Goal: Task Accomplishment & Management: Manage account settings

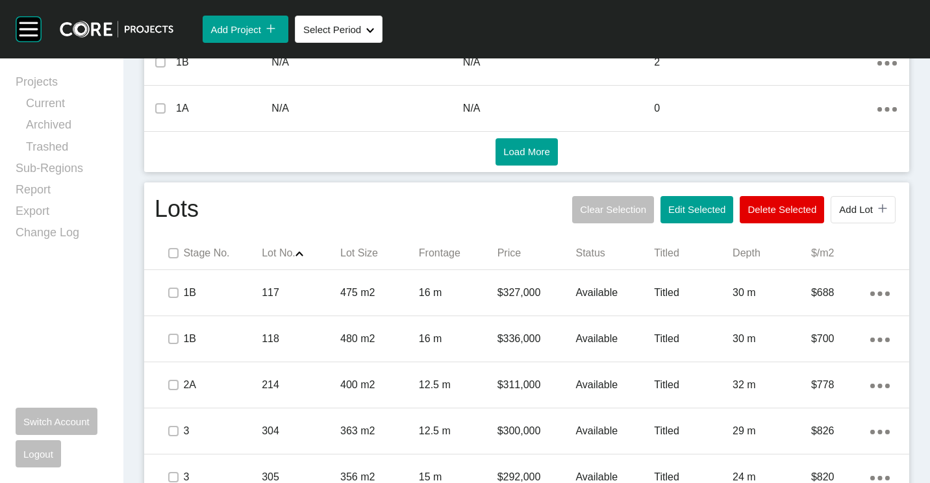
scroll to position [662, 0]
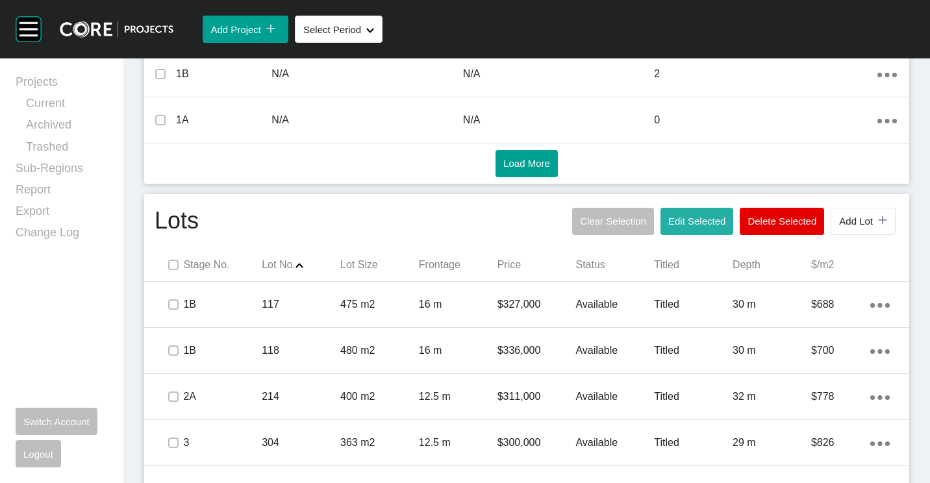
click at [677, 211] on button "Edit Selected" at bounding box center [697, 221] width 73 height 27
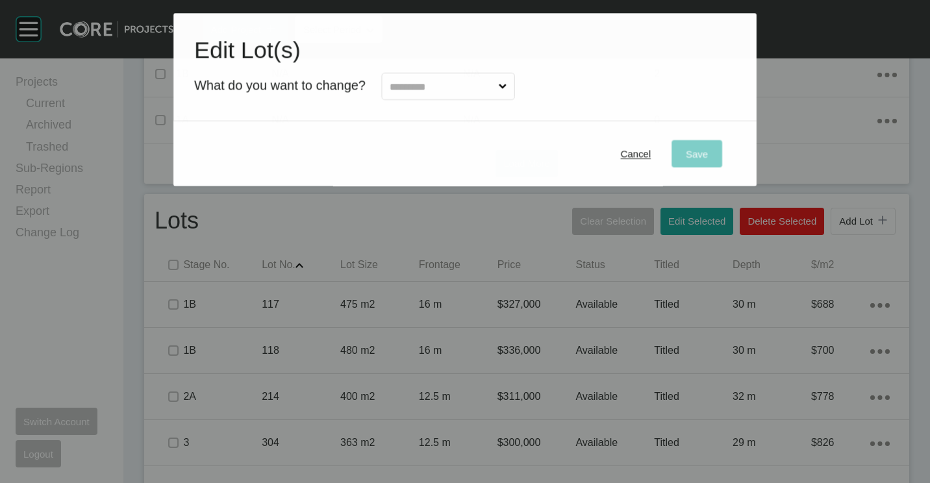
drag, startPoint x: 428, startPoint y: 86, endPoint x: 428, endPoint y: 100, distance: 14.3
click at [429, 87] on input "text" at bounding box center [441, 86] width 109 height 26
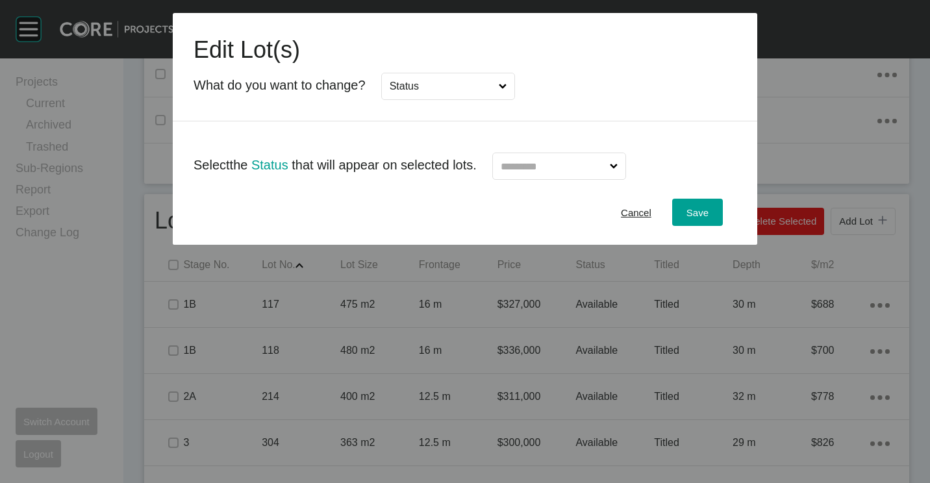
click at [604, 161] on input "text" at bounding box center [552, 166] width 109 height 26
drag, startPoint x: 530, startPoint y: 233, endPoint x: 545, endPoint y: 232, distance: 15.0
click at [698, 212] on span "Save" at bounding box center [698, 212] width 22 height 11
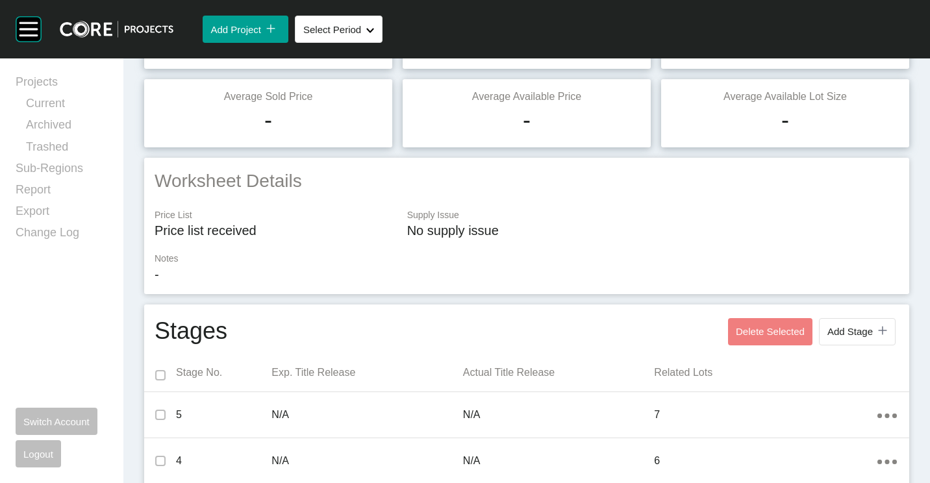
scroll to position [0, 0]
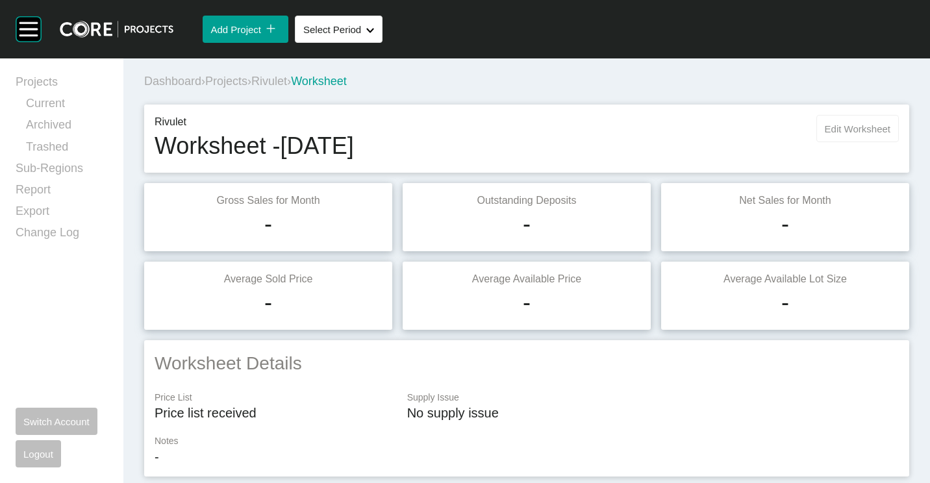
click at [851, 129] on span "Edit Worksheet" at bounding box center [858, 128] width 66 height 11
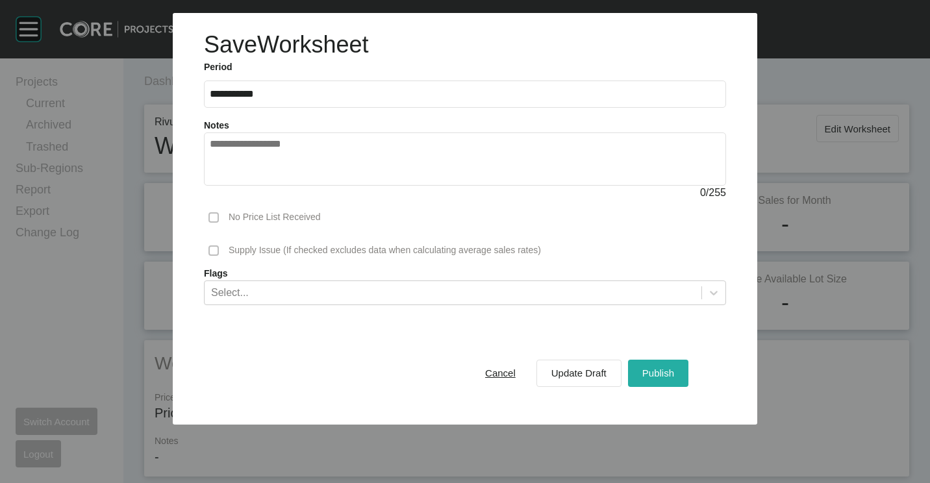
click at [671, 368] on span "Publish" at bounding box center [659, 373] width 32 height 11
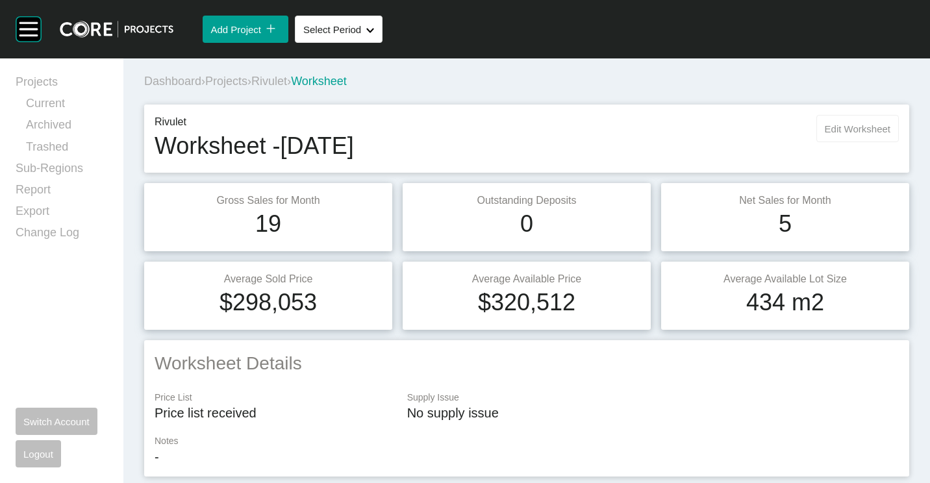
click at [847, 122] on button "Edit Worksheet" at bounding box center [858, 128] width 83 height 27
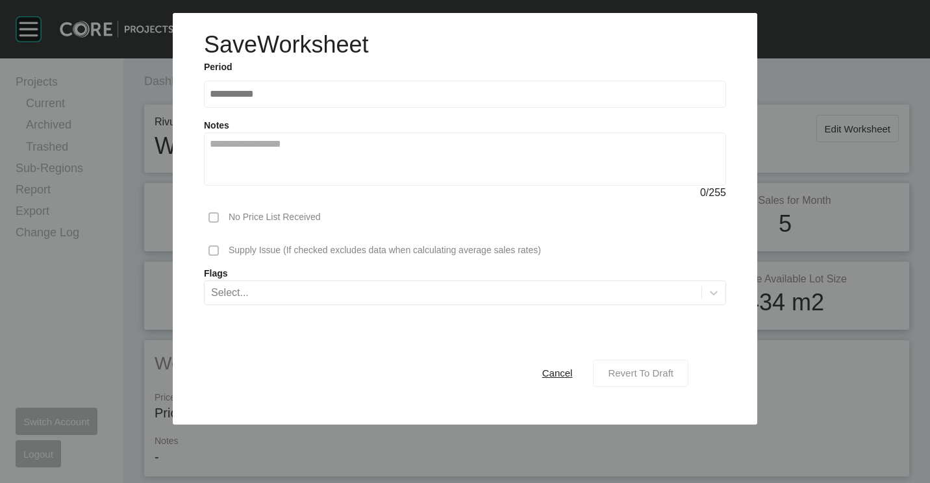
click at [638, 372] on span "Revert To Draft" at bounding box center [641, 373] width 66 height 11
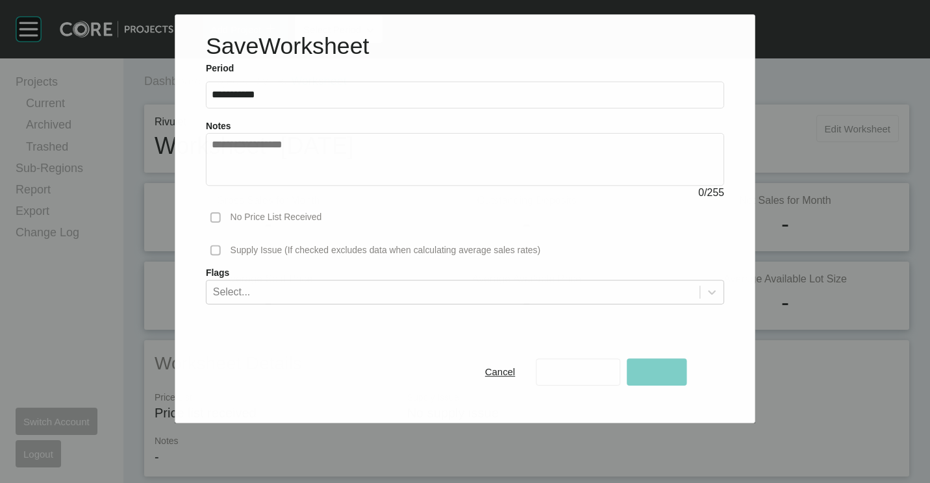
click at [850, 129] on span "Edit Worksheet" at bounding box center [858, 128] width 66 height 11
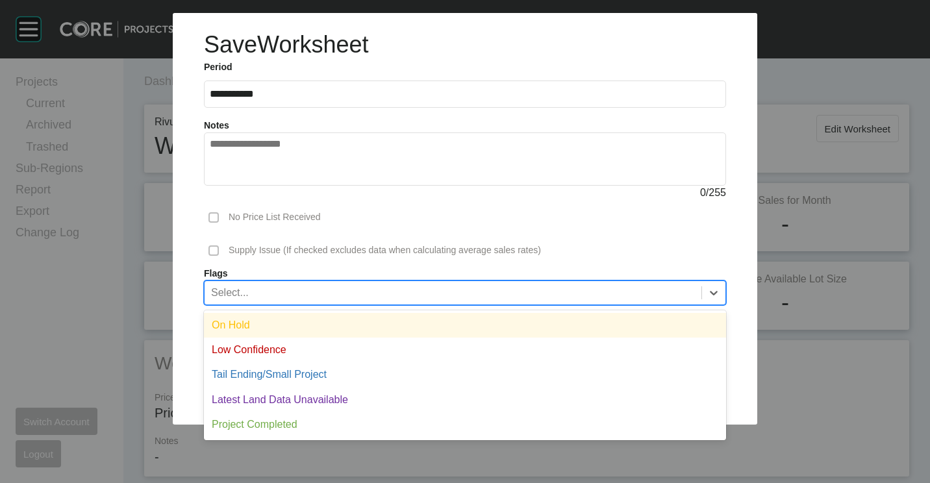
click at [401, 288] on div "Select..." at bounding box center [453, 292] width 497 height 22
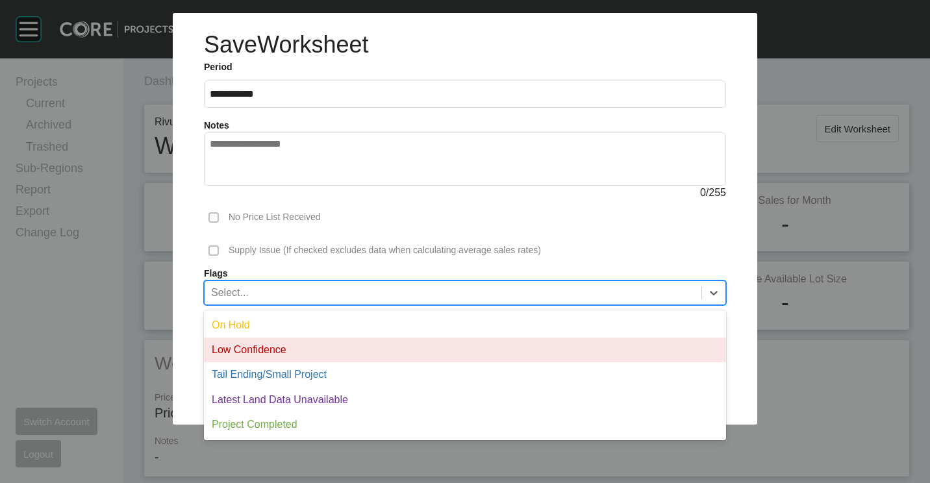
click at [341, 343] on div "Low Confidence" at bounding box center [465, 350] width 522 height 25
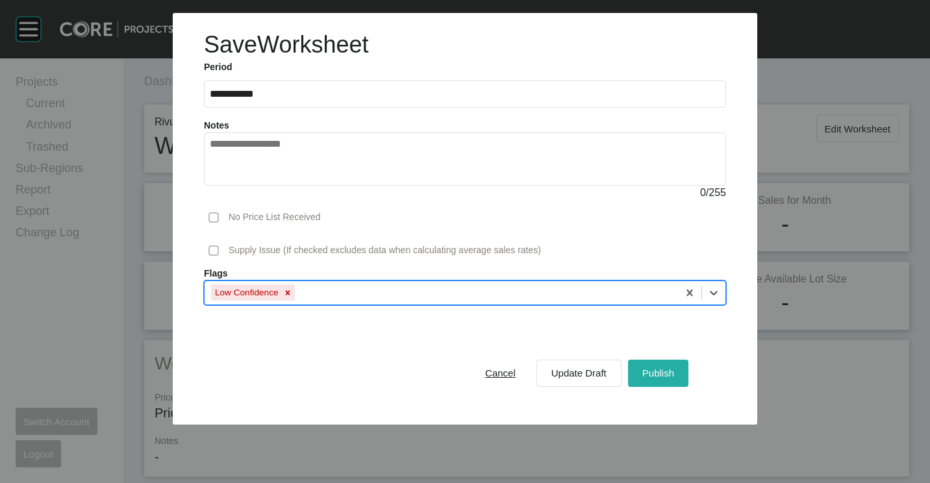
click at [656, 368] on span "Publish" at bounding box center [659, 373] width 32 height 11
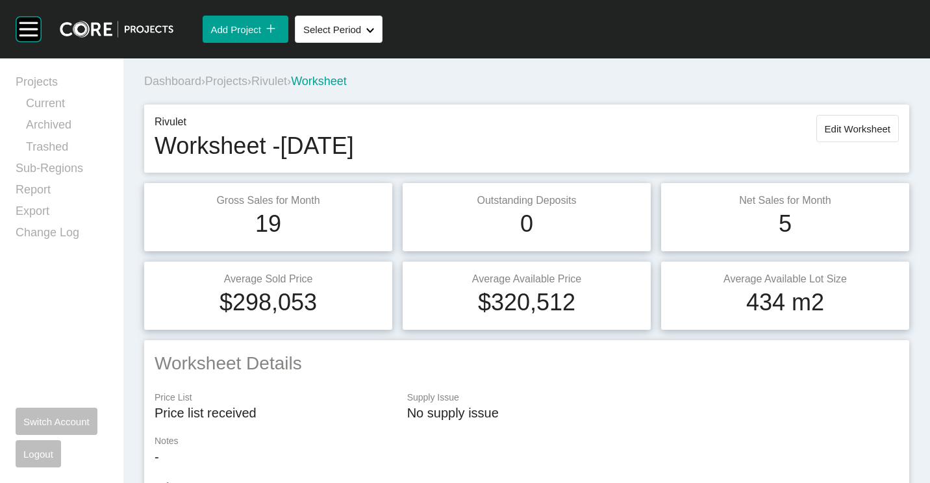
drag, startPoint x: 836, startPoint y: 127, endPoint x: 830, endPoint y: 132, distance: 7.9
click at [836, 127] on span "Edit Worksheet" at bounding box center [858, 128] width 66 height 11
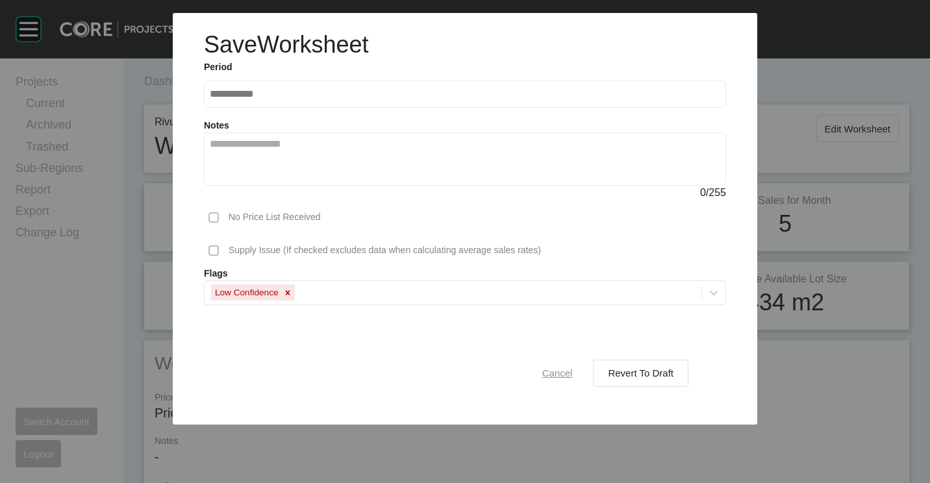
click at [582, 376] on button "Cancel" at bounding box center [557, 373] width 59 height 27
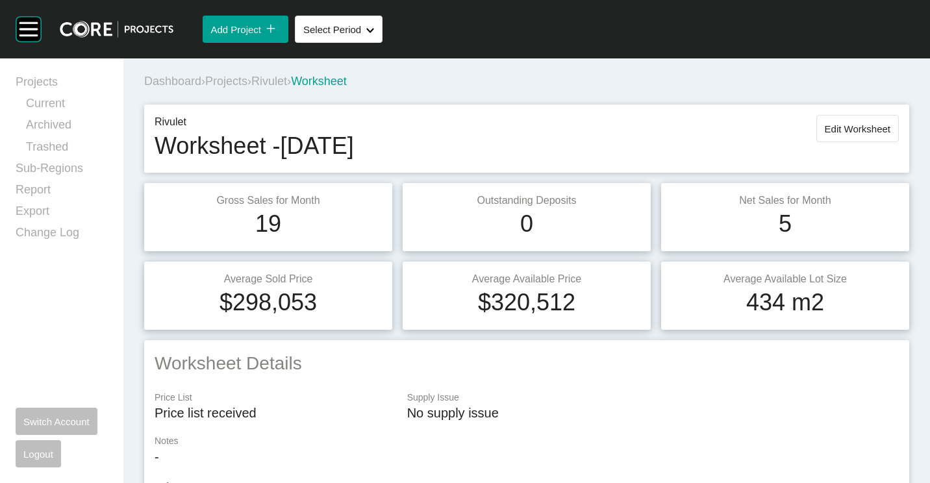
click at [231, 82] on span "Projects" at bounding box center [226, 81] width 42 height 13
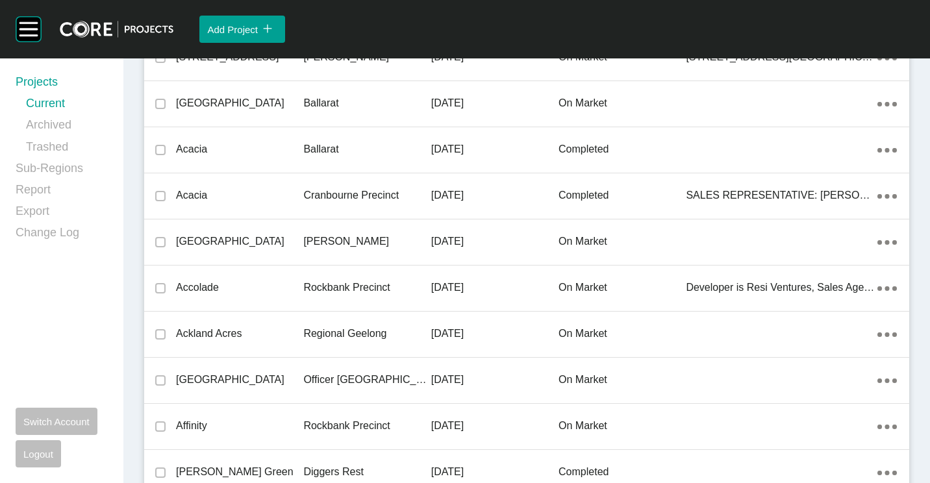
scroll to position [29086, 0]
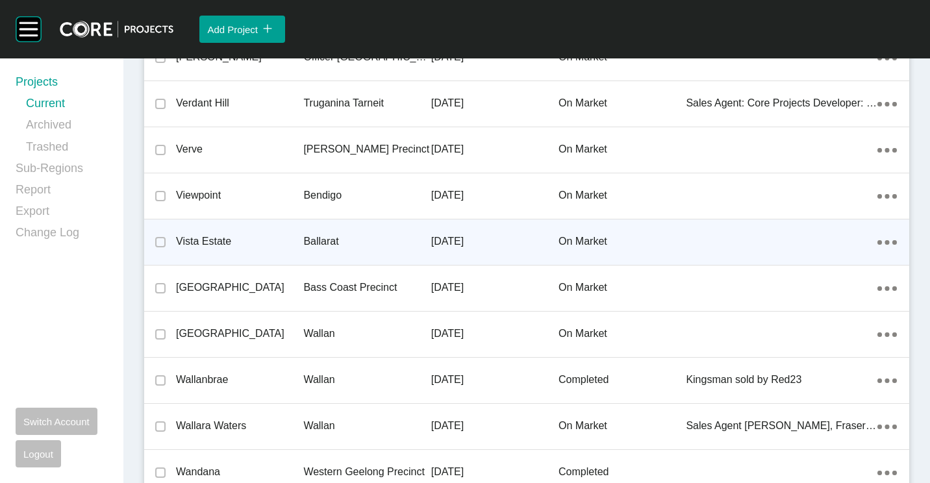
click at [347, 233] on div "Ballarat" at bounding box center [366, 242] width 127 height 40
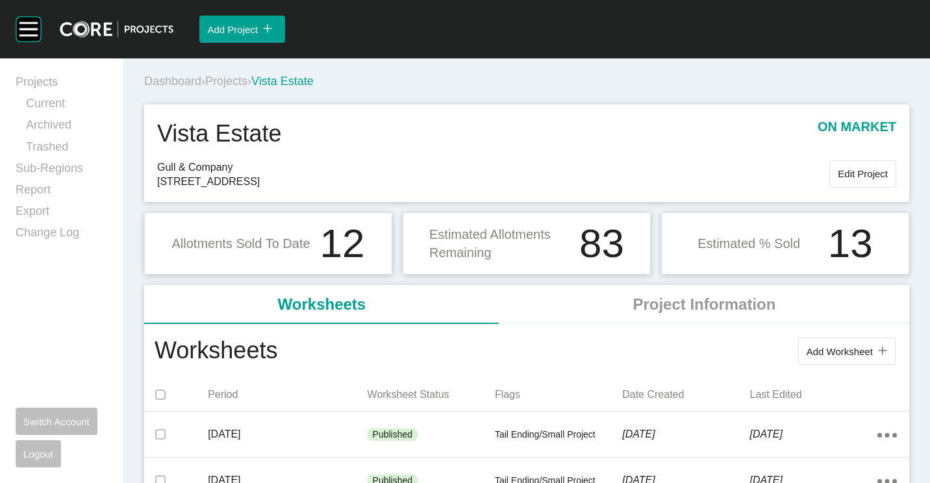
scroll to position [65, 0]
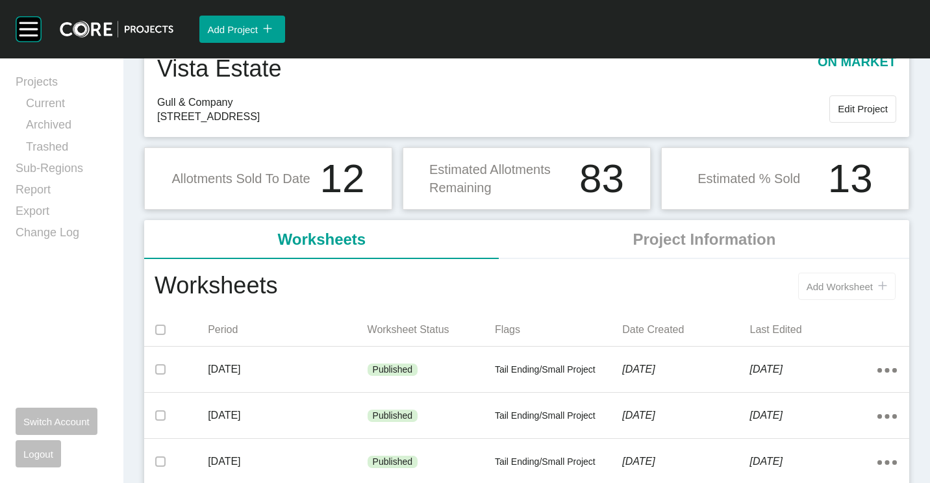
click at [799, 275] on button "Add Worksheet icon/tick copy 11 Created with Sketch." at bounding box center [847, 286] width 97 height 27
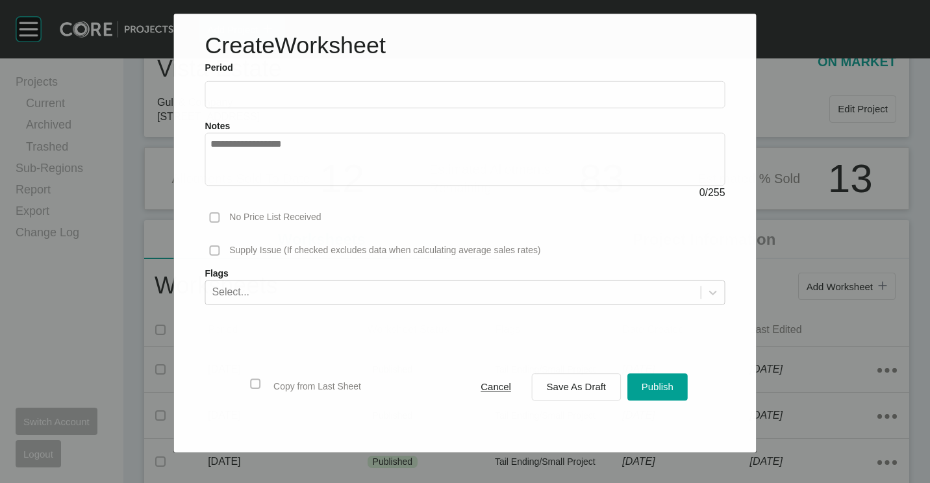
click at [275, 95] on input "text" at bounding box center [465, 94] width 509 height 11
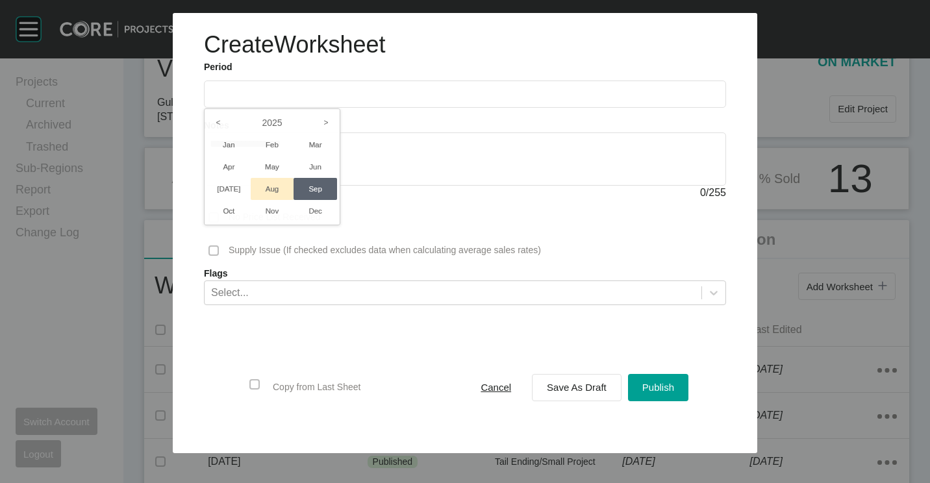
click at [292, 194] on li "Aug" at bounding box center [273, 189] width 44 height 22
type input "**********"
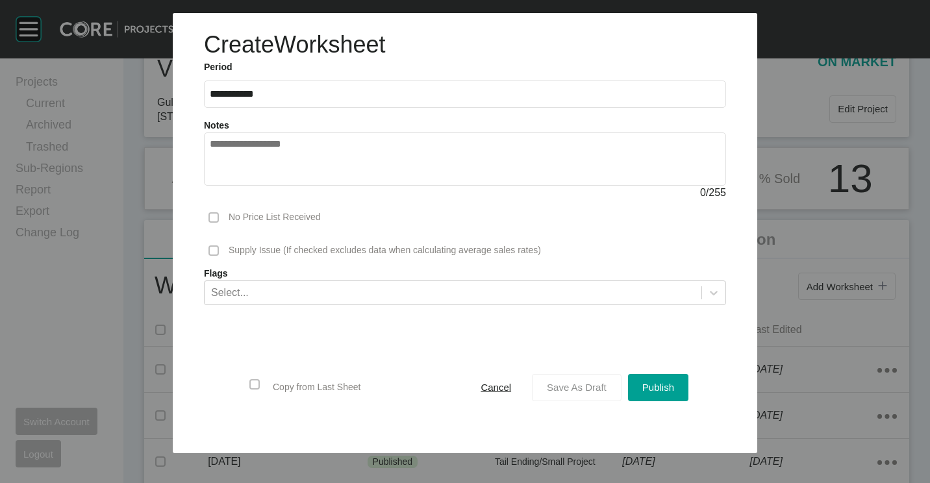
click at [593, 394] on div "Save As Draft" at bounding box center [577, 388] width 66 height 18
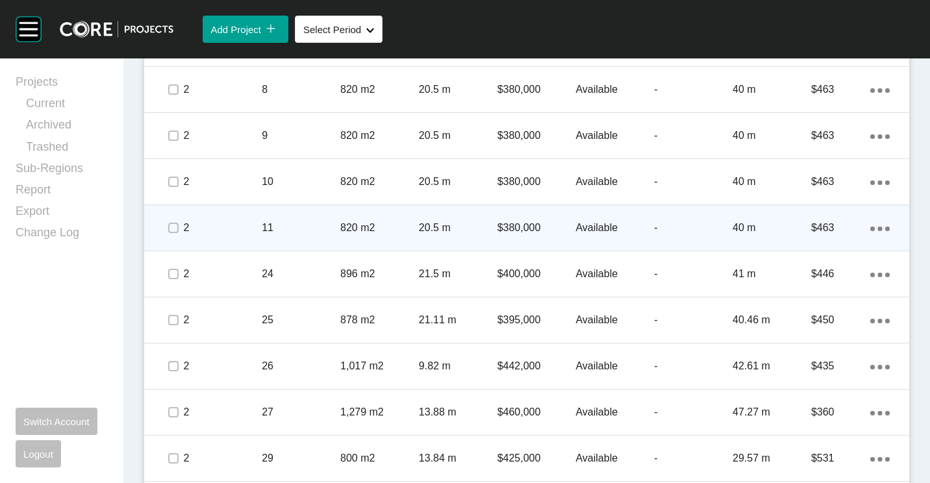
scroll to position [1105, 0]
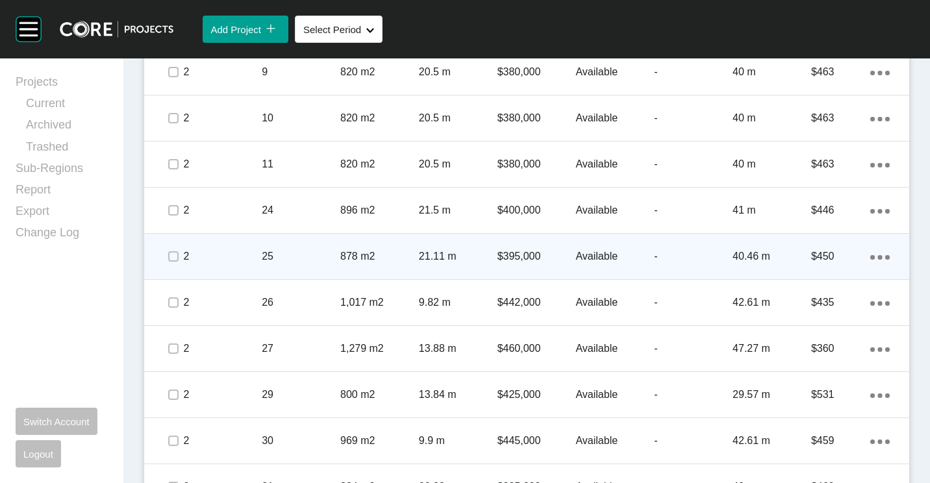
click at [269, 251] on p "25" at bounding box center [301, 256] width 79 height 14
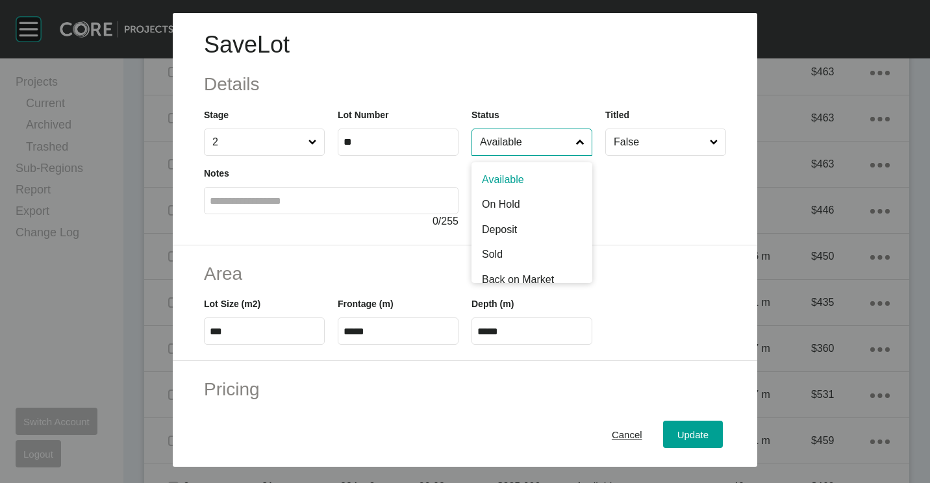
click at [527, 135] on input "Available" at bounding box center [526, 142] width 96 height 26
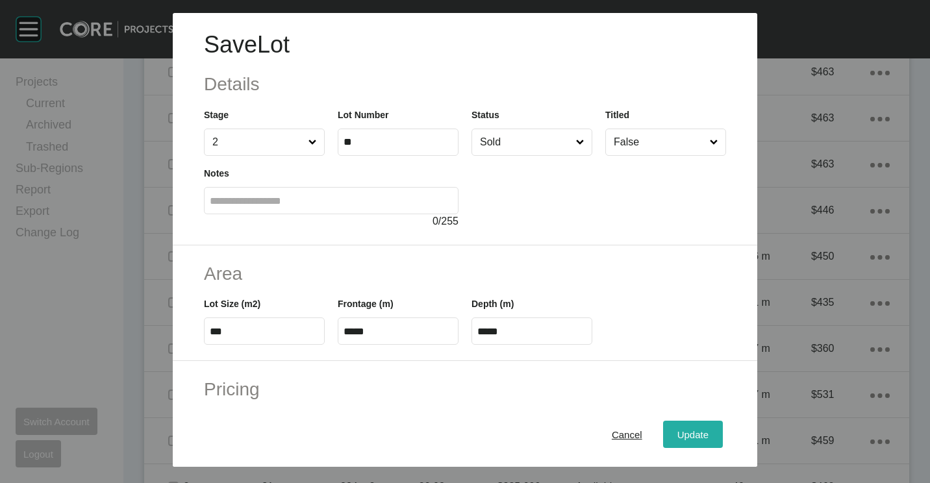
click at [695, 427] on div "Update" at bounding box center [693, 435] width 38 height 18
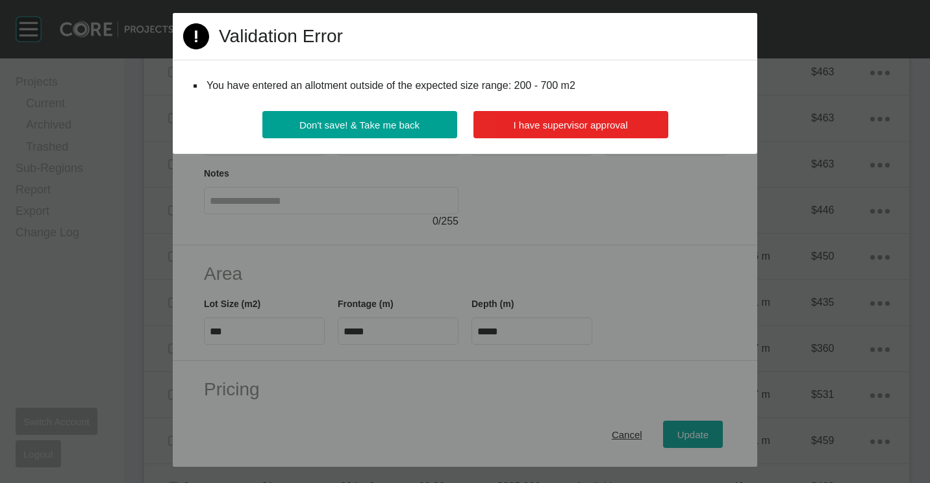
click at [578, 128] on span "I have supervisor approval" at bounding box center [571, 125] width 114 height 11
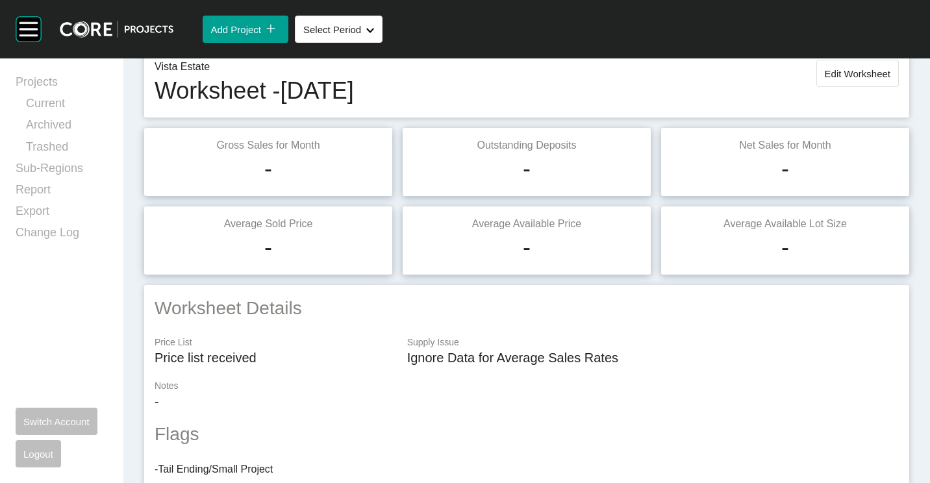
scroll to position [0, 0]
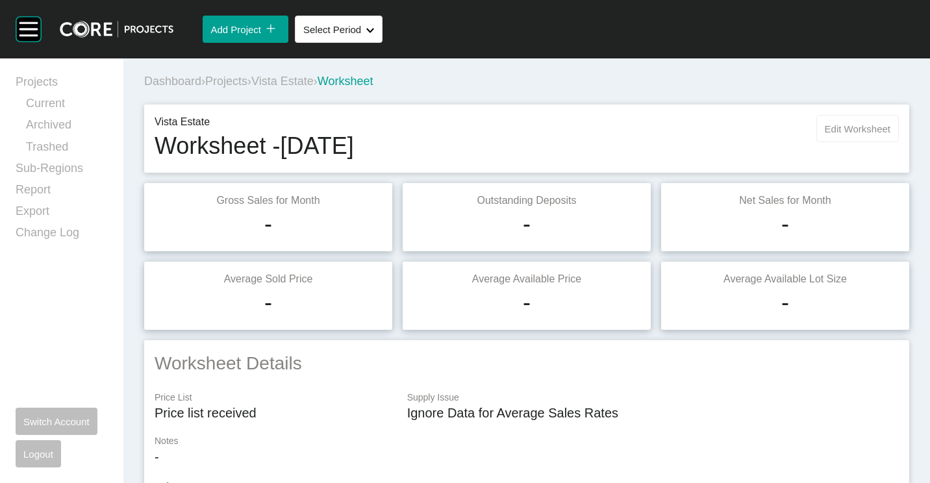
click at [836, 134] on span "Edit Worksheet" at bounding box center [858, 128] width 66 height 11
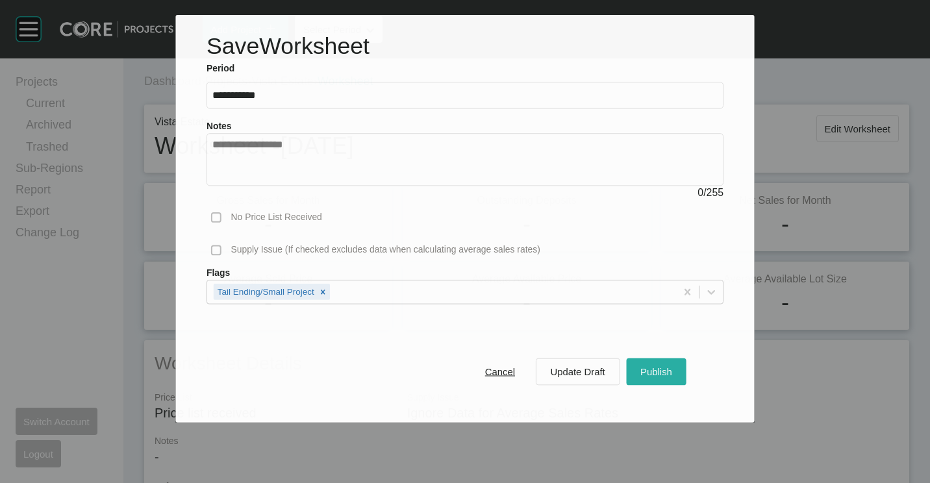
click at [643, 366] on div "Publish" at bounding box center [656, 372] width 38 height 18
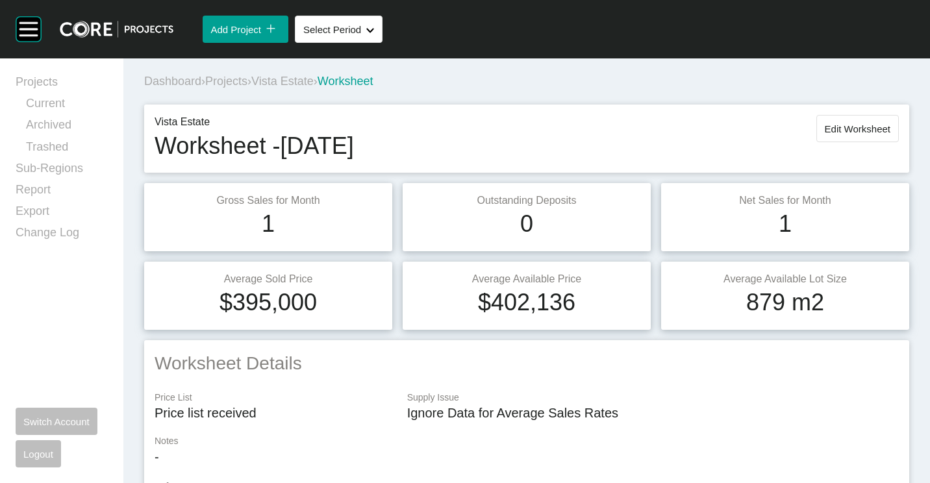
click at [235, 85] on span "Projects" at bounding box center [226, 81] width 42 height 13
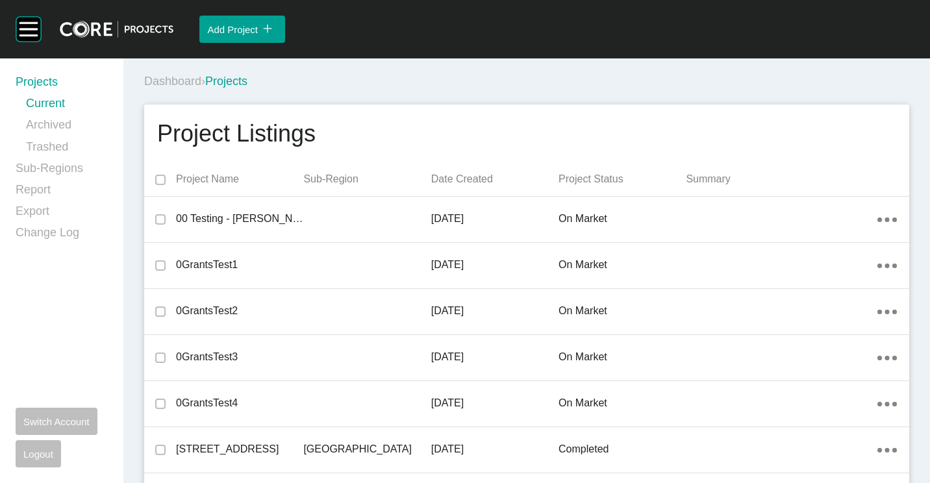
scroll to position [30700, 0]
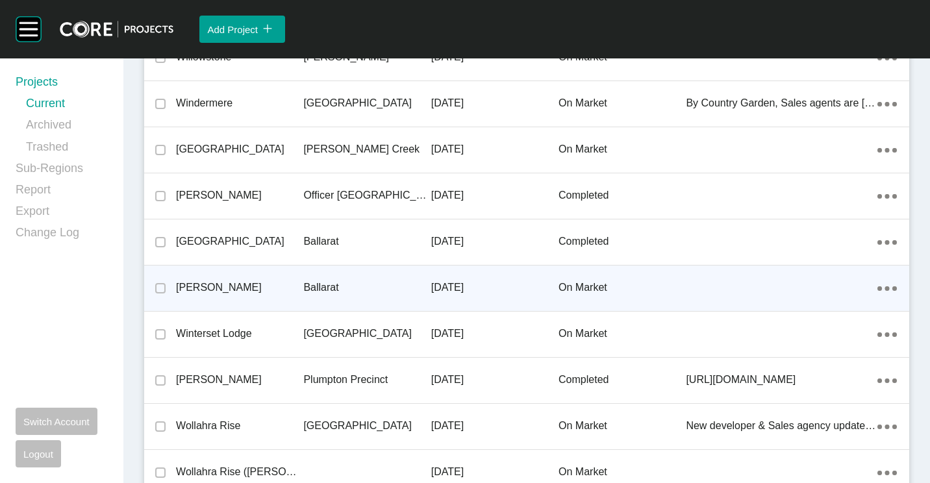
click at [329, 282] on p "Ballarat" at bounding box center [366, 288] width 127 height 14
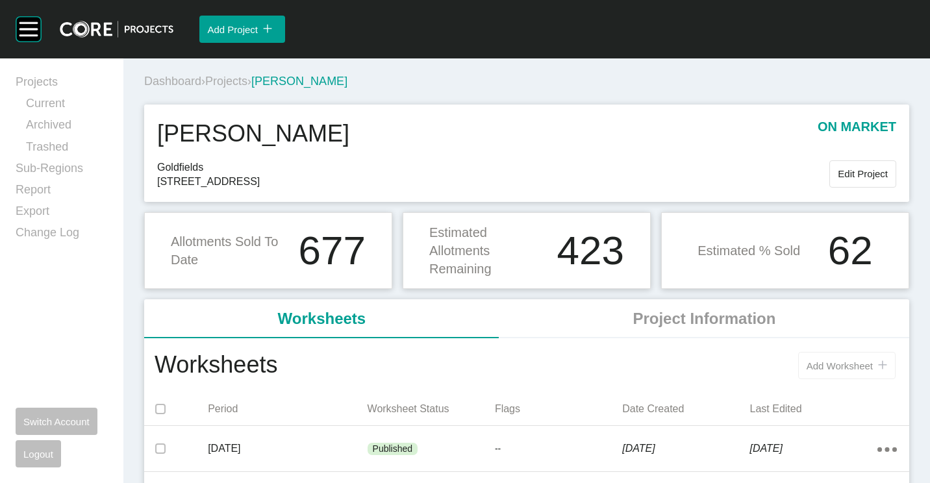
click at [808, 367] on span "Add Worksheet" at bounding box center [840, 366] width 66 height 11
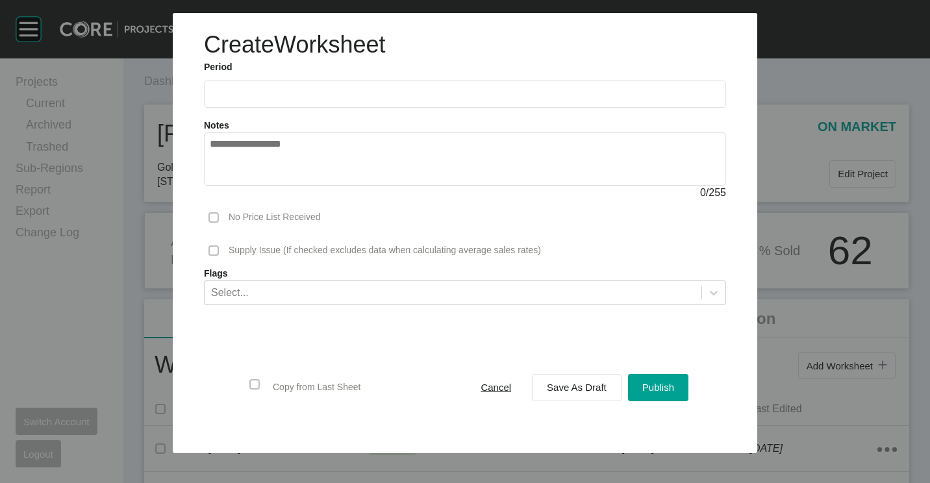
click at [251, 86] on label at bounding box center [465, 94] width 522 height 27
click at [251, 88] on input "text" at bounding box center [465, 93] width 511 height 11
click at [283, 189] on li "Aug" at bounding box center [273, 189] width 44 height 22
type input "**********"
click at [589, 392] on span "Save As Draft" at bounding box center [577, 387] width 60 height 11
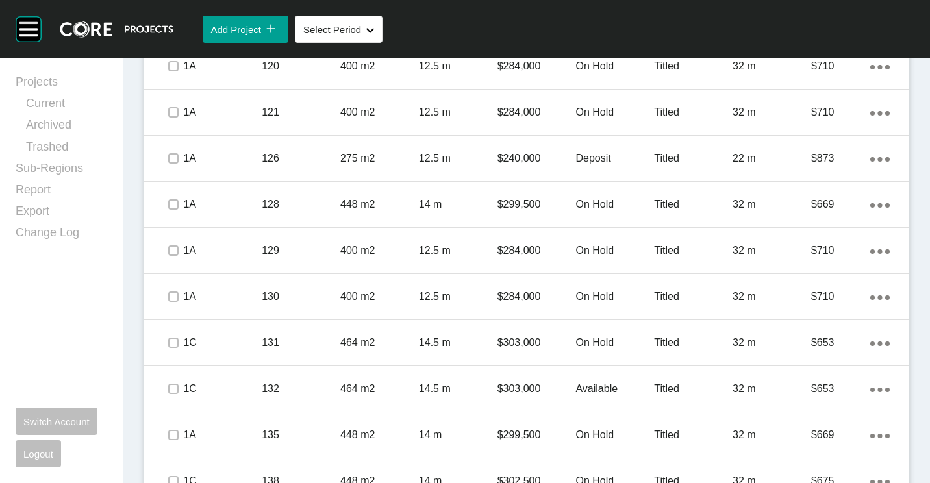
scroll to position [1170, 0]
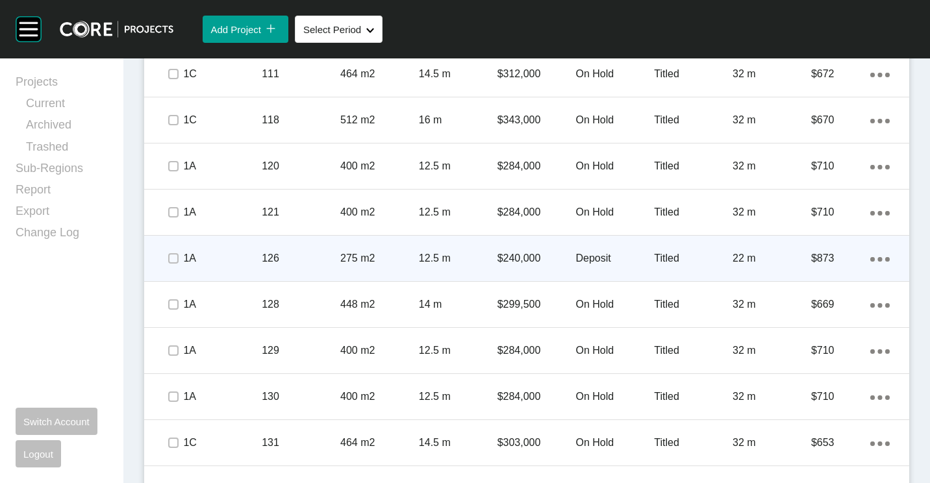
click at [288, 250] on div "126" at bounding box center [301, 258] width 79 height 40
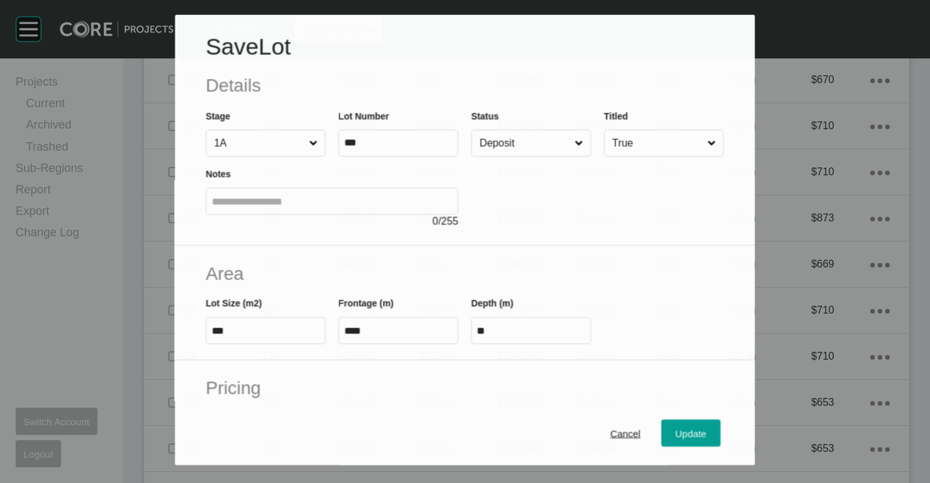
scroll to position [1129, 0]
click at [515, 136] on input "Deposit" at bounding box center [525, 143] width 95 height 26
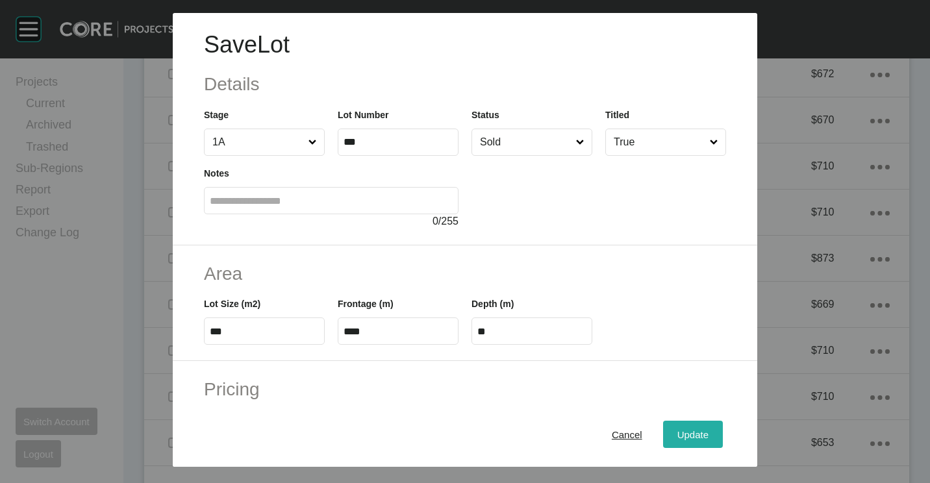
click at [682, 437] on span "Update" at bounding box center [693, 434] width 31 height 11
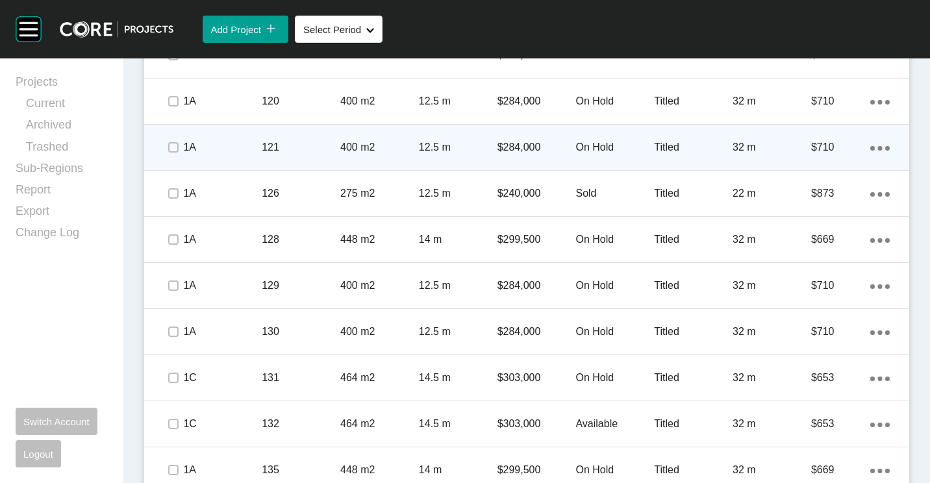
scroll to position [1364, 0]
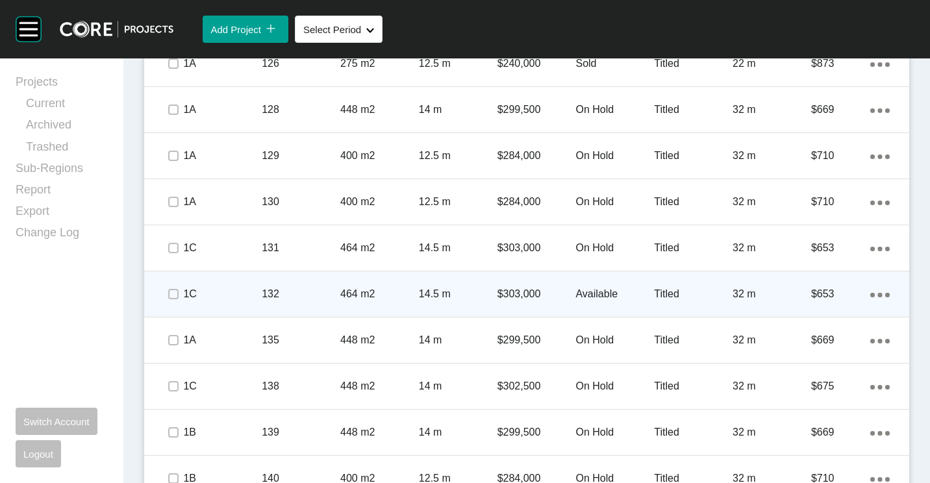
click at [337, 276] on div "132" at bounding box center [301, 294] width 79 height 40
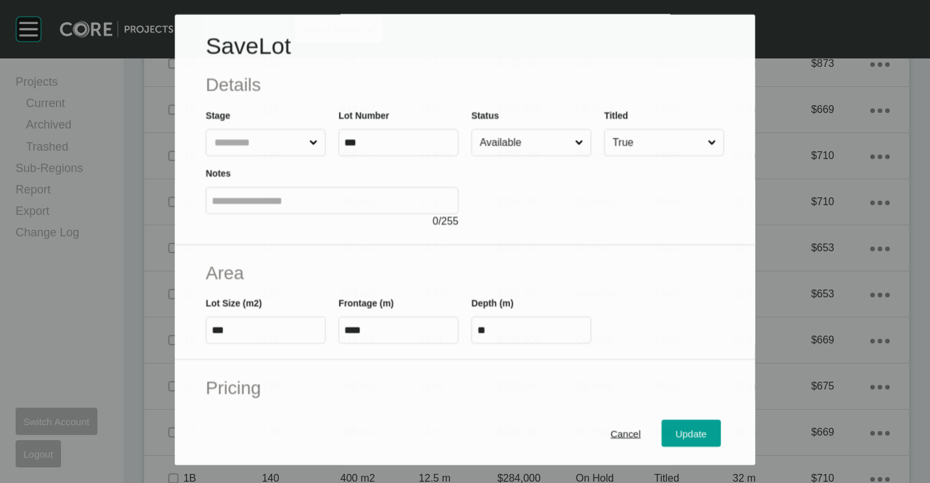
click at [526, 142] on input "Available" at bounding box center [525, 143] width 95 height 26
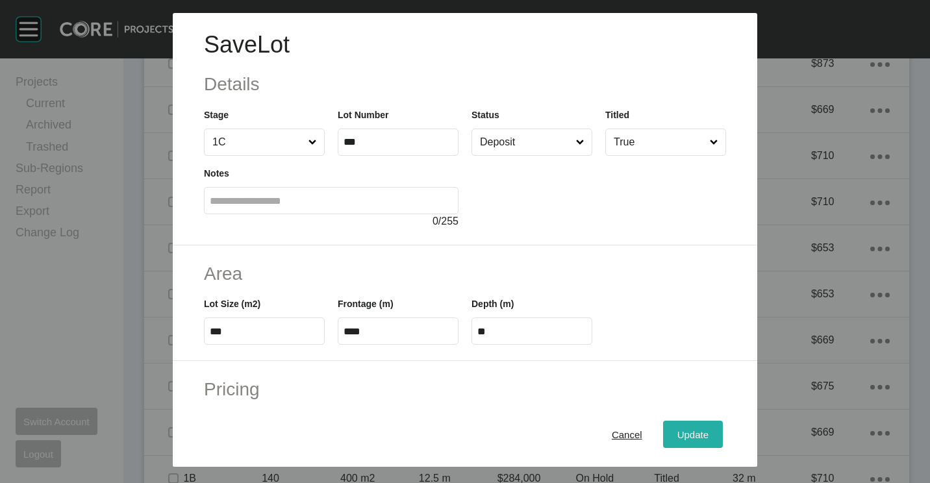
click at [680, 431] on span "Update" at bounding box center [693, 434] width 31 height 11
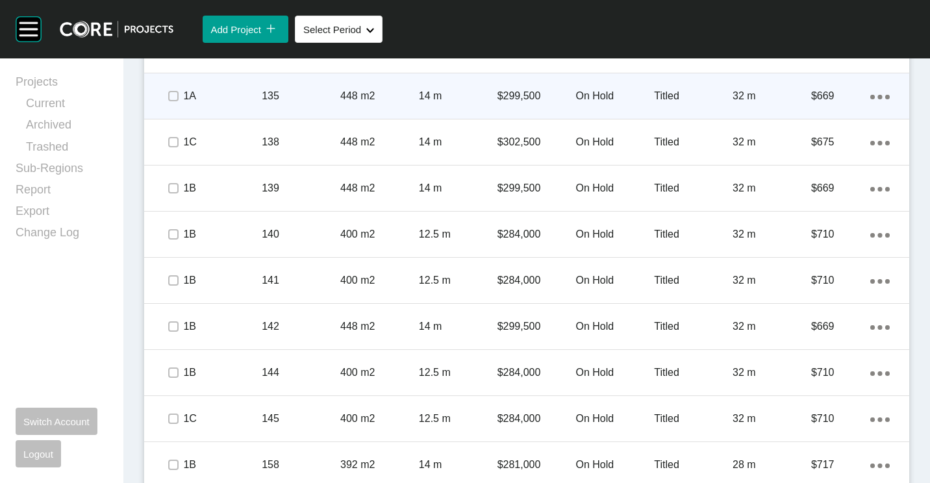
scroll to position [1624, 0]
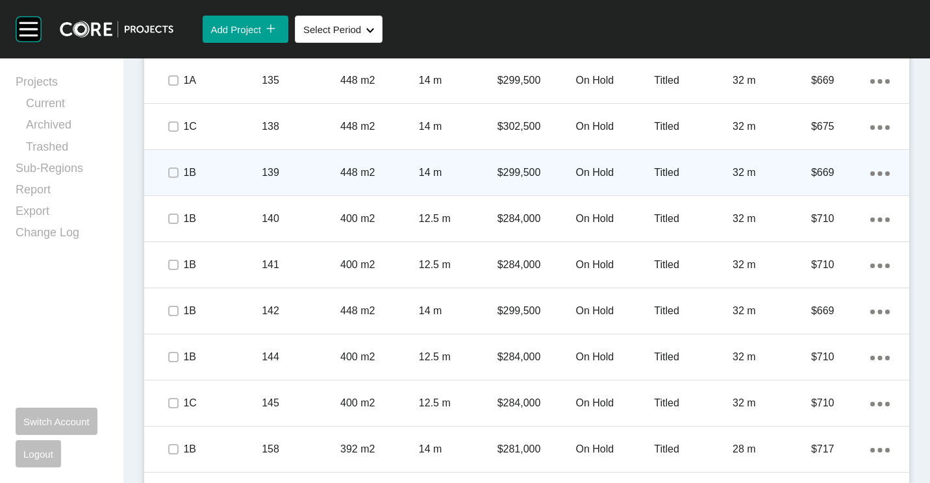
click at [372, 169] on p "448 m2" at bounding box center [379, 173] width 79 height 14
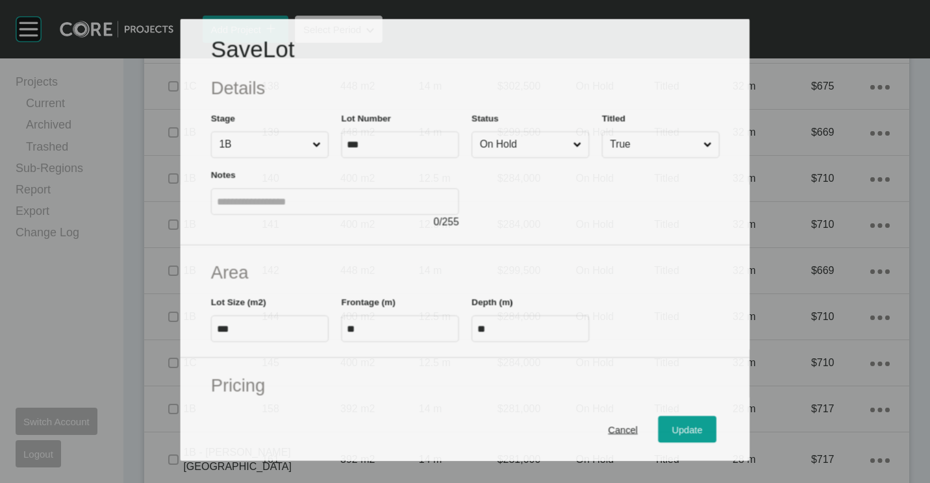
scroll to position [1584, 0]
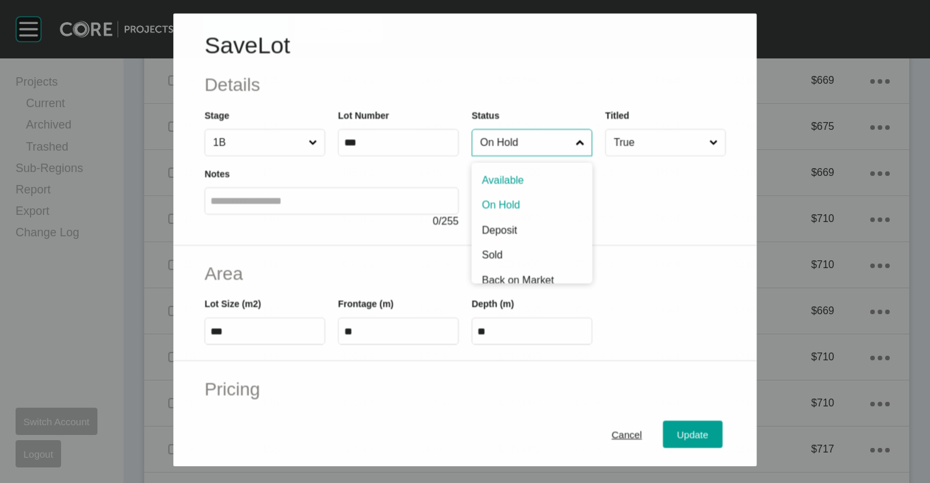
click at [512, 141] on input "On Hold" at bounding box center [526, 142] width 96 height 26
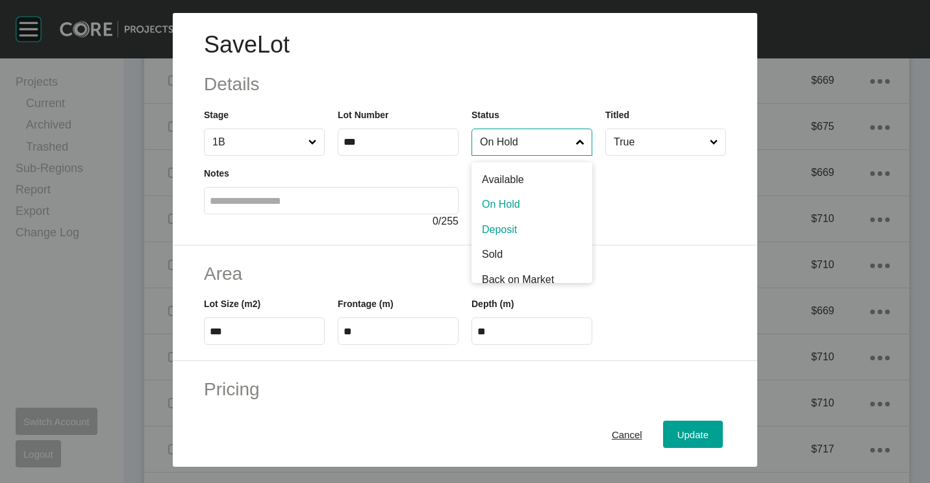
drag, startPoint x: 502, startPoint y: 228, endPoint x: 557, endPoint y: 274, distance: 72.0
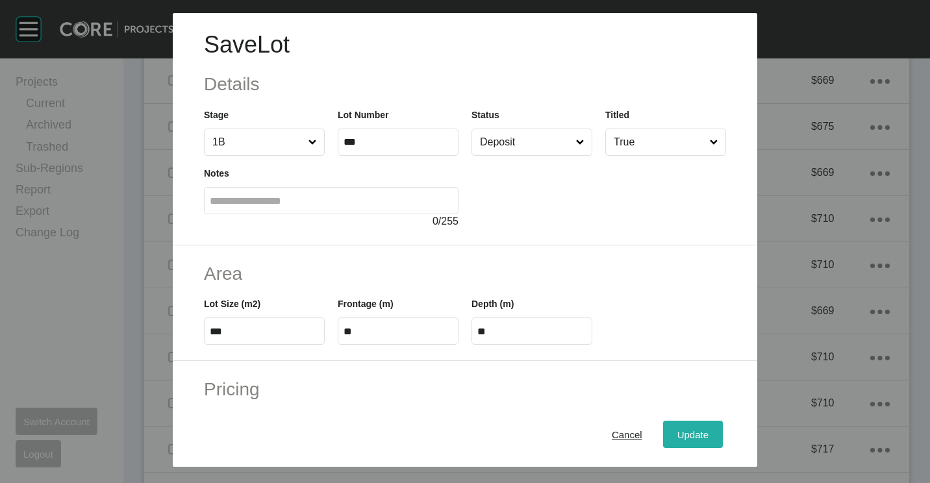
click at [693, 433] on span "Update" at bounding box center [693, 434] width 31 height 11
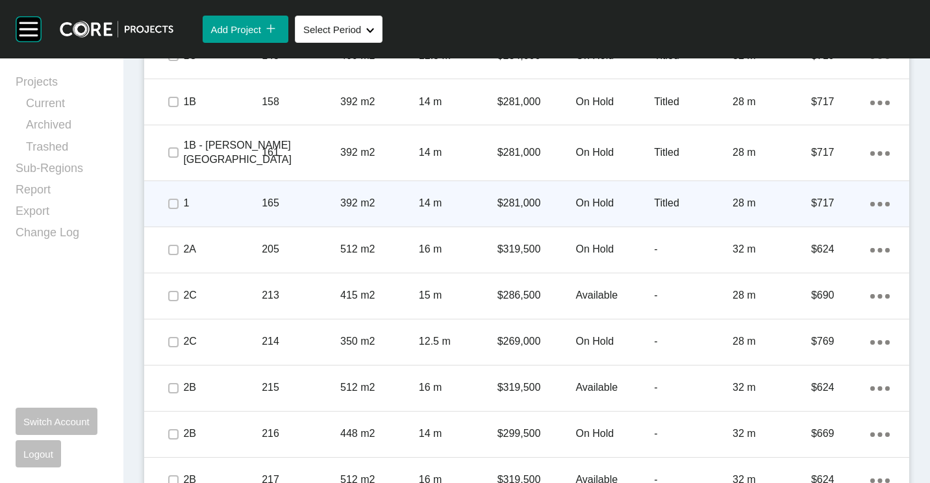
scroll to position [2014, 0]
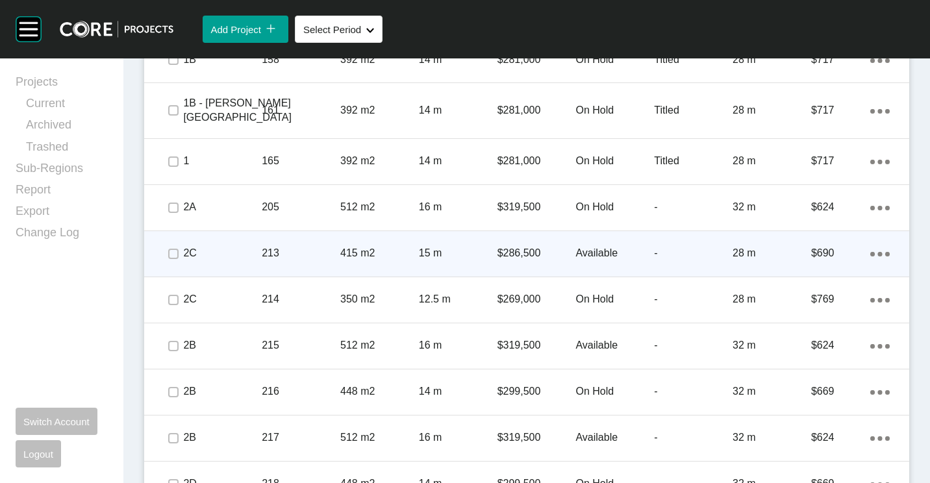
click at [428, 266] on div "15 m" at bounding box center [458, 253] width 79 height 40
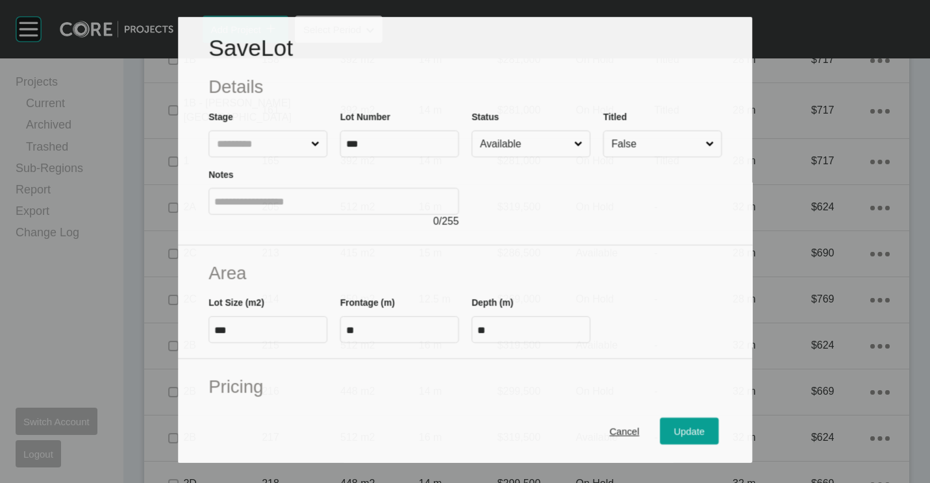
scroll to position [1974, 0]
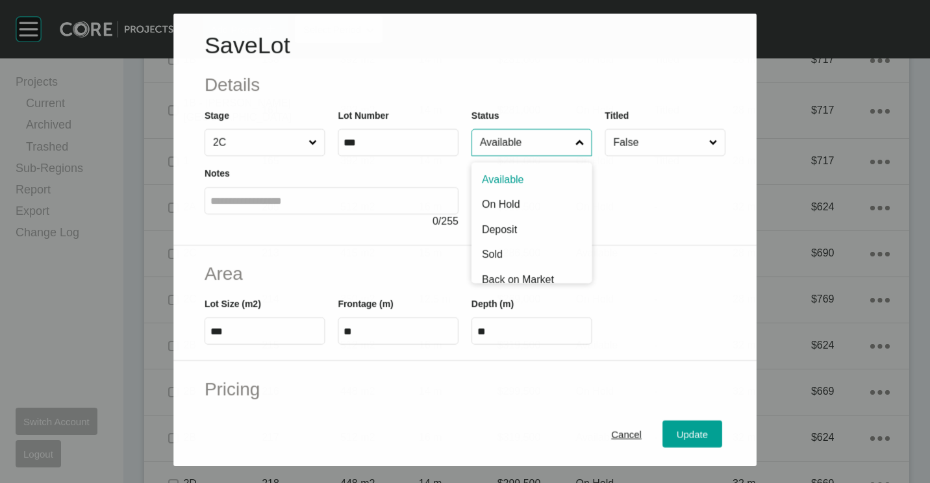
click at [557, 147] on input "Available" at bounding box center [526, 142] width 96 height 26
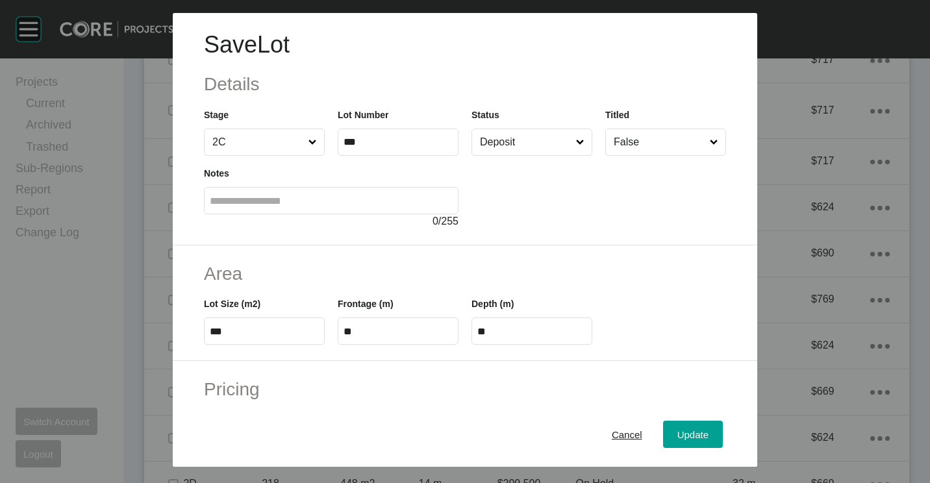
drag, startPoint x: 693, startPoint y: 433, endPoint x: 613, endPoint y: 370, distance: 102.2
click at [692, 433] on span "Update" at bounding box center [693, 434] width 31 height 11
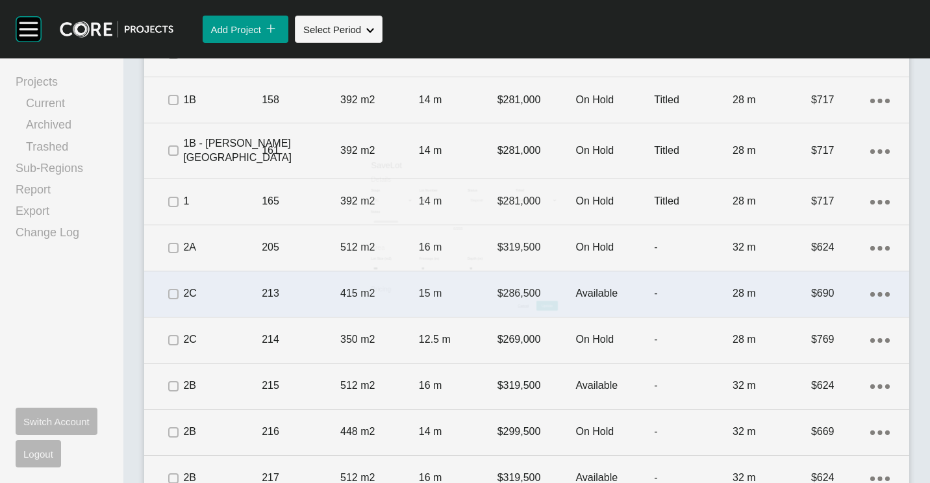
scroll to position [2014, 0]
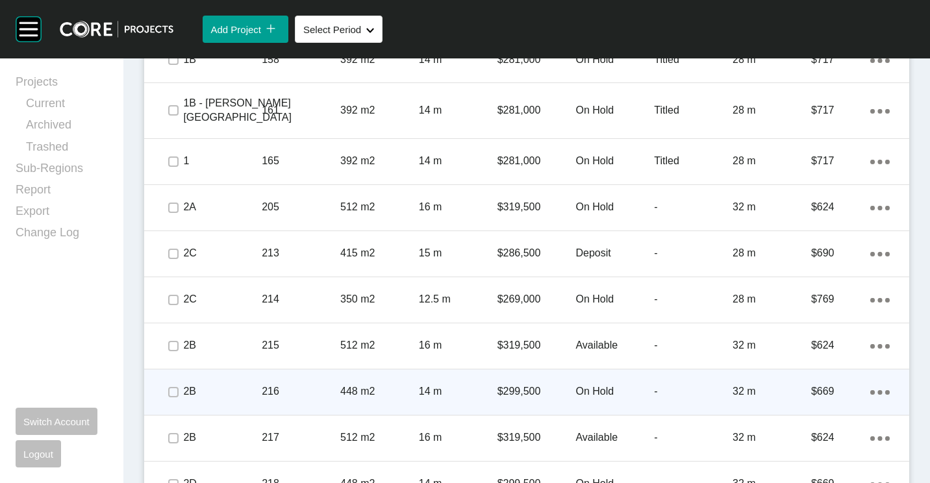
click at [379, 385] on p "448 m2" at bounding box center [379, 392] width 79 height 14
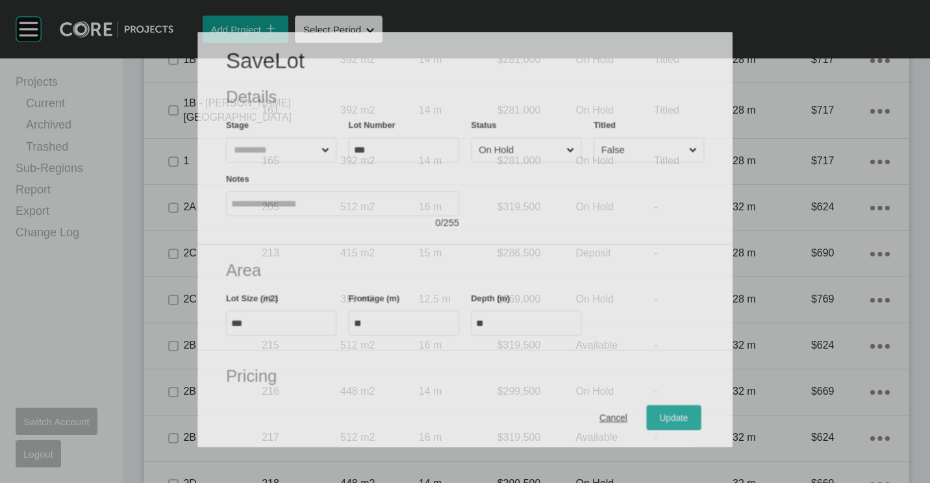
scroll to position [1974, 0]
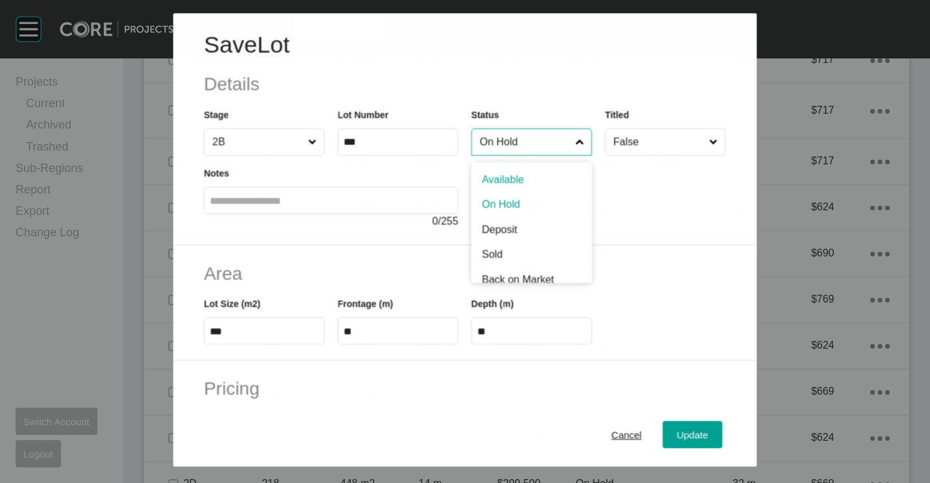
click at [544, 138] on input "On Hold" at bounding box center [526, 142] width 96 height 26
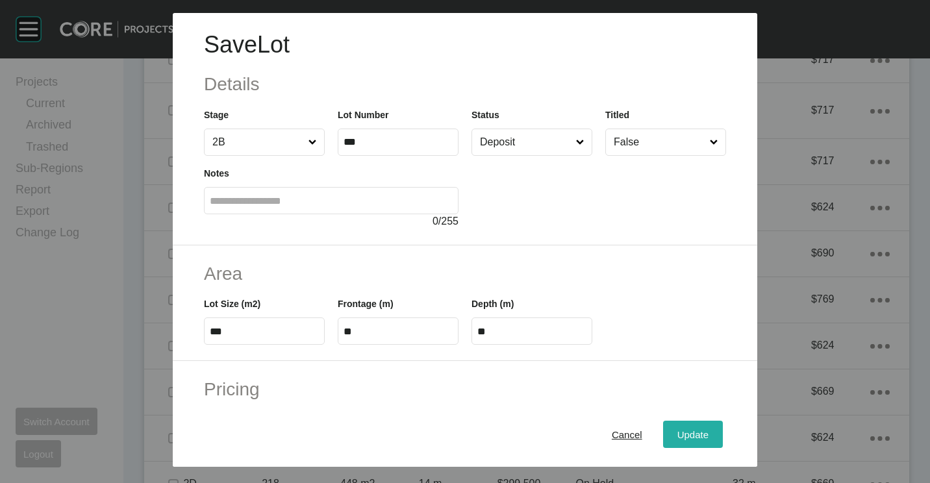
click at [674, 435] on div "Update" at bounding box center [693, 435] width 38 height 18
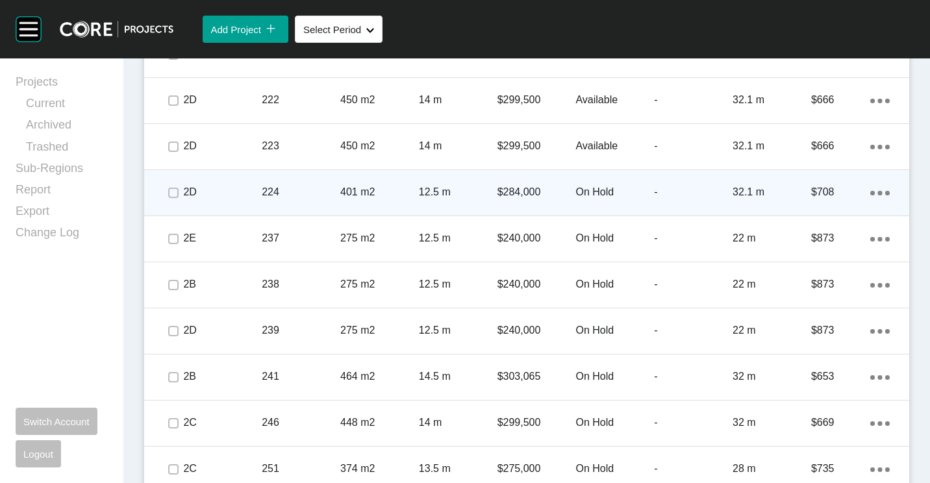
scroll to position [2599, 0]
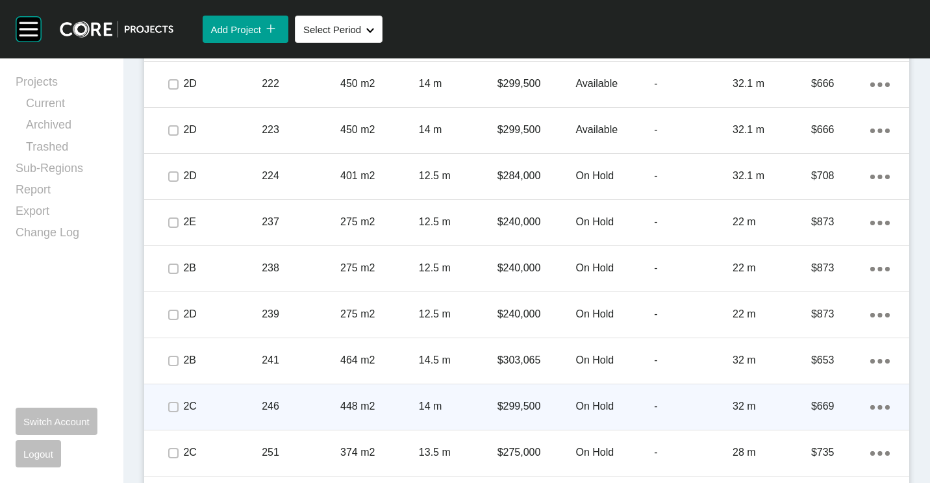
click at [305, 399] on div "246" at bounding box center [301, 407] width 79 height 40
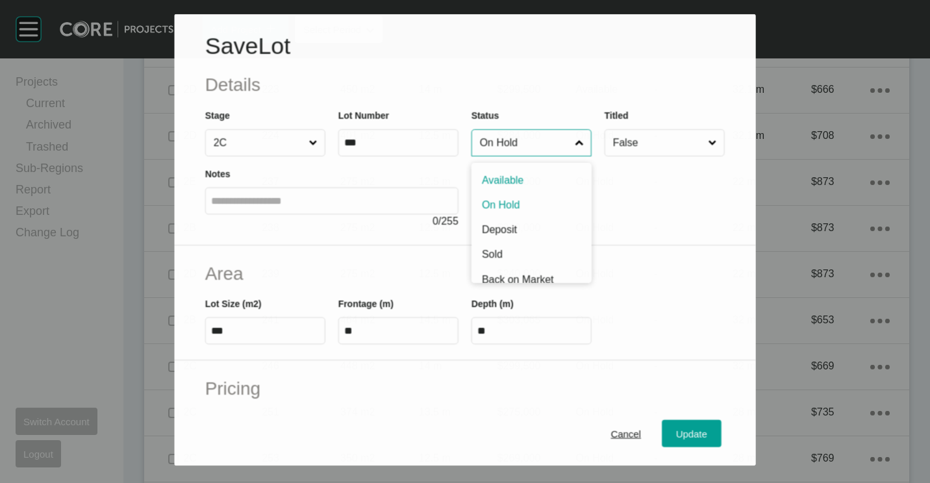
click at [529, 149] on input "On Hold" at bounding box center [526, 143] width 96 height 26
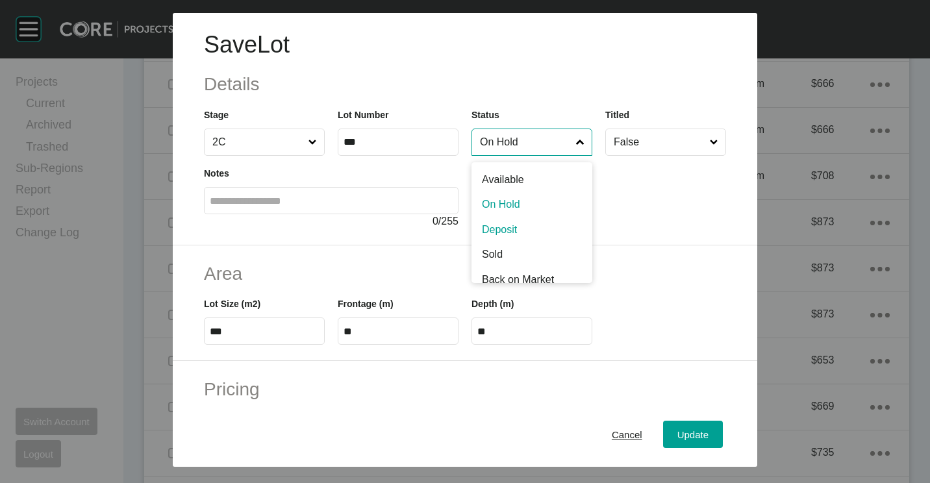
drag, startPoint x: 520, startPoint y: 229, endPoint x: 613, endPoint y: 304, distance: 119.1
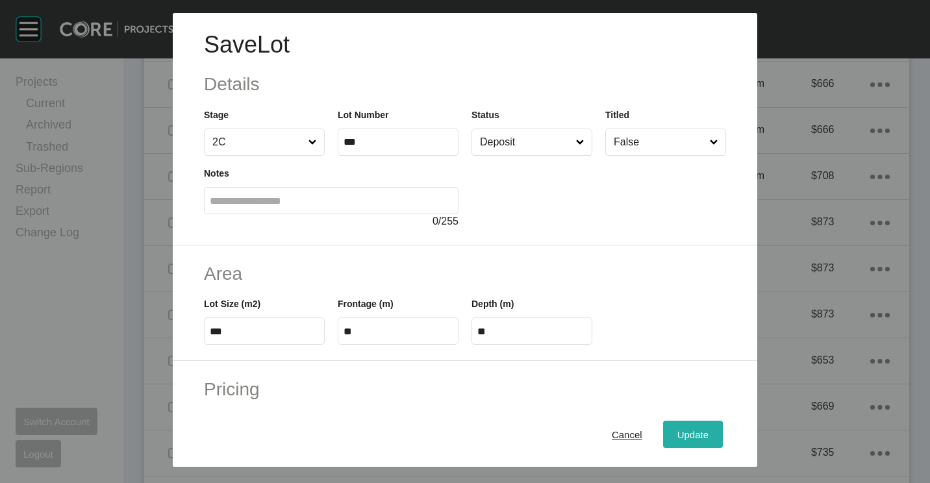
click at [685, 437] on span "Update" at bounding box center [693, 434] width 31 height 11
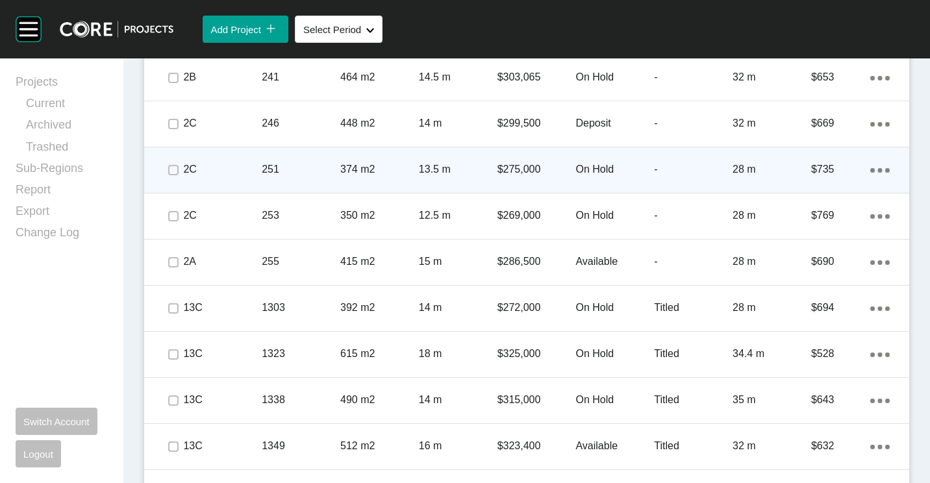
scroll to position [2859, 0]
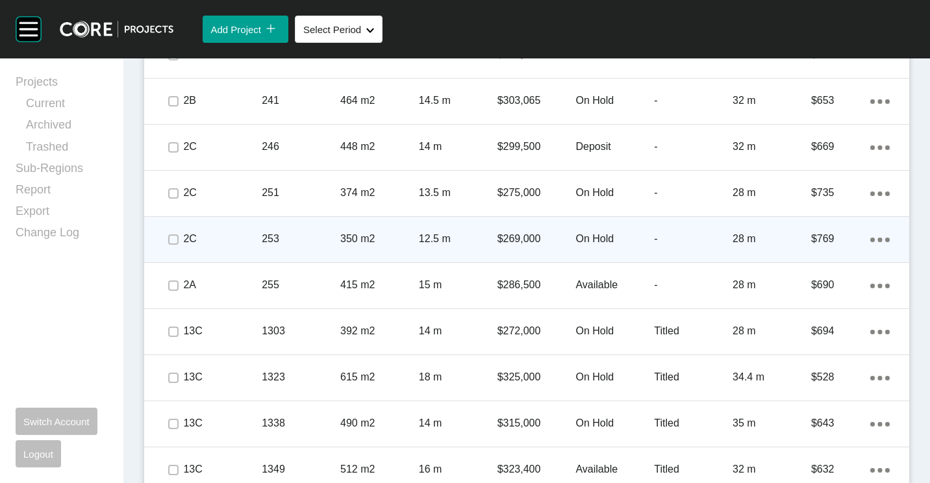
click at [878, 240] on ellipse at bounding box center [880, 240] width 5 height 5
click at [826, 243] on link "Duplicate" at bounding box center [817, 242] width 49 height 19
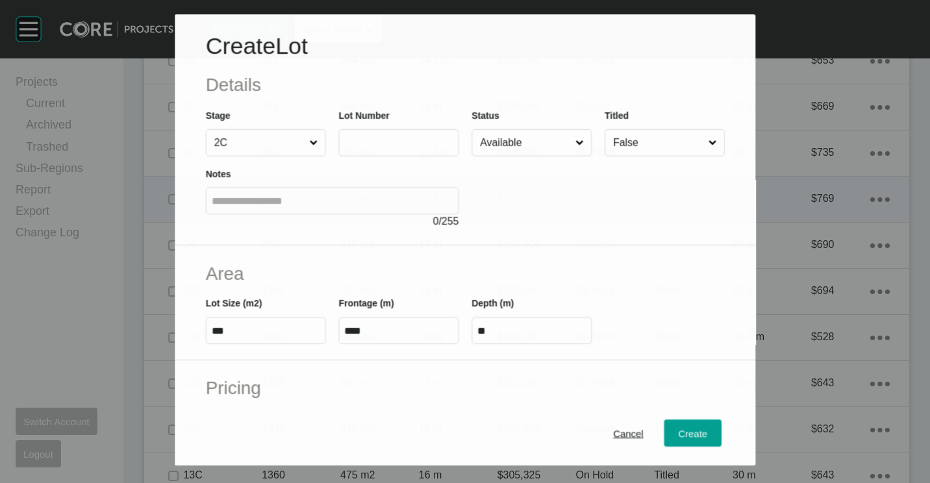
scroll to position [2819, 0]
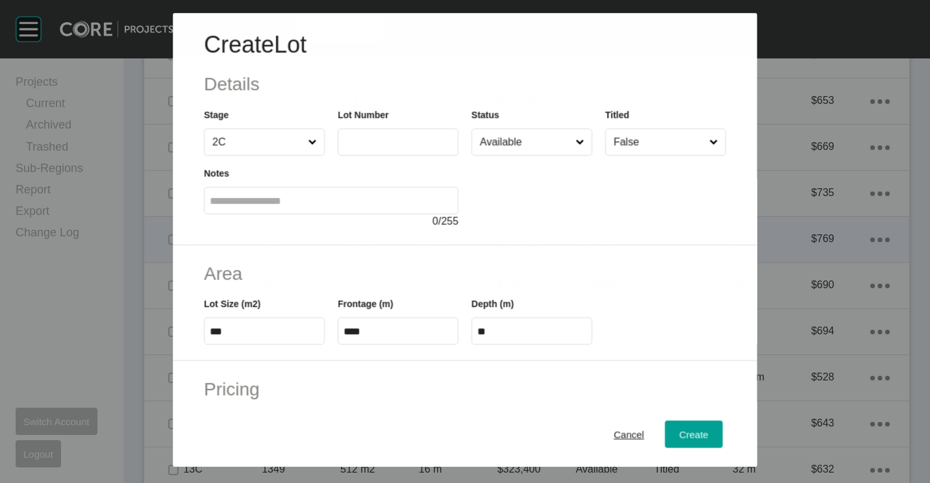
click at [366, 133] on label at bounding box center [398, 142] width 121 height 27
click at [366, 137] on input "text" at bounding box center [398, 142] width 109 height 11
type input "***"
type input "****"
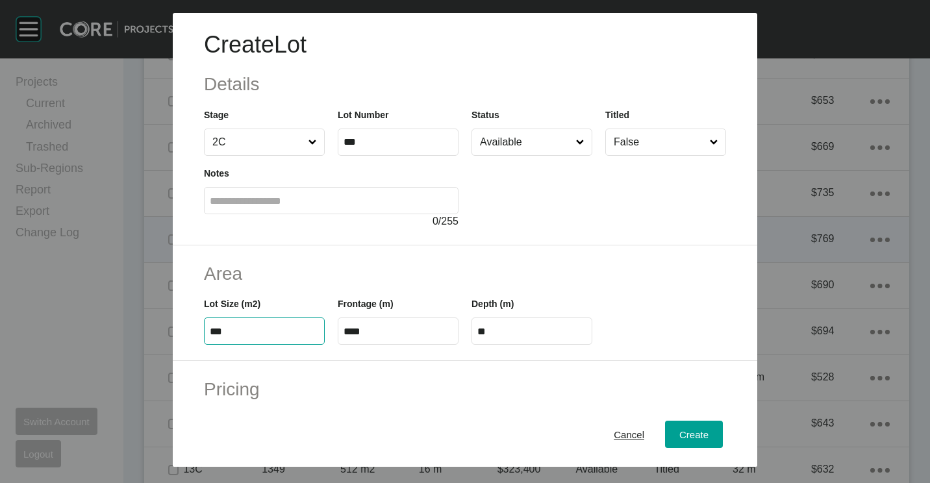
type input "***"
type input "****"
type input "**"
type input "*"
type input "*******"
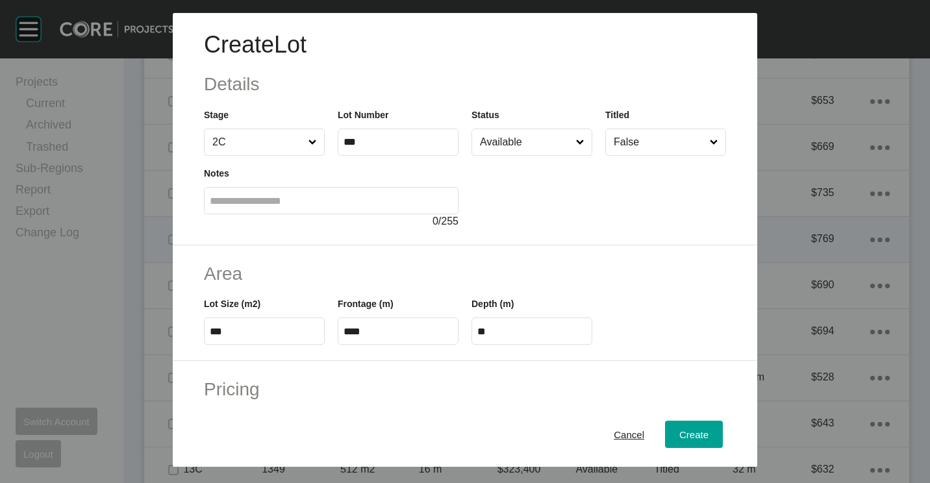
type input "***"
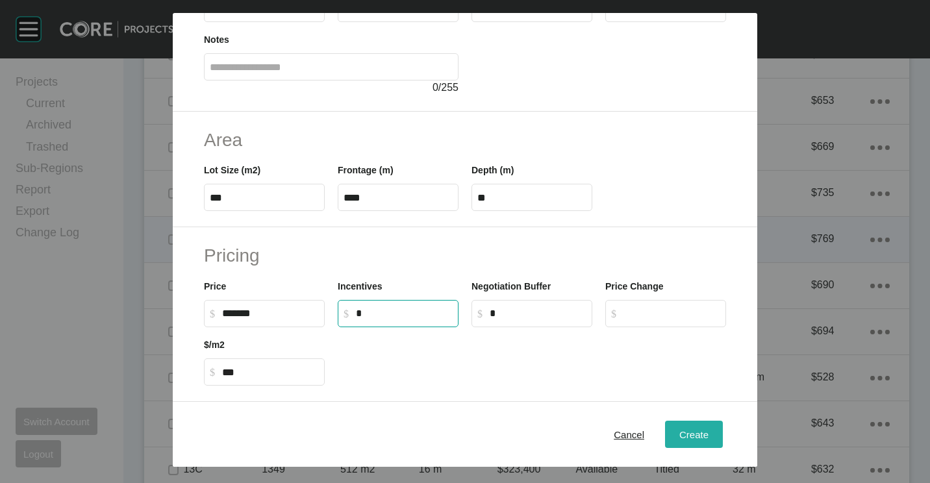
scroll to position [195, 0]
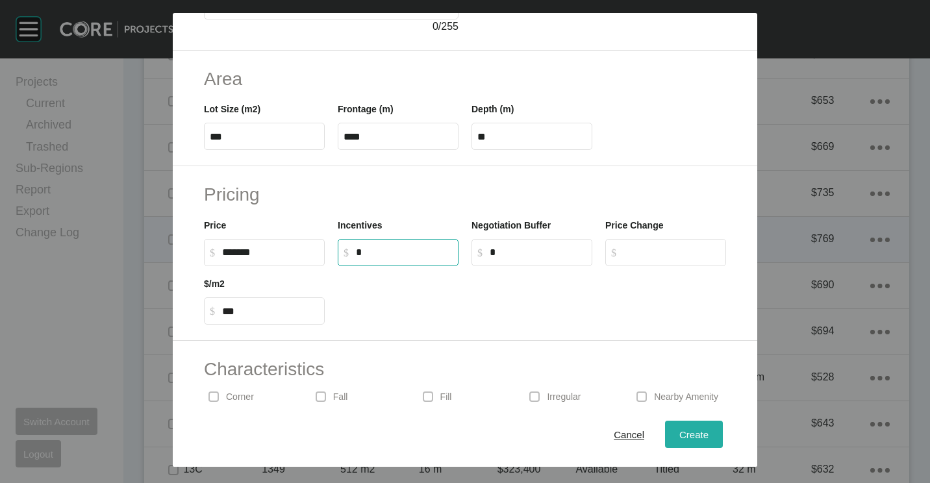
click at [680, 443] on div "Create" at bounding box center [694, 435] width 36 height 18
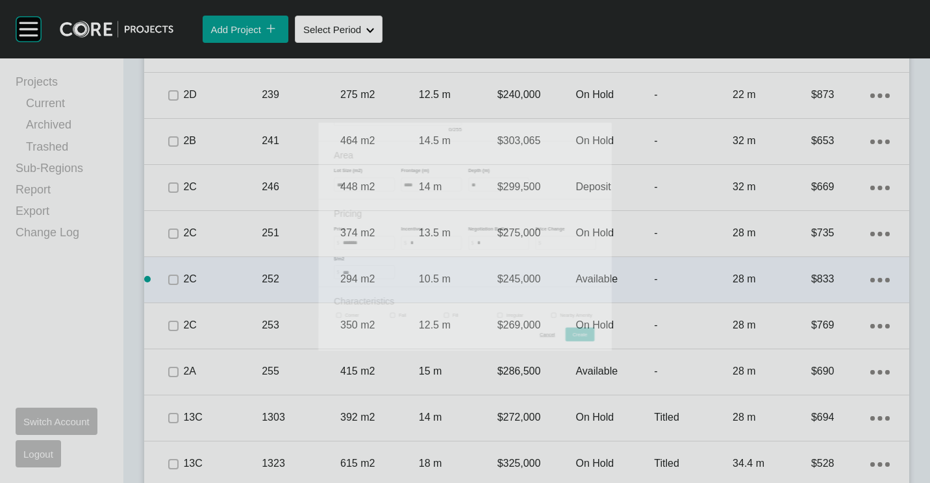
scroll to position [2859, 0]
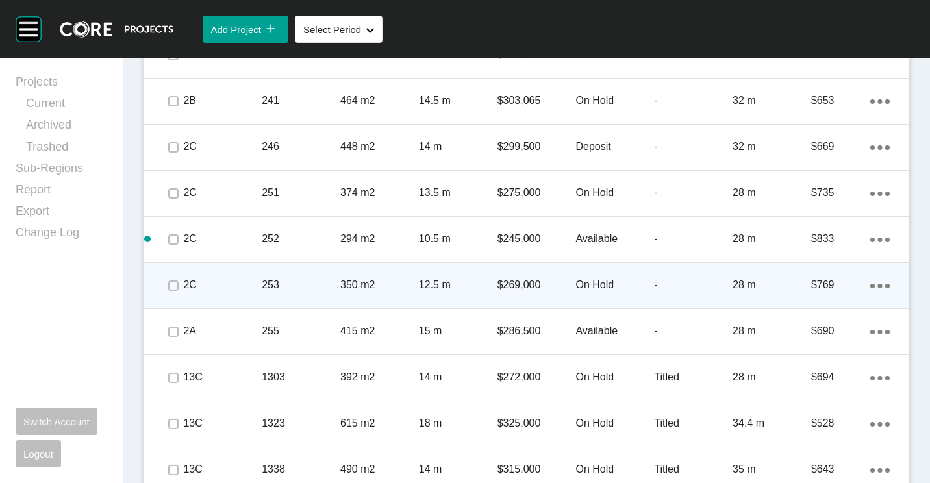
click at [361, 268] on div "350 m2" at bounding box center [379, 285] width 79 height 40
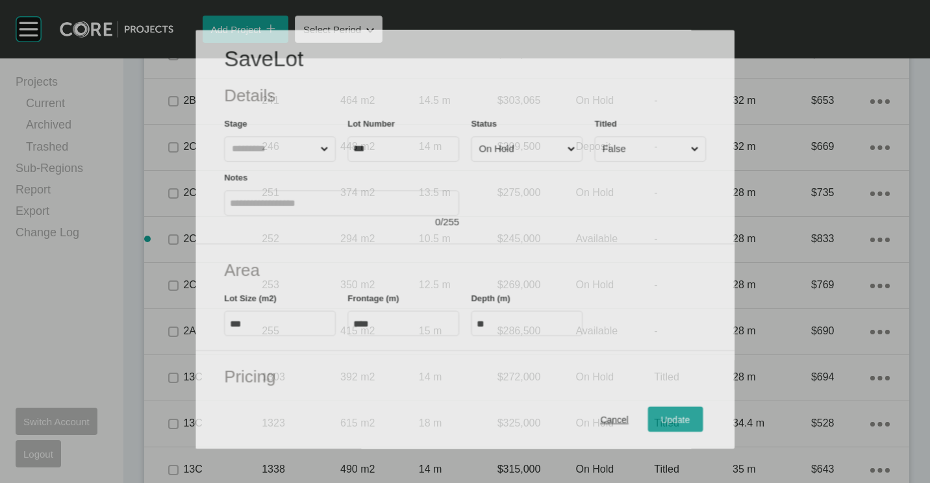
scroll to position [2819, 0]
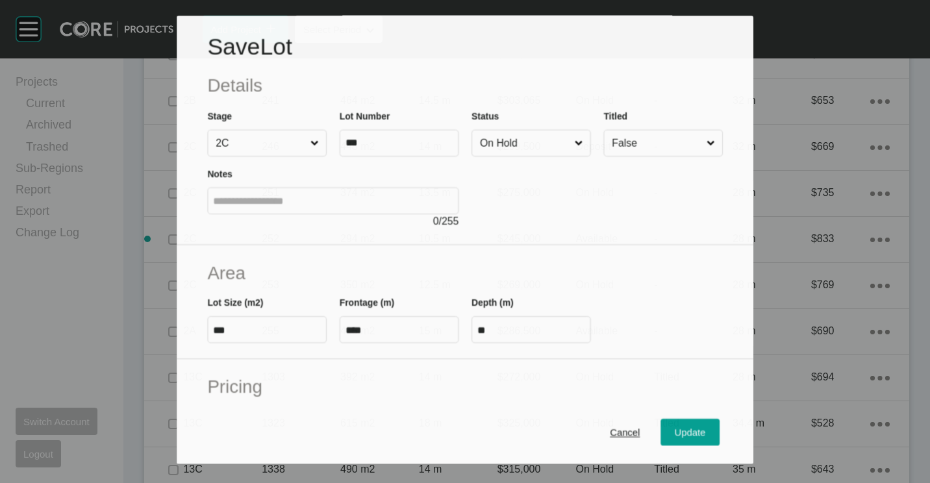
click at [518, 154] on input "On Hold" at bounding box center [525, 143] width 95 height 25
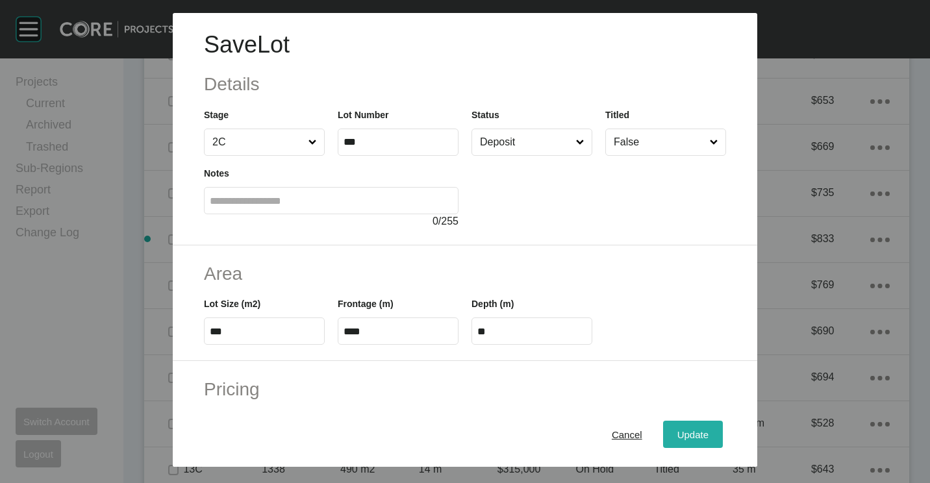
click at [674, 428] on div "Update" at bounding box center [693, 435] width 38 height 18
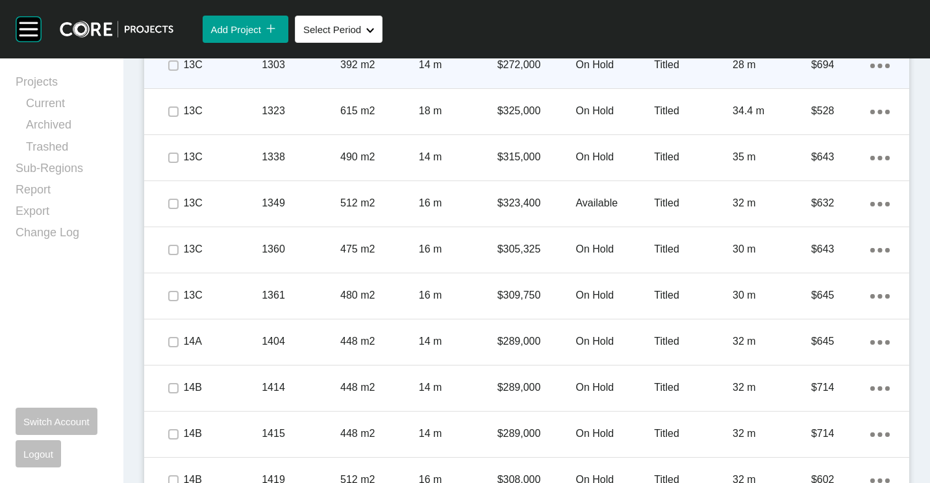
scroll to position [3184, 0]
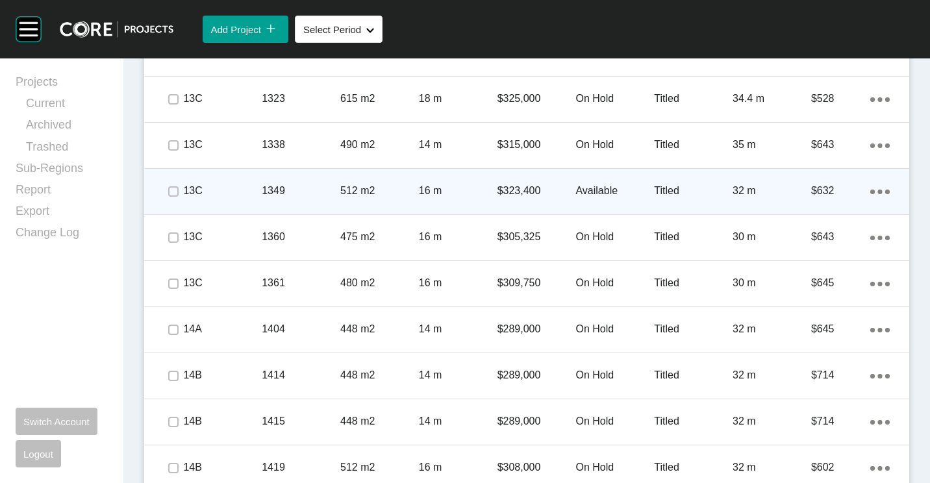
click at [344, 187] on p "512 m2" at bounding box center [379, 191] width 79 height 14
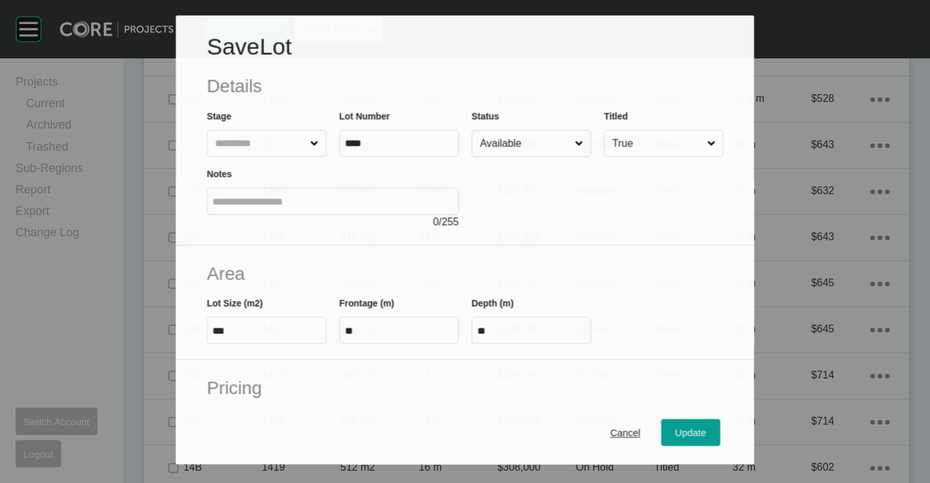
drag, startPoint x: 510, startPoint y: 130, endPoint x: 510, endPoint y: 137, distance: 7.1
click at [510, 132] on input "Available" at bounding box center [525, 144] width 95 height 26
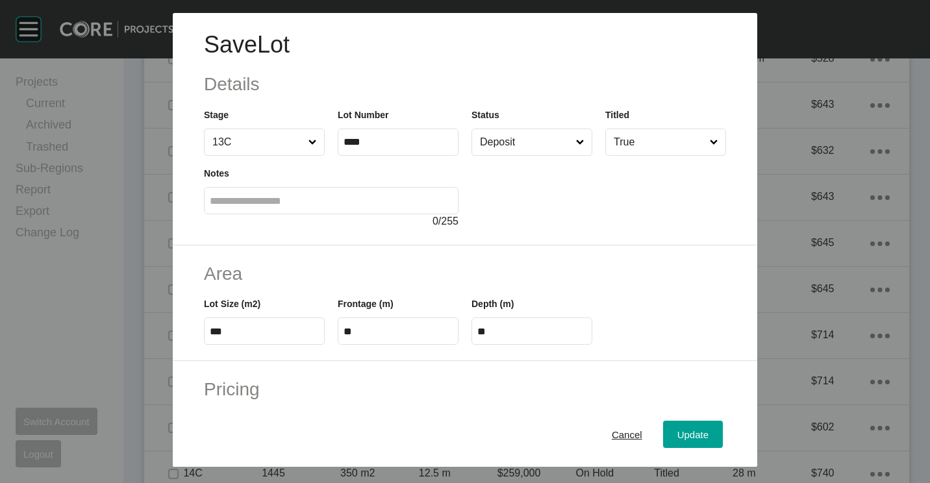
scroll to position [3143, 0]
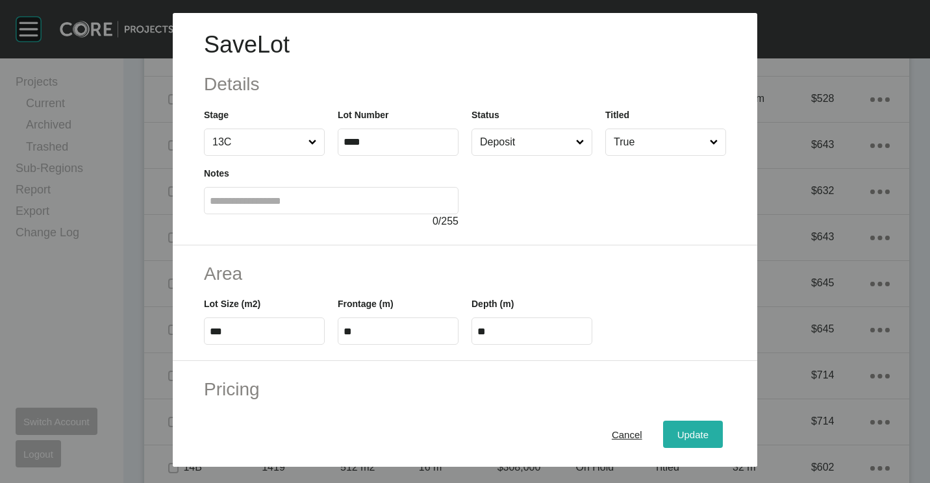
click at [681, 426] on button "Update" at bounding box center [693, 434] width 60 height 27
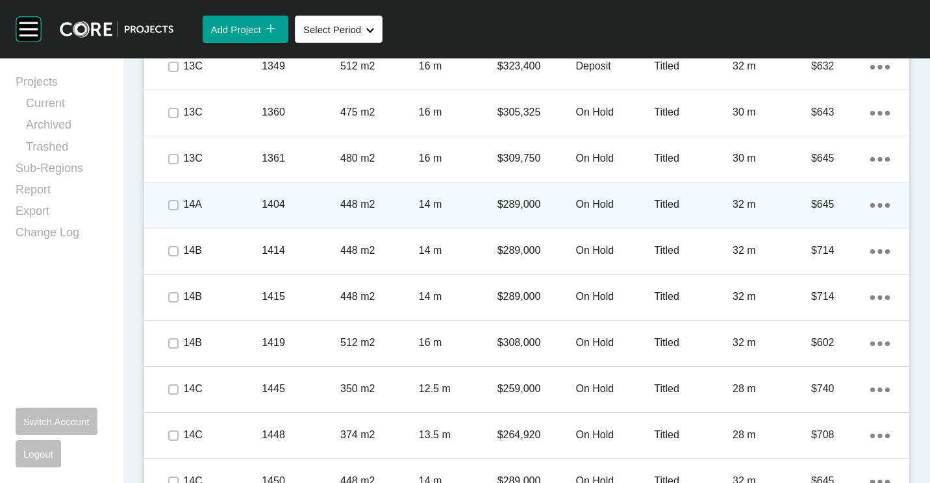
scroll to position [3314, 0]
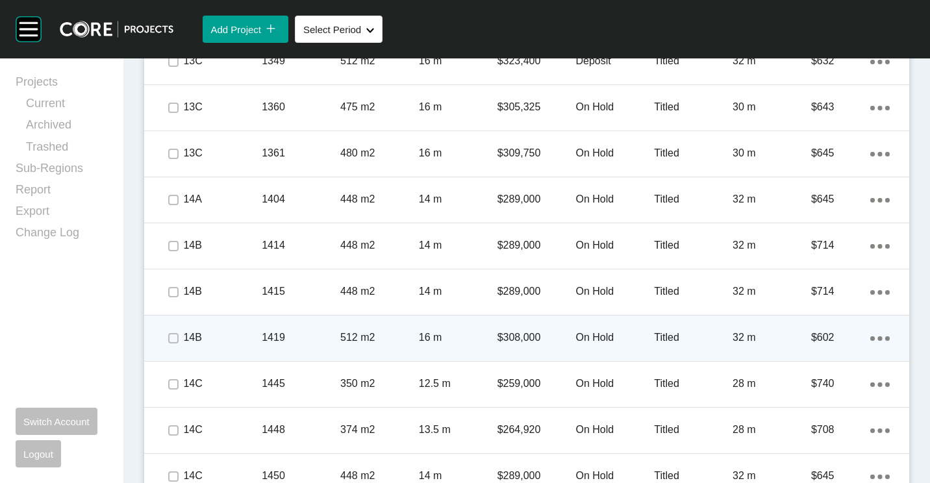
click at [407, 335] on p "512 m2" at bounding box center [379, 338] width 79 height 14
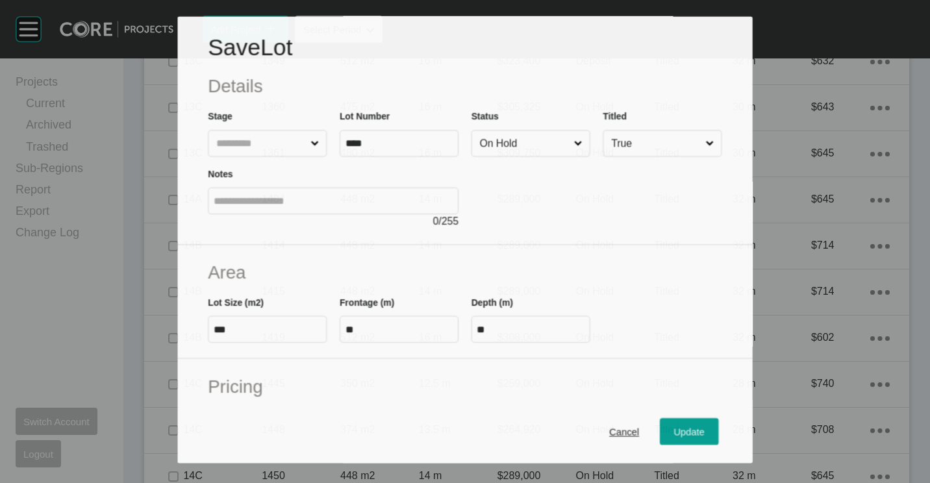
scroll to position [3273, 0]
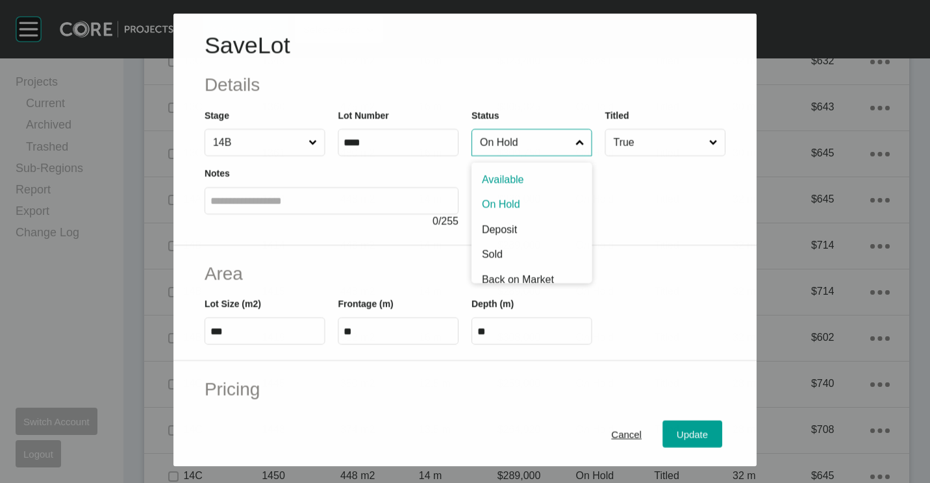
click at [549, 135] on input "On Hold" at bounding box center [526, 142] width 96 height 26
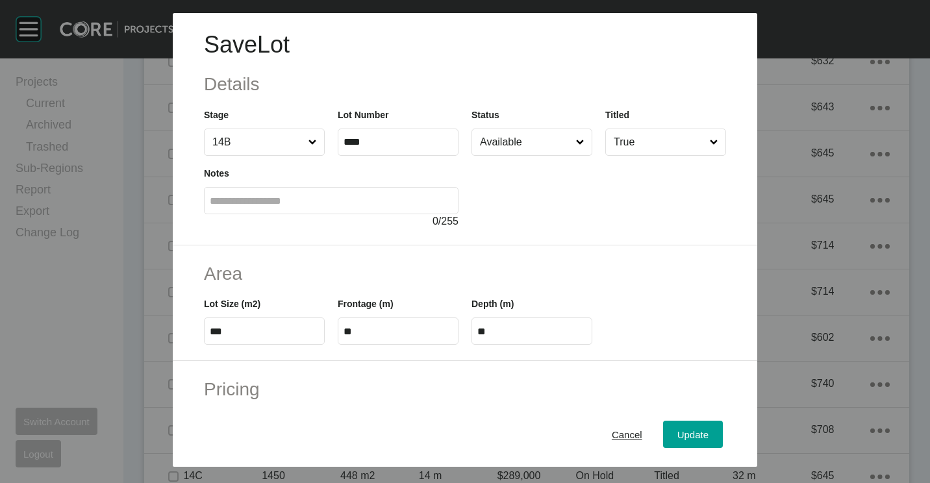
drag, startPoint x: 677, startPoint y: 424, endPoint x: 667, endPoint y: 406, distance: 20.4
click at [677, 424] on button "Update" at bounding box center [693, 434] width 60 height 27
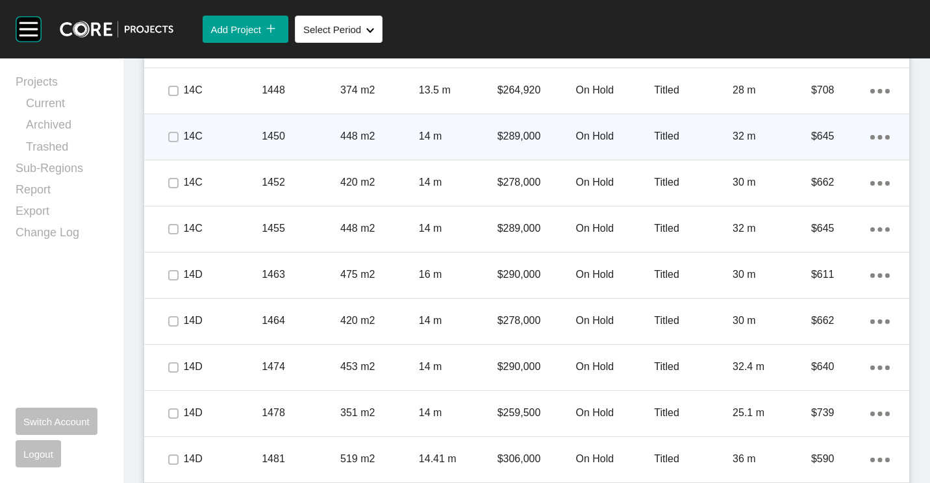
scroll to position [3768, 0]
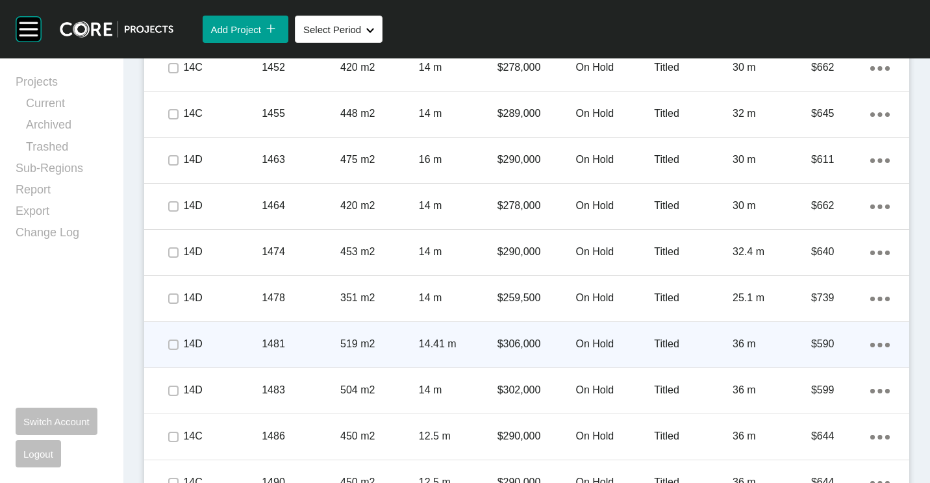
click at [386, 346] on p "519 m2" at bounding box center [379, 344] width 79 height 14
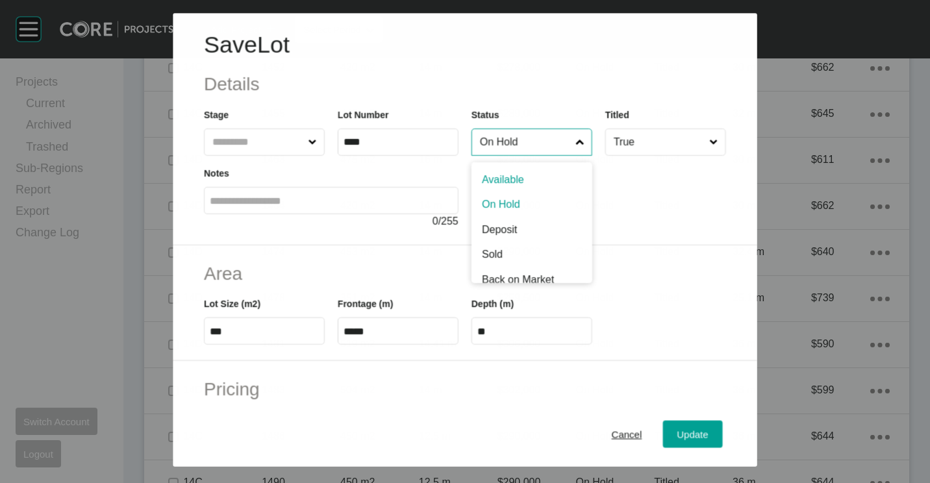
click at [507, 153] on input "On Hold" at bounding box center [526, 142] width 96 height 26
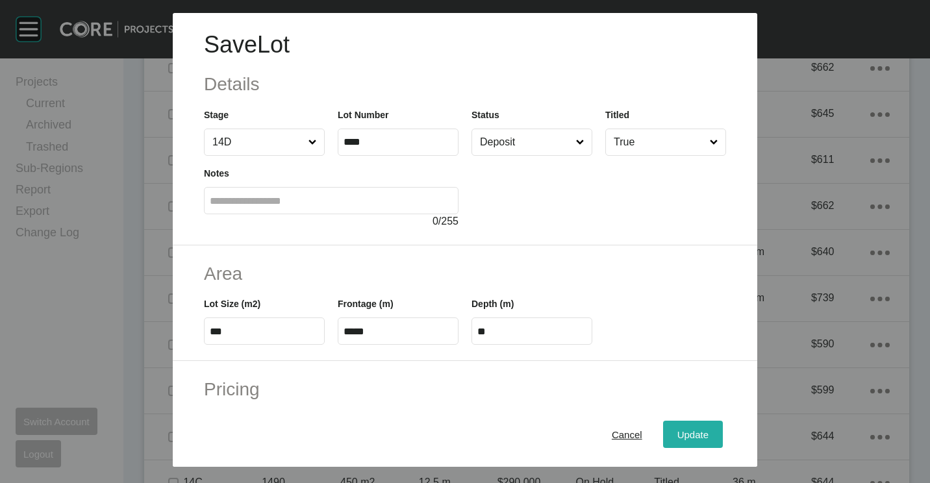
click at [663, 428] on button "Update" at bounding box center [693, 434] width 60 height 27
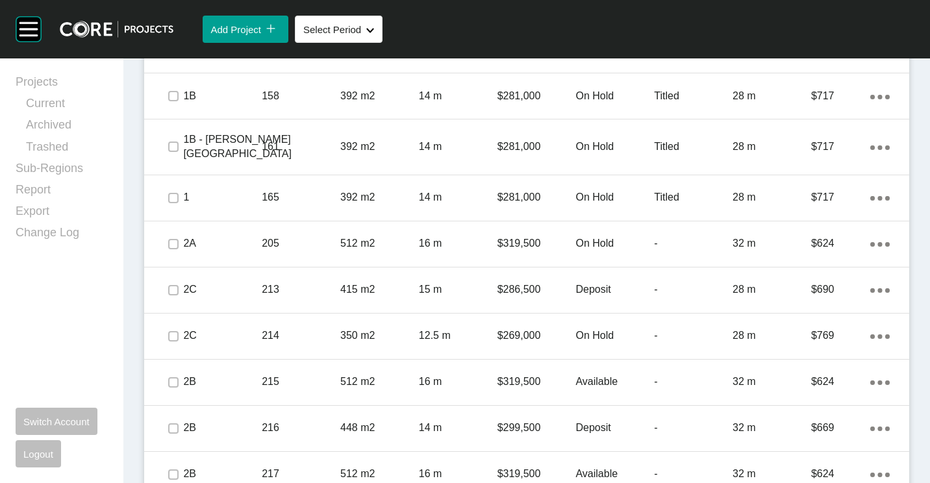
scroll to position [2108, 0]
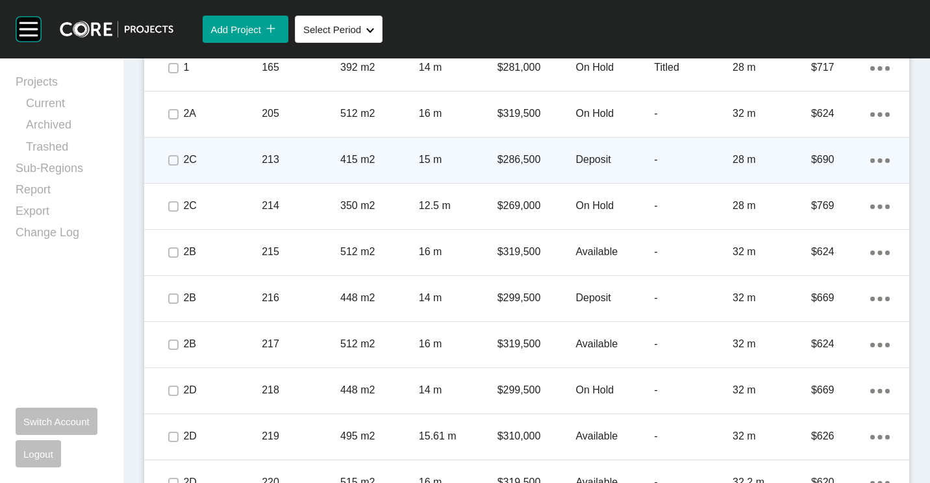
click at [288, 160] on p "213" at bounding box center [301, 160] width 79 height 14
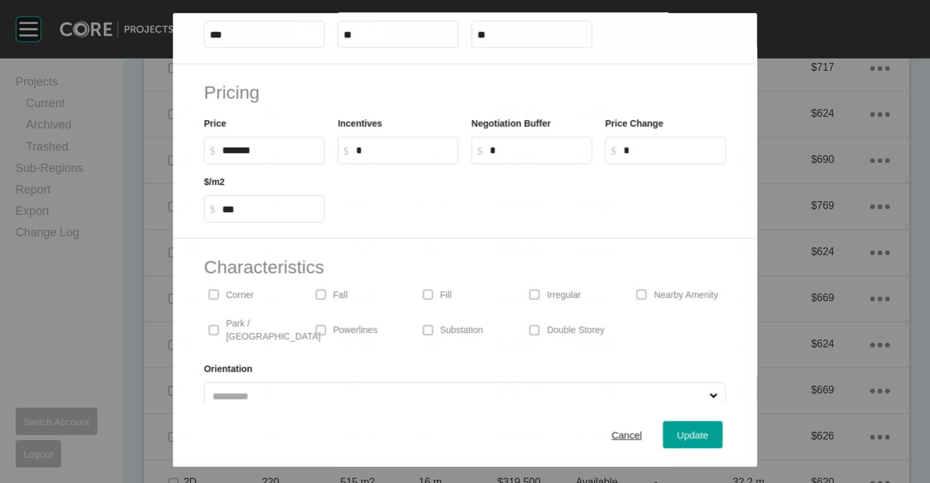
scroll to position [309, 0]
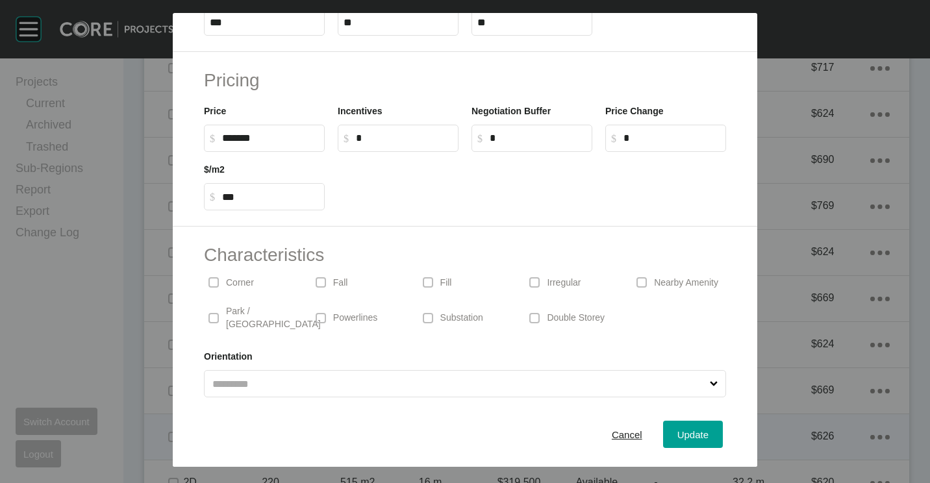
click at [629, 434] on span "Cancel" at bounding box center [627, 434] width 31 height 11
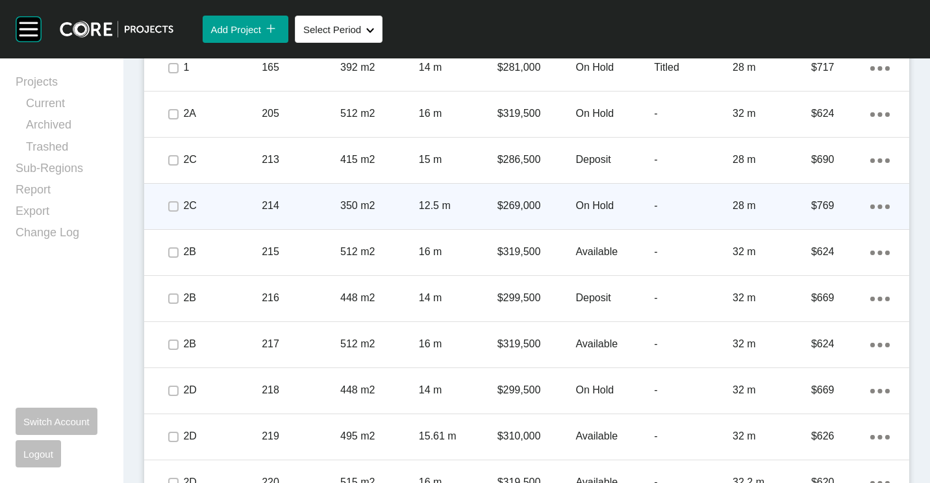
scroll to position [2002, 0]
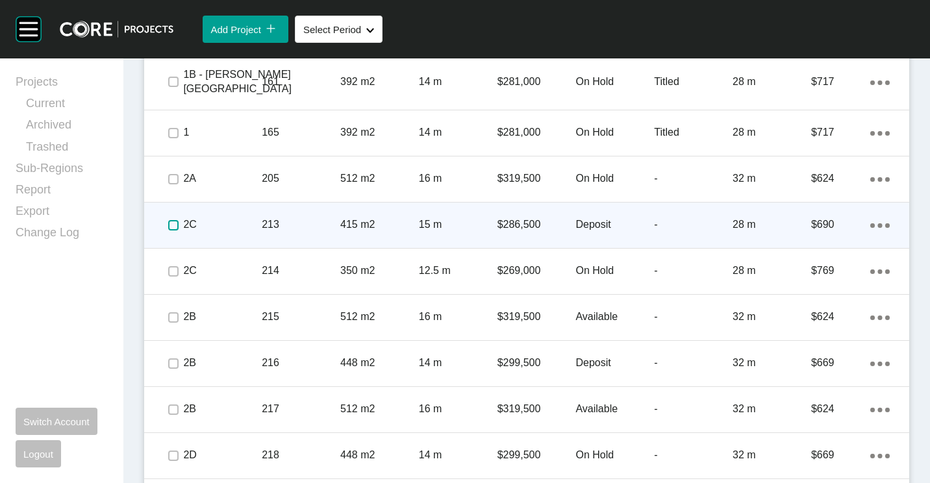
click at [170, 223] on label at bounding box center [173, 225] width 10 height 10
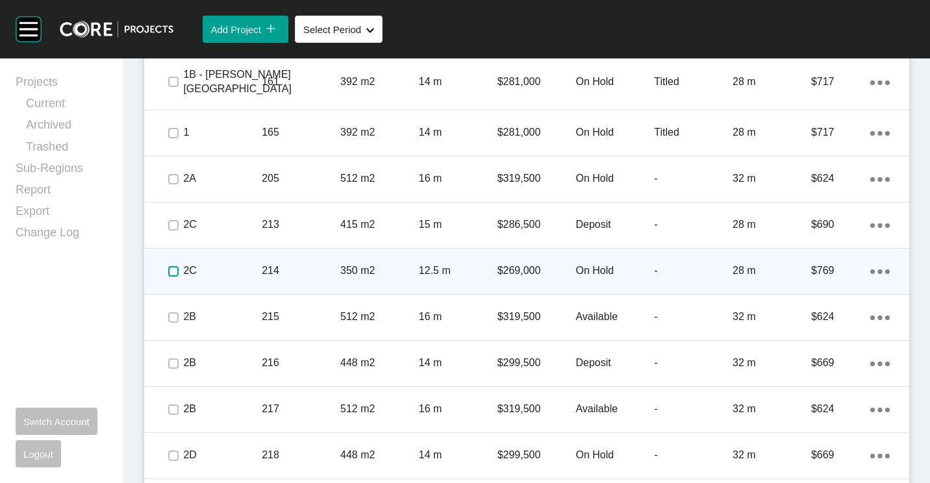
click at [168, 273] on label at bounding box center [173, 271] width 10 height 10
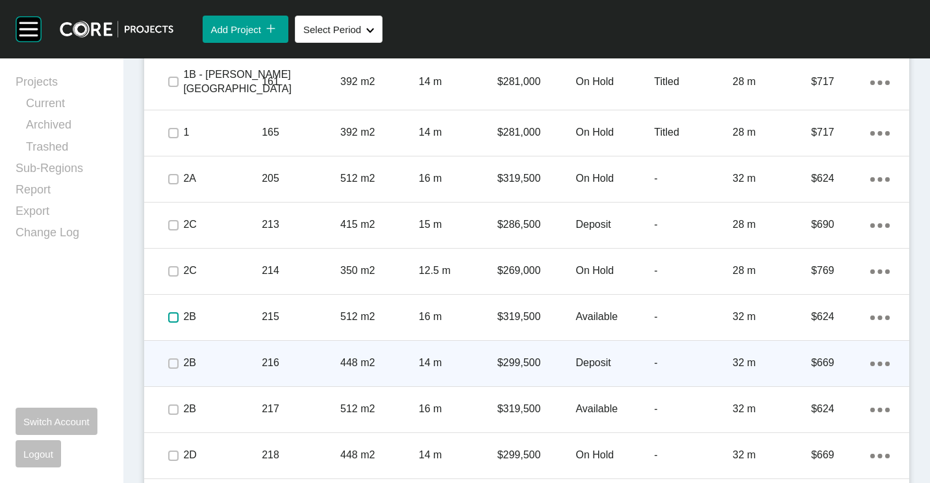
drag, startPoint x: 169, startPoint y: 316, endPoint x: 170, endPoint y: 348, distance: 32.5
click at [169, 324] on span at bounding box center [173, 317] width 19 height 19
drag, startPoint x: 172, startPoint y: 366, endPoint x: 172, endPoint y: 379, distance: 13.0
click at [172, 372] on span at bounding box center [173, 363] width 19 height 19
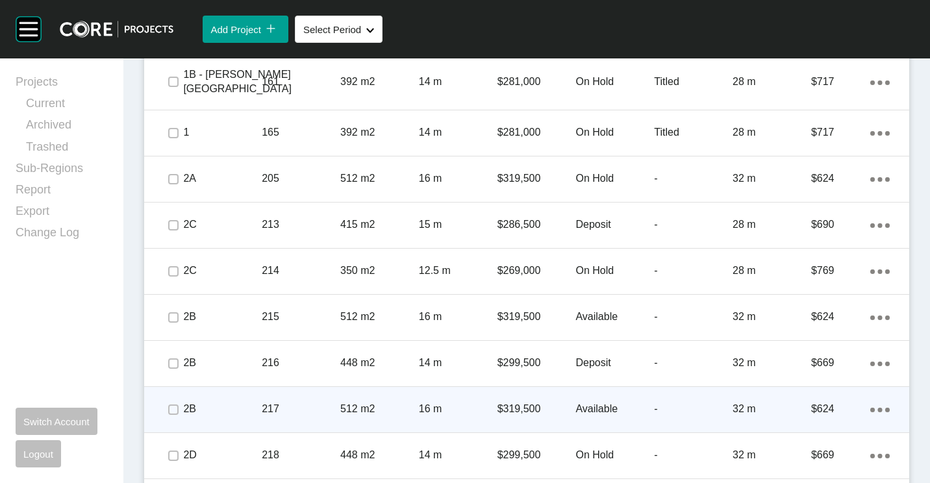
click at [170, 419] on span at bounding box center [173, 409] width 19 height 19
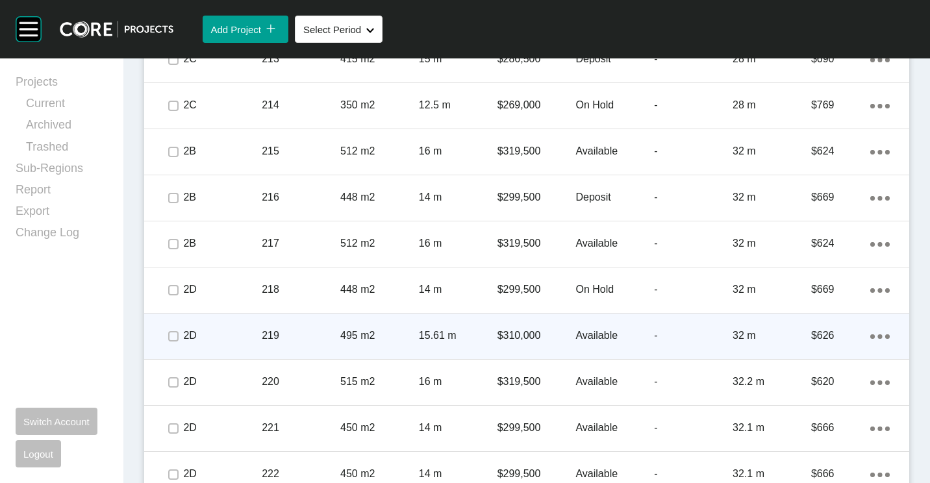
scroll to position [2197, 0]
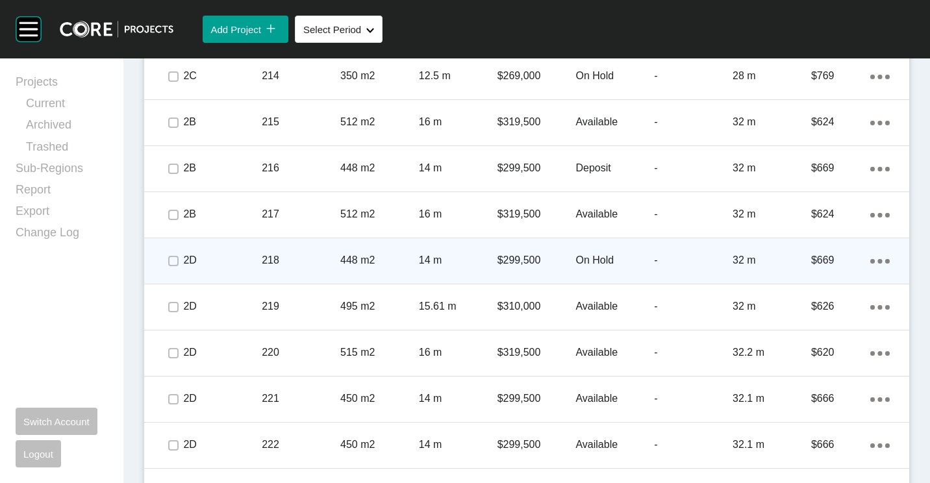
click at [166, 261] on span at bounding box center [173, 260] width 19 height 19
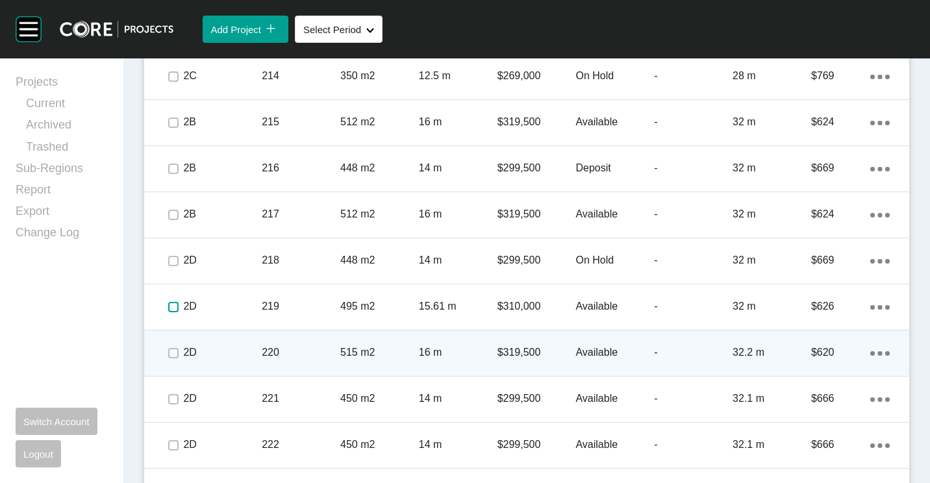
drag, startPoint x: 170, startPoint y: 308, endPoint x: 175, endPoint y: 348, distance: 40.7
click at [170, 314] on span at bounding box center [173, 307] width 19 height 19
click at [175, 359] on span at bounding box center [173, 353] width 19 height 19
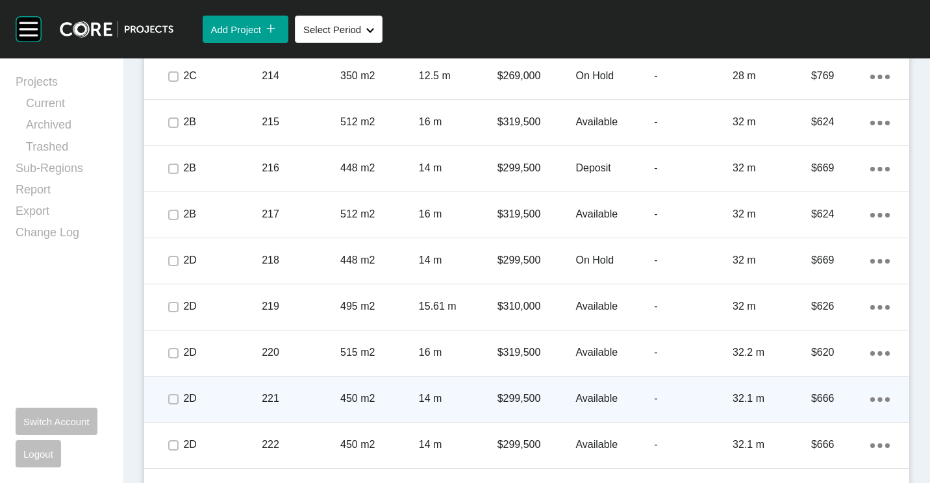
click at [165, 398] on span at bounding box center [173, 399] width 19 height 19
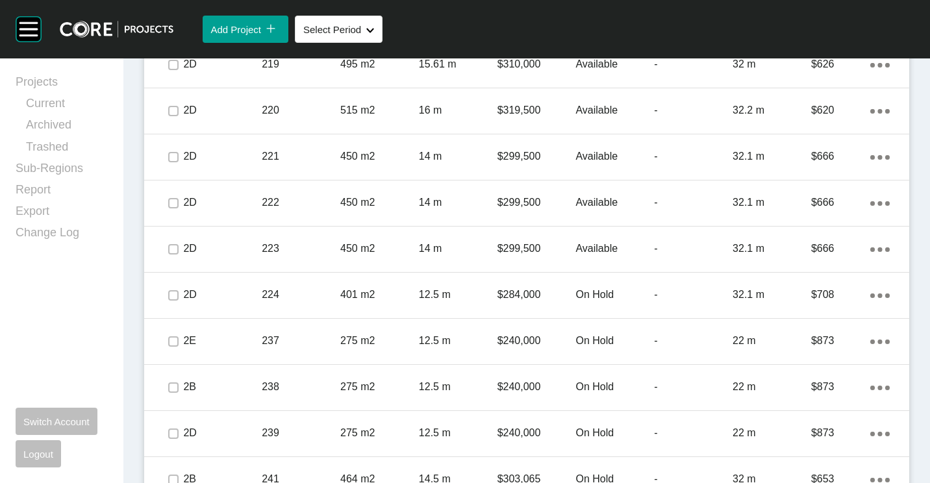
scroll to position [2457, 0]
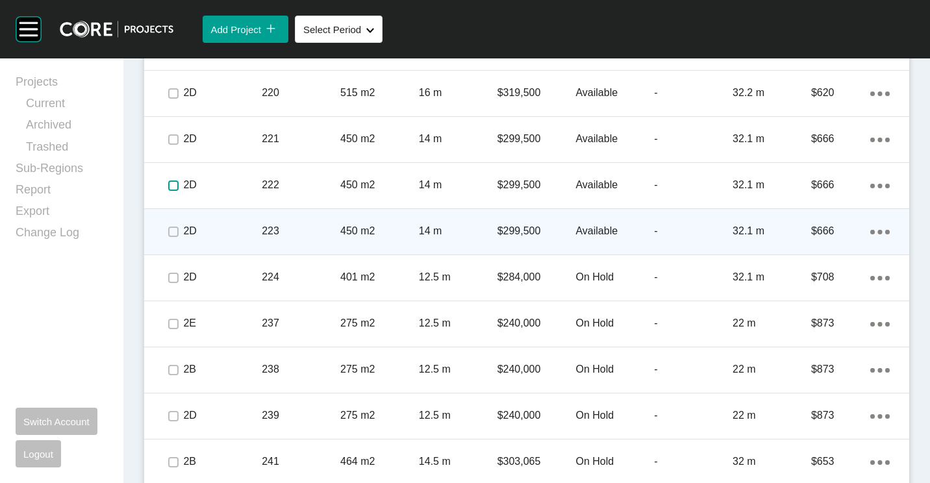
drag, startPoint x: 170, startPoint y: 180, endPoint x: 170, endPoint y: 227, distance: 47.4
click at [170, 186] on label at bounding box center [173, 186] width 10 height 10
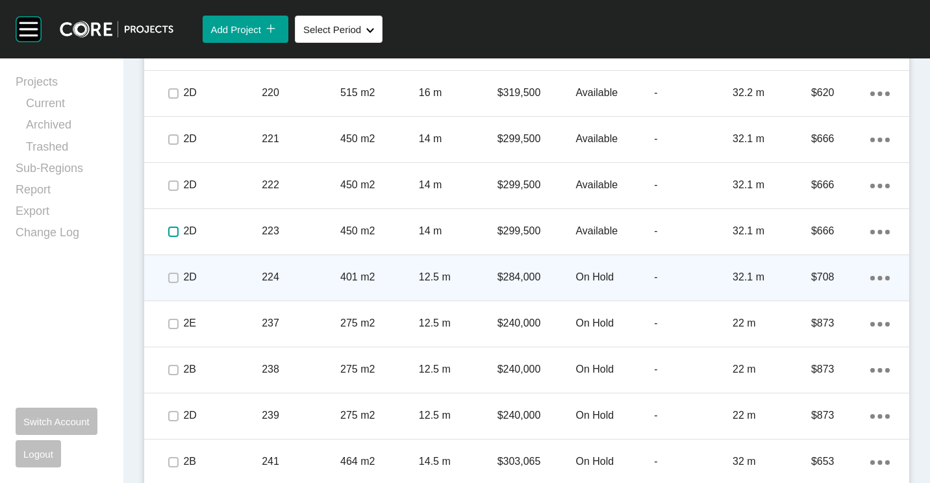
drag, startPoint x: 170, startPoint y: 230, endPoint x: 180, endPoint y: 267, distance: 38.3
click at [173, 242] on div at bounding box center [173, 231] width 19 height 45
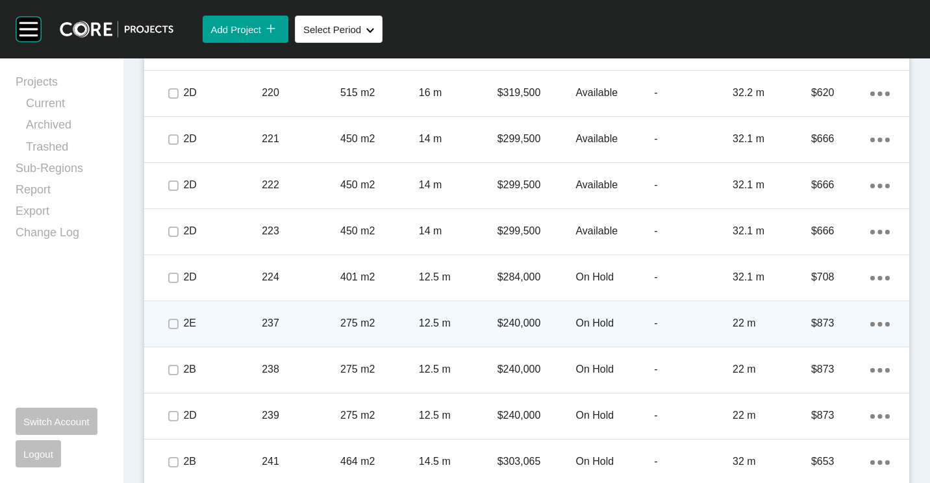
drag, startPoint x: 179, startPoint y: 279, endPoint x: 178, endPoint y: 318, distance: 38.4
click at [179, 285] on span at bounding box center [173, 277] width 19 height 19
drag, startPoint x: 177, startPoint y: 322, endPoint x: 173, endPoint y: 342, distance: 21.2
click at [174, 334] on div at bounding box center [173, 323] width 19 height 45
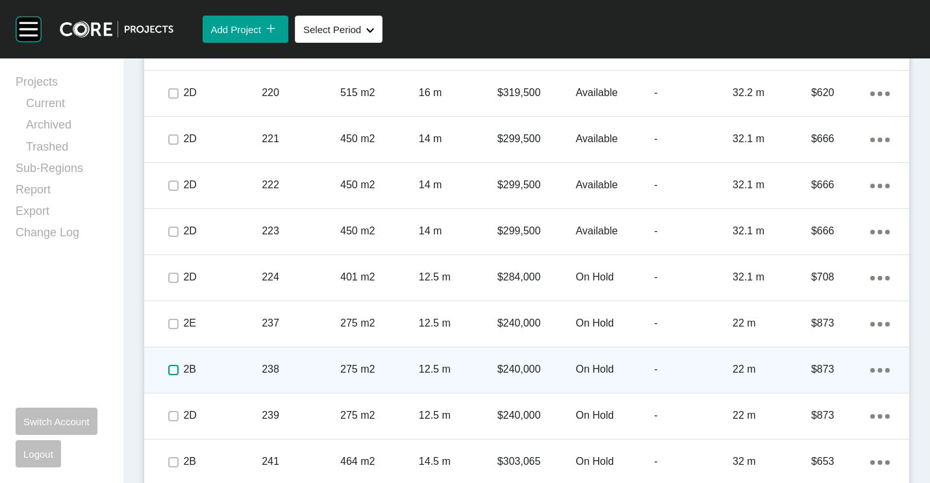
click at [177, 366] on label at bounding box center [173, 370] width 10 height 10
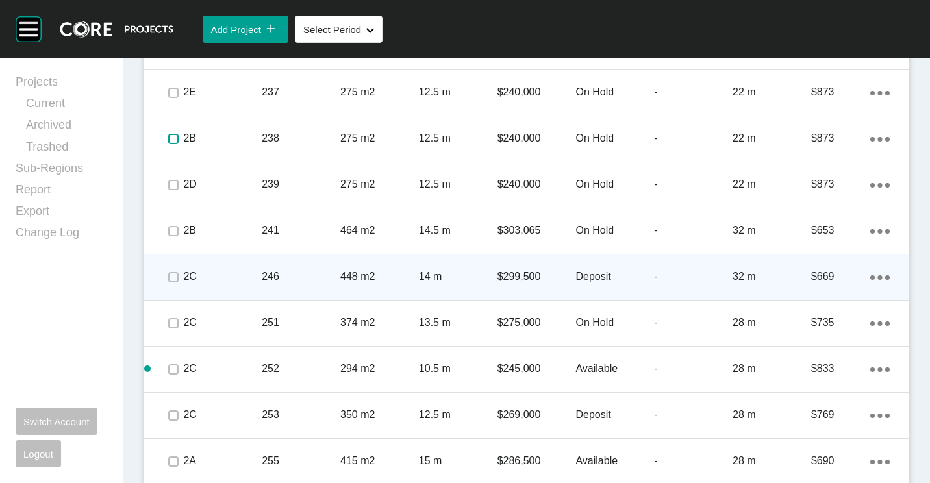
scroll to position [2717, 0]
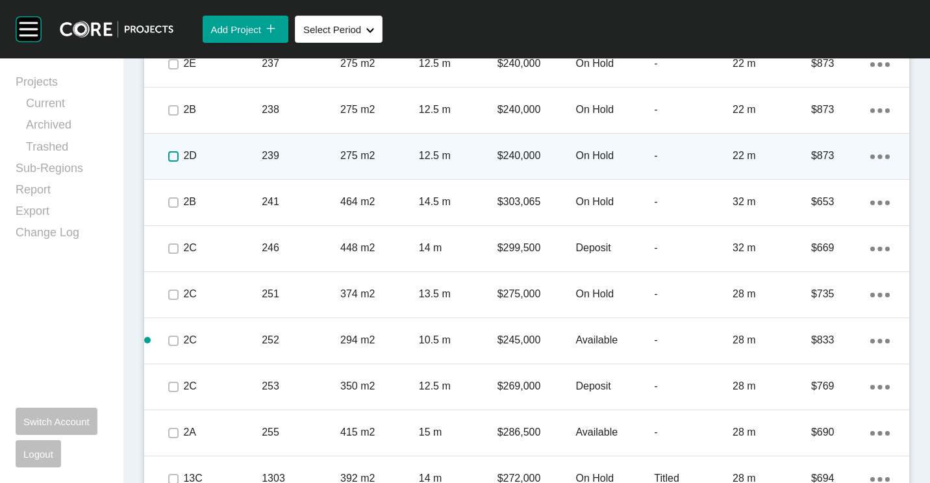
click at [168, 159] on label at bounding box center [173, 156] width 10 height 10
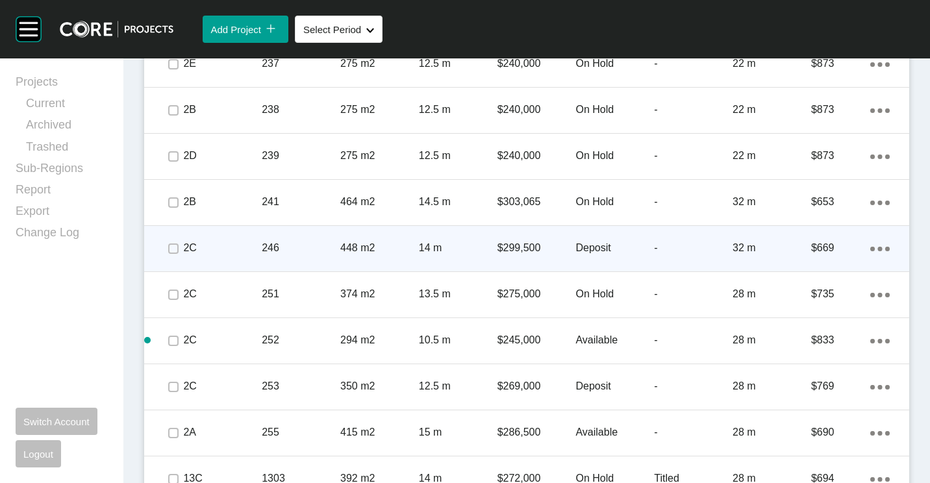
click at [173, 211] on span at bounding box center [173, 202] width 19 height 19
click at [176, 252] on label at bounding box center [173, 249] width 10 height 10
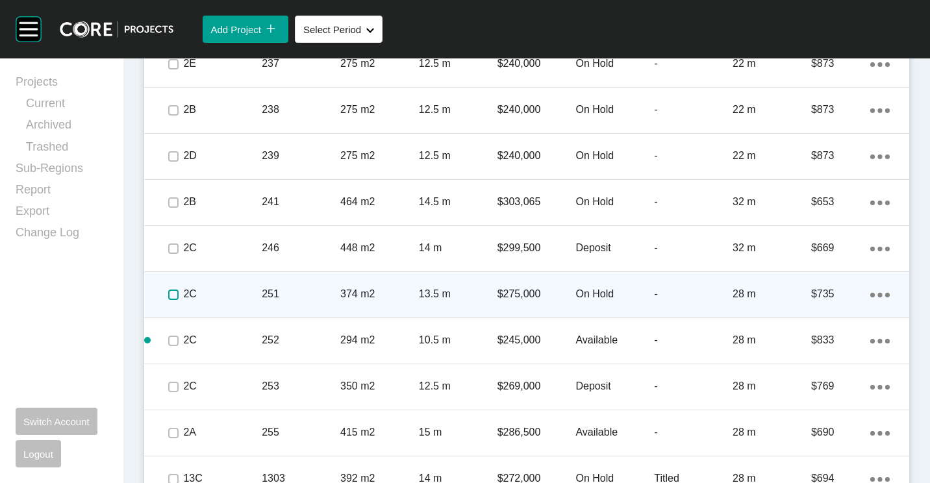
drag, startPoint x: 172, startPoint y: 292, endPoint x: 172, endPoint y: 301, distance: 8.5
click at [172, 296] on label at bounding box center [173, 295] width 10 height 10
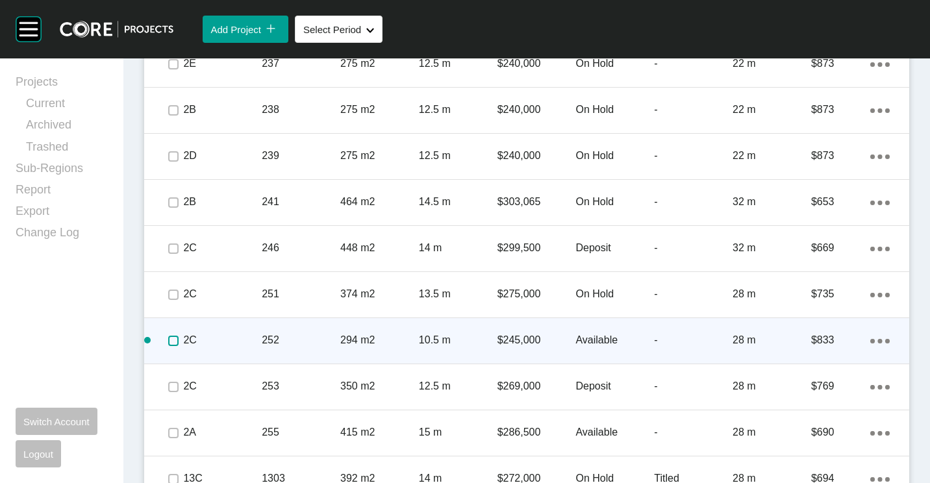
click at [171, 337] on label at bounding box center [173, 341] width 10 height 10
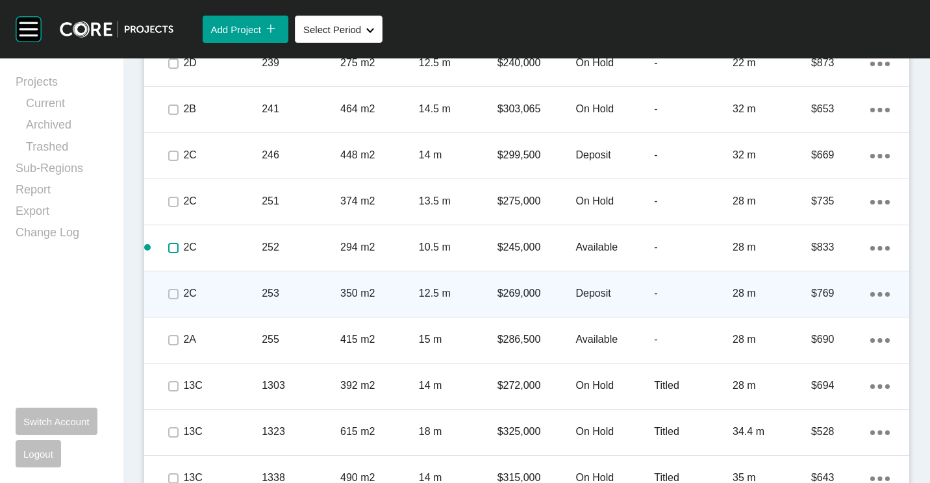
scroll to position [2847, 0]
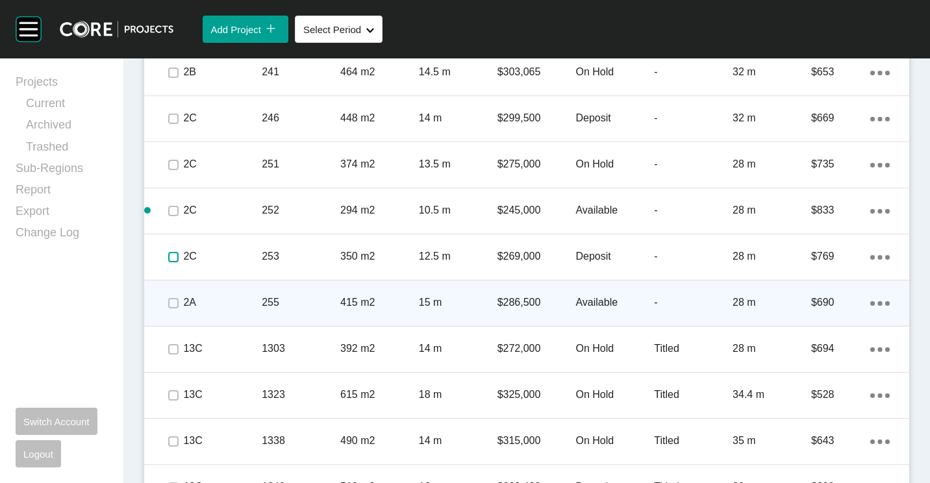
drag, startPoint x: 173, startPoint y: 260, endPoint x: 173, endPoint y: 290, distance: 30.5
click at [173, 266] on span at bounding box center [173, 257] width 19 height 19
click at [174, 301] on label at bounding box center [173, 303] width 10 height 10
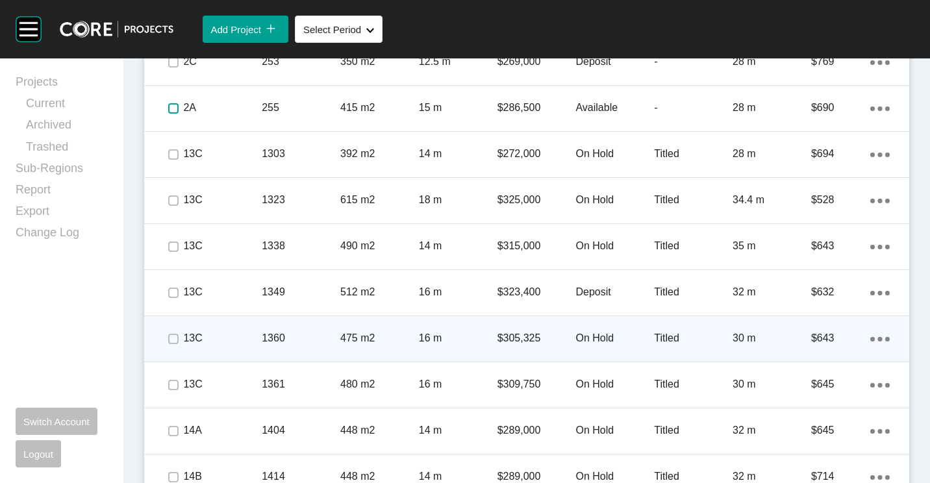
scroll to position [3172, 0]
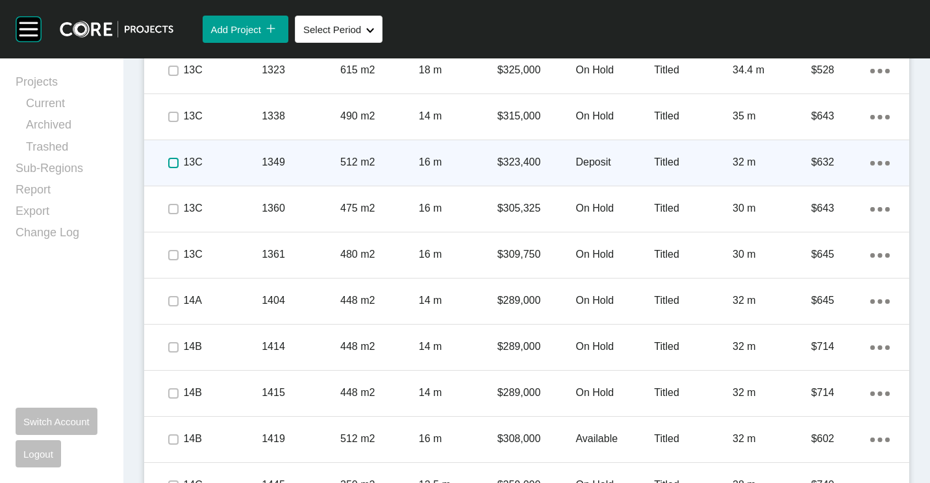
click at [172, 164] on label at bounding box center [173, 163] width 10 height 10
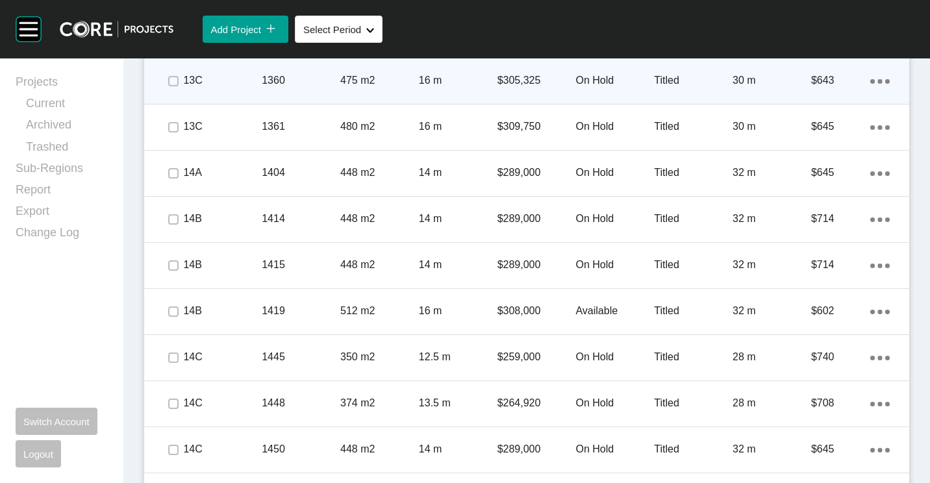
scroll to position [3302, 0]
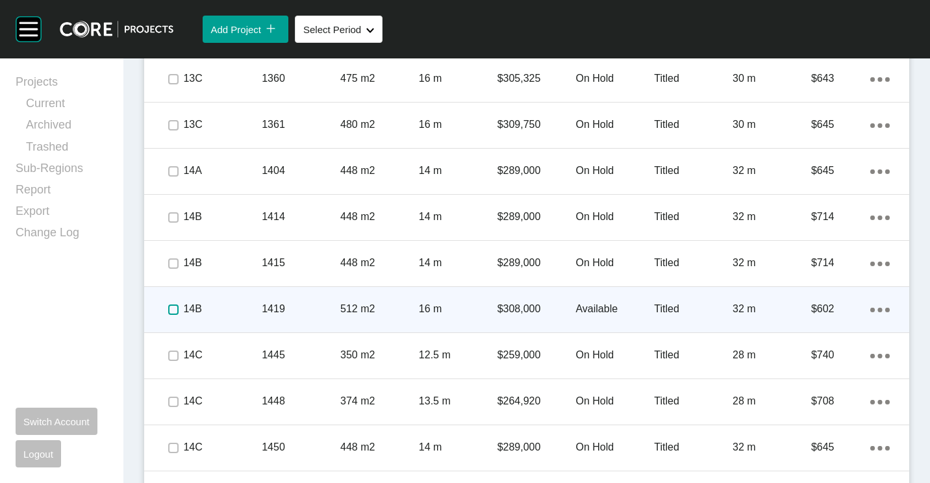
click at [174, 311] on label at bounding box center [173, 310] width 10 height 10
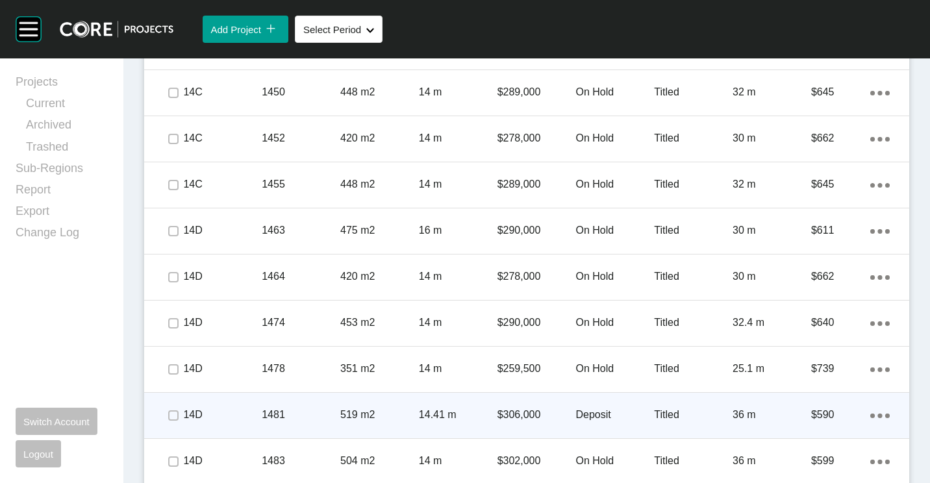
scroll to position [3757, 0]
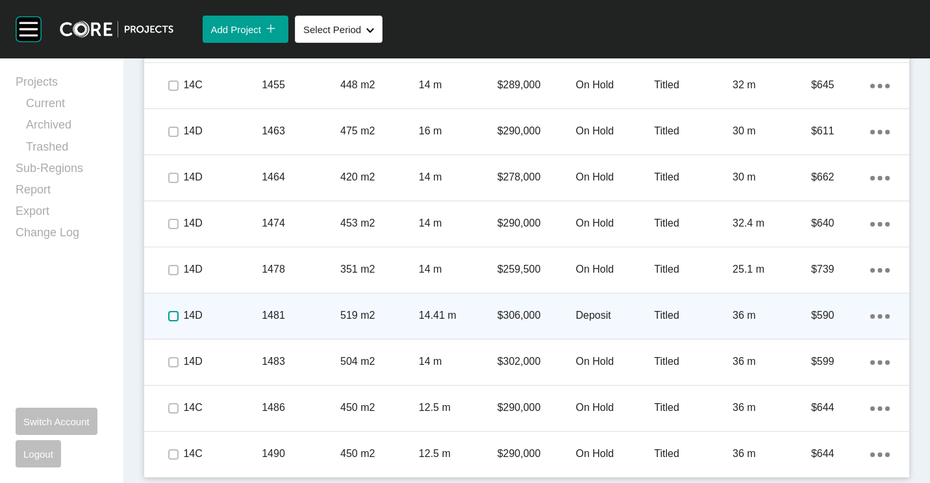
click at [171, 315] on label at bounding box center [173, 316] width 10 height 10
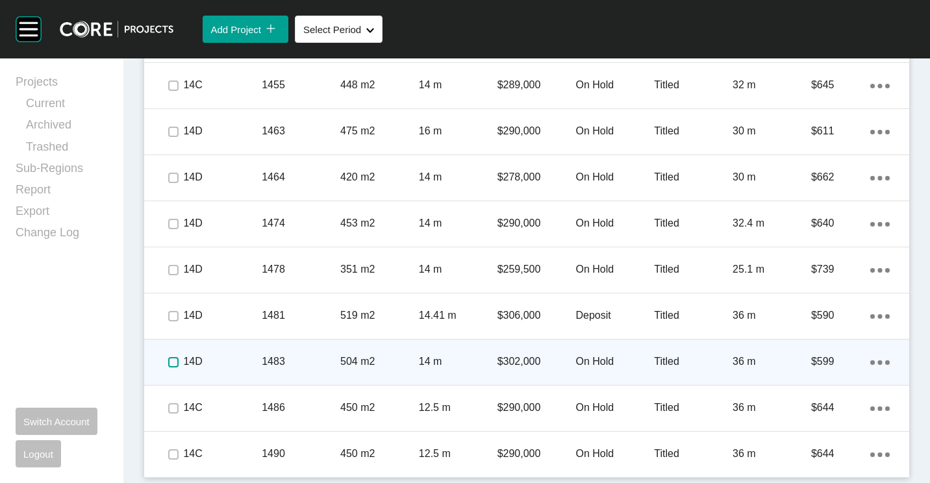
drag, startPoint x: 169, startPoint y: 366, endPoint x: 274, endPoint y: 342, distance: 108.1
click at [169, 366] on label at bounding box center [173, 362] width 10 height 10
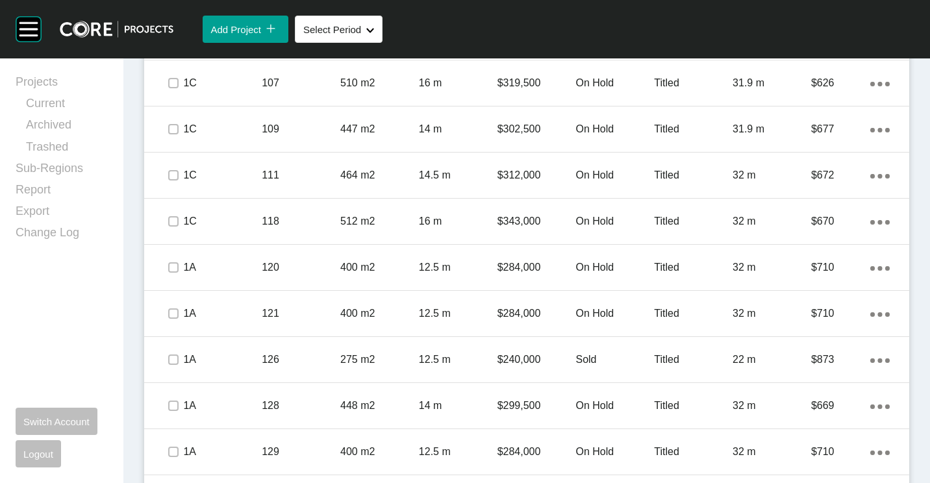
scroll to position [703, 0]
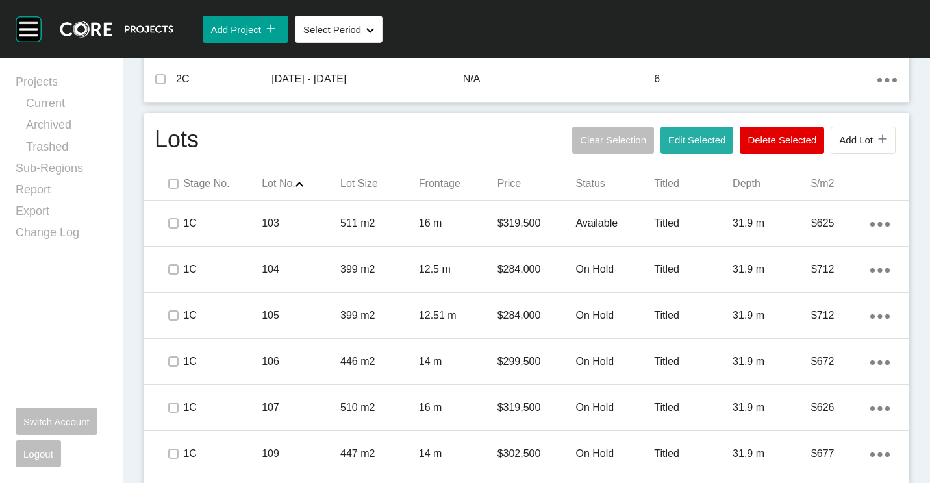
click at [675, 132] on button "Edit Selected" at bounding box center [697, 140] width 73 height 27
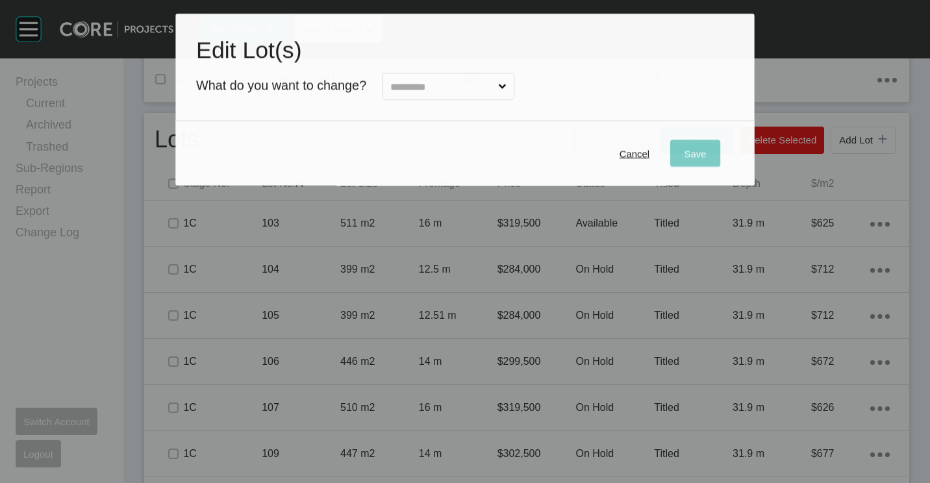
click at [479, 88] on input "text" at bounding box center [442, 87] width 108 height 26
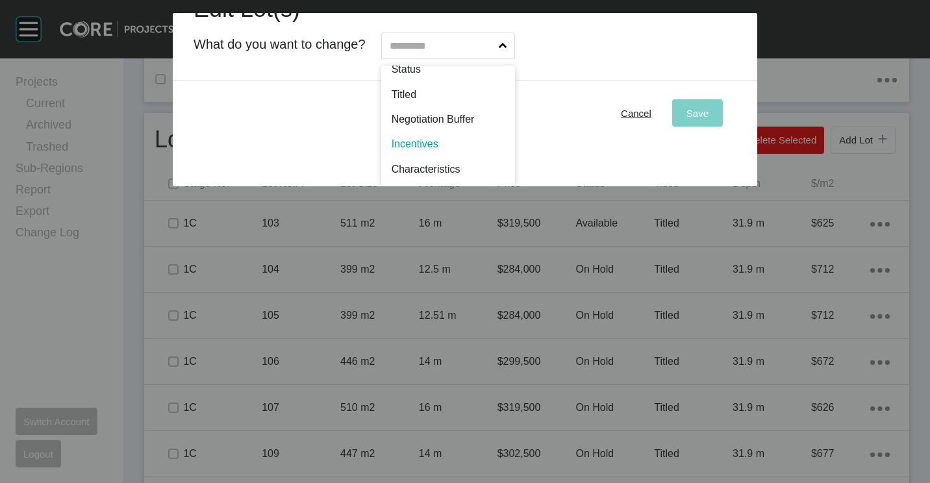
scroll to position [0, 0]
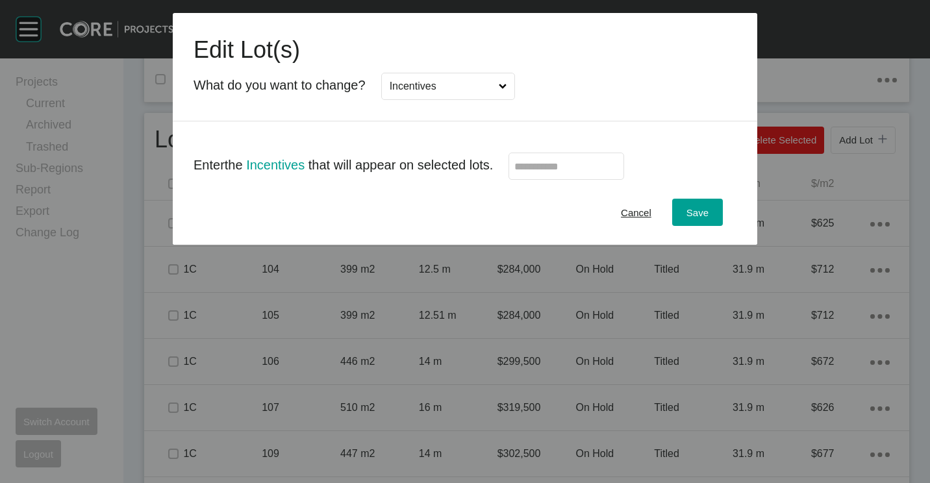
click at [570, 164] on input "text" at bounding box center [567, 166] width 104 height 11
type input "******"
click at [702, 209] on span "Save" at bounding box center [698, 212] width 22 height 11
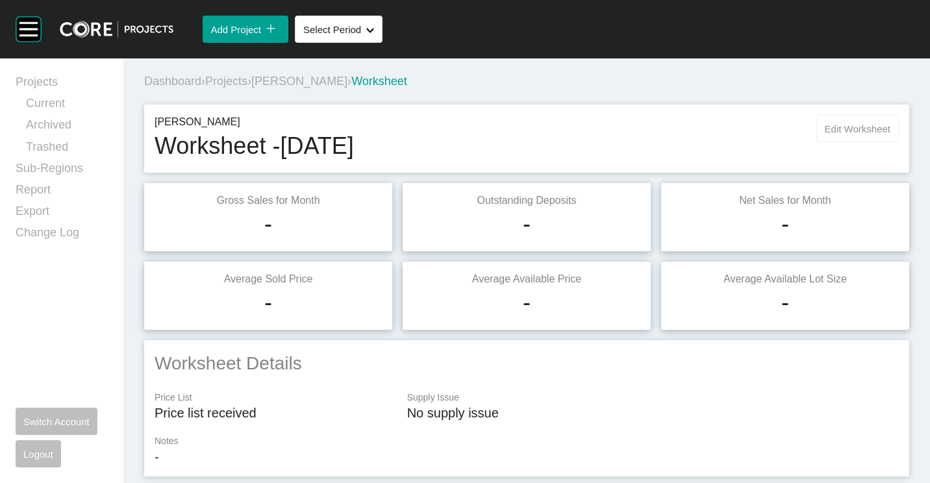
click at [828, 140] on button "Edit Worksheet" at bounding box center [858, 128] width 83 height 27
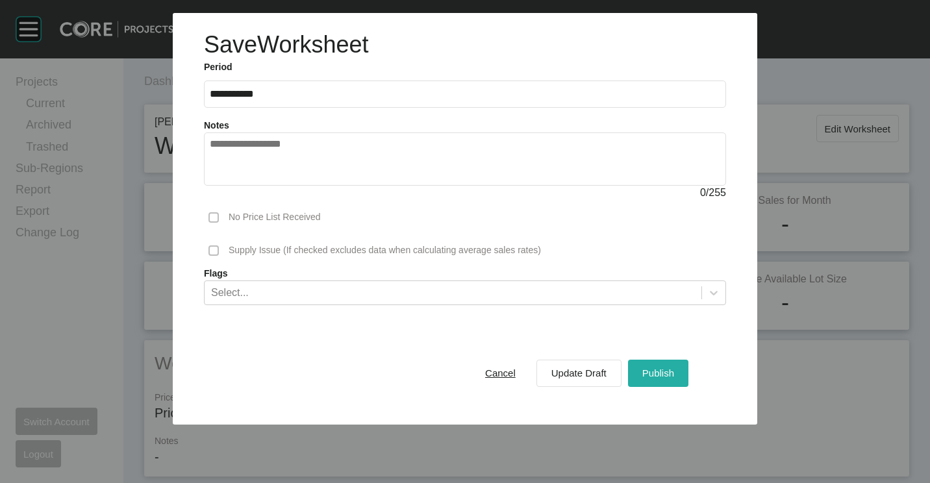
click at [669, 372] on span "Publish" at bounding box center [659, 373] width 32 height 11
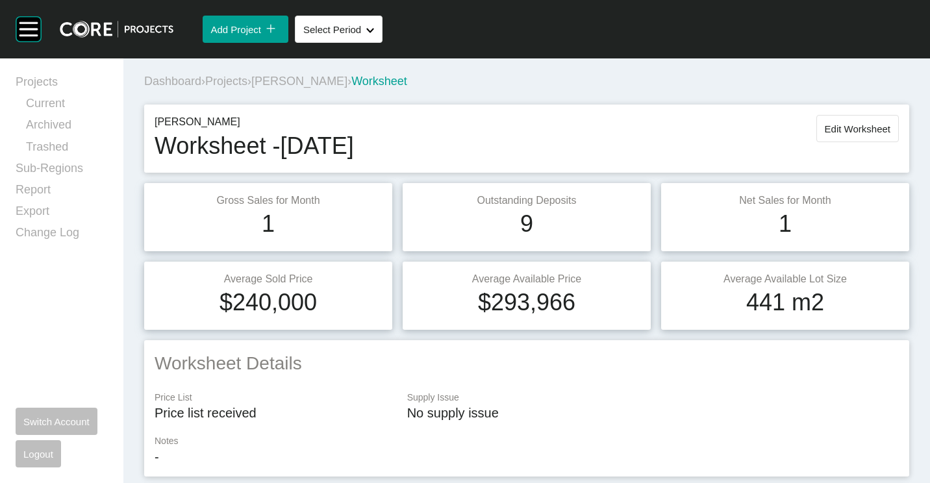
click at [240, 81] on span "Projects" at bounding box center [226, 81] width 42 height 13
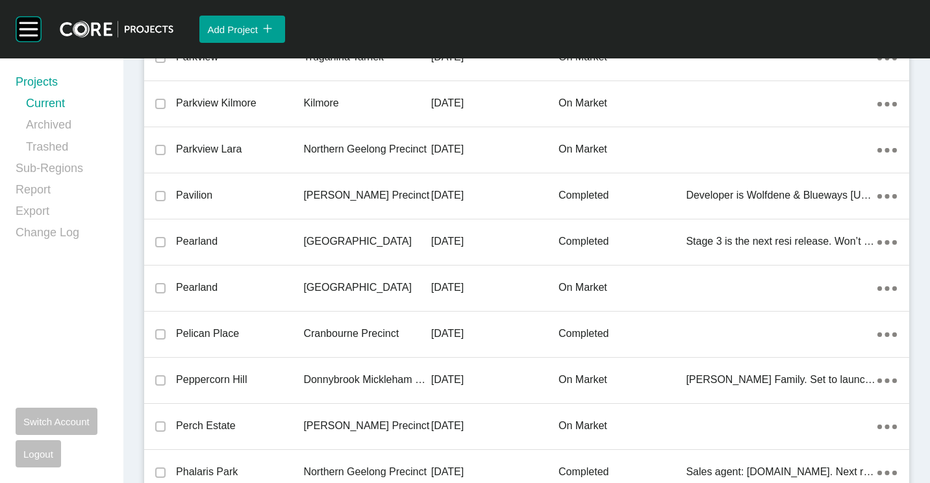
scroll to position [27840, 0]
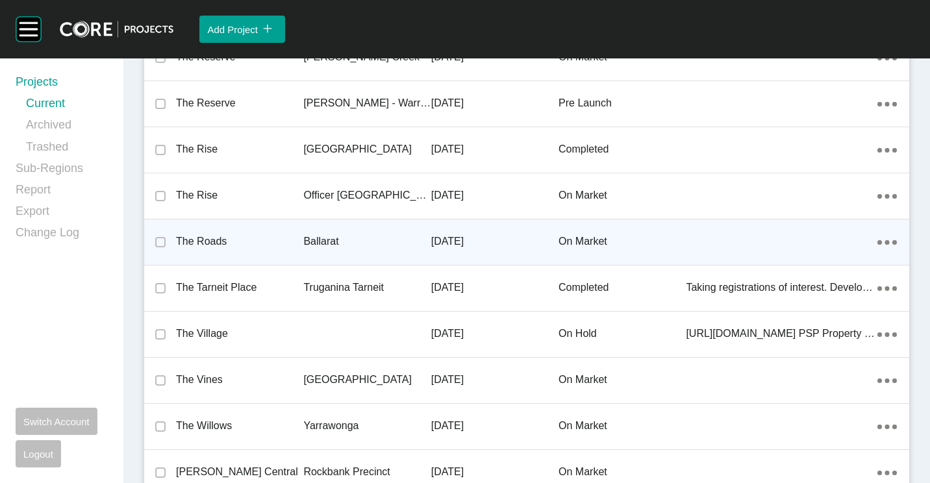
click at [392, 246] on p "Ballarat" at bounding box center [366, 242] width 127 height 14
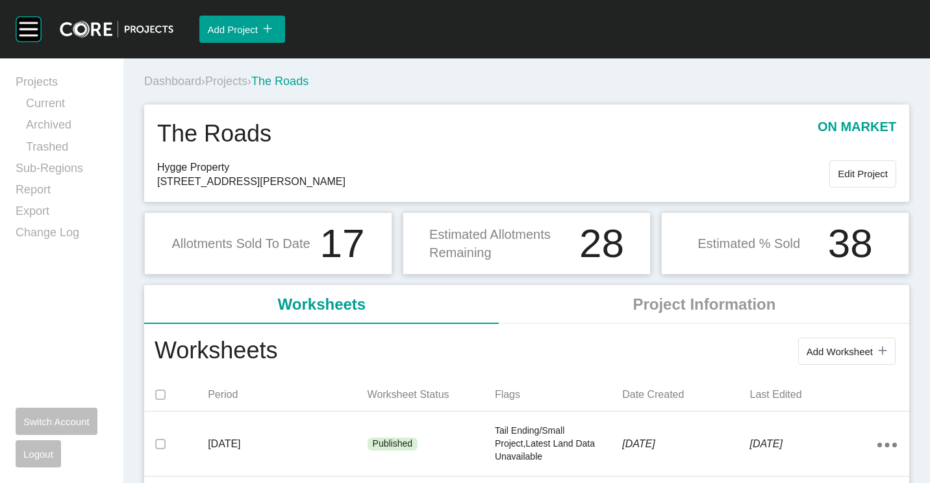
click at [808, 366] on div "Add Worksheet icon/tick copy 11 Created with Sketch." at bounding box center [588, 352] width 622 height 34
drag, startPoint x: 829, startPoint y: 368, endPoint x: 810, endPoint y: 348, distance: 27.6
click at [828, 366] on div "Add Worksheet icon/tick copy 11 Created with Sketch." at bounding box center [588, 352] width 622 height 34
click at [810, 348] on span "Add Worksheet" at bounding box center [840, 351] width 66 height 11
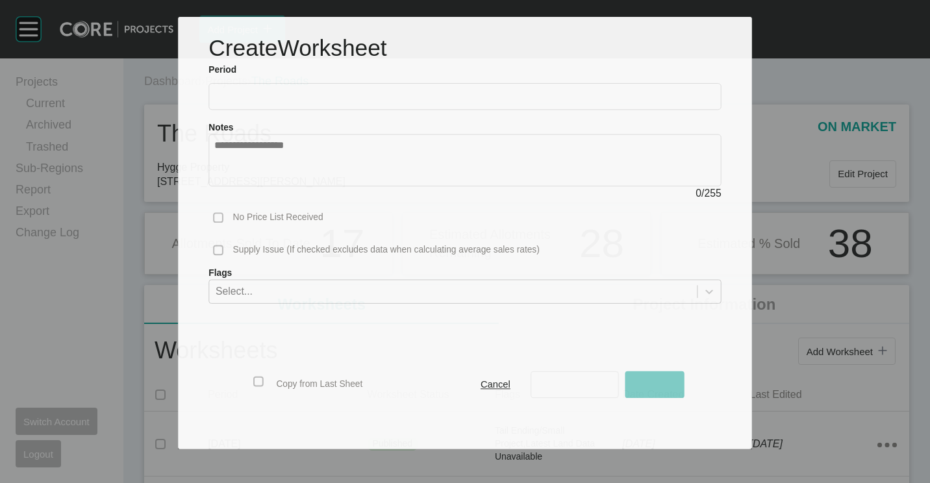
click at [337, 91] on input "text" at bounding box center [465, 96] width 502 height 11
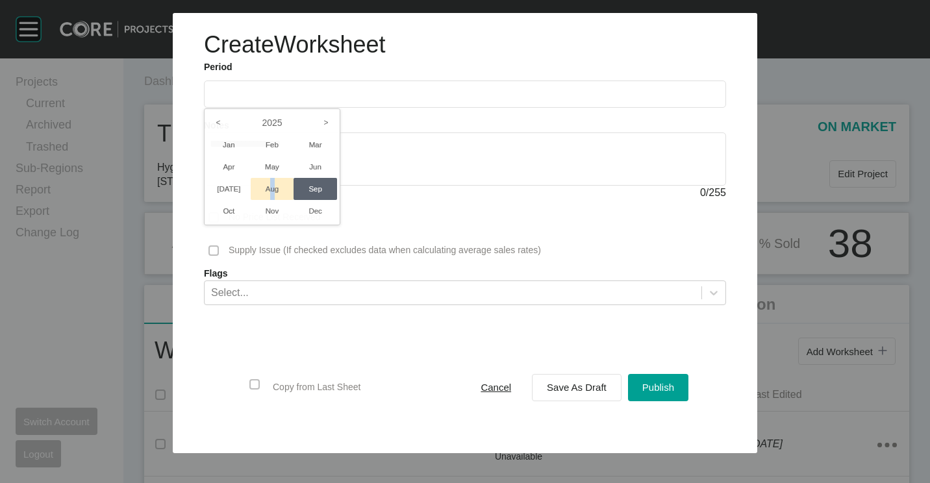
click at [274, 189] on li "Aug" at bounding box center [273, 189] width 44 height 22
type input "**********"
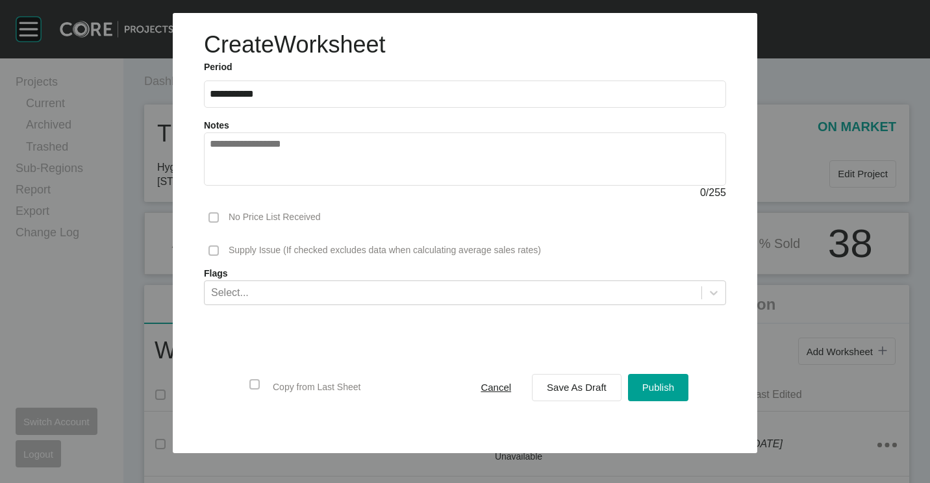
drag, startPoint x: 582, startPoint y: 385, endPoint x: 924, endPoint y: 259, distance: 364.6
click at [582, 384] on span "Save As Draft" at bounding box center [577, 387] width 60 height 11
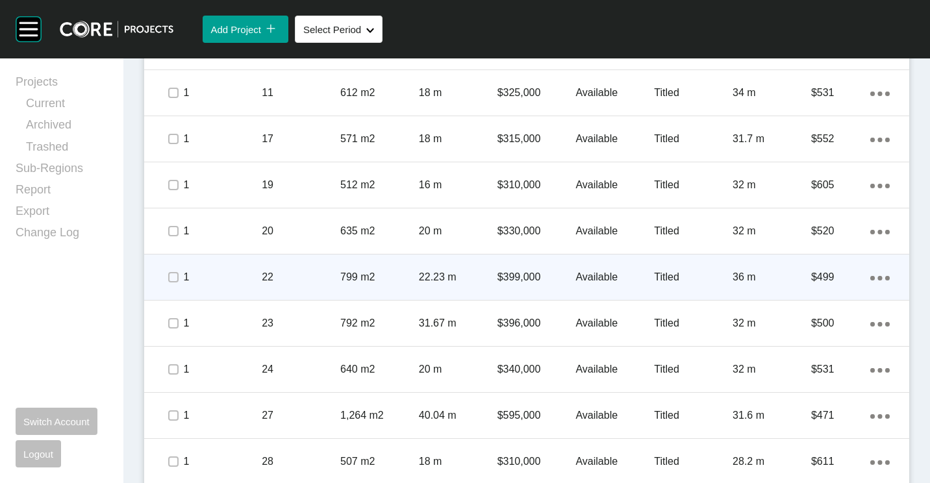
scroll to position [845, 0]
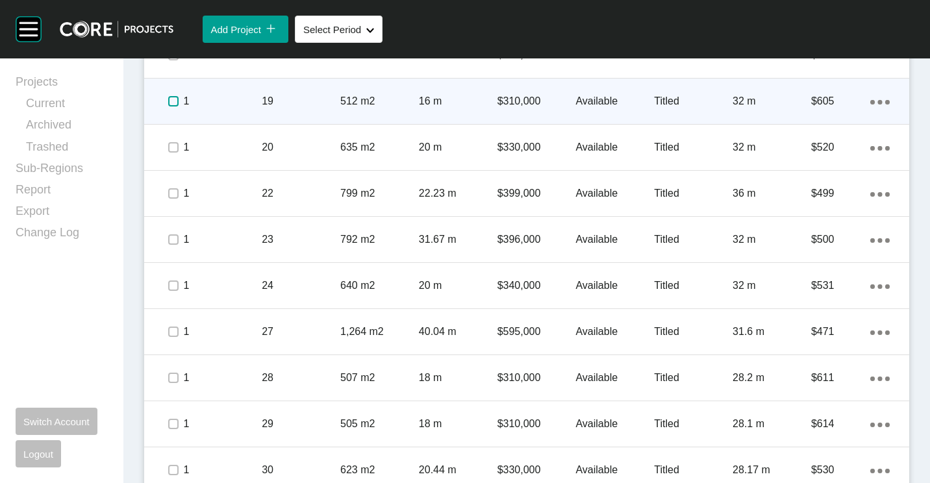
drag, startPoint x: 170, startPoint y: 101, endPoint x: 183, endPoint y: 113, distance: 17.5
click at [170, 101] on label at bounding box center [173, 101] width 10 height 10
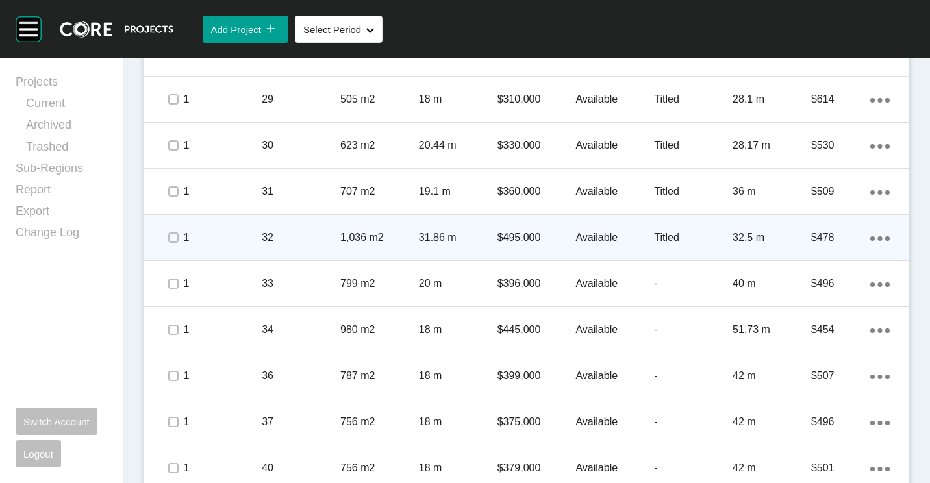
scroll to position [1299, 0]
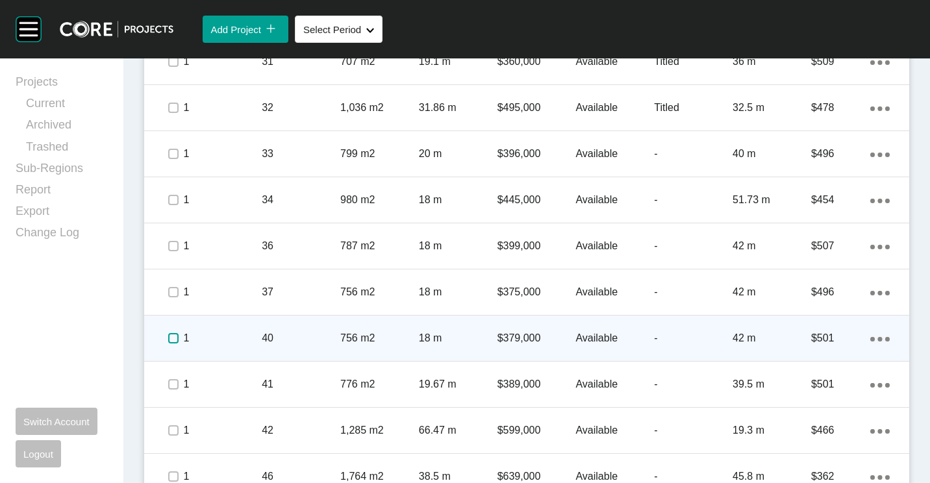
drag, startPoint x: 172, startPoint y: 341, endPoint x: 364, endPoint y: 324, distance: 193.1
click at [171, 341] on label at bounding box center [173, 338] width 10 height 10
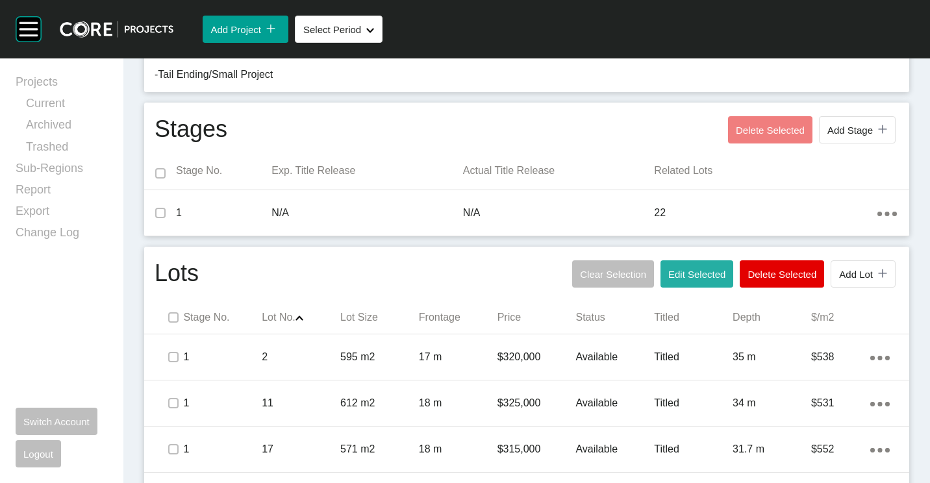
scroll to position [477, 0]
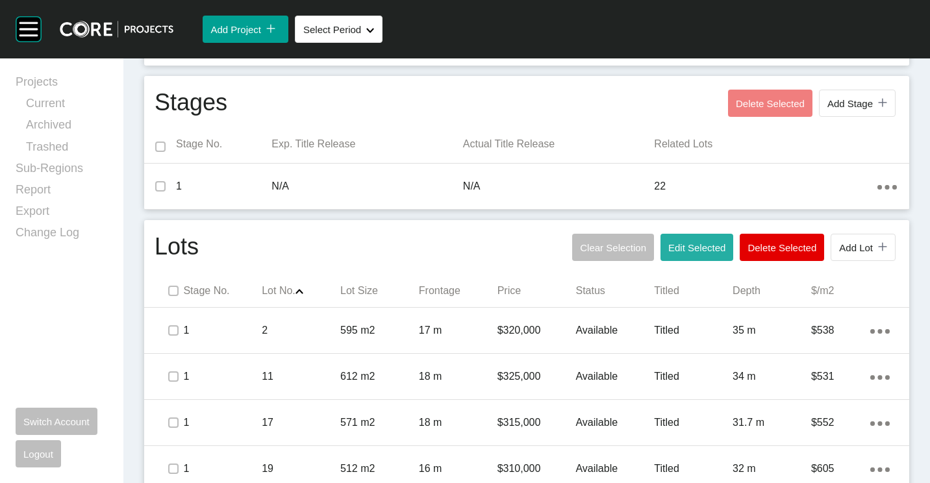
click at [693, 239] on button "Edit Selected" at bounding box center [697, 247] width 73 height 27
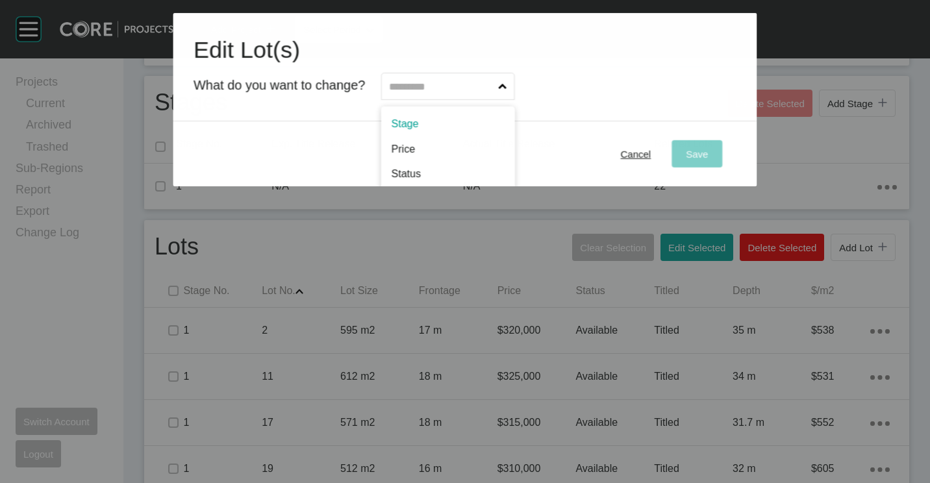
click at [413, 92] on input "text" at bounding box center [441, 86] width 109 height 26
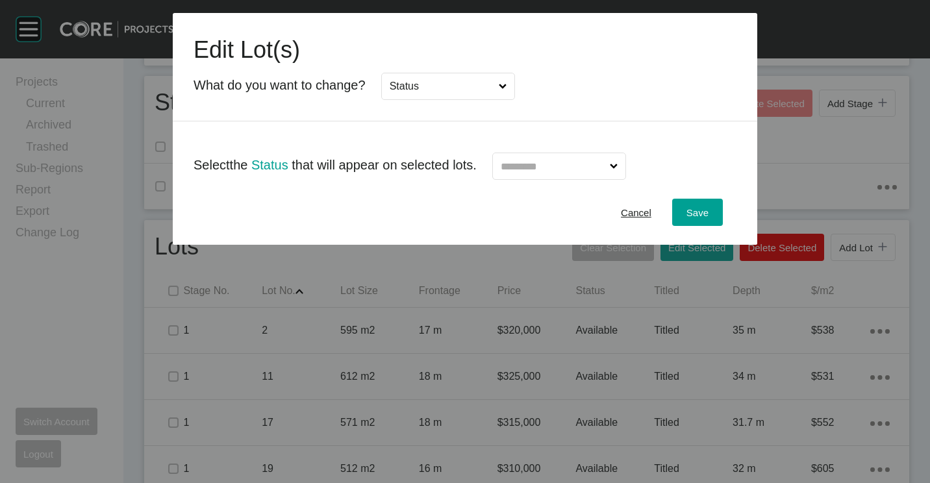
drag, startPoint x: 424, startPoint y: 170, endPoint x: 550, endPoint y: 172, distance: 126.1
click at [561, 155] on input "text" at bounding box center [552, 166] width 109 height 26
drag, startPoint x: 544, startPoint y: 217, endPoint x: 650, endPoint y: 214, distance: 106.0
click at [704, 209] on span "Save" at bounding box center [698, 212] width 22 height 11
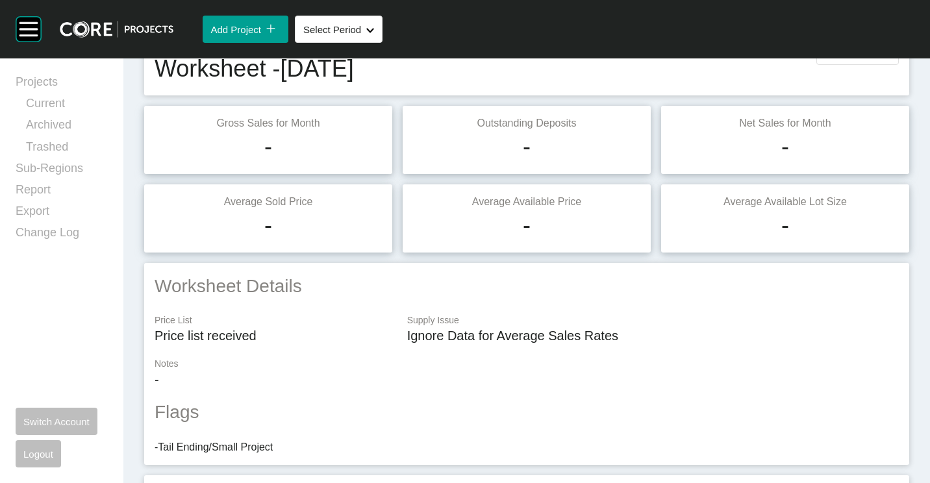
scroll to position [0, 0]
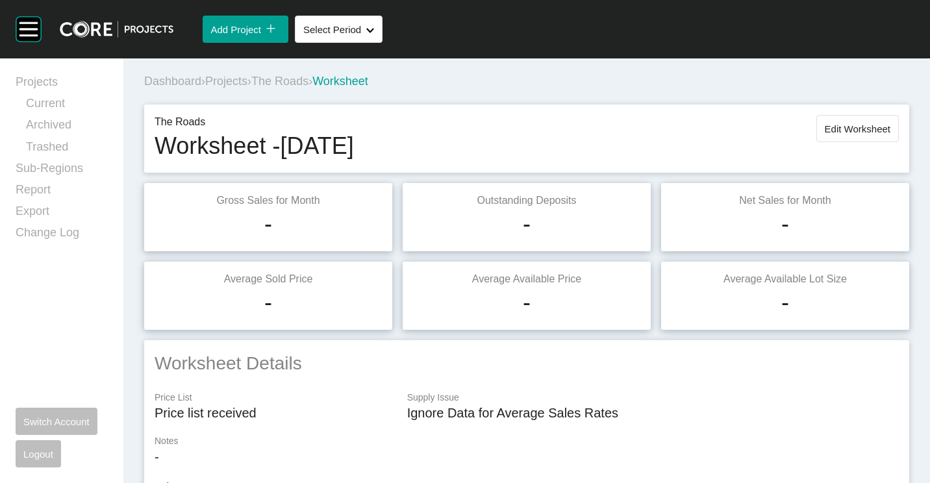
click at [872, 136] on button "Edit Worksheet" at bounding box center [858, 128] width 83 height 27
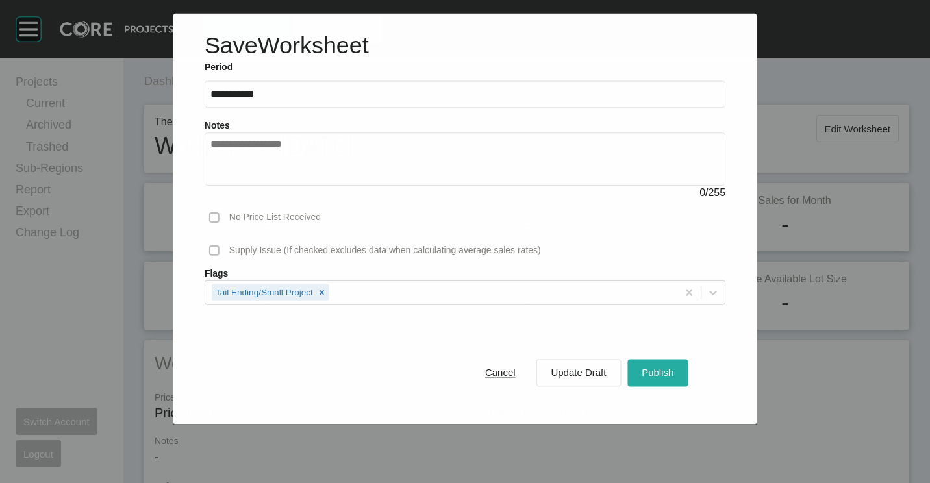
click at [658, 376] on span "Publish" at bounding box center [658, 373] width 32 height 11
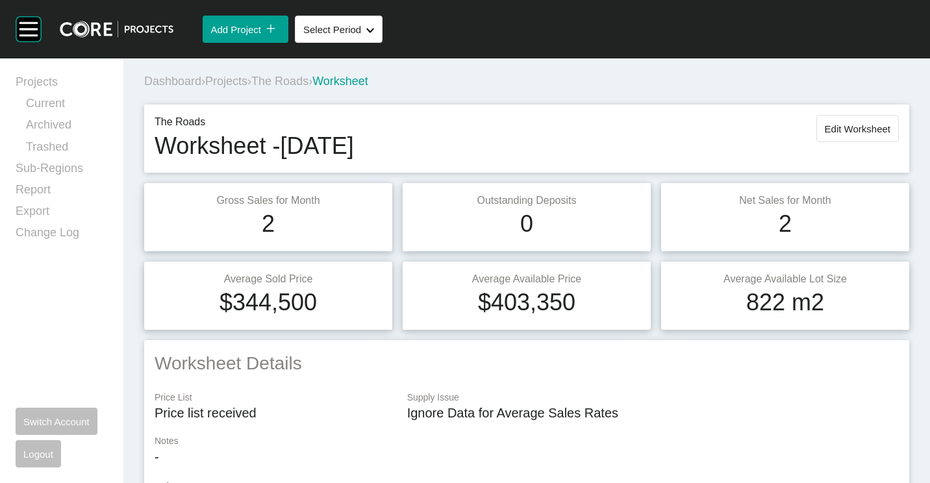
click at [235, 82] on span "Projects" at bounding box center [226, 81] width 42 height 13
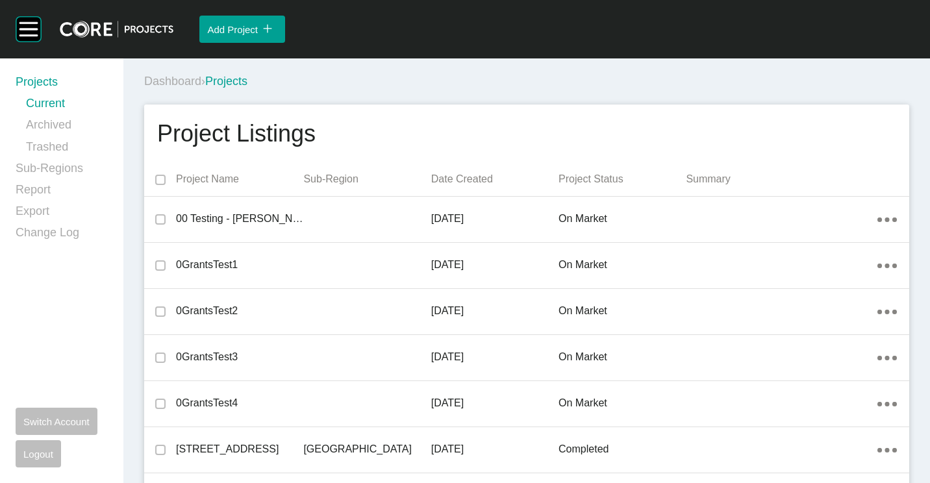
scroll to position [1361, 0]
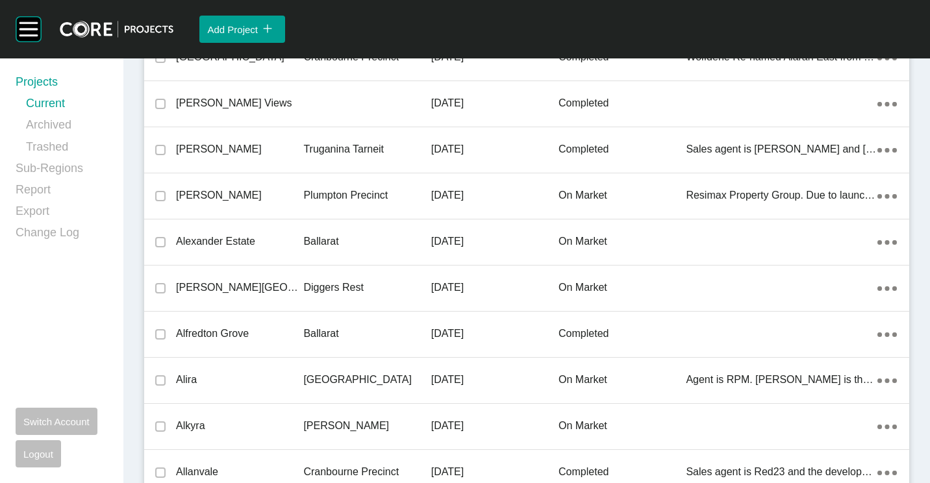
click at [332, 241] on p "Ballarat" at bounding box center [366, 242] width 127 height 14
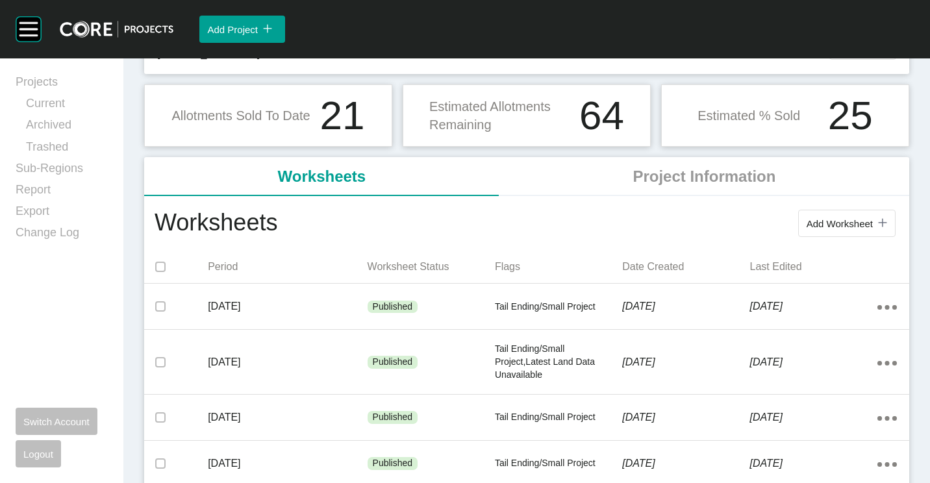
scroll to position [130, 0]
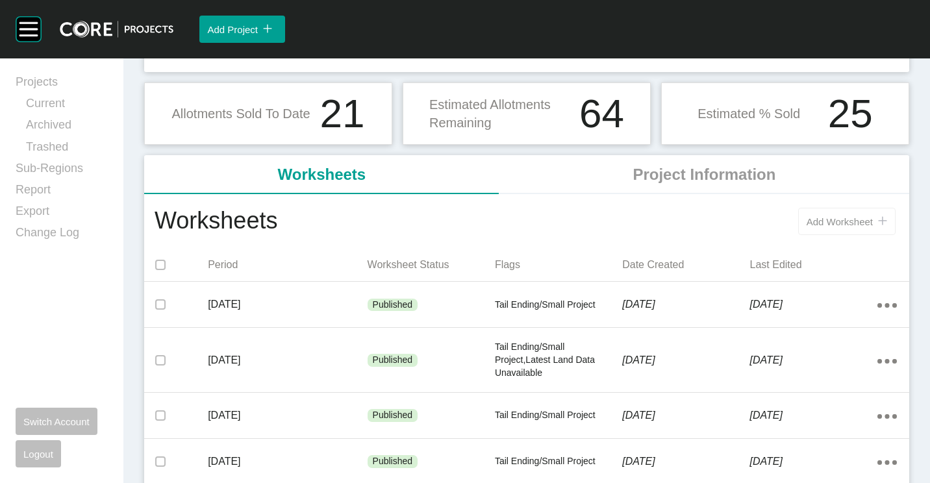
click at [817, 216] on button "Add Worksheet icon/tick copy 11 Created with Sketch." at bounding box center [847, 221] width 97 height 27
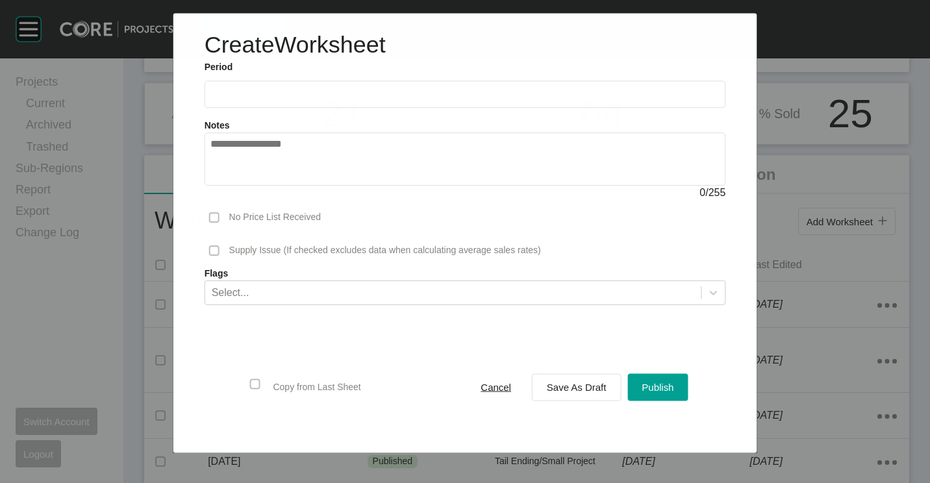
click at [329, 101] on label at bounding box center [466, 94] width 522 height 27
click at [329, 100] on input "text" at bounding box center [466, 94] width 510 height 11
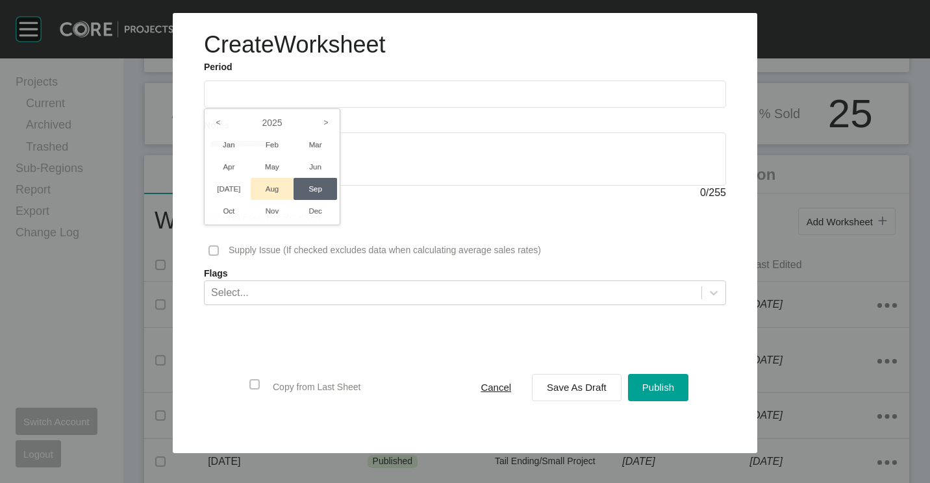
click at [276, 185] on li "Aug" at bounding box center [273, 189] width 44 height 22
type input "**********"
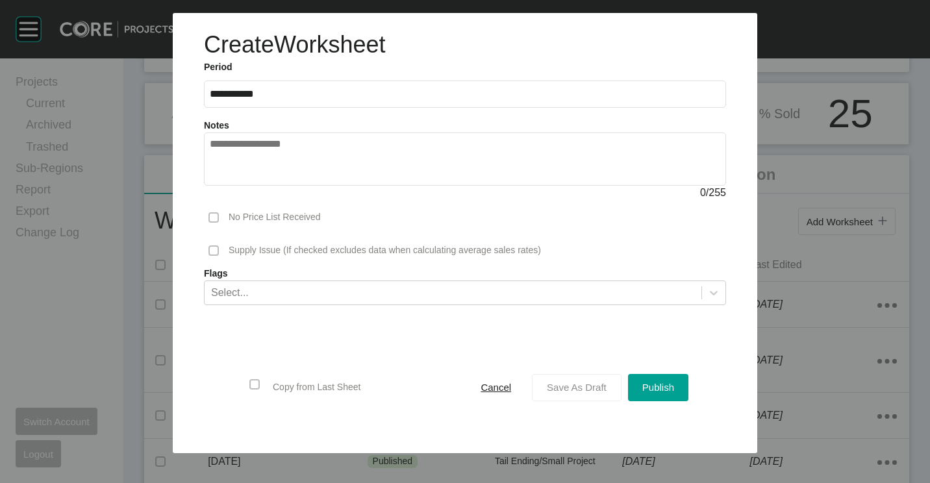
click at [581, 384] on span "Save As Draft" at bounding box center [577, 387] width 60 height 11
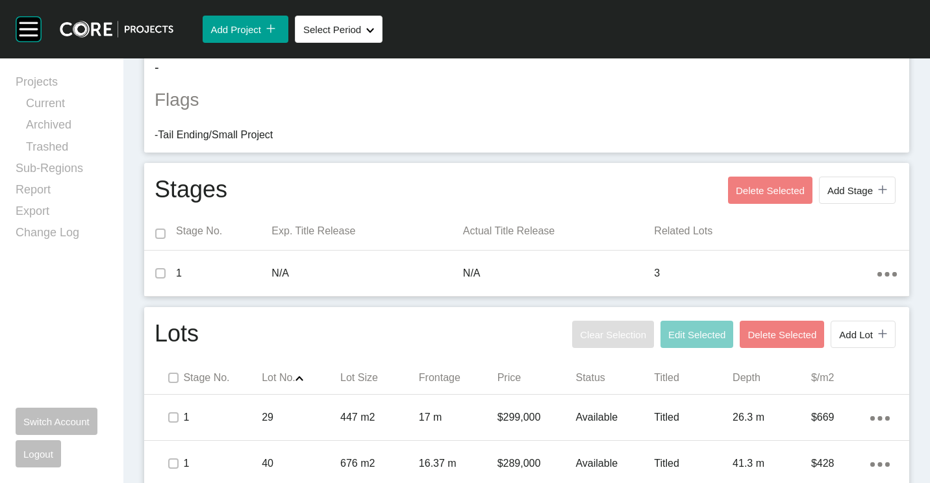
scroll to position [445, 0]
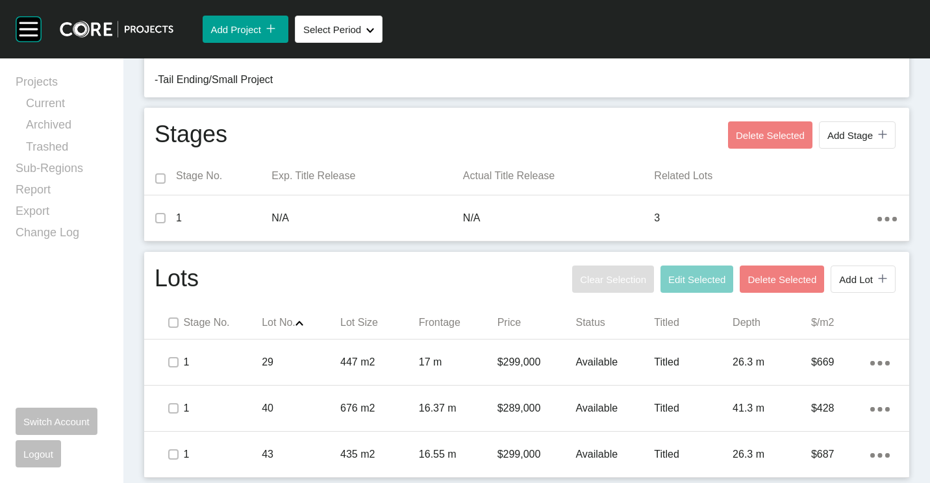
click at [336, 408] on p "40" at bounding box center [301, 409] width 79 height 14
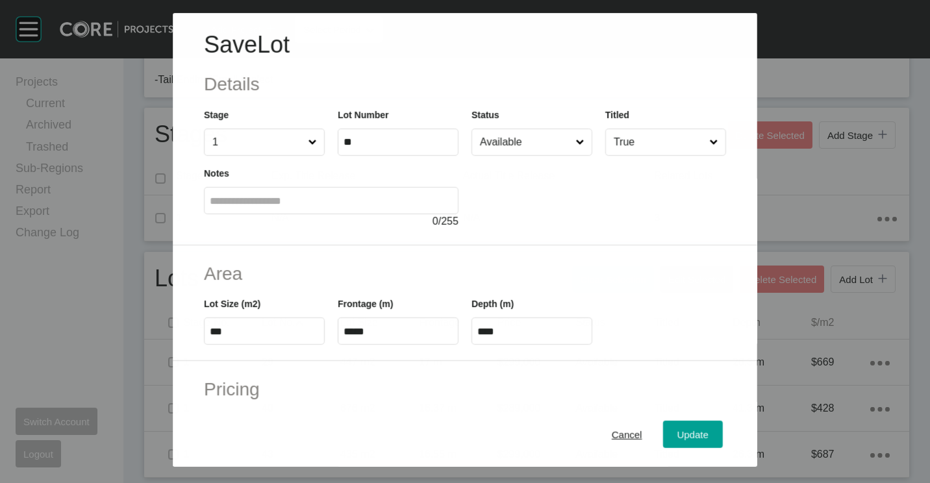
click at [510, 123] on div "Status Available" at bounding box center [532, 132] width 121 height 48
click at [517, 147] on input "Available" at bounding box center [526, 142] width 96 height 26
click at [678, 436] on span "Update" at bounding box center [693, 434] width 31 height 11
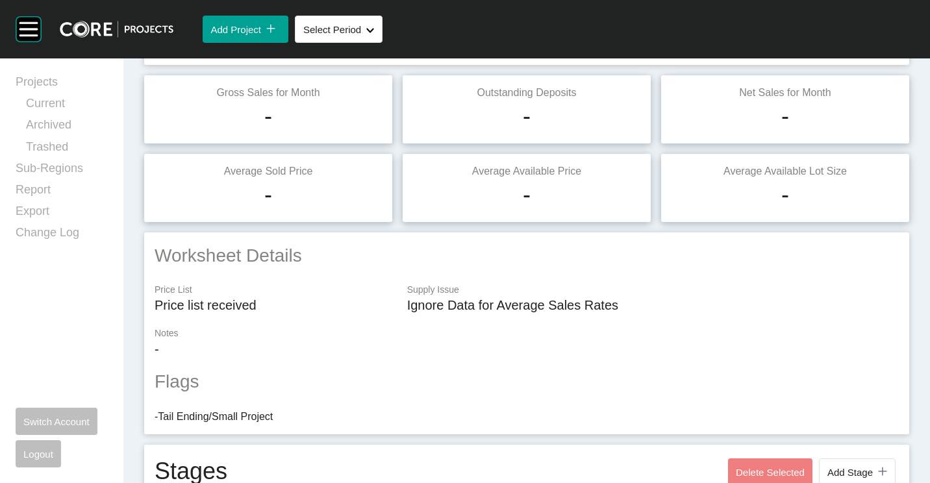
scroll to position [0, 0]
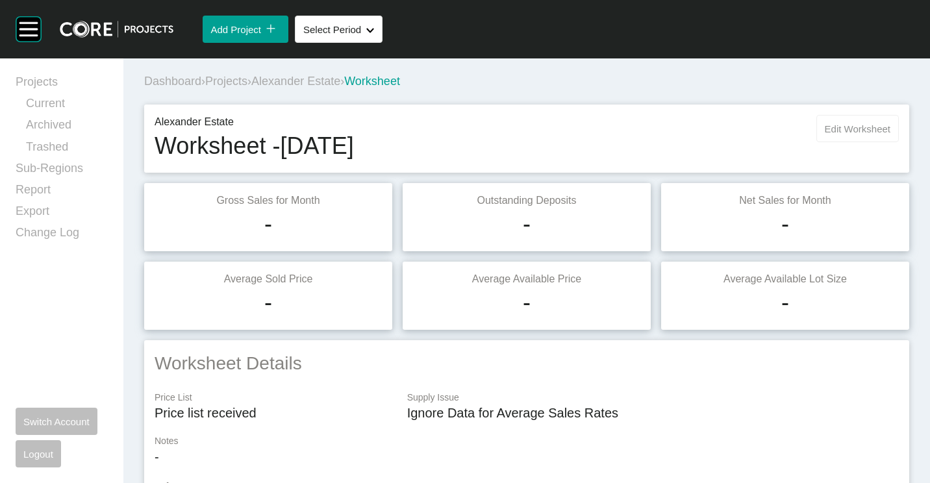
click at [852, 134] on button "Edit Worksheet" at bounding box center [858, 128] width 83 height 27
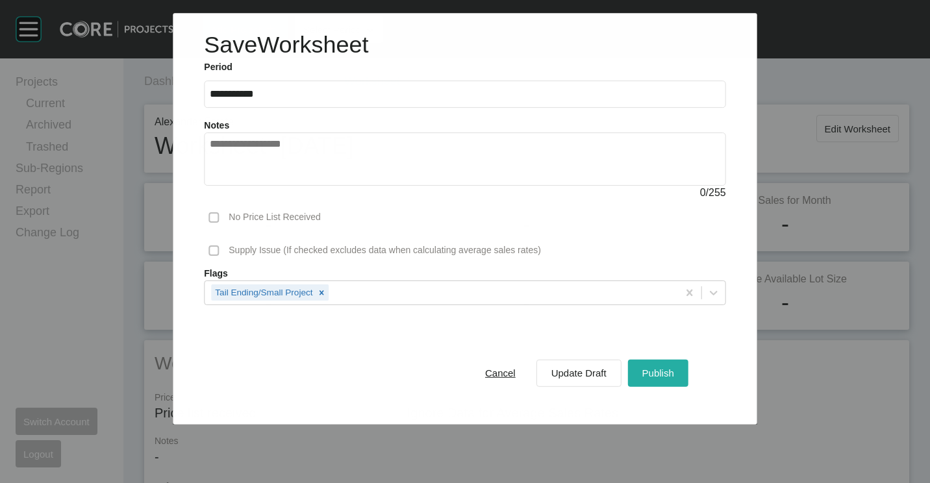
click at [659, 366] on div "Publish" at bounding box center [658, 373] width 38 height 18
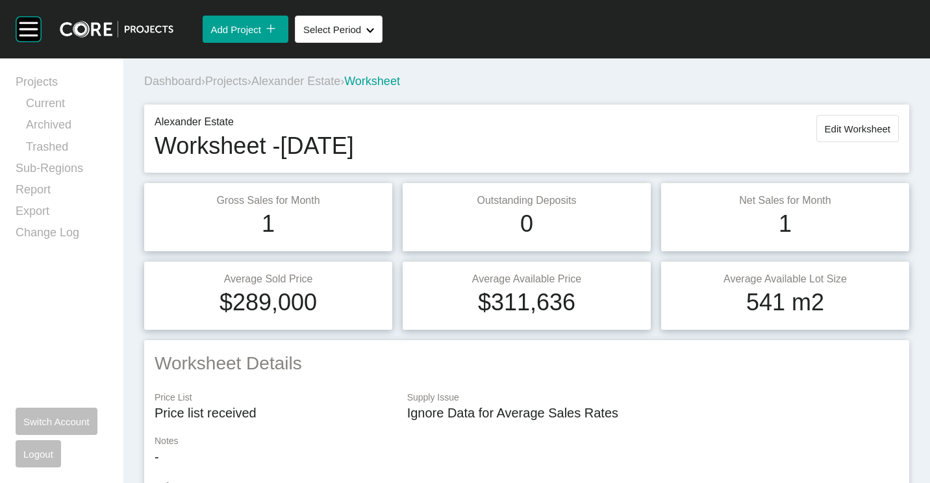
click at [220, 79] on span "Projects" at bounding box center [226, 81] width 42 height 13
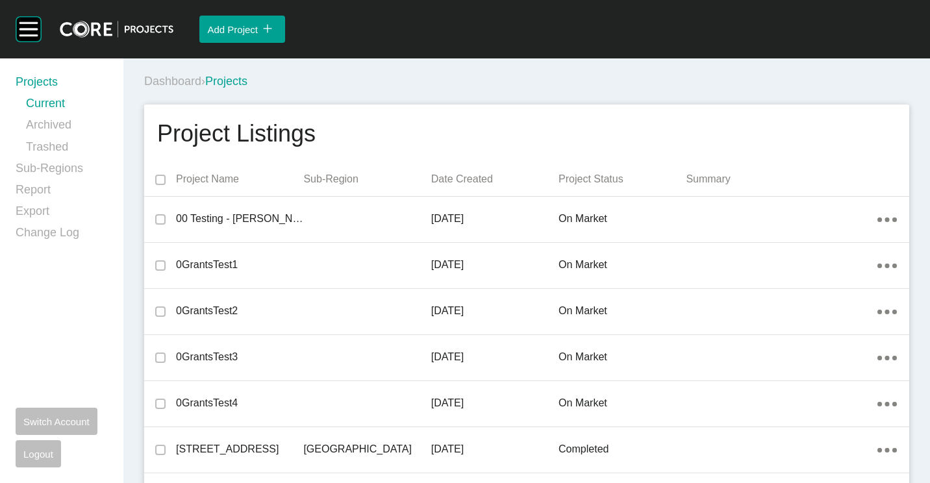
scroll to position [2791, 0]
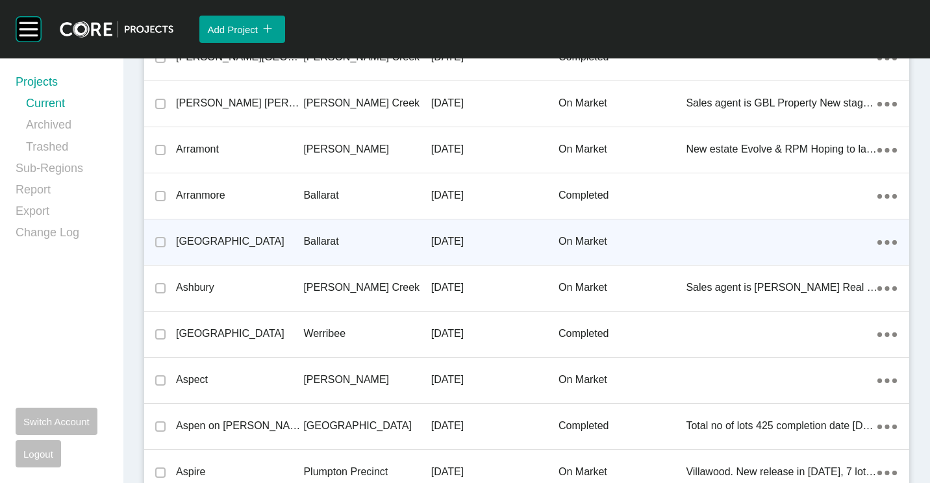
click at [268, 233] on div "[GEOGRAPHIC_DATA]" at bounding box center [239, 242] width 127 height 40
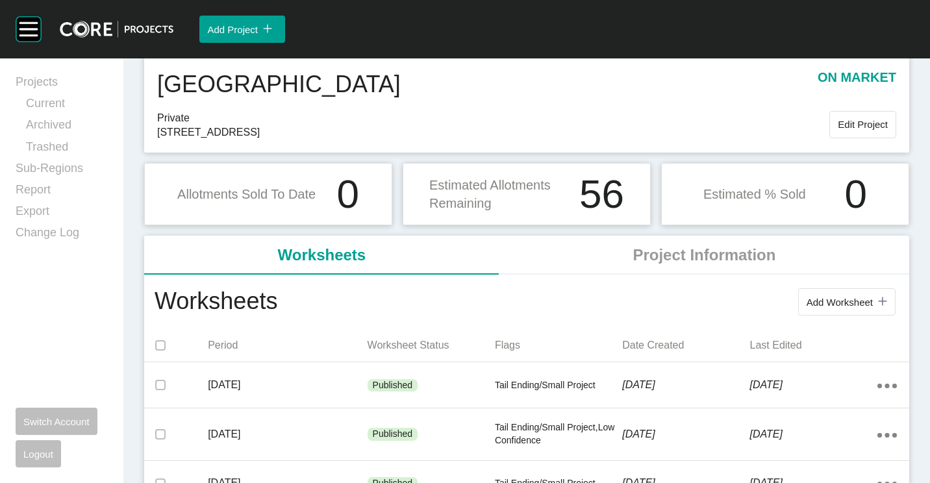
scroll to position [65, 0]
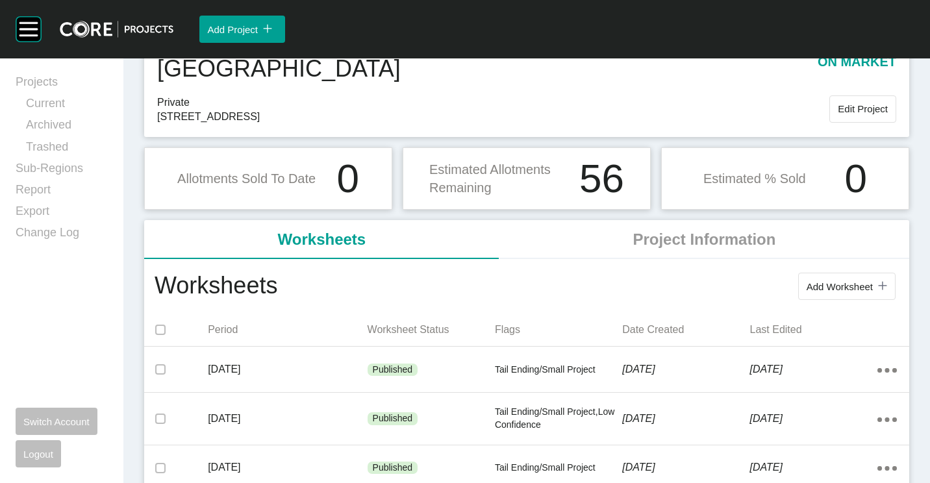
click at [823, 284] on span "Add Worksheet" at bounding box center [840, 286] width 66 height 11
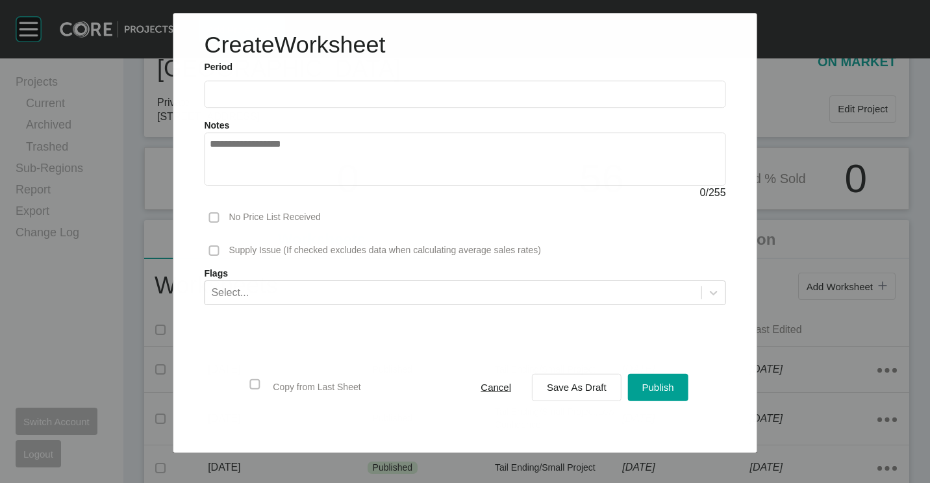
click at [257, 104] on label at bounding box center [465, 94] width 522 height 27
click at [257, 100] on input "text" at bounding box center [465, 94] width 510 height 11
drag, startPoint x: 274, startPoint y: 188, endPoint x: 374, endPoint y: 257, distance: 121.8
click at [274, 188] on li "Aug" at bounding box center [273, 189] width 44 height 22
type input "**********"
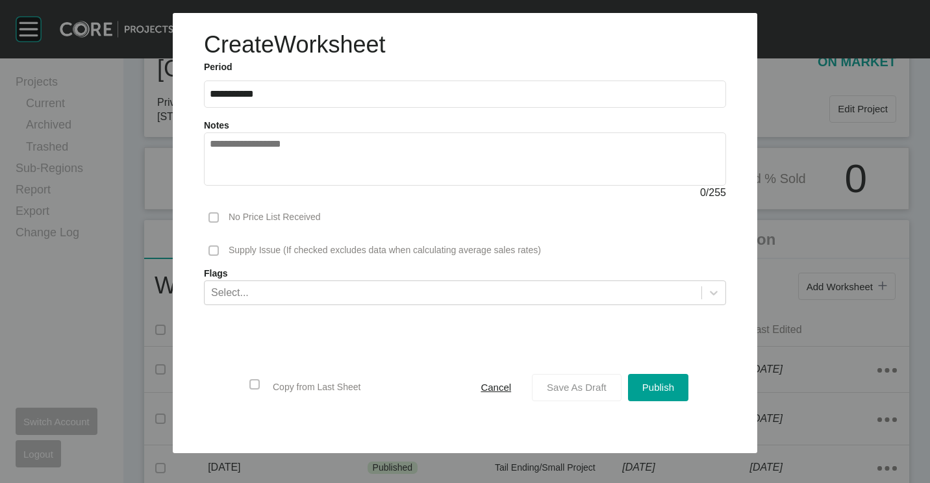
click at [555, 385] on span "Save As Draft" at bounding box center [577, 387] width 60 height 11
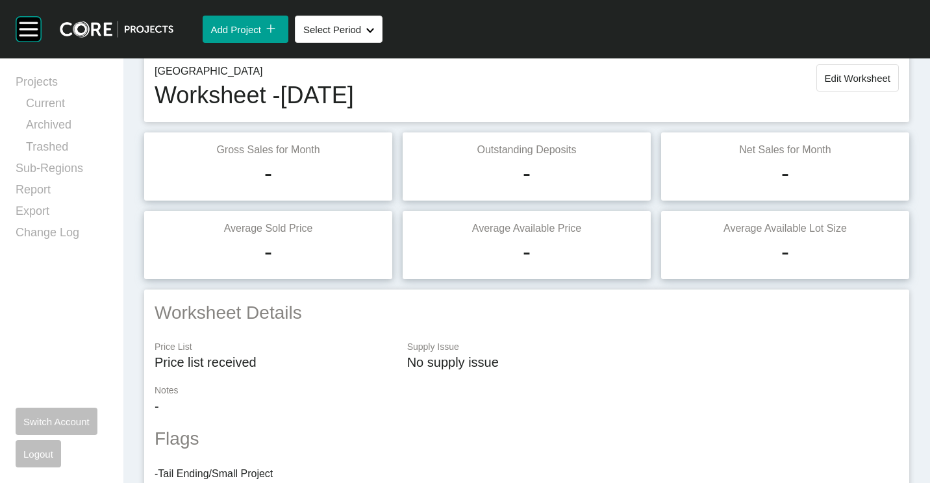
scroll to position [65, 0]
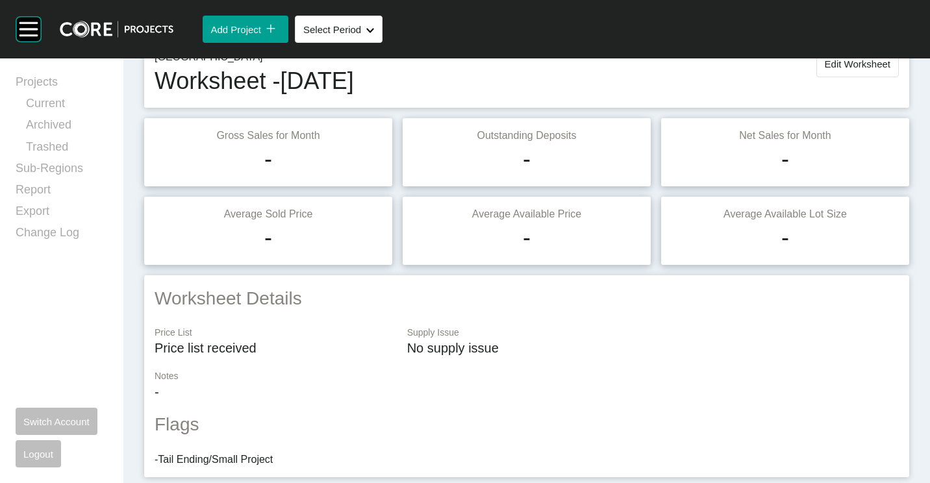
click at [841, 67] on span "Edit Worksheet" at bounding box center [858, 63] width 66 height 11
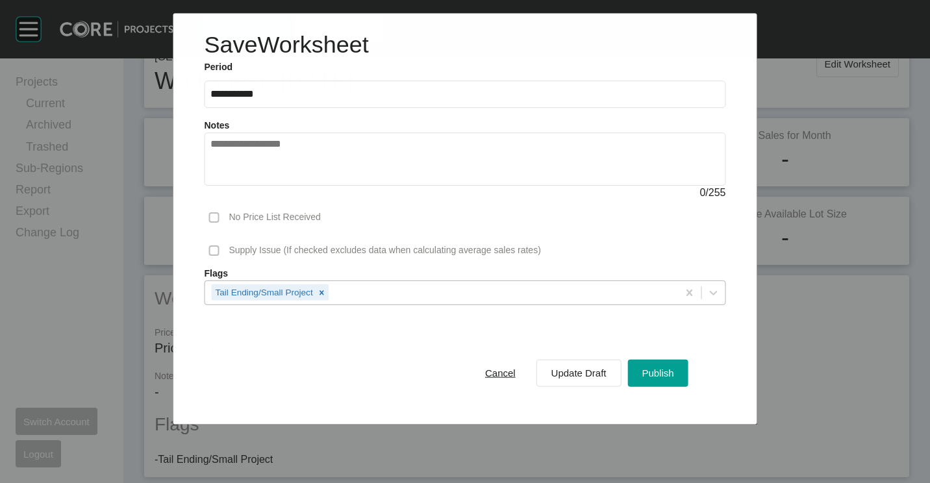
click at [428, 297] on div "Tail Ending/Small Project" at bounding box center [441, 292] width 473 height 22
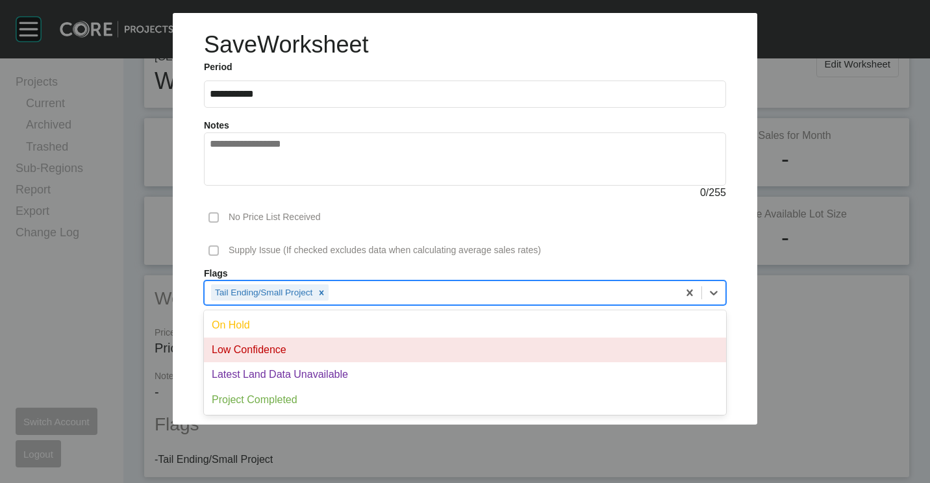
click at [358, 356] on div "Low Confidence" at bounding box center [465, 350] width 522 height 25
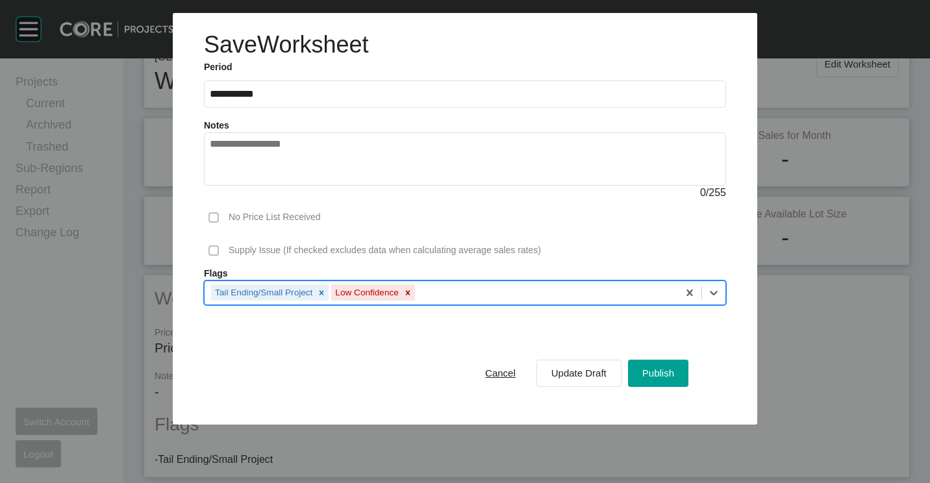
drag, startPoint x: 402, startPoint y: 292, endPoint x: 409, endPoint y: 292, distance: 7.1
click at [405, 292] on div at bounding box center [408, 293] width 14 height 16
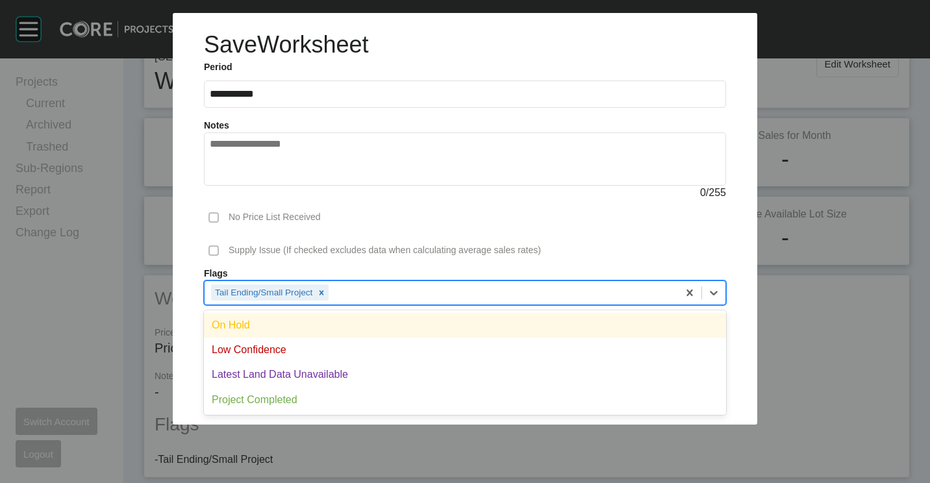
click at [409, 292] on div "Tail Ending/Small Project" at bounding box center [442, 292] width 474 height 22
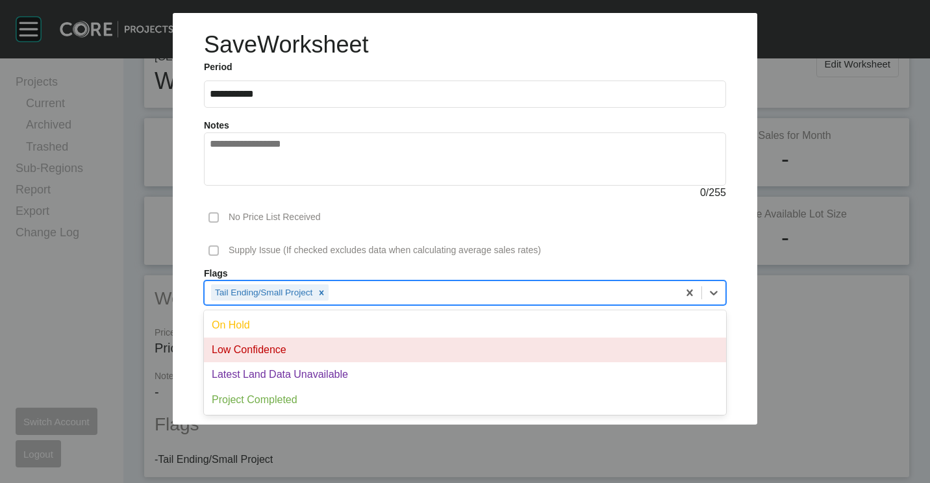
click at [359, 366] on div "Latest Land Data Unavailable" at bounding box center [465, 375] width 522 height 25
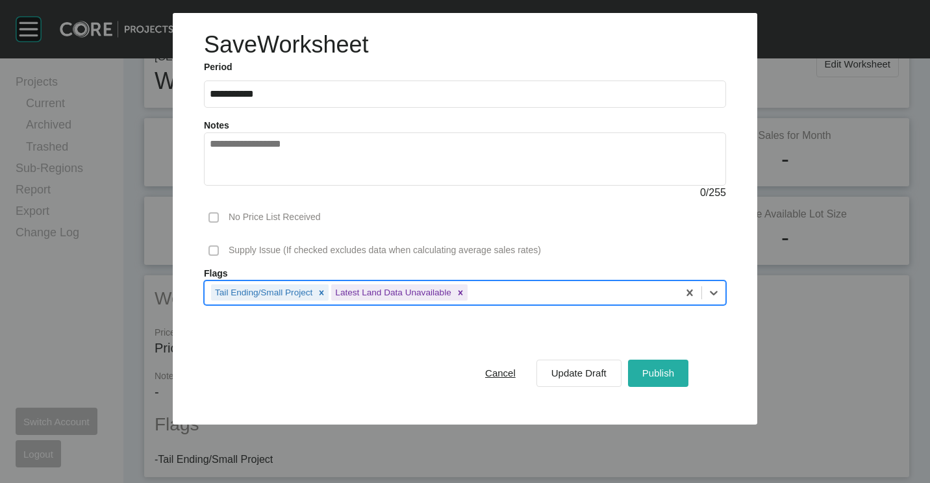
click at [663, 373] on span "Publish" at bounding box center [659, 373] width 32 height 11
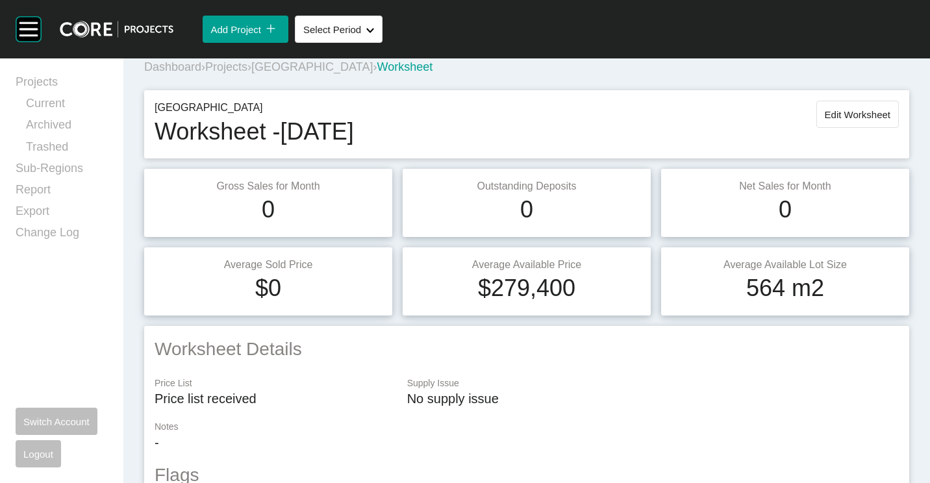
scroll to position [0, 0]
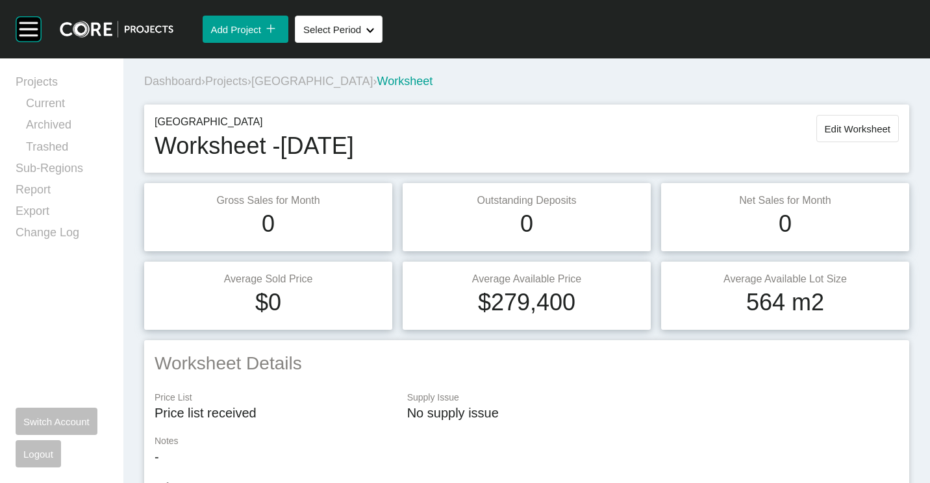
click at [233, 77] on span "Projects" at bounding box center [226, 81] width 42 height 13
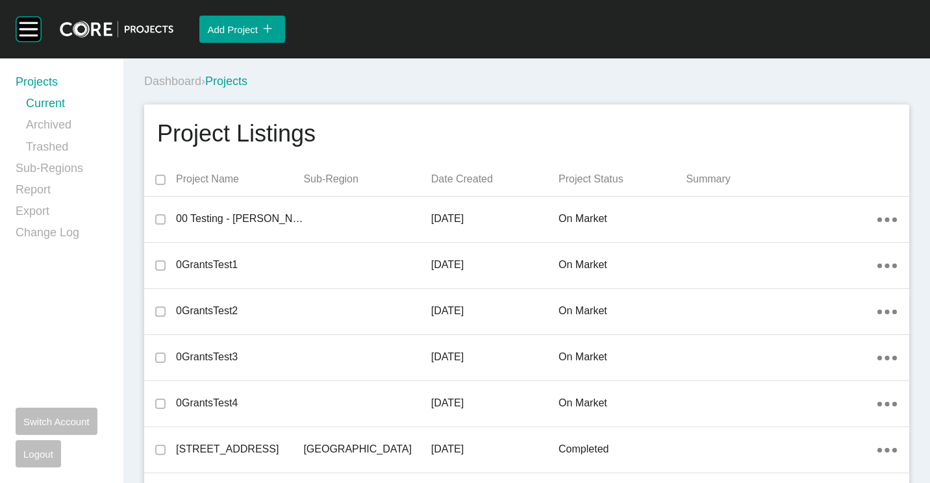
scroll to position [29870, 0]
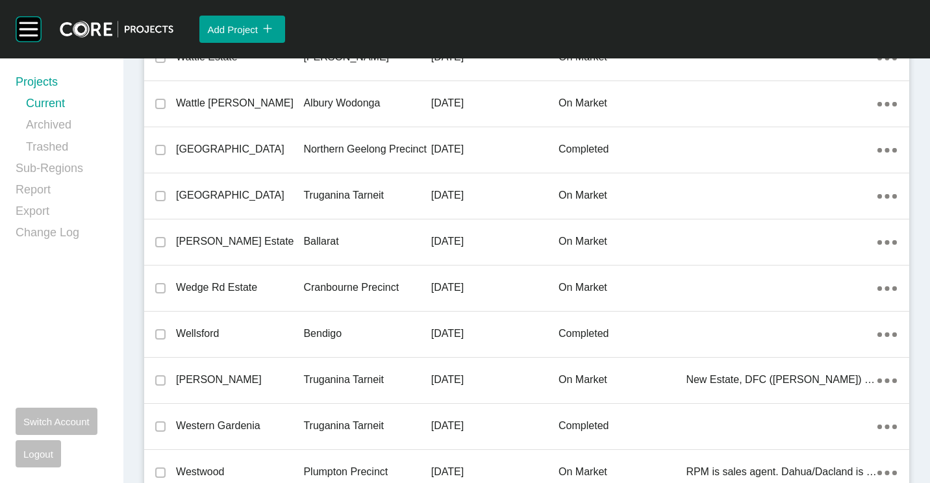
click at [290, 231] on div "[PERSON_NAME] Estate" at bounding box center [239, 242] width 127 height 40
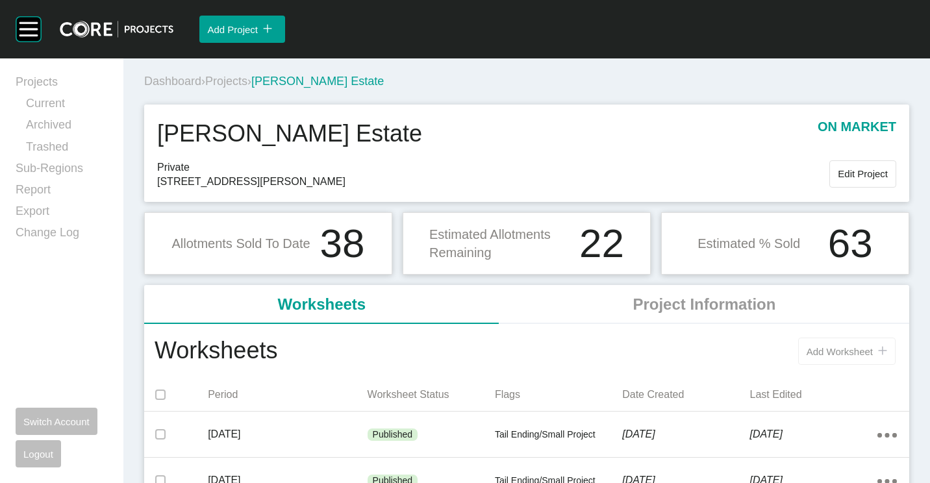
click at [807, 355] on span "Add Worksheet" at bounding box center [840, 351] width 66 height 11
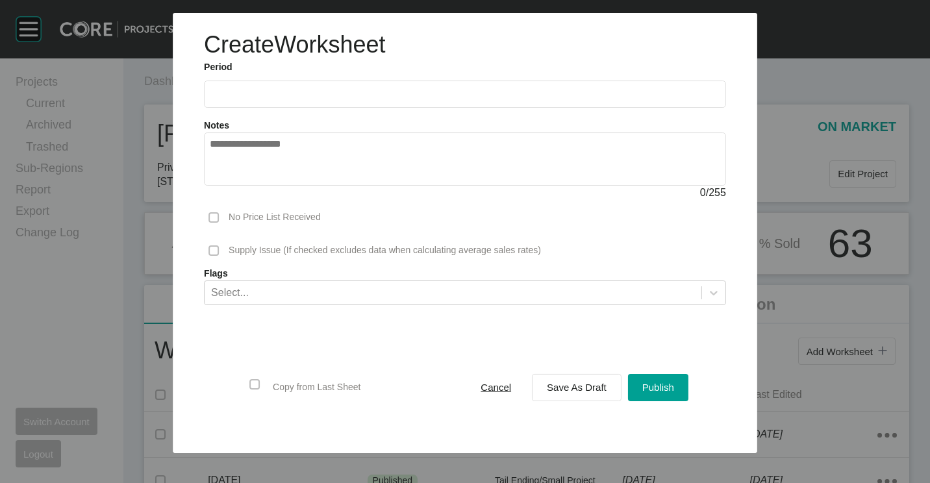
click at [287, 95] on input "text" at bounding box center [465, 94] width 511 height 11
click at [277, 187] on li "Aug" at bounding box center [273, 189] width 44 height 22
type input "**********"
click at [582, 388] on span "Save As Draft" at bounding box center [577, 387] width 60 height 11
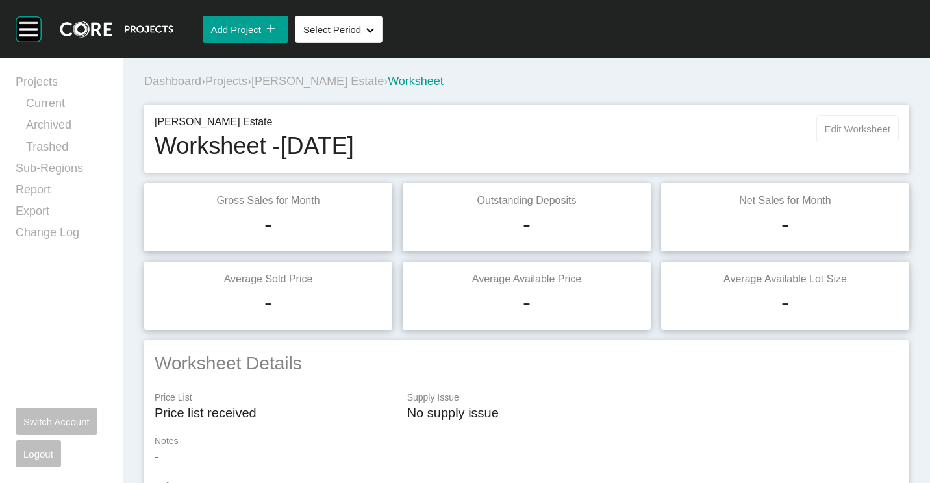
click at [838, 122] on button "Edit Worksheet" at bounding box center [858, 128] width 83 height 27
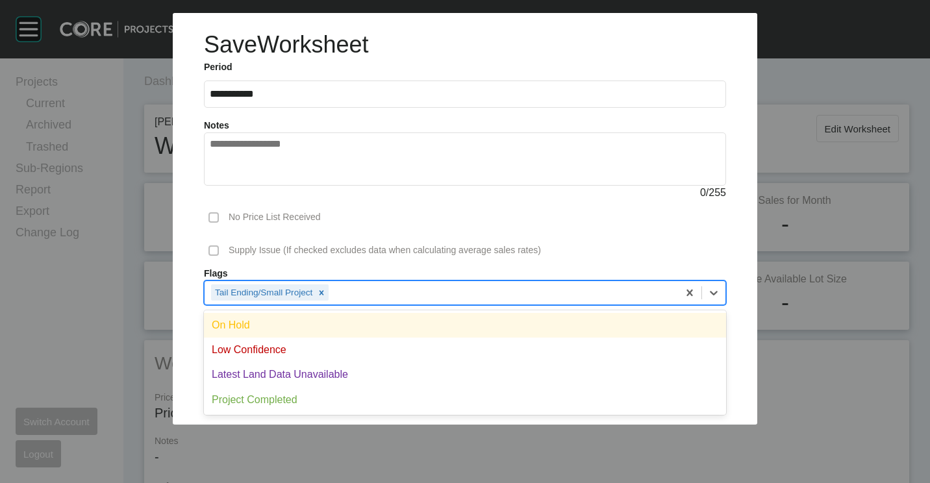
click at [504, 296] on div "Tail Ending/Small Project" at bounding box center [442, 292] width 474 height 22
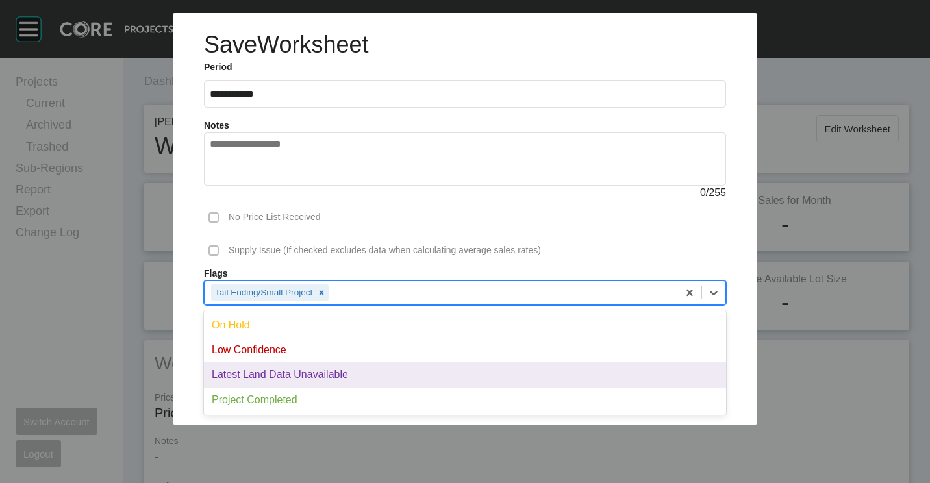
drag, startPoint x: 352, startPoint y: 370, endPoint x: 573, endPoint y: 374, distance: 220.9
click at [353, 371] on div "Latest Land Data Unavailable" at bounding box center [465, 375] width 522 height 25
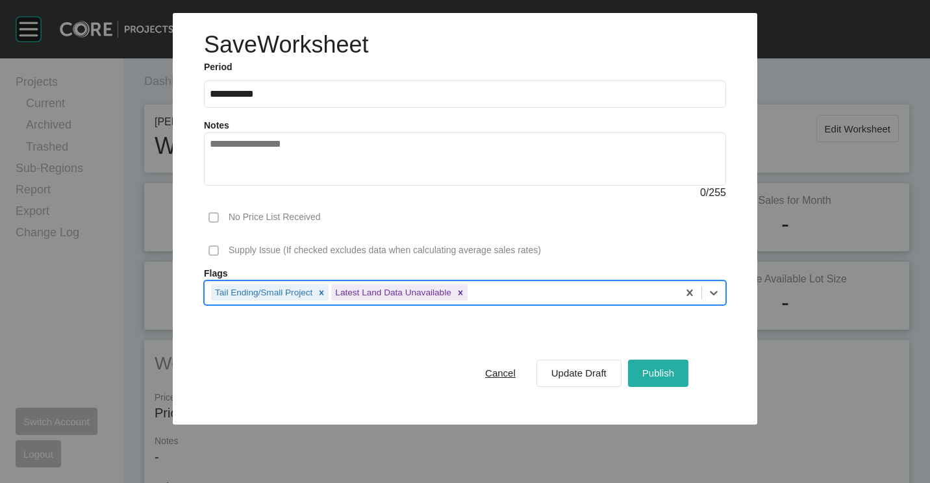
click at [644, 375] on span "Publish" at bounding box center [659, 373] width 32 height 11
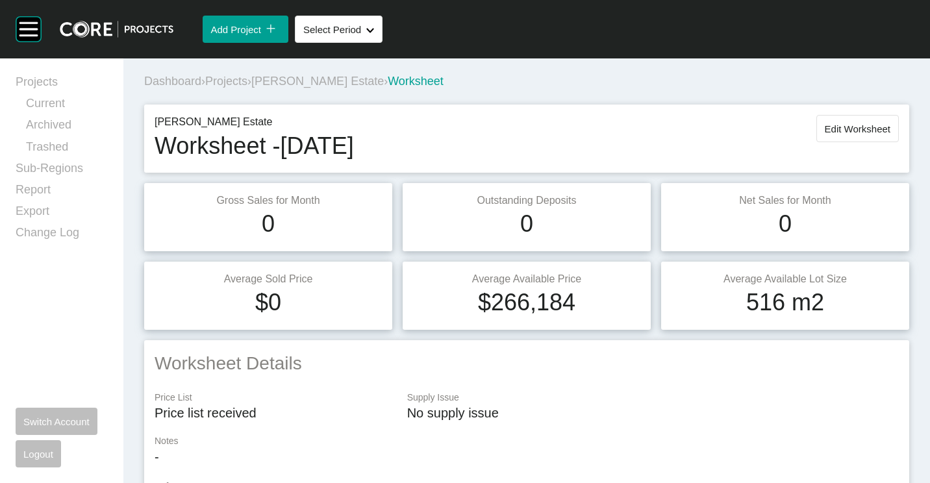
click at [232, 79] on span "Projects" at bounding box center [226, 81] width 42 height 13
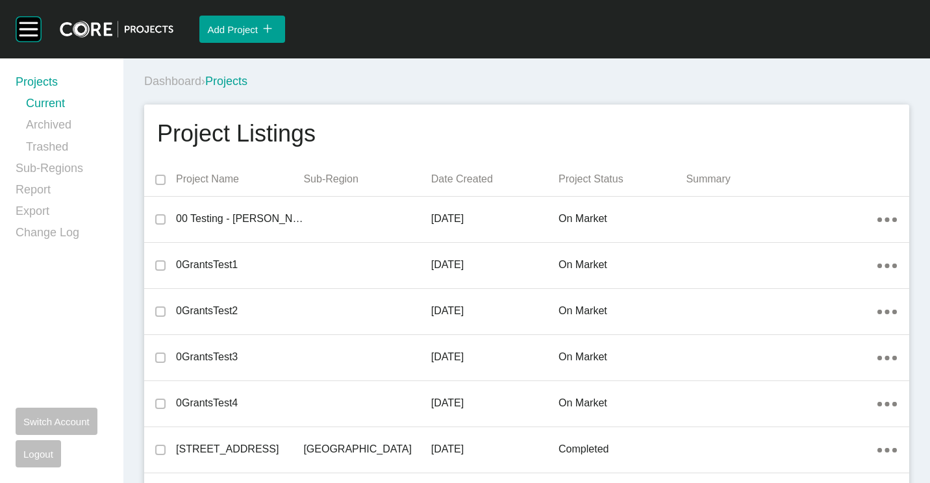
scroll to position [13124, 0]
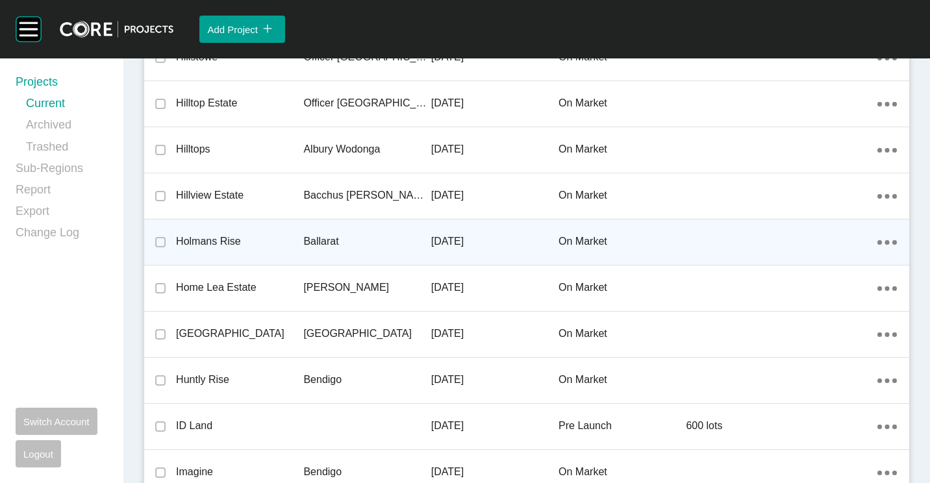
click at [252, 235] on p "Holmans Rise" at bounding box center [239, 242] width 127 height 14
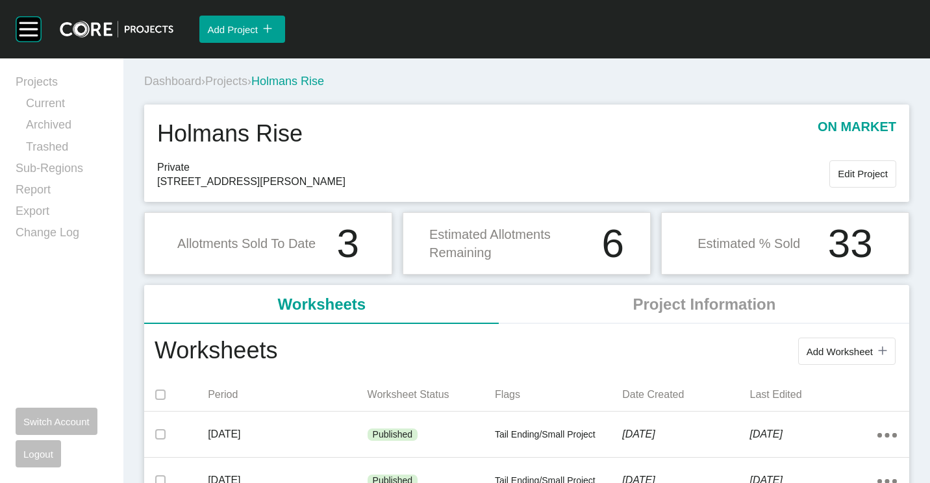
click at [822, 344] on button "Add Worksheet icon/tick copy 11 Created with Sketch." at bounding box center [847, 351] width 97 height 27
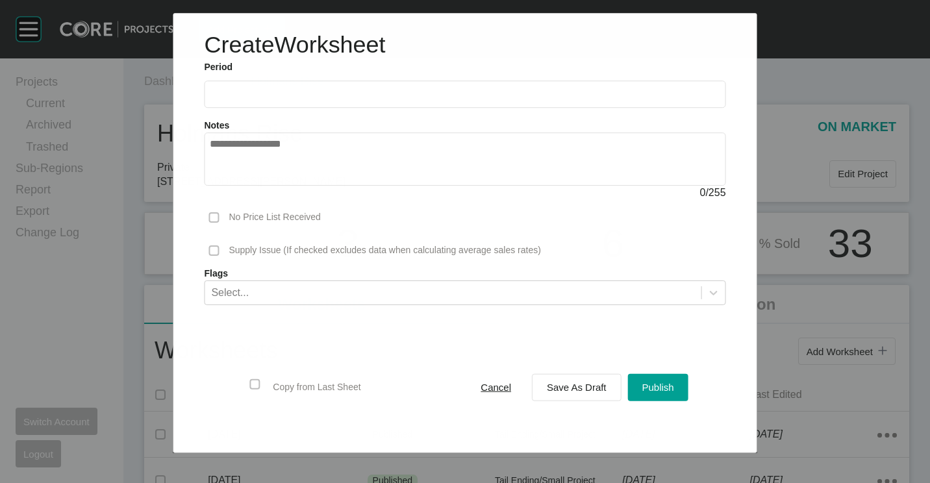
click at [275, 89] on input "text" at bounding box center [465, 94] width 510 height 11
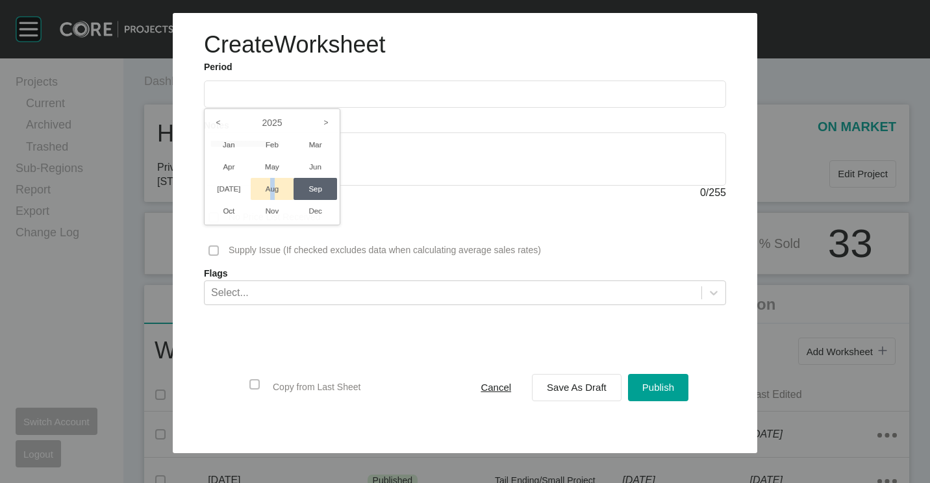
click at [273, 179] on li "Aug" at bounding box center [273, 189] width 44 height 22
type input "**********"
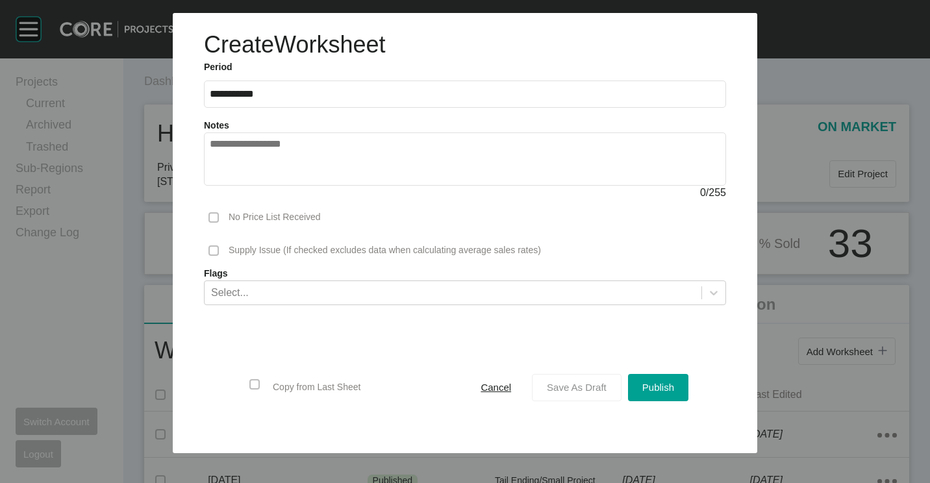
click at [557, 397] on button "Save As Draft" at bounding box center [577, 387] width 90 height 27
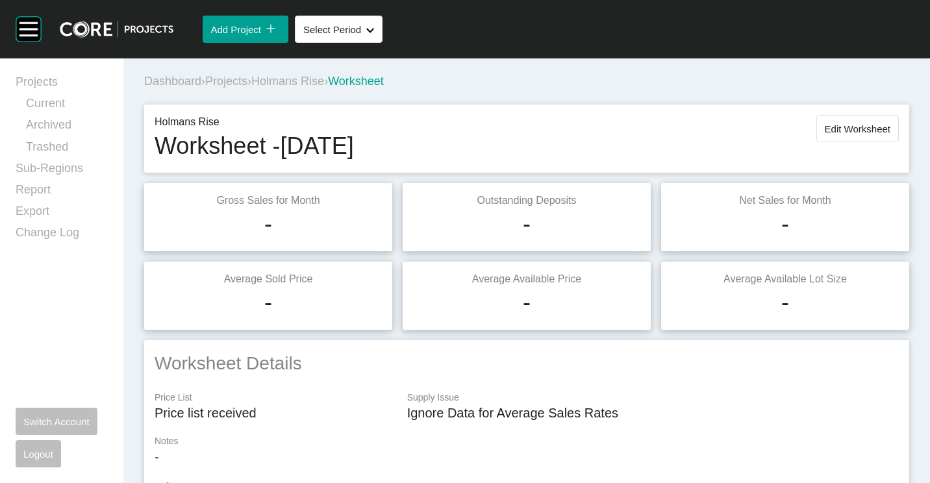
drag, startPoint x: 857, startPoint y: 131, endPoint x: 846, endPoint y: 134, distance: 11.5
click at [857, 131] on span "Edit Worksheet" at bounding box center [858, 128] width 66 height 11
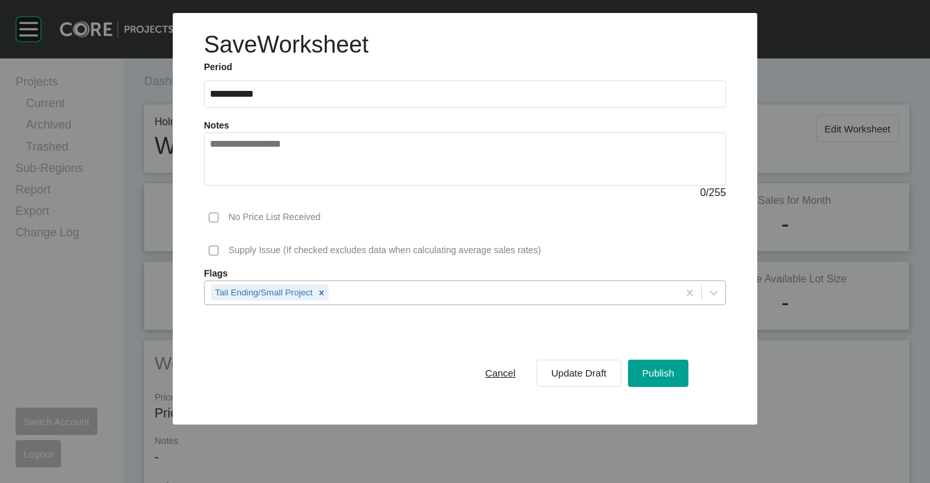
click at [581, 289] on div "Tail Ending/Small Project" at bounding box center [442, 292] width 474 height 22
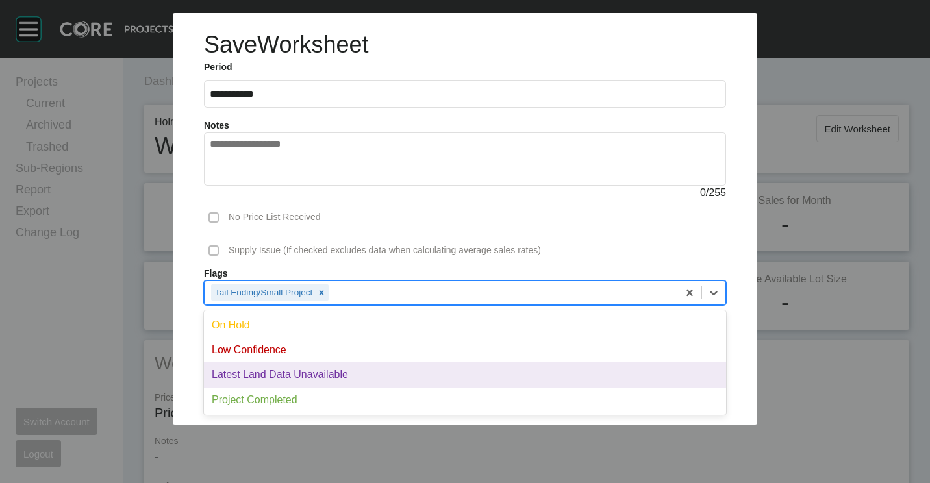
click at [379, 366] on div "Latest Land Data Unavailable" at bounding box center [465, 375] width 522 height 25
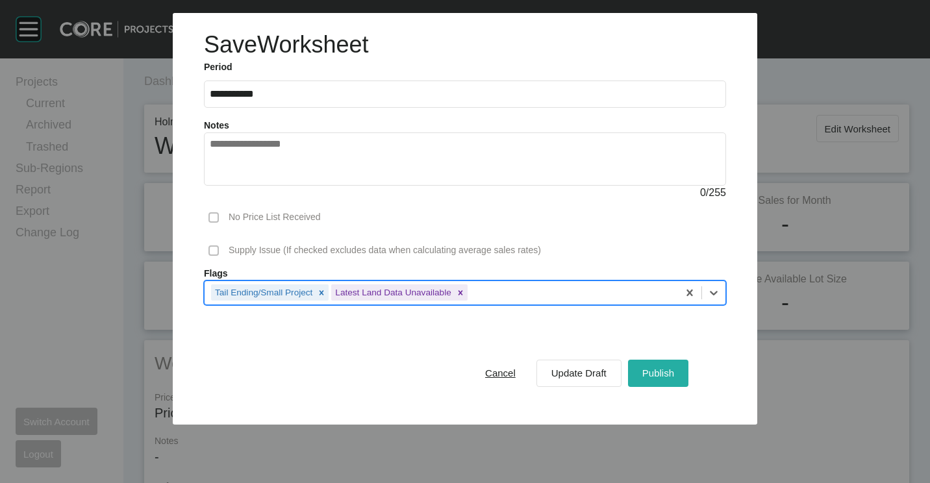
click at [650, 364] on div "Publish" at bounding box center [658, 373] width 38 height 18
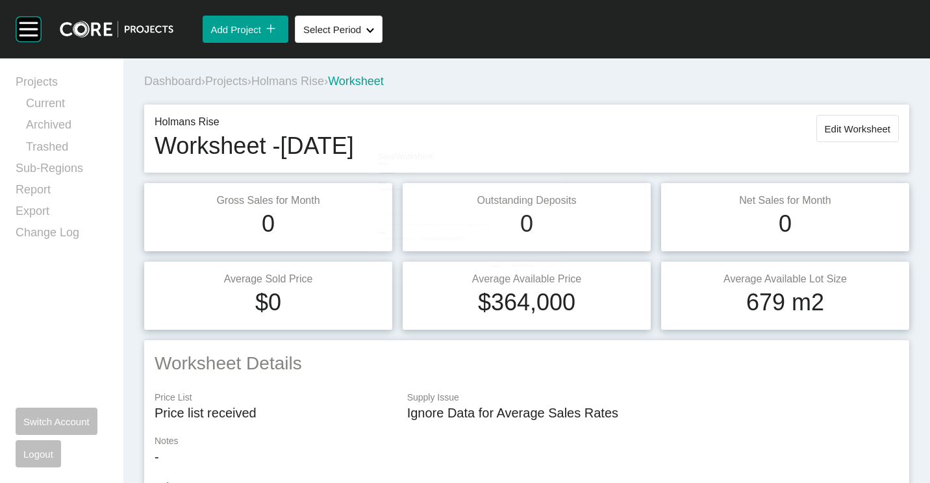
click at [231, 83] on span "Projects" at bounding box center [226, 81] width 42 height 13
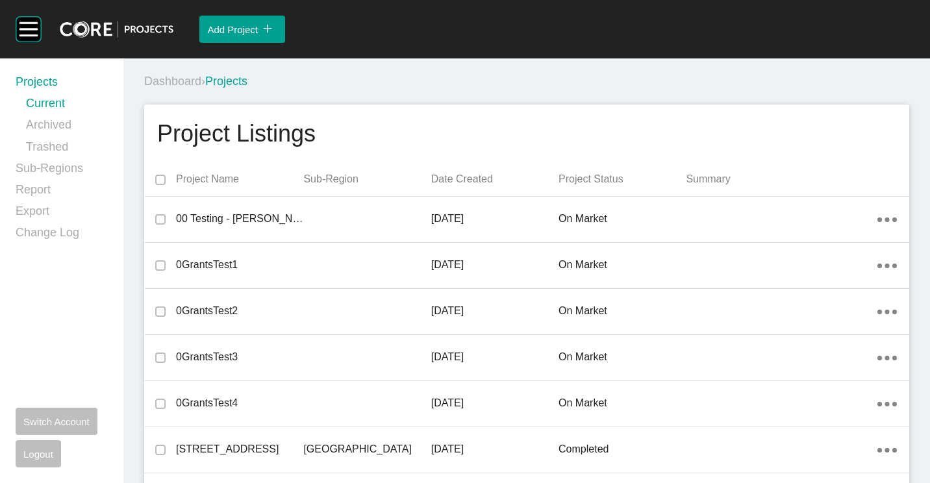
scroll to position [13678, 0]
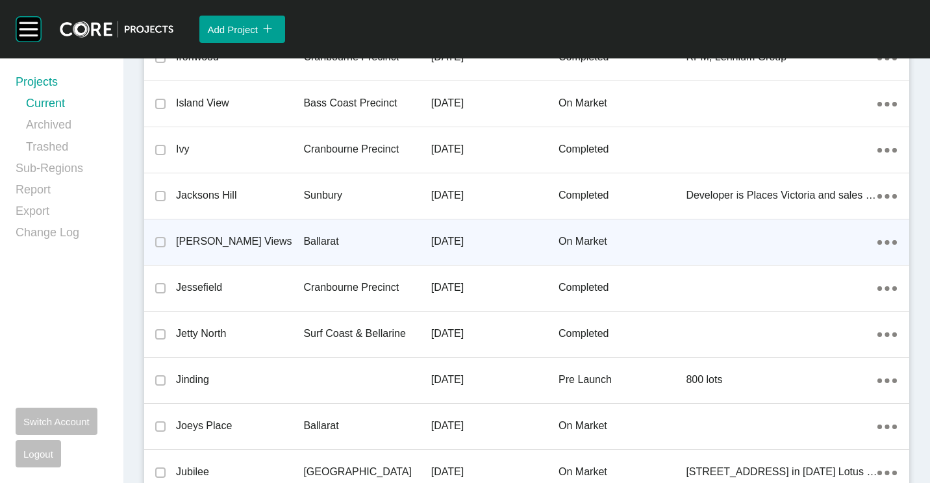
click at [178, 238] on p "[PERSON_NAME] Views" at bounding box center [239, 242] width 127 height 14
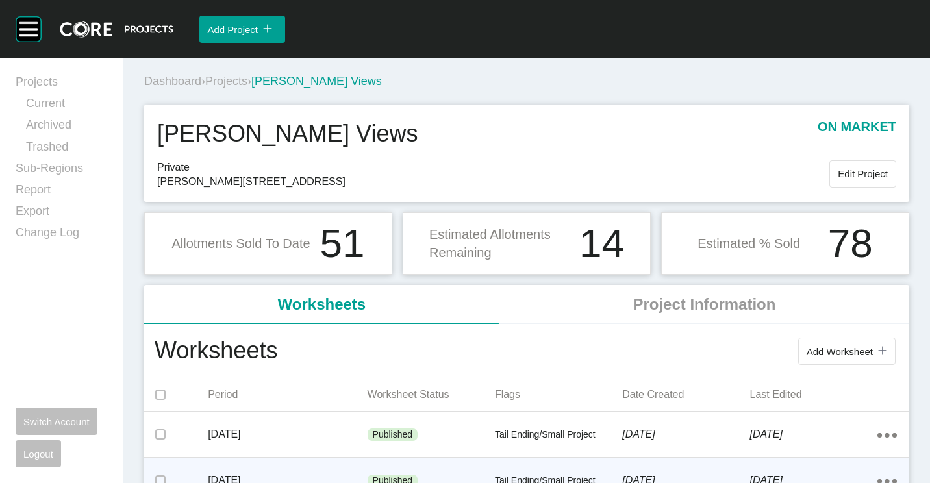
scroll to position [130, 0]
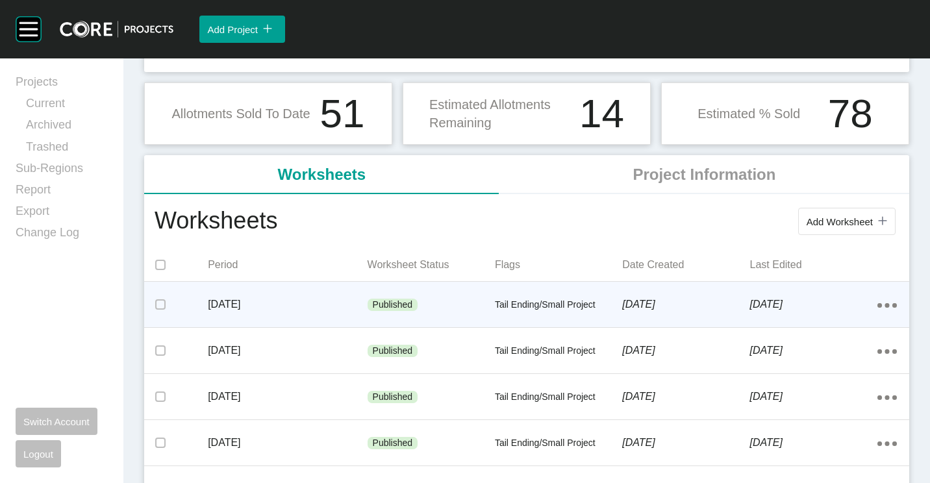
click at [332, 291] on div "[DATE]" at bounding box center [287, 305] width 159 height 40
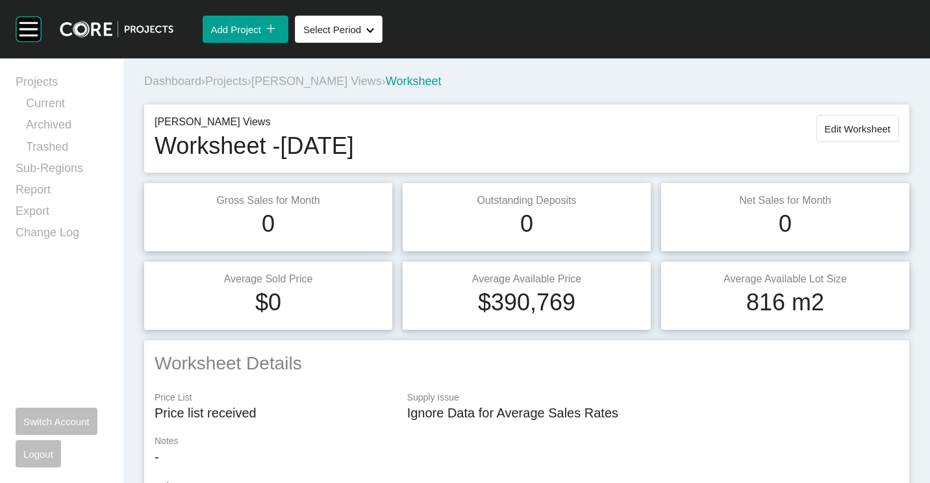
click at [231, 83] on span "Projects" at bounding box center [226, 81] width 42 height 13
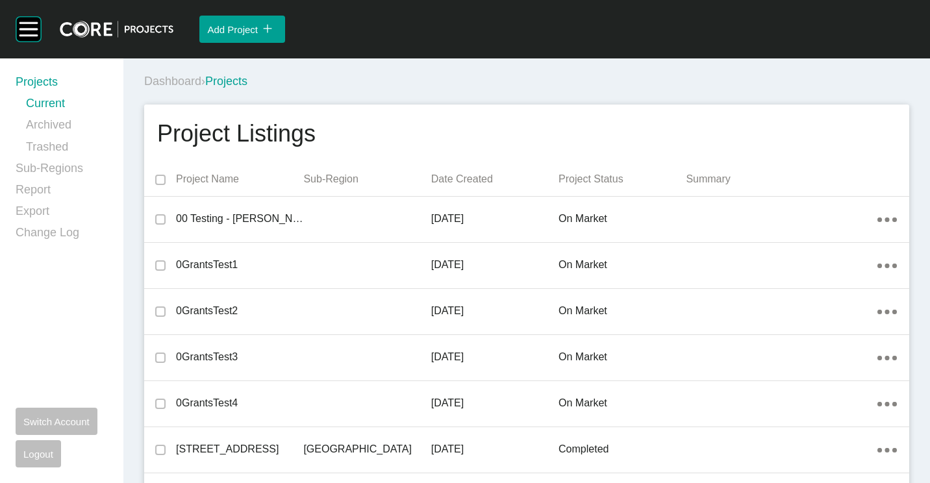
scroll to position [13863, 0]
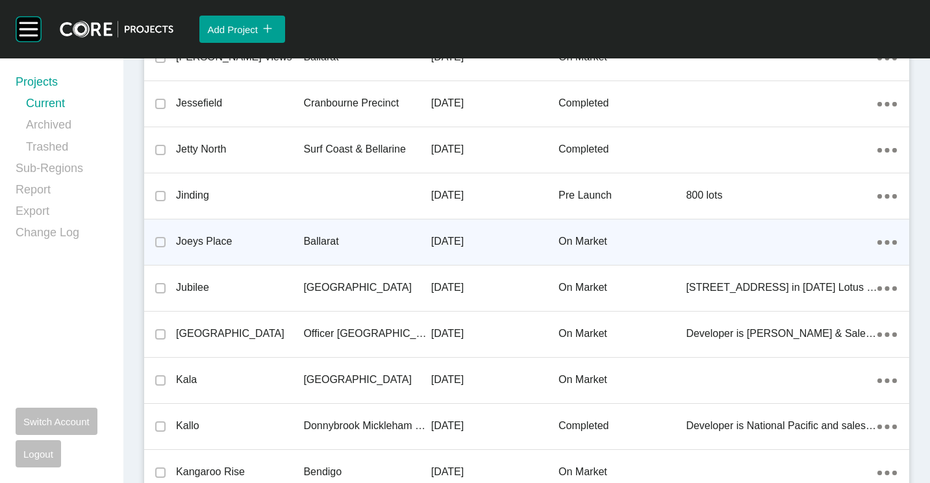
click at [292, 243] on p "Joeys Place" at bounding box center [239, 242] width 127 height 14
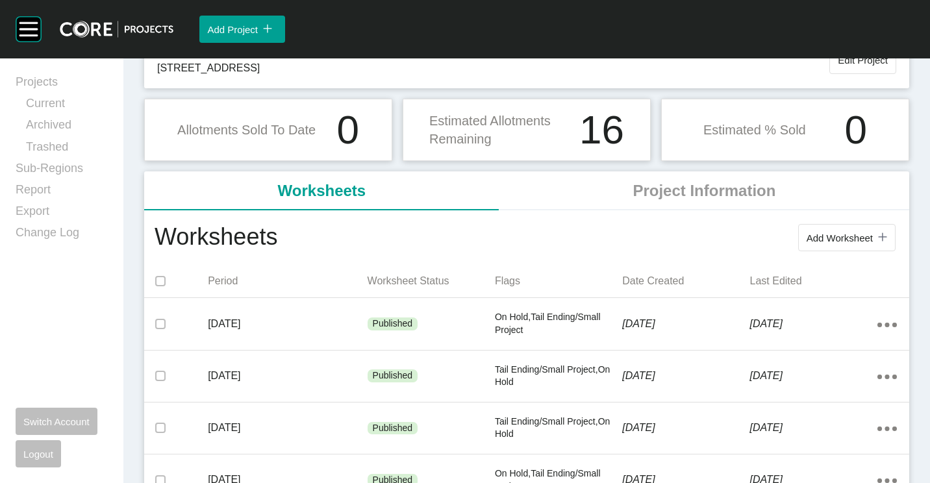
scroll to position [130, 0]
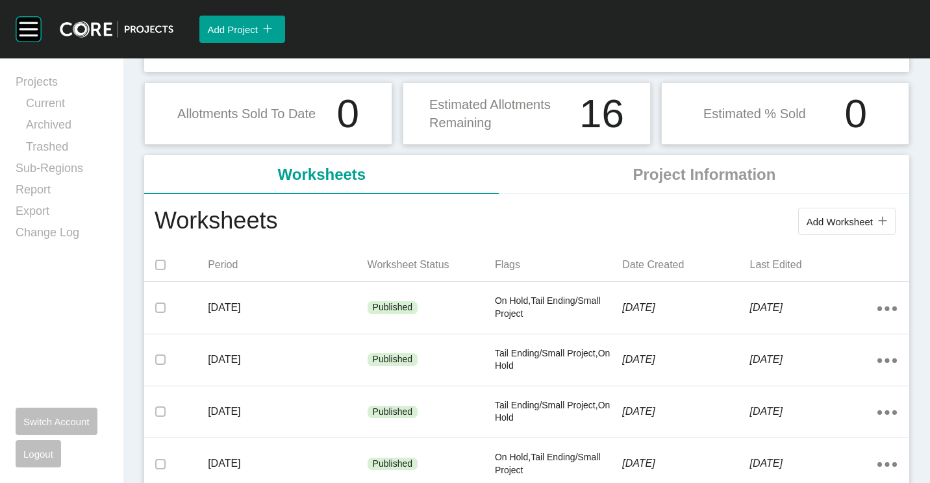
drag, startPoint x: 836, startPoint y: 218, endPoint x: 800, endPoint y: 207, distance: 37.4
click at [832, 217] on span "Add Worksheet" at bounding box center [840, 221] width 66 height 11
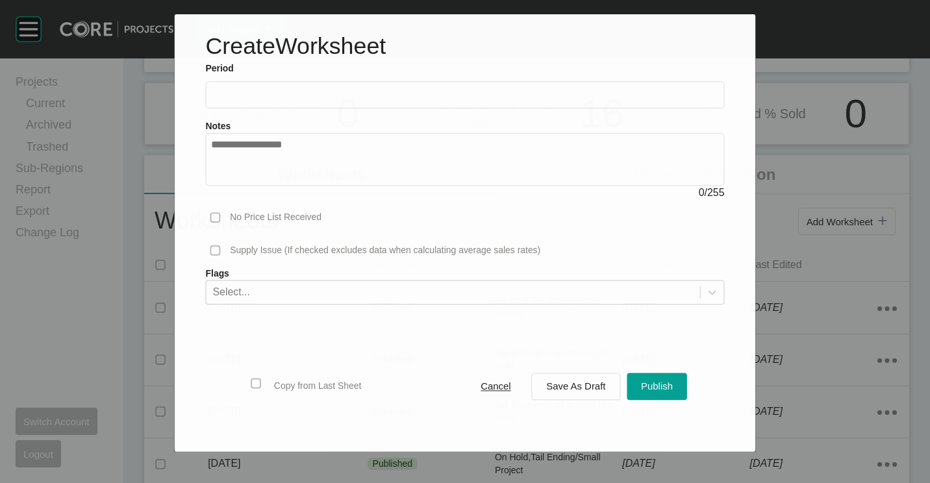
click at [339, 105] on label at bounding box center [465, 94] width 519 height 27
click at [339, 101] on input "text" at bounding box center [464, 95] width 507 height 11
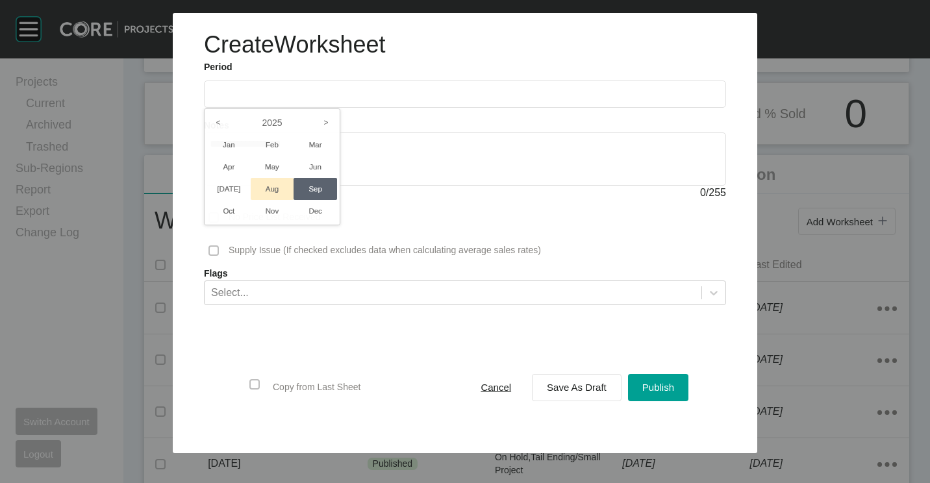
click at [268, 188] on li "Aug" at bounding box center [273, 189] width 44 height 22
type input "**********"
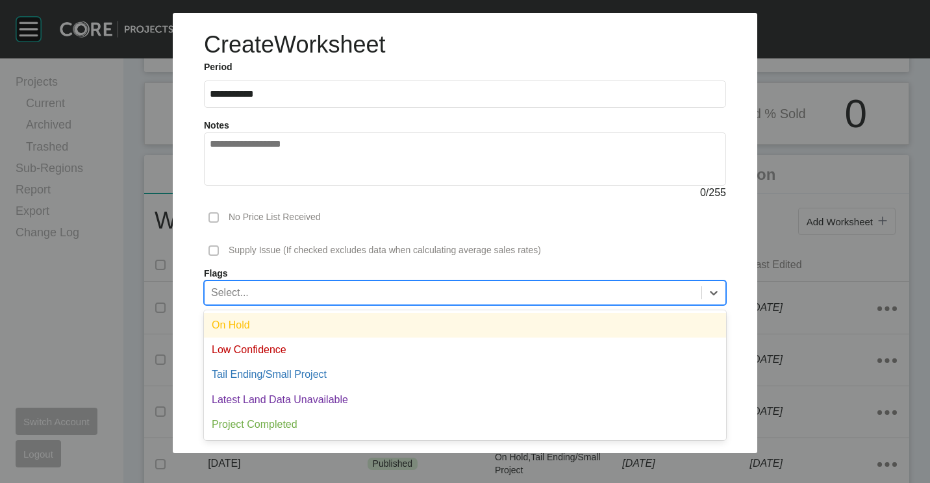
drag, startPoint x: 268, startPoint y: 188, endPoint x: 259, endPoint y: 301, distance: 112.7
click at [259, 301] on div "Select..." at bounding box center [453, 292] width 497 height 22
click at [249, 317] on div "On Hold" at bounding box center [465, 325] width 522 height 25
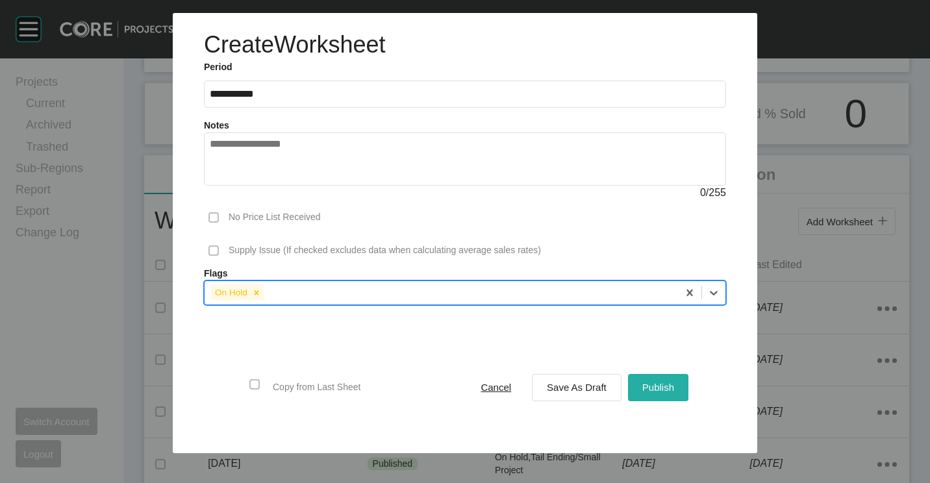
drag, startPoint x: 650, startPoint y: 389, endPoint x: 639, endPoint y: 376, distance: 17.1
click at [650, 389] on span "Publish" at bounding box center [659, 387] width 32 height 11
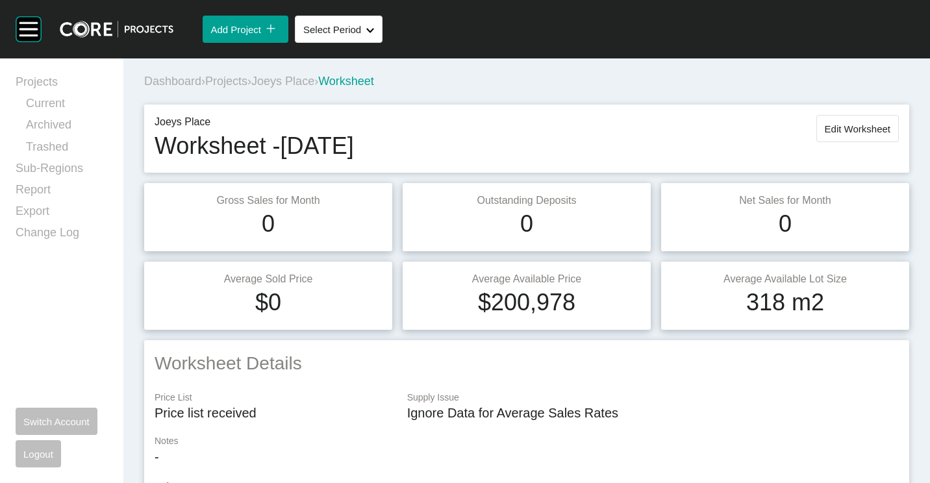
click at [232, 83] on span "Projects" at bounding box center [226, 81] width 42 height 13
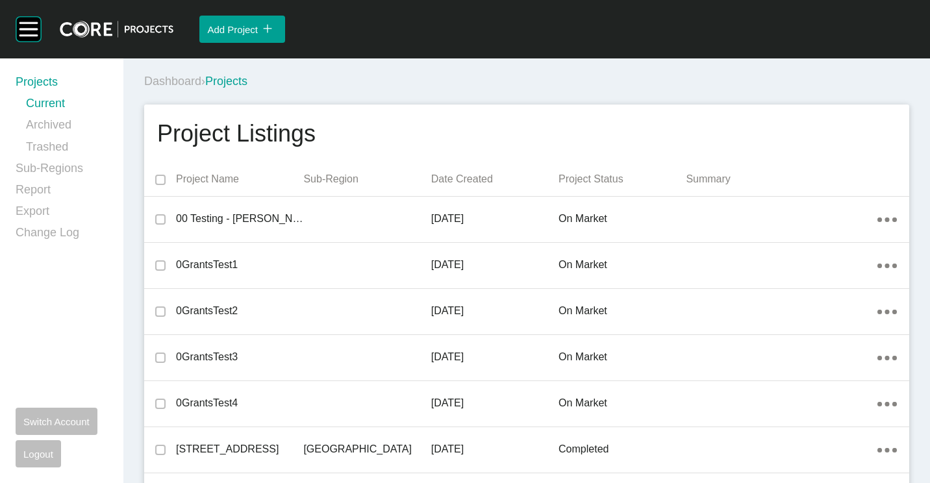
scroll to position [10126, 0]
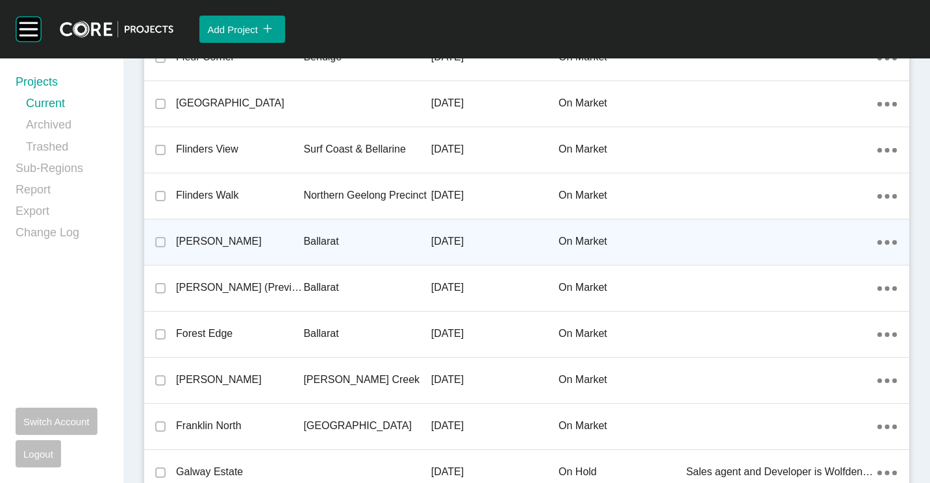
click at [316, 246] on p "Ballarat" at bounding box center [366, 242] width 127 height 14
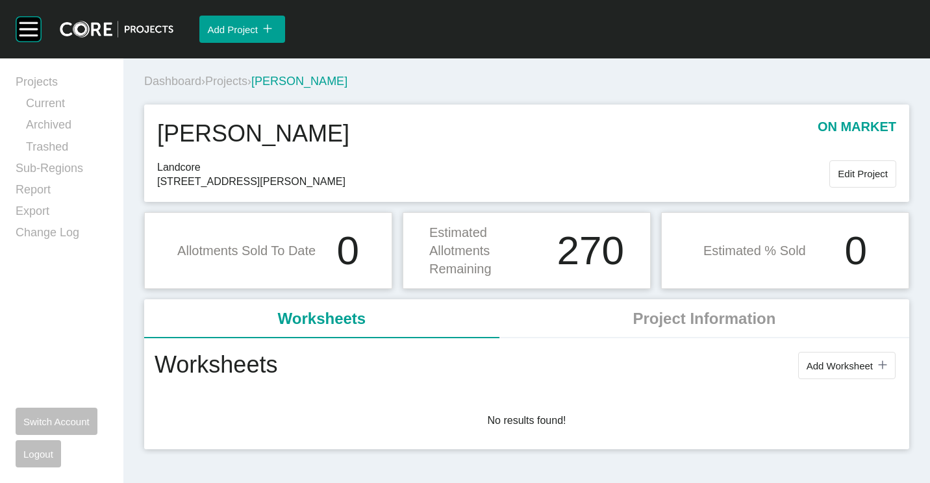
click at [225, 78] on span "Projects" at bounding box center [226, 81] width 42 height 13
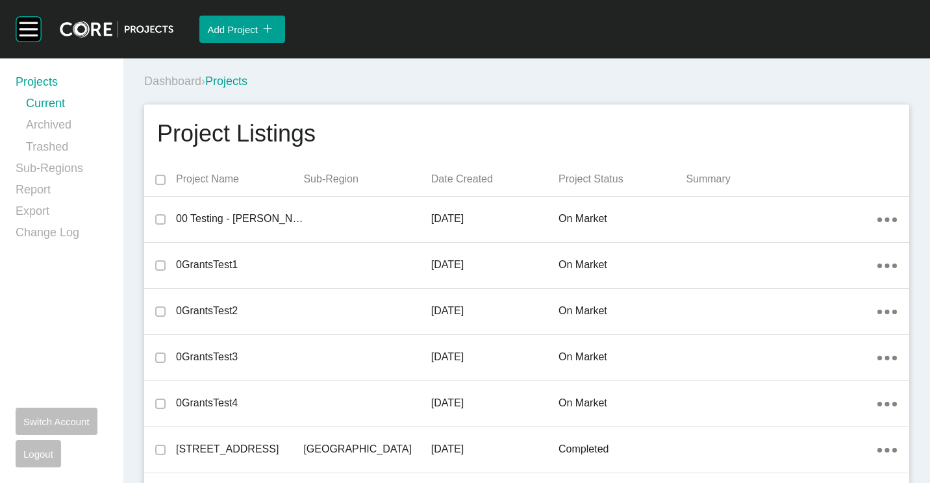
scroll to position [10126, 0]
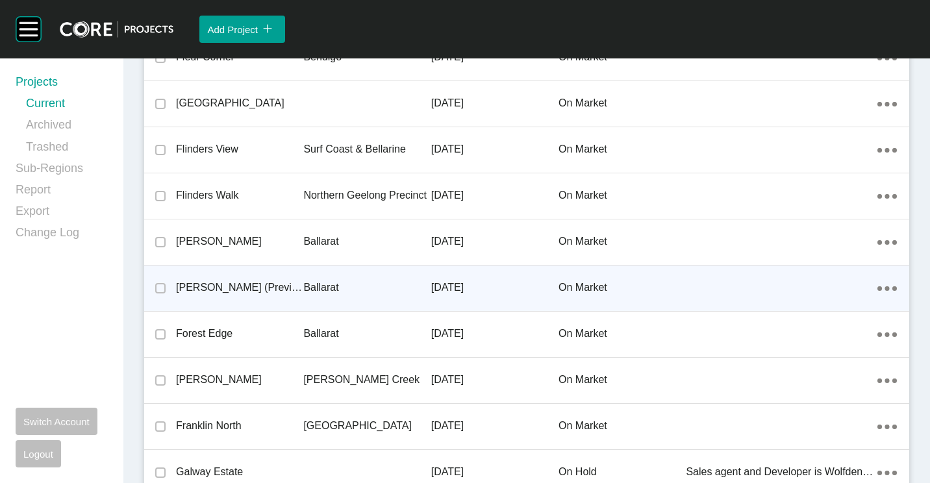
click at [224, 285] on p "[PERSON_NAME] (Previously Bonshaw Run)" at bounding box center [239, 288] width 127 height 14
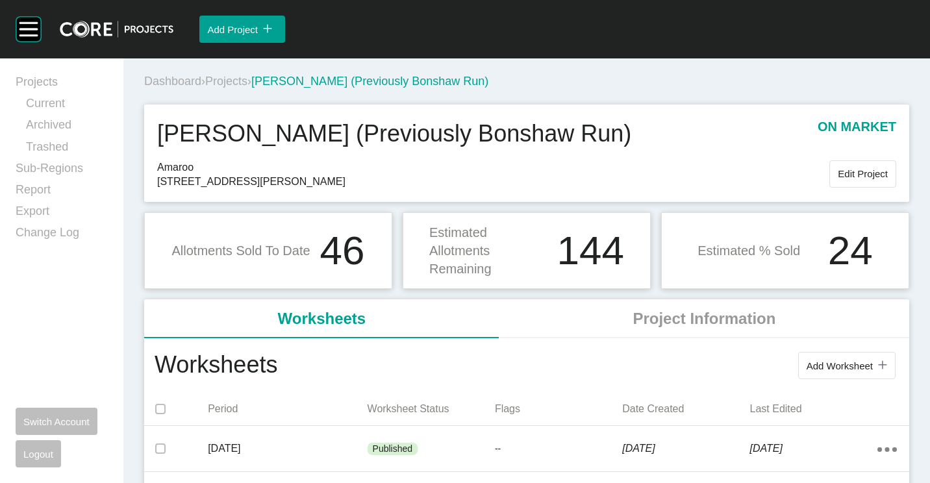
scroll to position [65, 0]
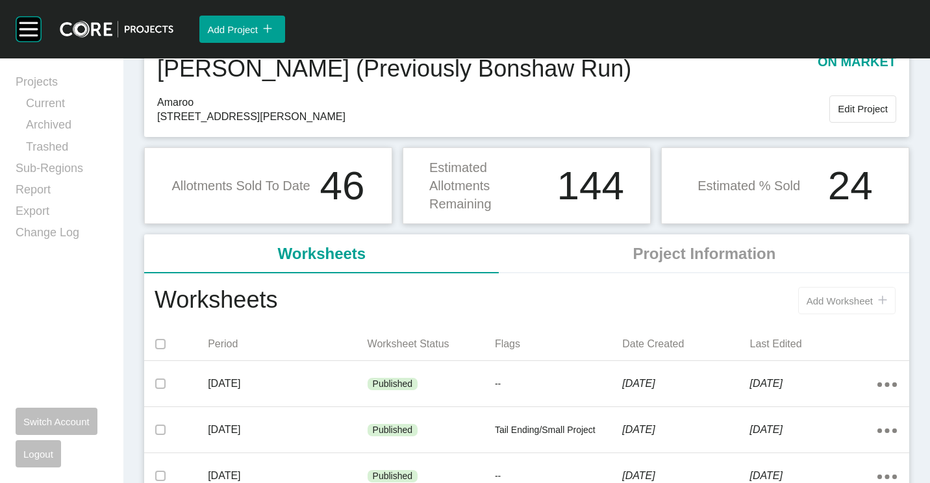
drag, startPoint x: 821, startPoint y: 285, endPoint x: 816, endPoint y: 294, distance: 10.5
click at [819, 292] on div "Add Worksheet icon/tick copy 11 Created with Sketch." at bounding box center [588, 301] width 622 height 34
click at [812, 292] on button "Add Worksheet icon/tick copy 11 Created with Sketch." at bounding box center [847, 300] width 97 height 27
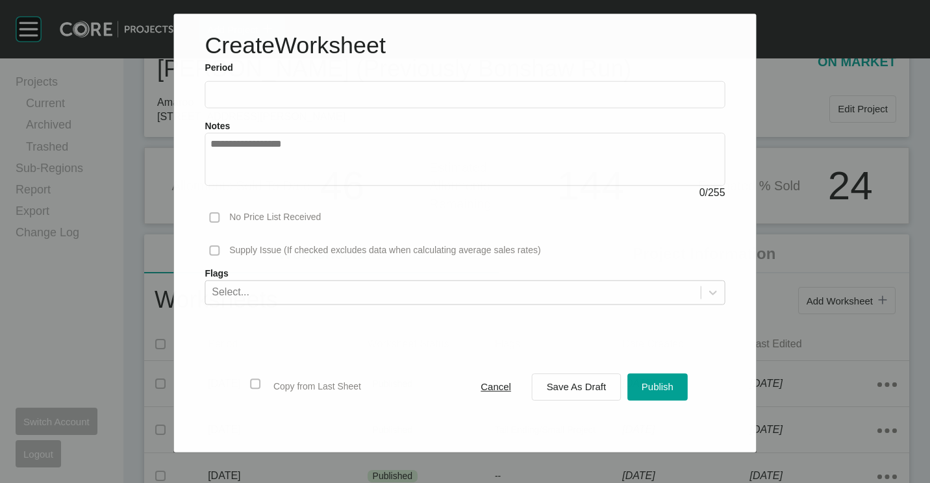
click at [296, 97] on input "text" at bounding box center [465, 94] width 509 height 11
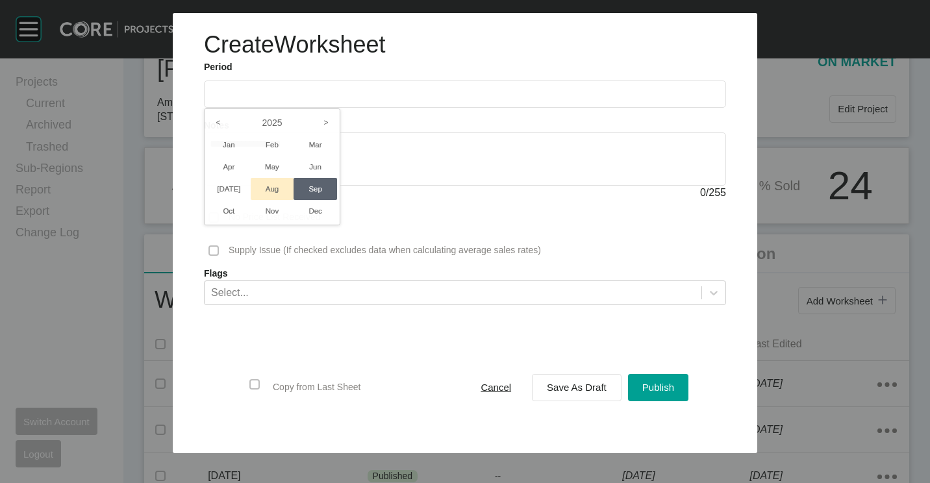
click at [272, 185] on li "Aug" at bounding box center [273, 189] width 44 height 22
type input "**********"
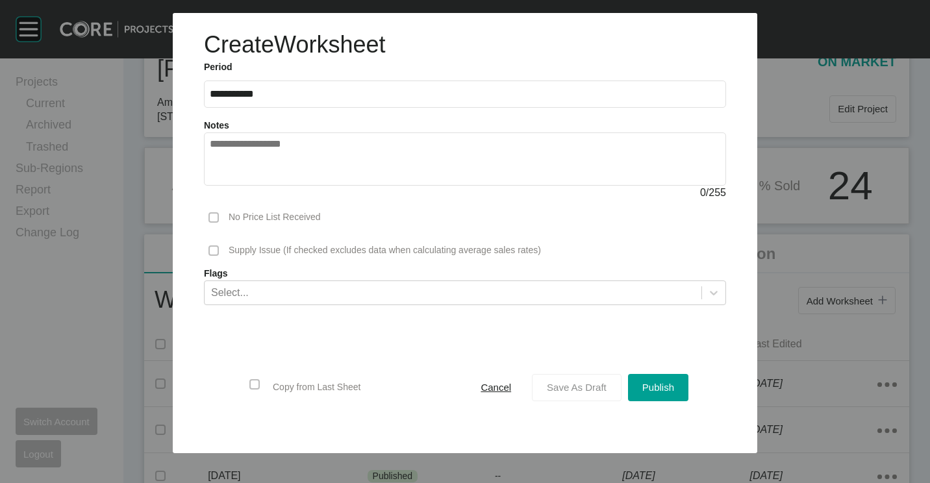
click at [566, 389] on span "Save As Draft" at bounding box center [577, 387] width 60 height 11
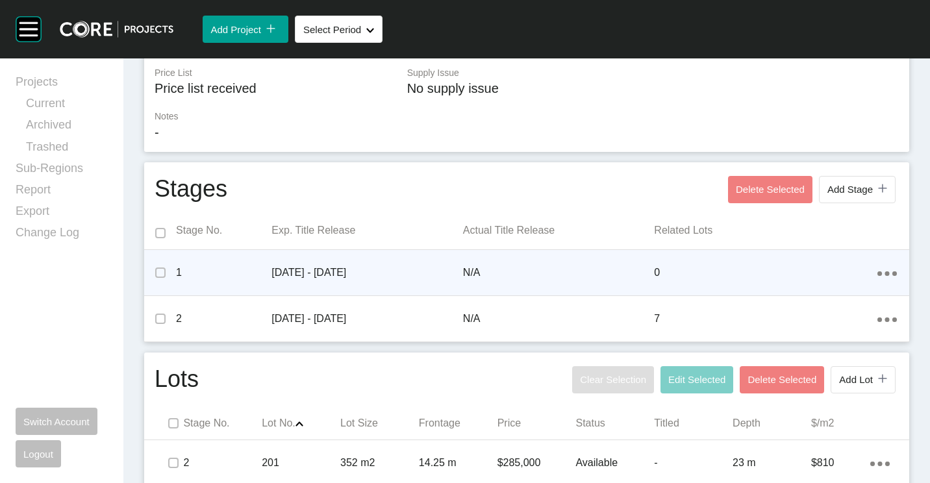
scroll to position [610, 0]
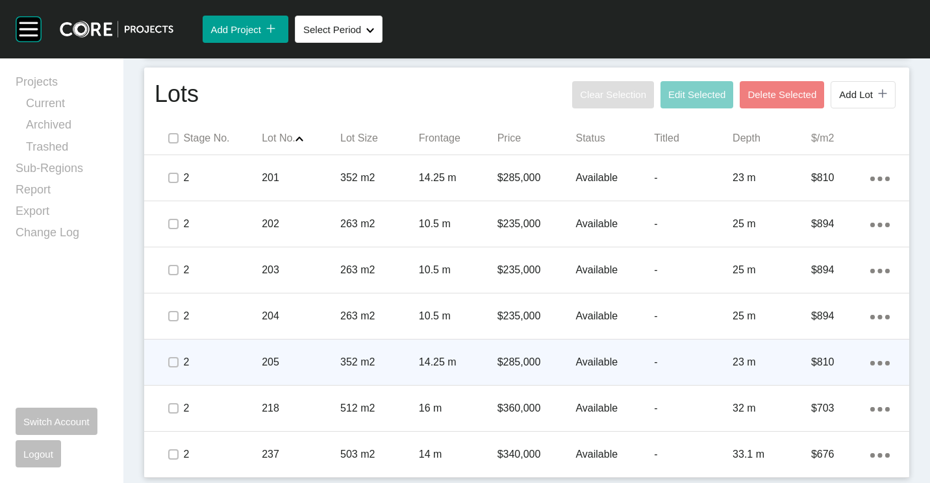
click at [885, 363] on ellipse at bounding box center [887, 363] width 5 height 5
click at [822, 359] on link "Duplicate" at bounding box center [817, 364] width 49 height 19
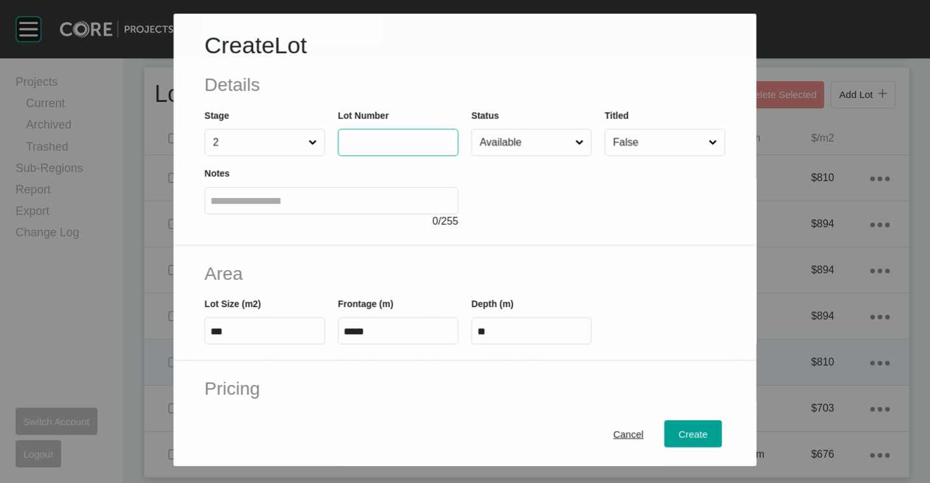
click at [379, 140] on input "text" at bounding box center [398, 142] width 109 height 11
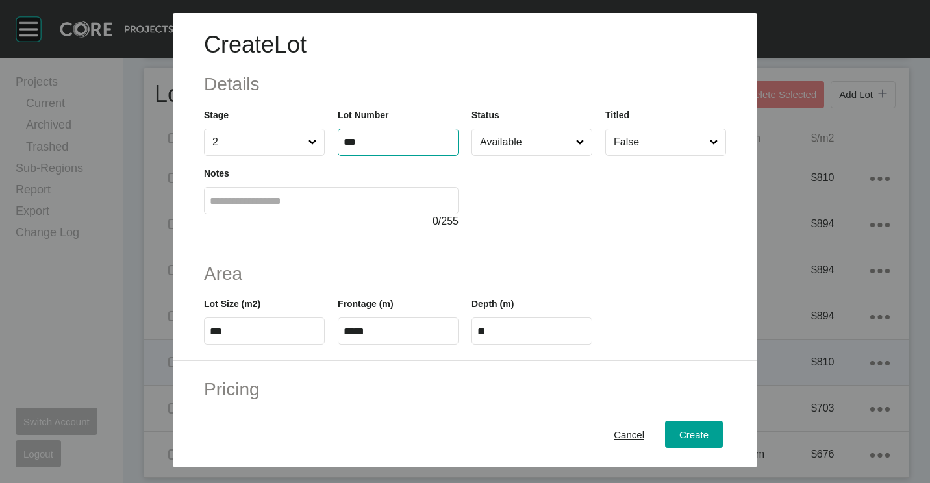
type input "***"
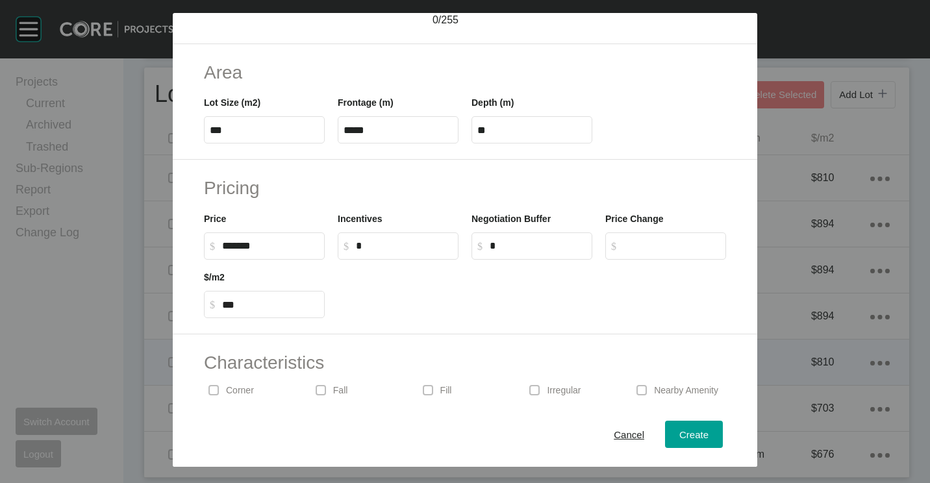
scroll to position [260, 0]
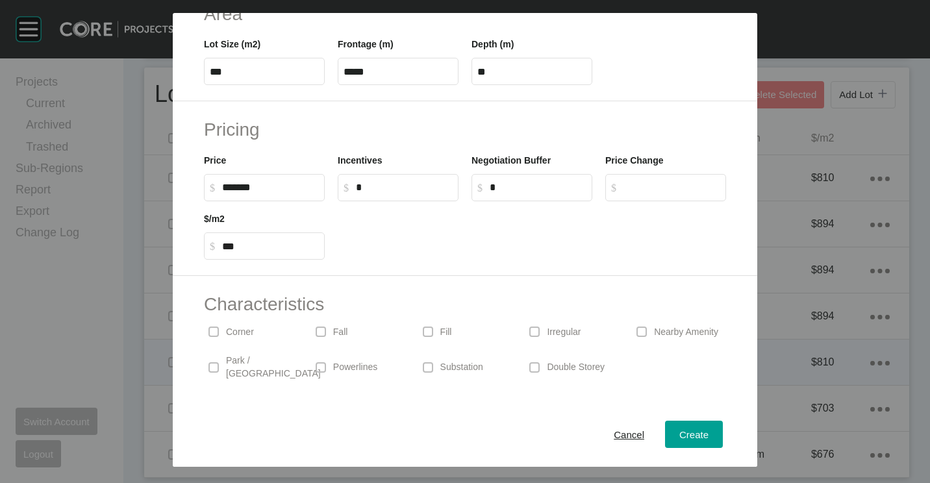
drag, startPoint x: 692, startPoint y: 432, endPoint x: 678, endPoint y: 414, distance: 23.1
click at [692, 432] on span "Create" at bounding box center [694, 434] width 29 height 11
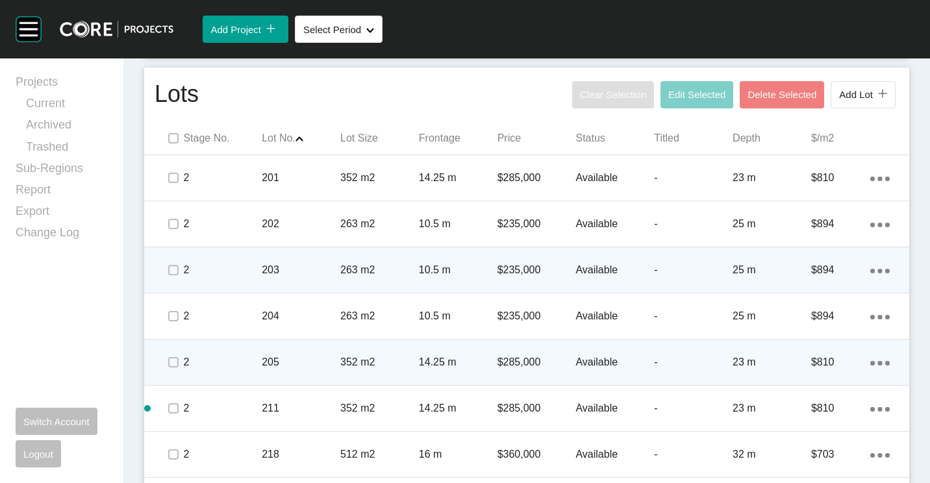
click at [871, 267] on div "Action Menu Dots Copy 6 Created with Sketch." at bounding box center [880, 270] width 19 height 14
click at [813, 272] on link "Duplicate" at bounding box center [817, 272] width 49 height 19
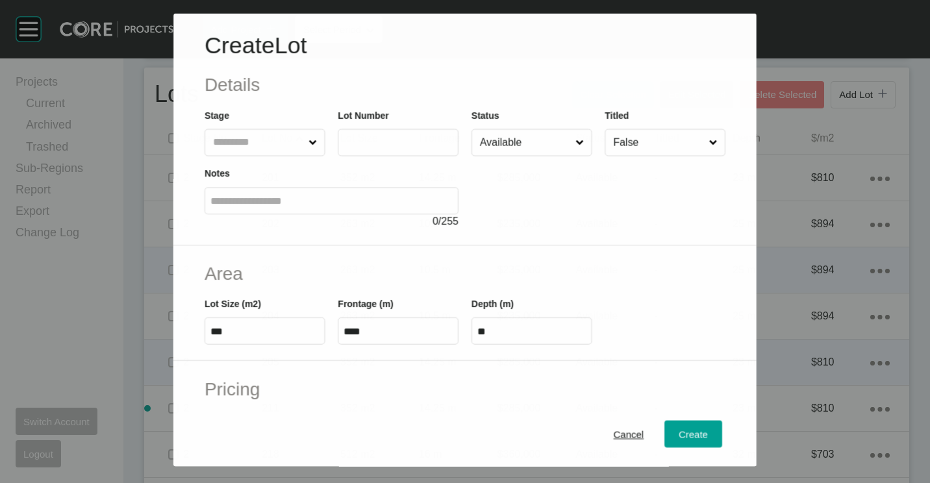
click at [403, 144] on input "text" at bounding box center [387, 142] width 86 height 11
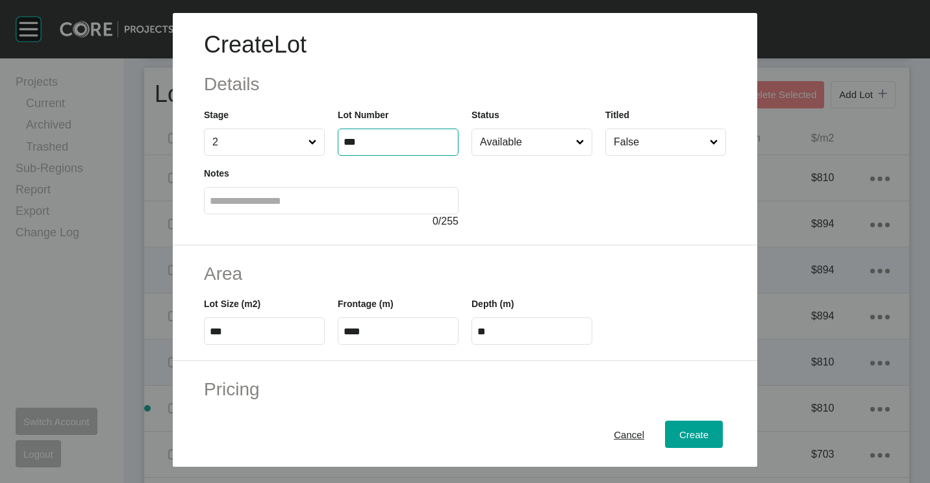
type input "***"
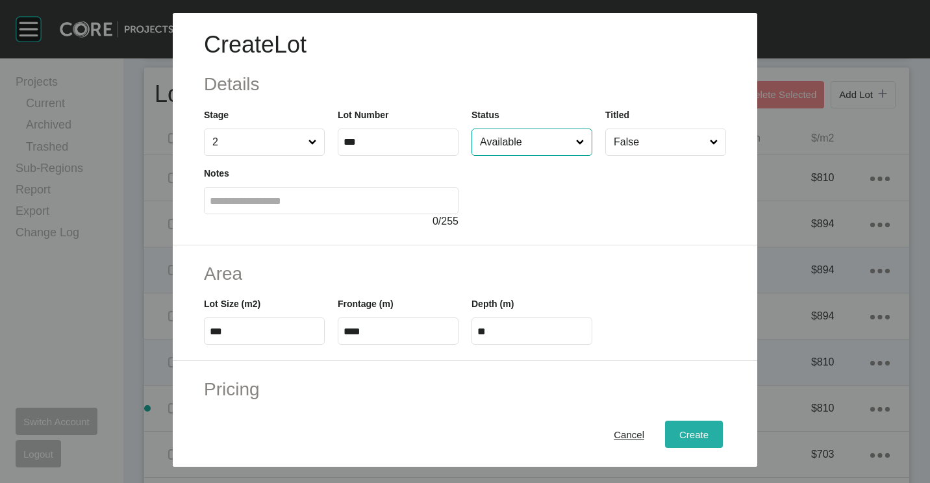
click at [690, 429] on div "Create" at bounding box center [694, 435] width 36 height 18
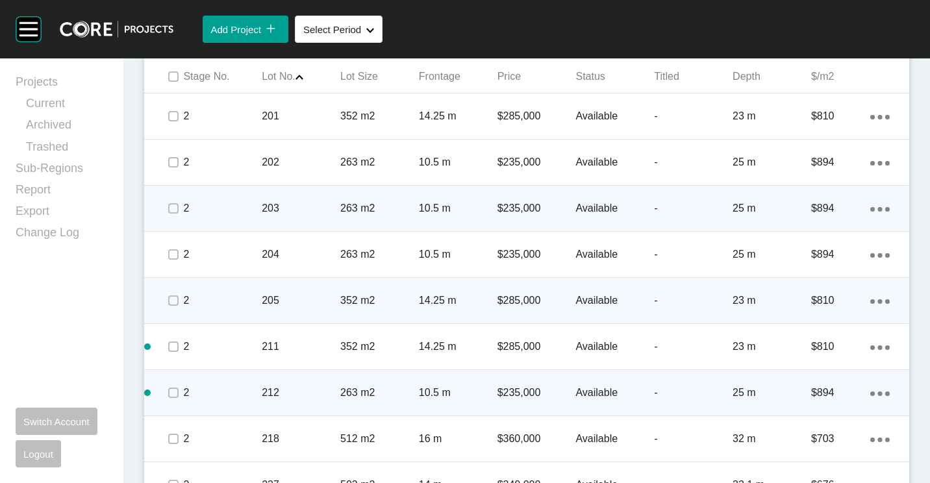
scroll to position [702, 0]
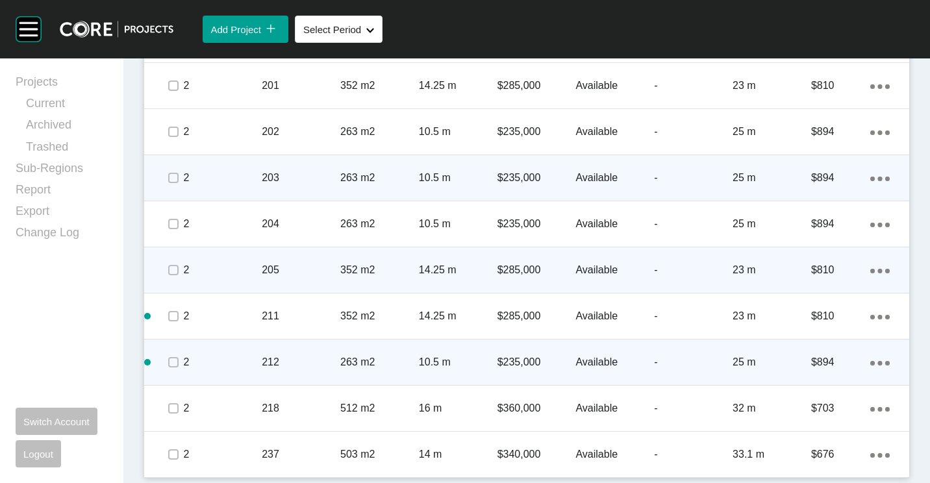
click at [878, 363] on ellipse at bounding box center [880, 363] width 5 height 5
drag, startPoint x: 837, startPoint y: 363, endPoint x: 812, endPoint y: 347, distance: 29.8
click at [826, 354] on ul "Edit Duplicate Delete" at bounding box center [817, 365] width 49 height 59
click at [825, 369] on link "Duplicate" at bounding box center [817, 364] width 49 height 19
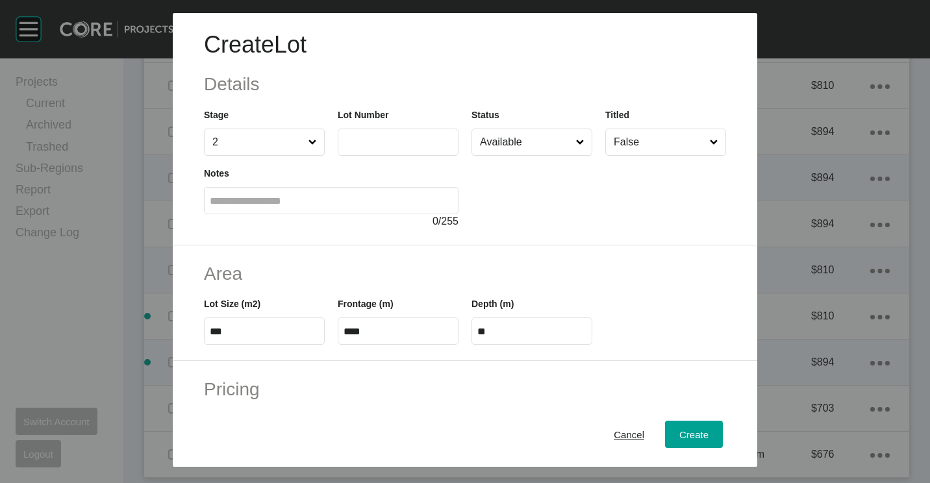
drag, startPoint x: 394, startPoint y: 131, endPoint x: 391, endPoint y: 138, distance: 7.3
click at [394, 132] on label at bounding box center [398, 142] width 121 height 27
click at [394, 136] on input "text" at bounding box center [398, 141] width 109 height 11
type input "***"
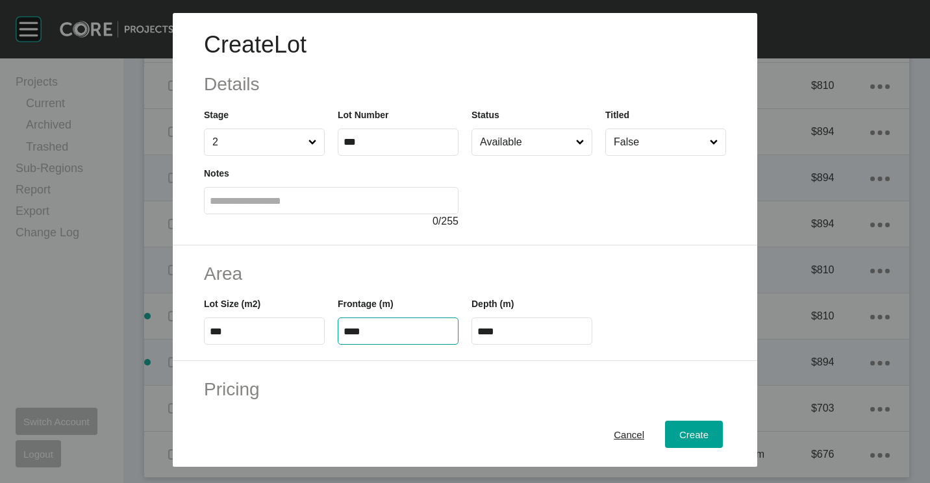
type input "****"
type input "***"
type input "****"
type input "**"
type input "*"
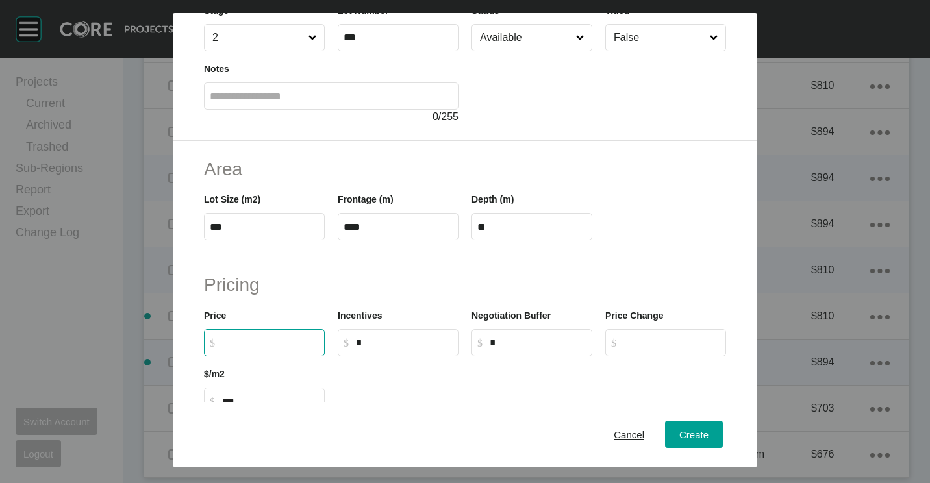
scroll to position [130, 0]
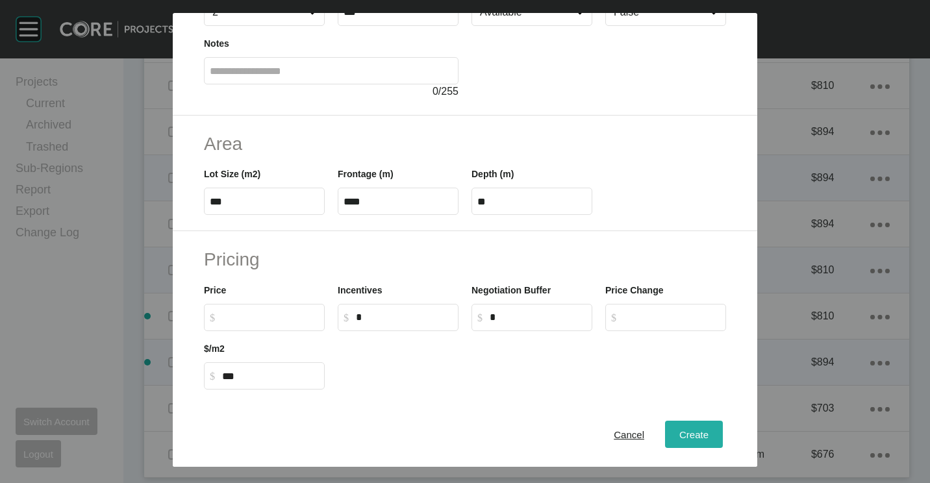
click at [665, 429] on button "Create" at bounding box center [694, 434] width 58 height 27
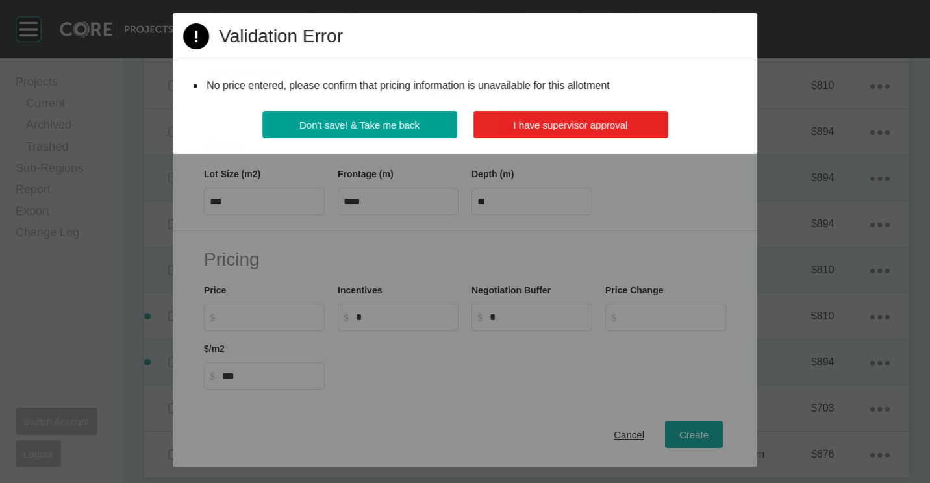
click at [523, 118] on button "I have supervisor approval" at bounding box center [570, 124] width 195 height 27
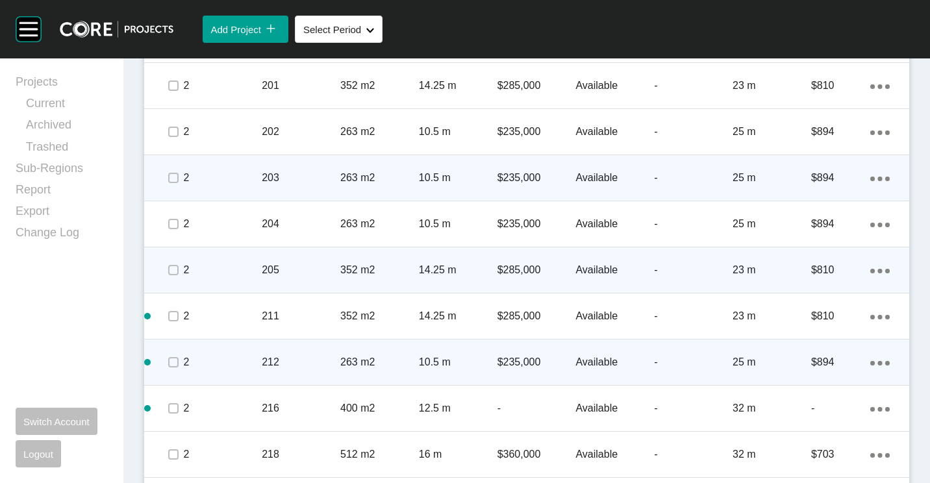
scroll to position [748, 0]
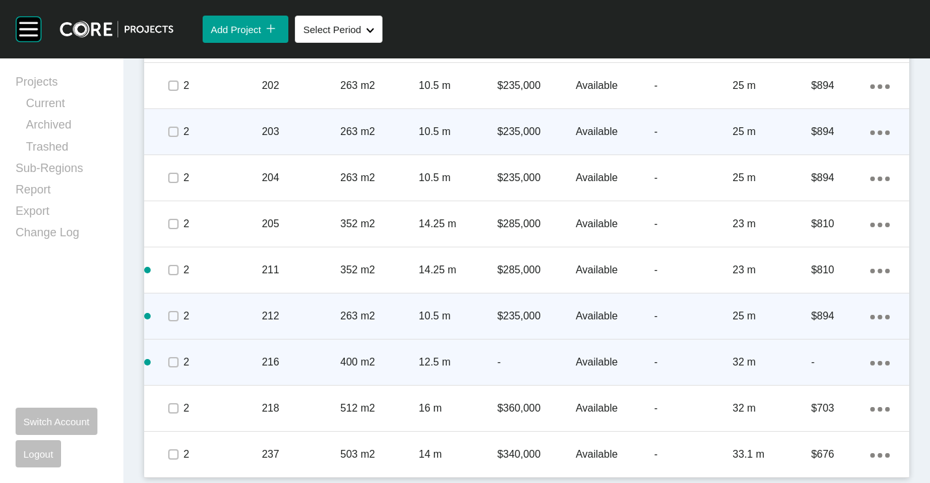
click at [376, 374] on div "400 m2" at bounding box center [379, 362] width 79 height 40
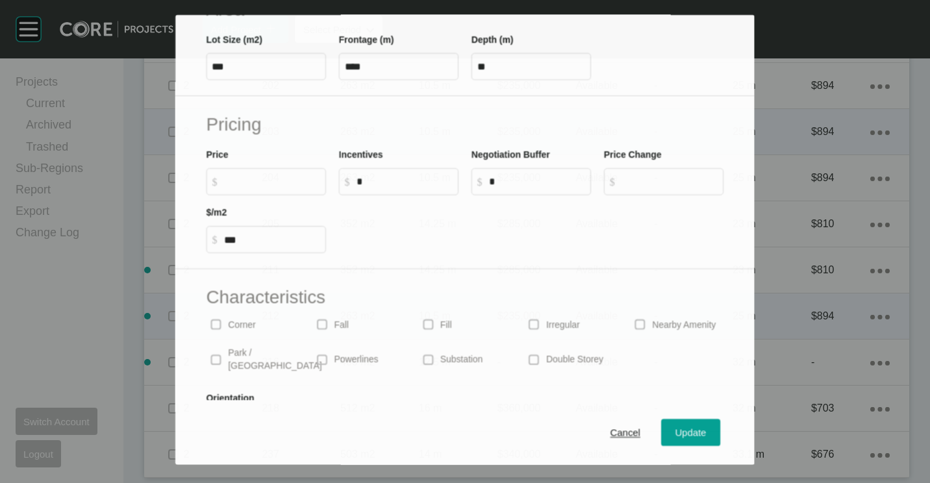
scroll to position [309, 0]
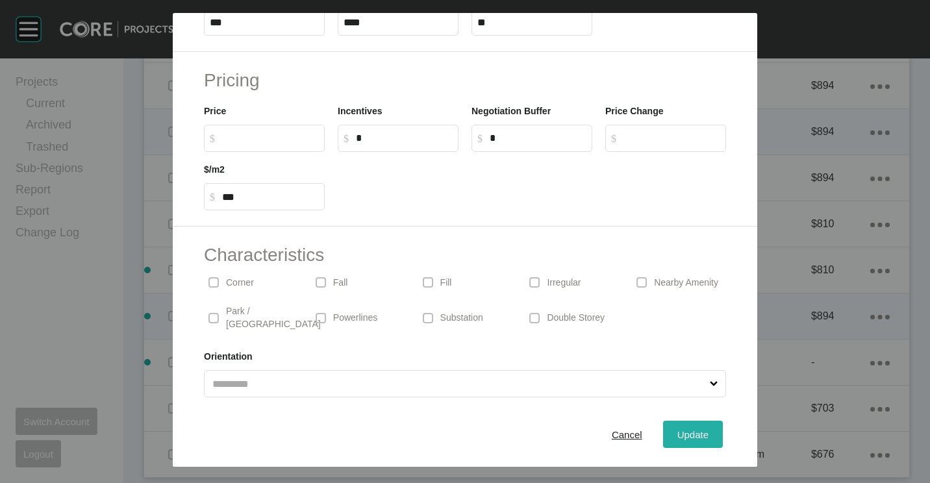
click at [674, 428] on div "Update" at bounding box center [693, 435] width 38 height 18
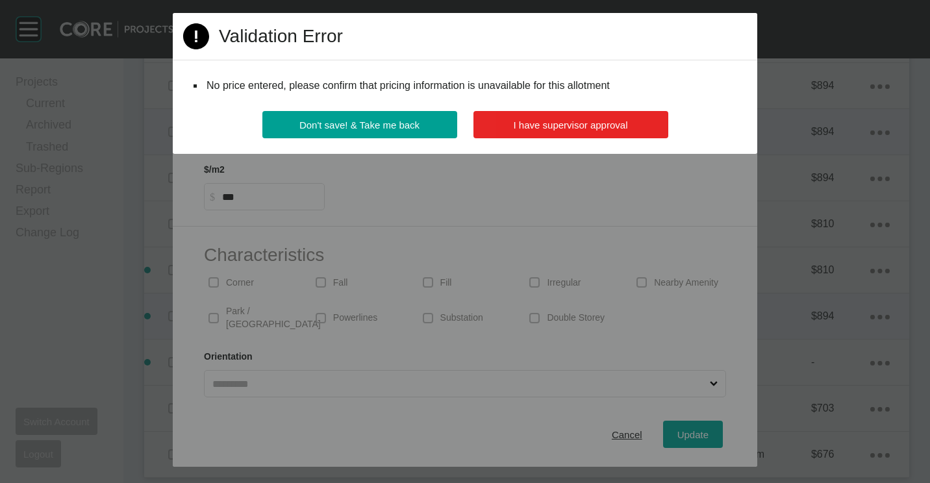
click at [530, 134] on button "I have supervisor approval" at bounding box center [571, 124] width 195 height 27
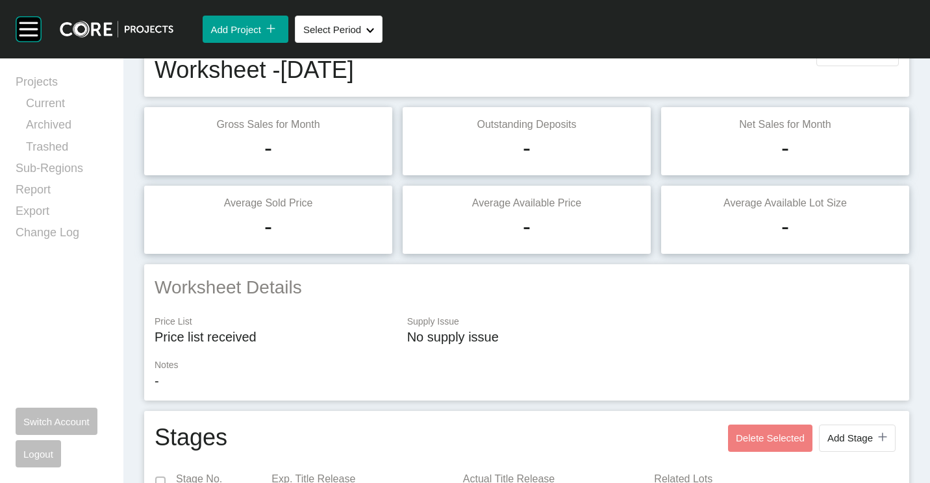
scroll to position [0, 0]
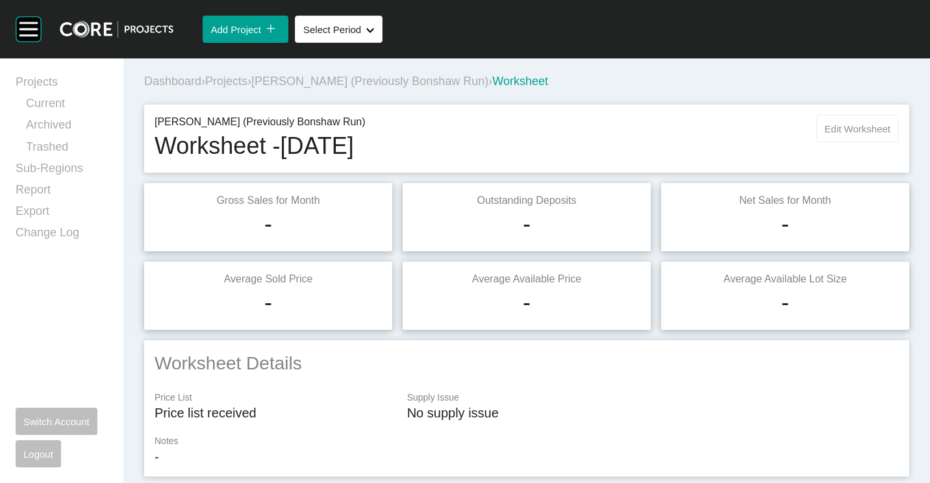
click at [833, 129] on span "Edit Worksheet" at bounding box center [858, 128] width 66 height 11
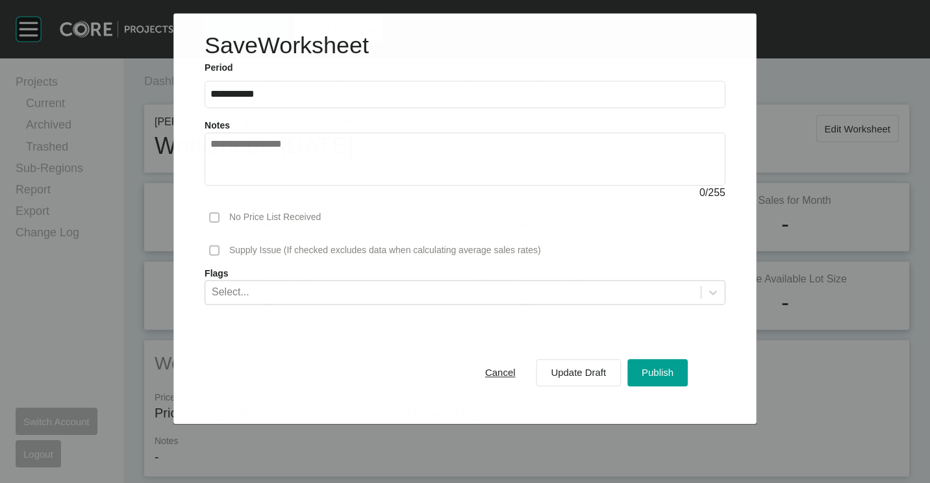
click at [671, 354] on div "Cancel Update Draft Publish" at bounding box center [465, 372] width 521 height 71
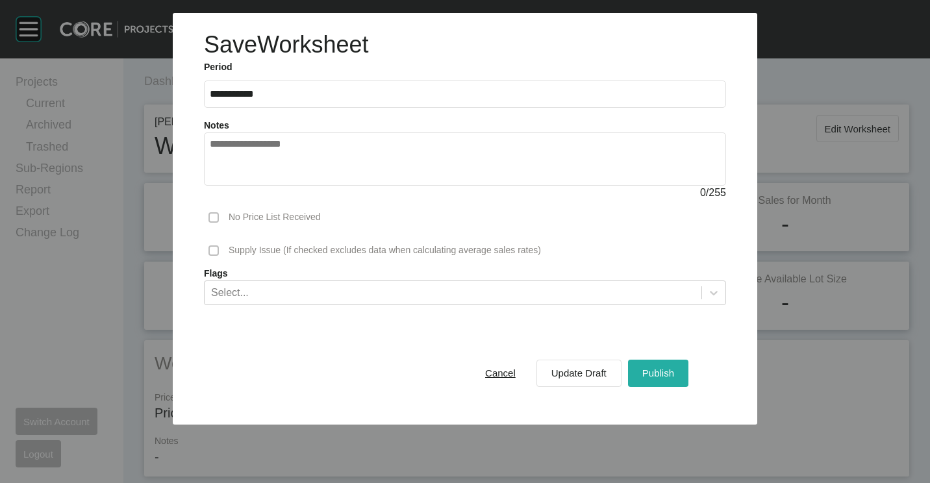
click at [667, 366] on div "Publish" at bounding box center [658, 373] width 38 height 18
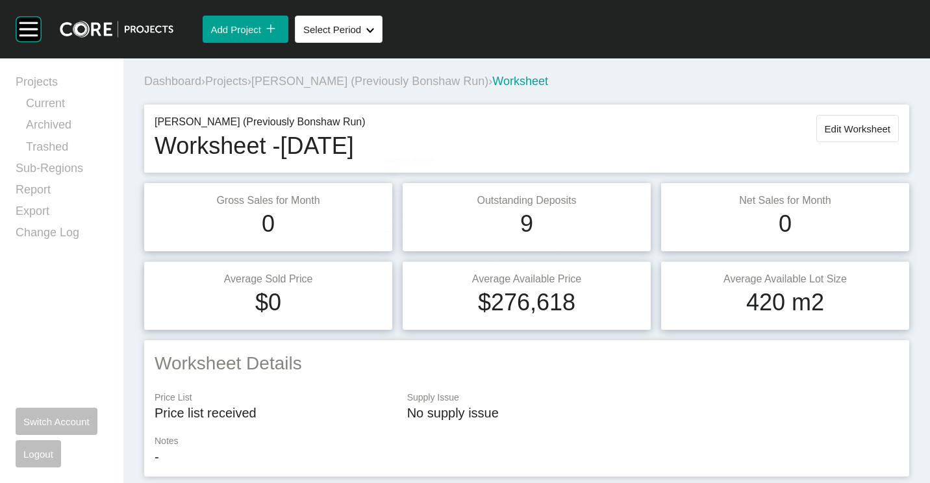
click at [231, 81] on span "Projects" at bounding box center [226, 81] width 42 height 13
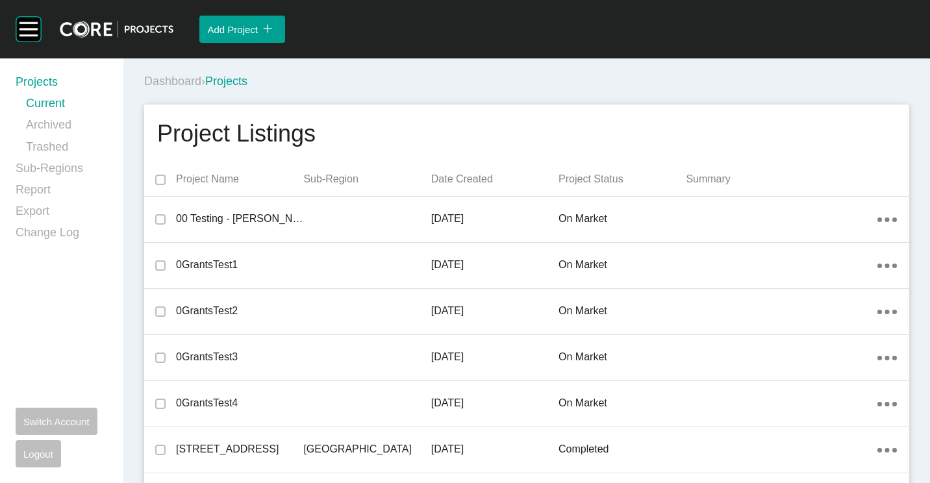
scroll to position [6482, 0]
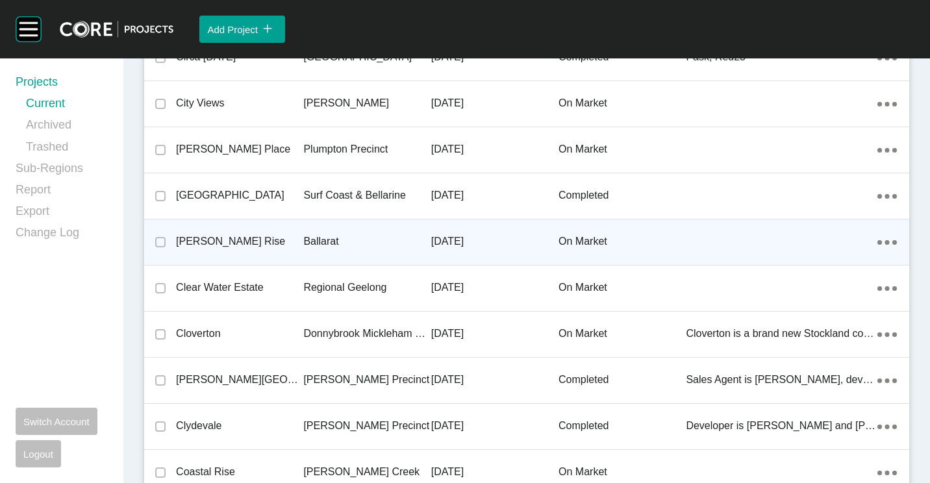
click at [262, 242] on p "[PERSON_NAME] Rise" at bounding box center [239, 242] width 127 height 14
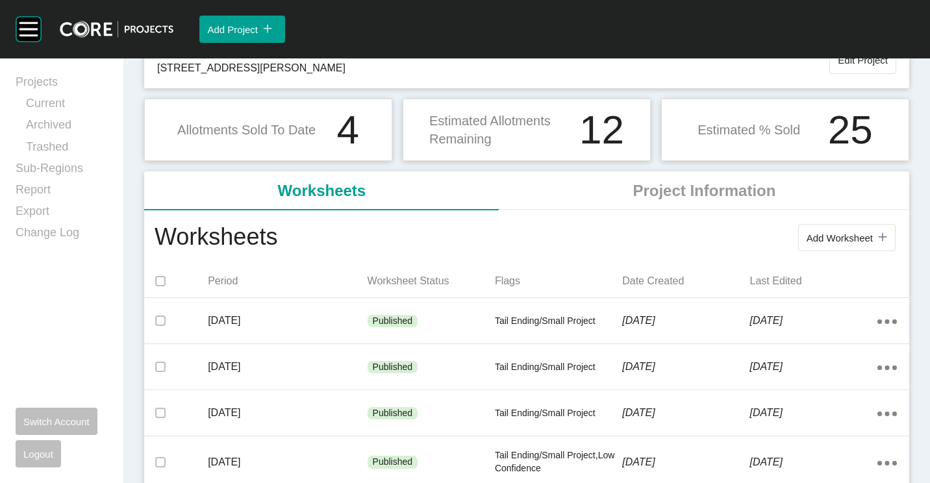
scroll to position [130, 0]
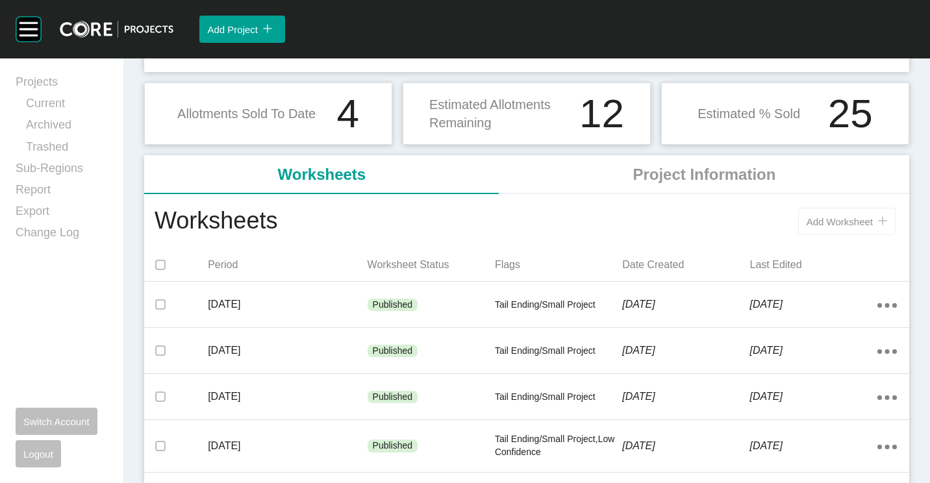
drag, startPoint x: 849, startPoint y: 226, endPoint x: 794, endPoint y: 200, distance: 60.4
click at [849, 225] on span "Add Worksheet" at bounding box center [840, 221] width 66 height 11
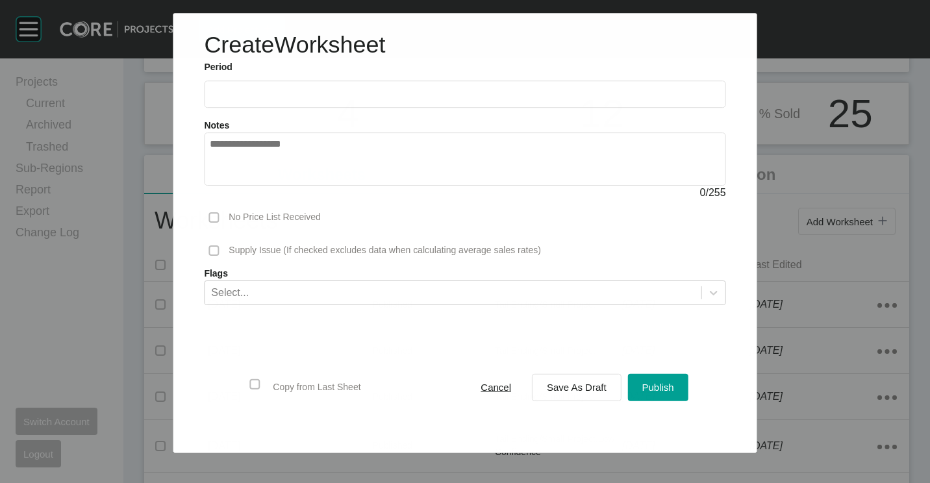
drag, startPoint x: 246, startPoint y: 92, endPoint x: 238, endPoint y: 142, distance: 51.4
click at [246, 92] on input "text" at bounding box center [465, 94] width 510 height 11
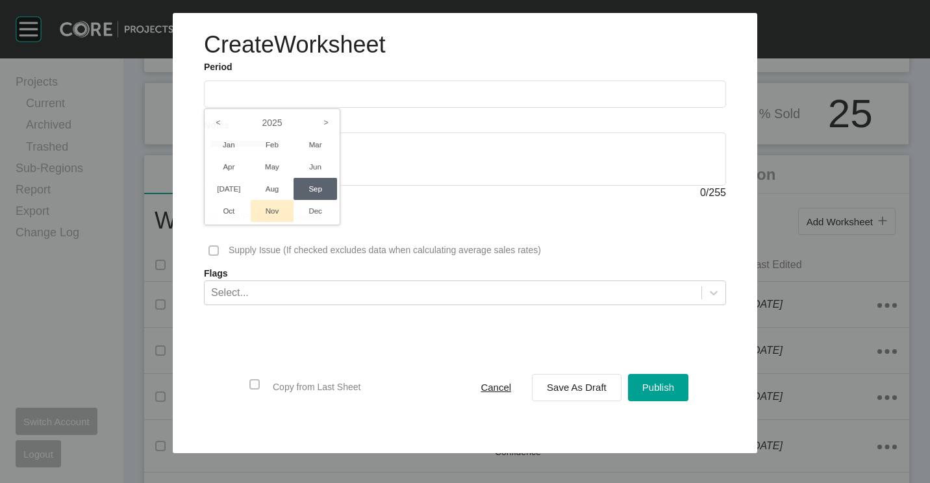
drag, startPoint x: 274, startPoint y: 181, endPoint x: 281, endPoint y: 191, distance: 11.7
click at [275, 183] on li "Aug" at bounding box center [273, 189] width 44 height 22
type input "**********"
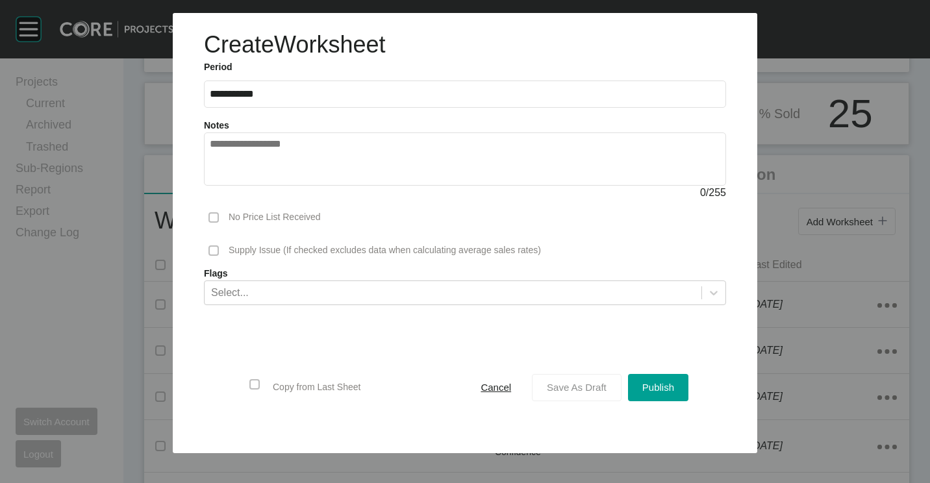
click at [581, 390] on span "Save As Draft" at bounding box center [577, 387] width 60 height 11
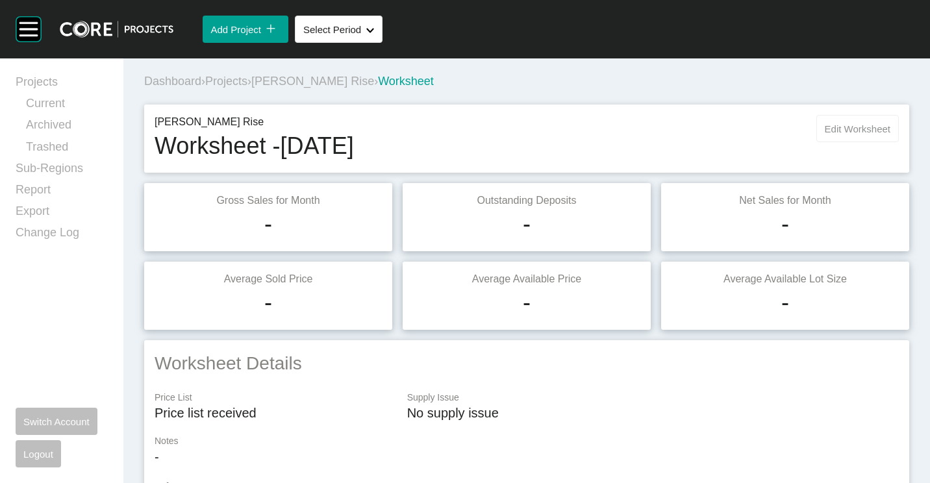
click at [854, 127] on span "Edit Worksheet" at bounding box center [858, 128] width 66 height 11
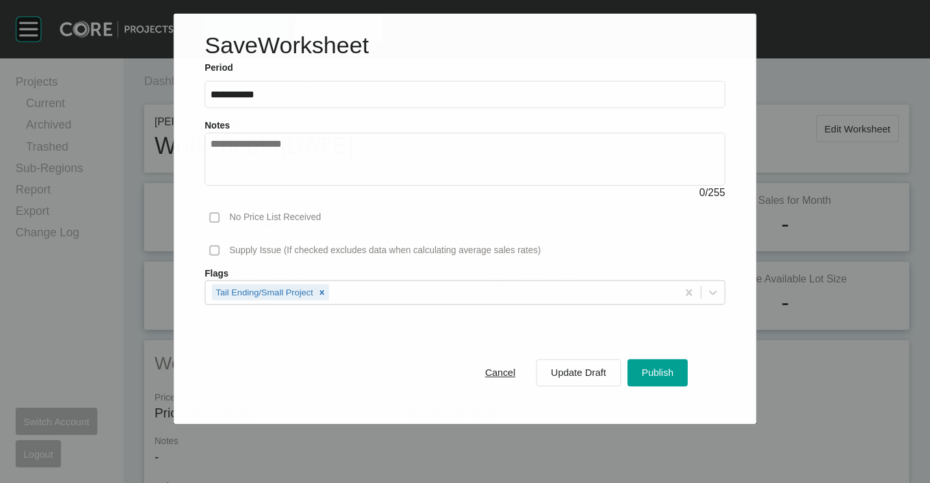
drag, startPoint x: 673, startPoint y: 374, endPoint x: 528, endPoint y: 326, distance: 153.1
click at [669, 371] on span "Publish" at bounding box center [658, 372] width 32 height 11
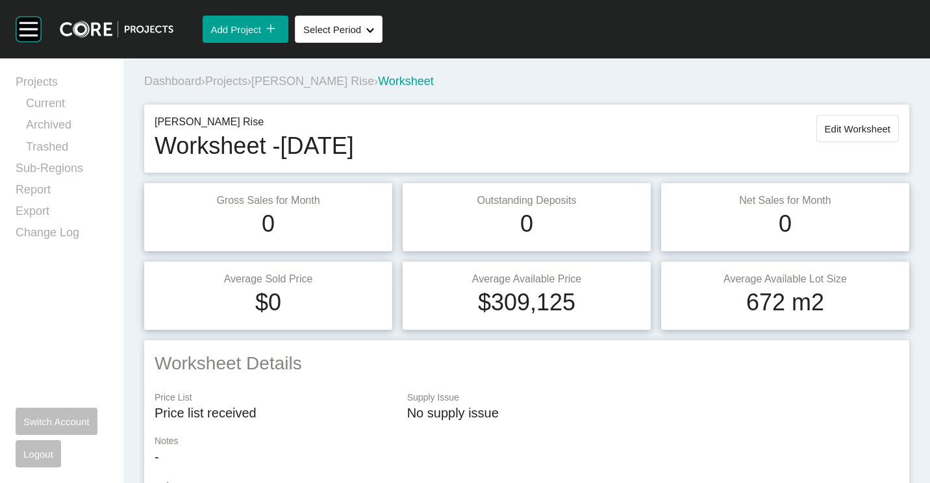
drag, startPoint x: 227, startPoint y: 84, endPoint x: 348, endPoint y: 25, distance: 134.8
click at [228, 84] on span "Projects" at bounding box center [226, 81] width 42 height 13
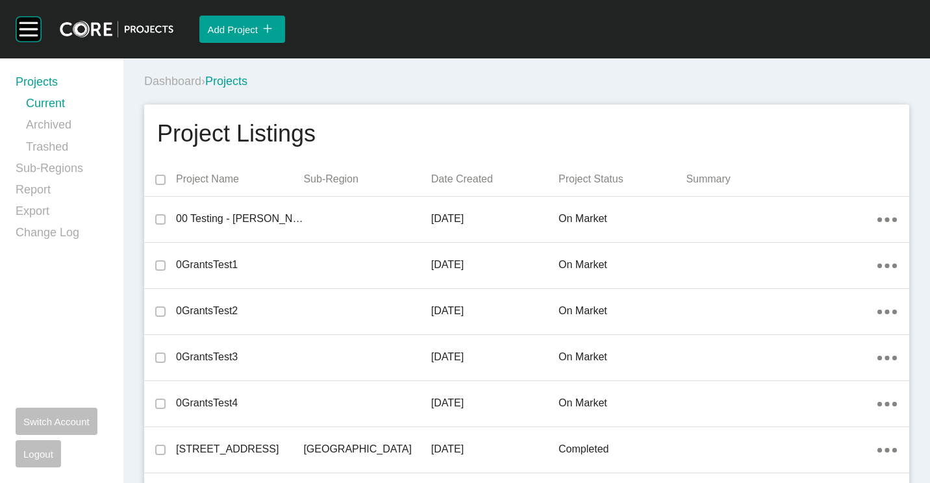
scroll to position [16492, 0]
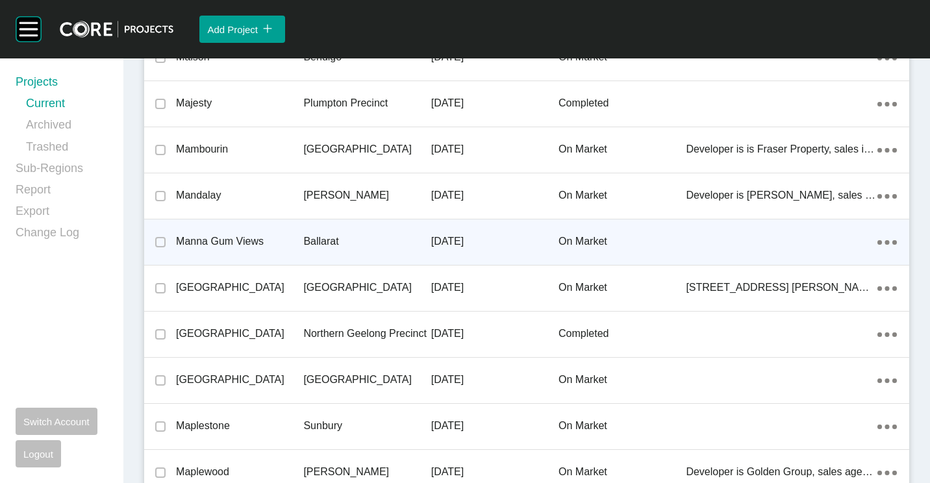
click at [384, 240] on p "Ballarat" at bounding box center [366, 242] width 127 height 14
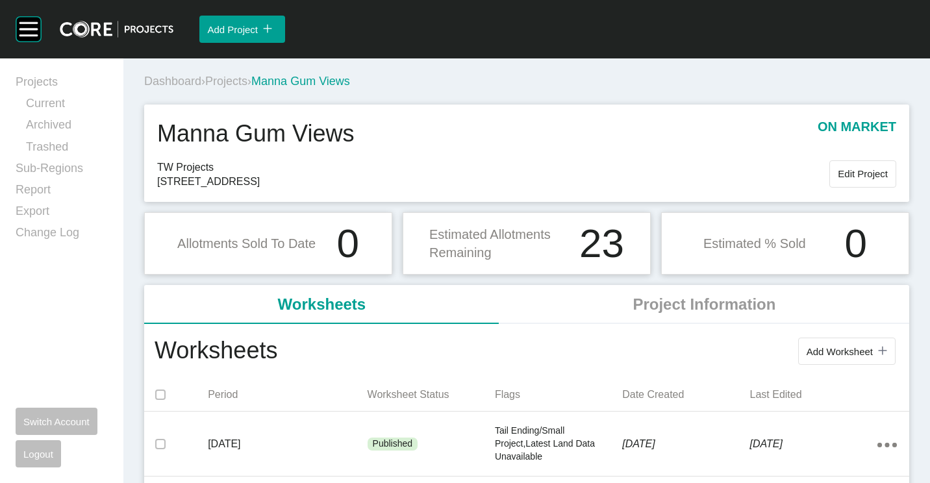
drag, startPoint x: 848, startPoint y: 353, endPoint x: 804, endPoint y: 329, distance: 50.0
click at [848, 353] on span "Add Worksheet" at bounding box center [840, 351] width 66 height 11
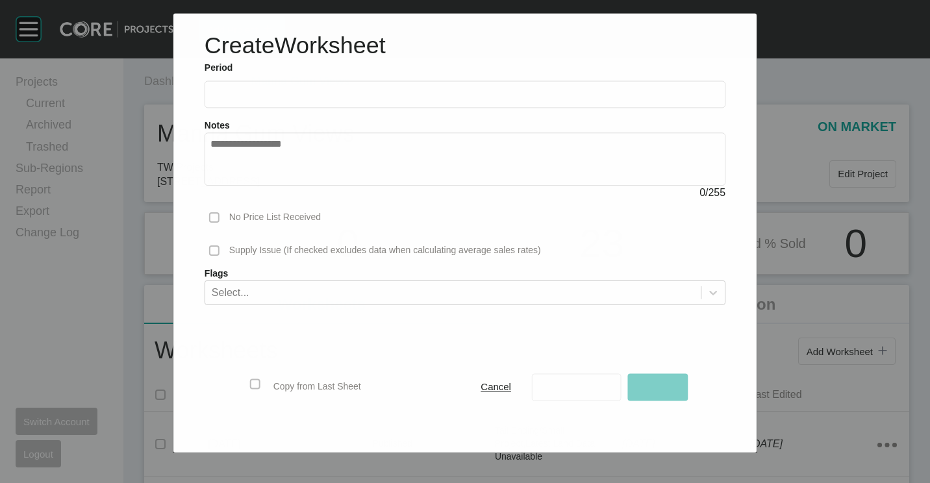
click at [321, 96] on input "text" at bounding box center [465, 94] width 509 height 11
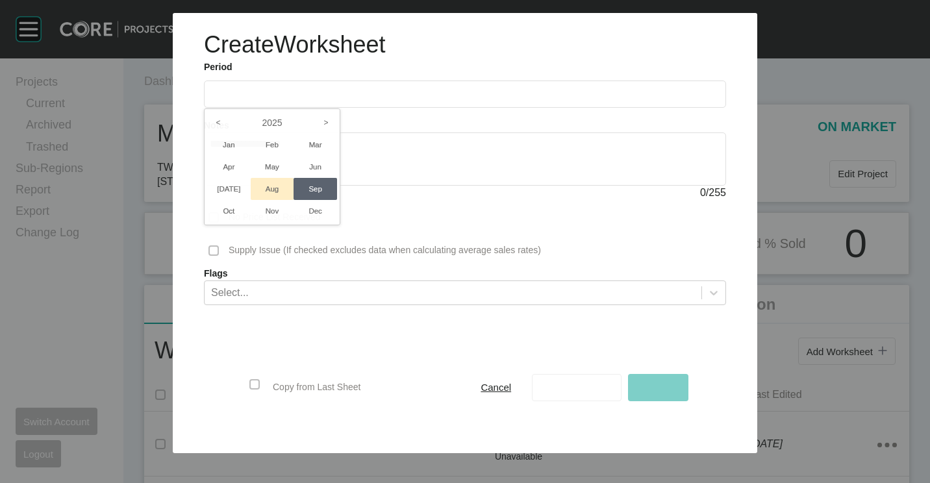
click at [277, 191] on ul "Jan Feb Mar Apr May Jun [DATE] Aug Sep Oct Nov Dec" at bounding box center [272, 178] width 130 height 88
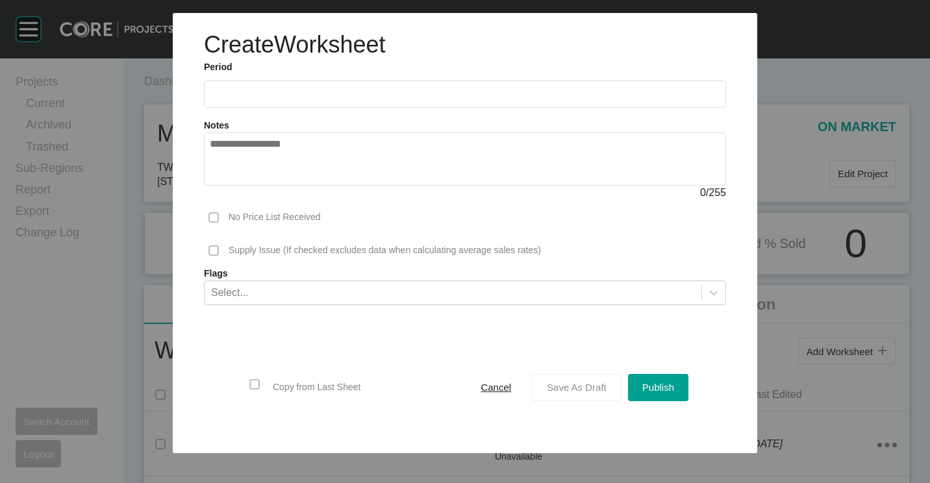
click at [585, 385] on span "Save As Draft" at bounding box center [577, 387] width 60 height 11
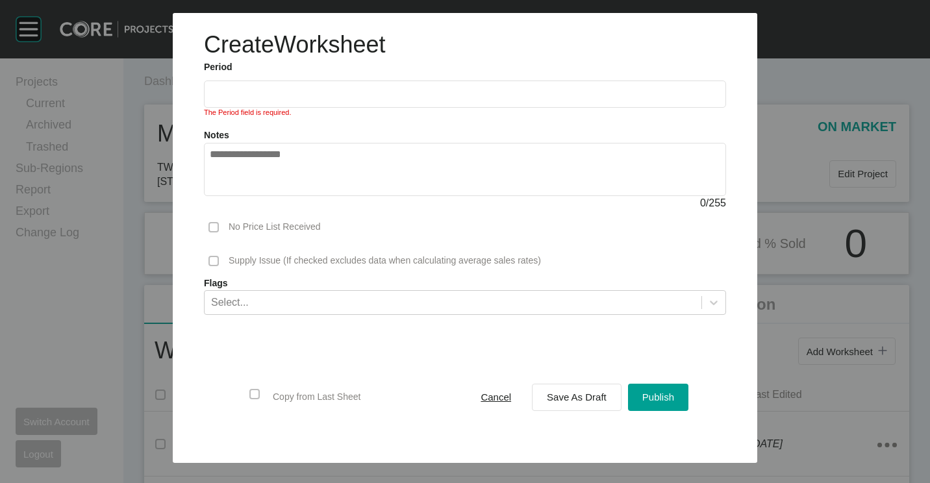
click at [381, 80] on ul "2025 < > Jan Feb Mar Apr May Jun [DATE] Aug Sep Oct Nov Dec" at bounding box center [465, 91] width 522 height 34
click at [374, 94] on input "text" at bounding box center [465, 93] width 511 height 11
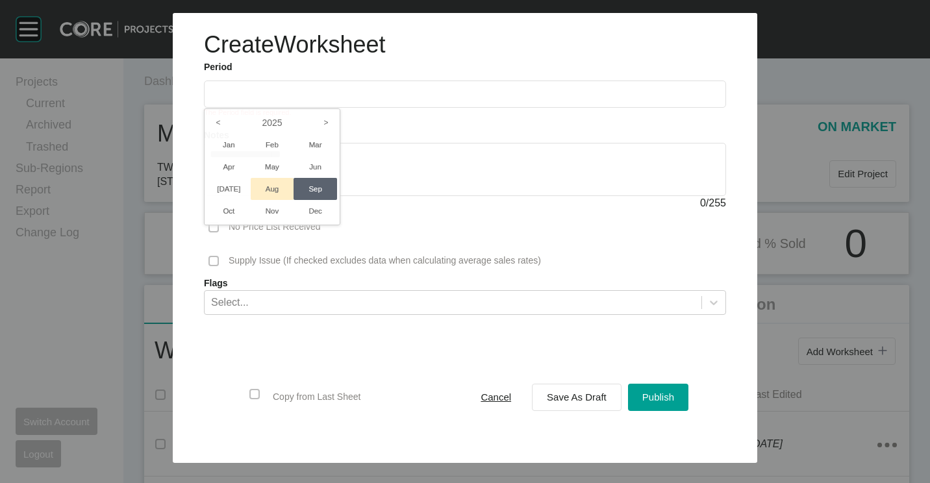
click at [257, 187] on li "Aug" at bounding box center [273, 189] width 44 height 22
type input "**********"
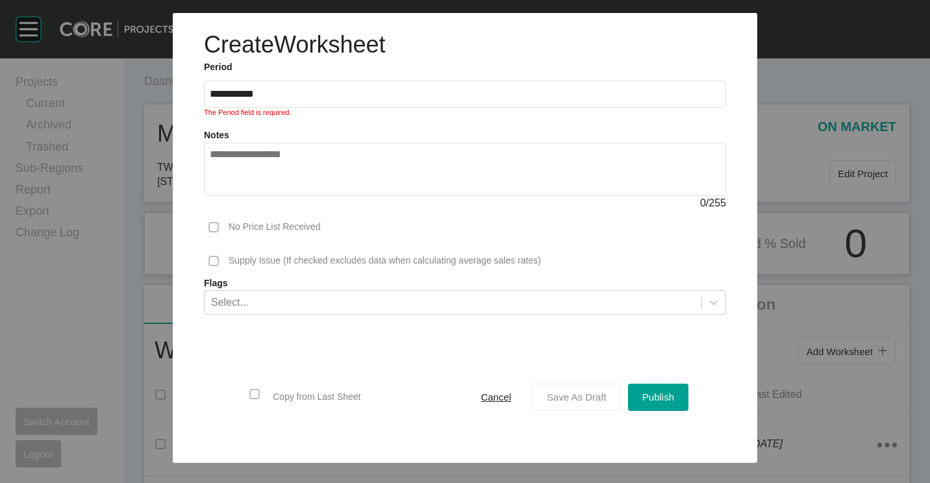
click at [569, 394] on span "Save As Draft" at bounding box center [577, 397] width 60 height 11
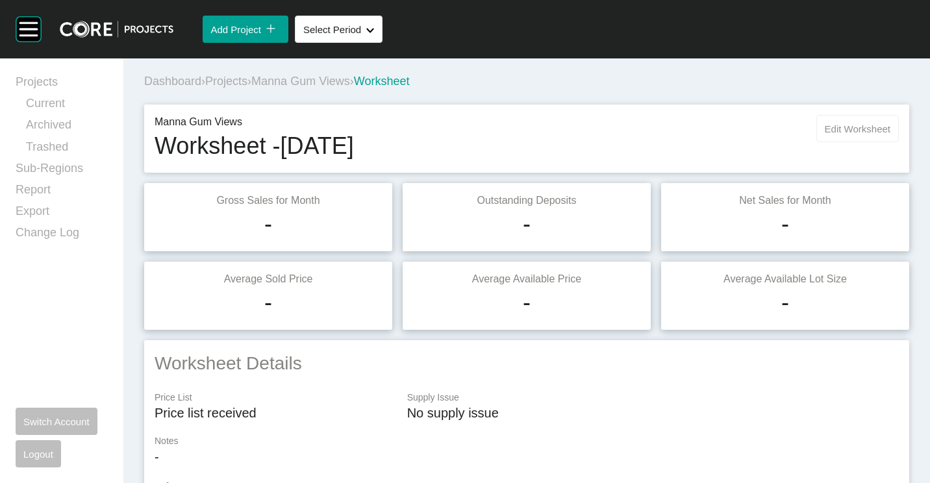
click at [817, 129] on button "Edit Worksheet" at bounding box center [858, 128] width 83 height 27
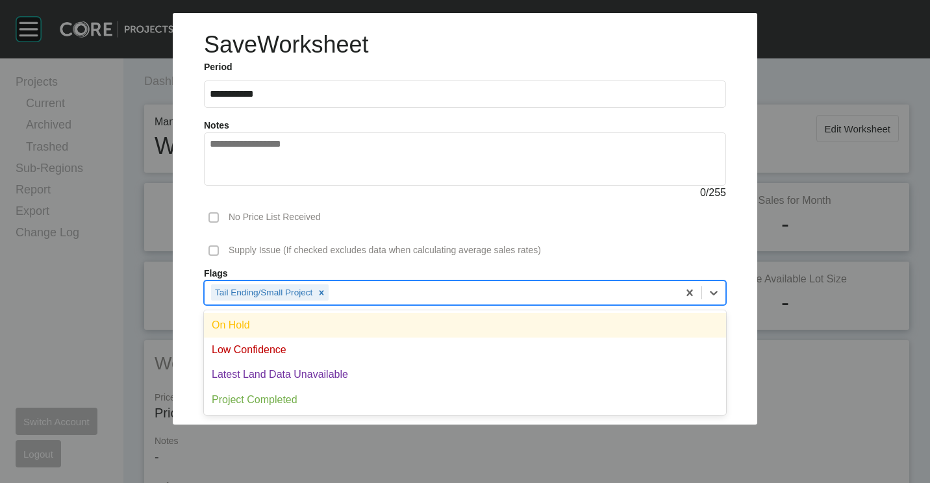
click at [459, 295] on div "Tail Ending/Small Project" at bounding box center [442, 292] width 474 height 22
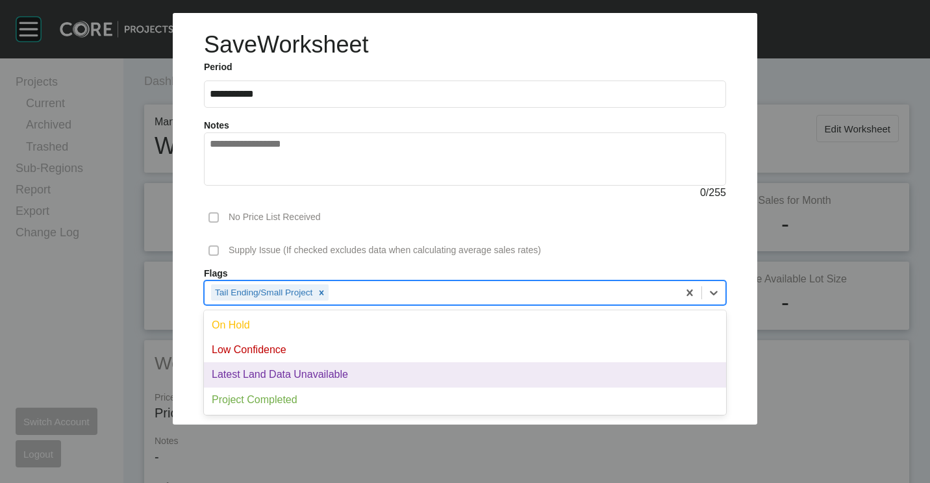
click at [355, 368] on div "Latest Land Data Unavailable" at bounding box center [465, 375] width 522 height 25
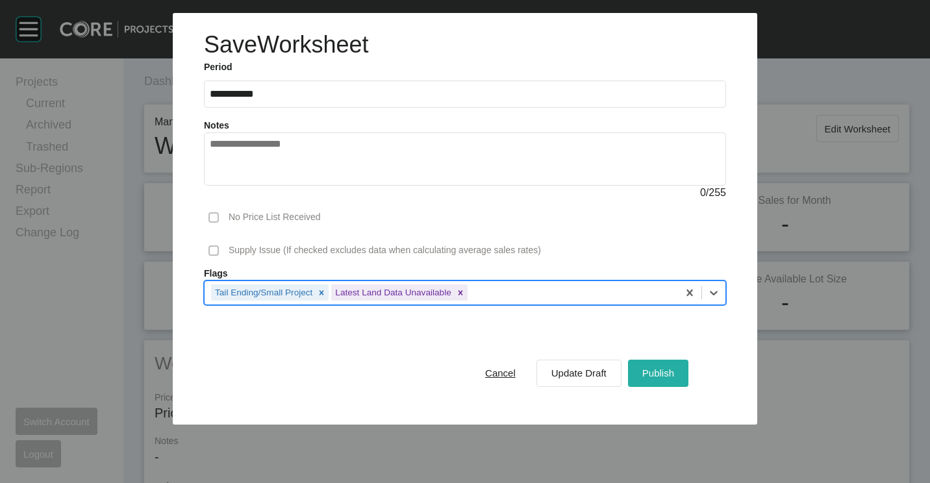
click at [654, 368] on span "Publish" at bounding box center [659, 373] width 32 height 11
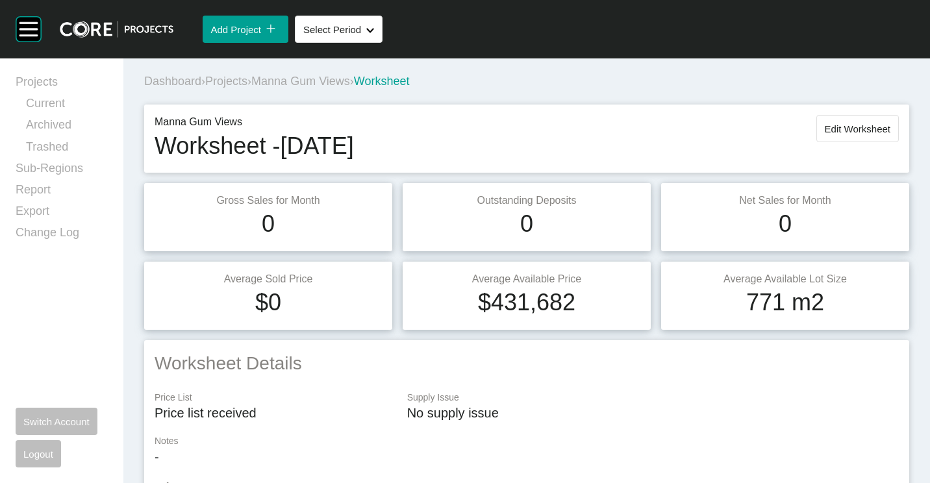
click at [237, 77] on span "Projects" at bounding box center [226, 81] width 42 height 13
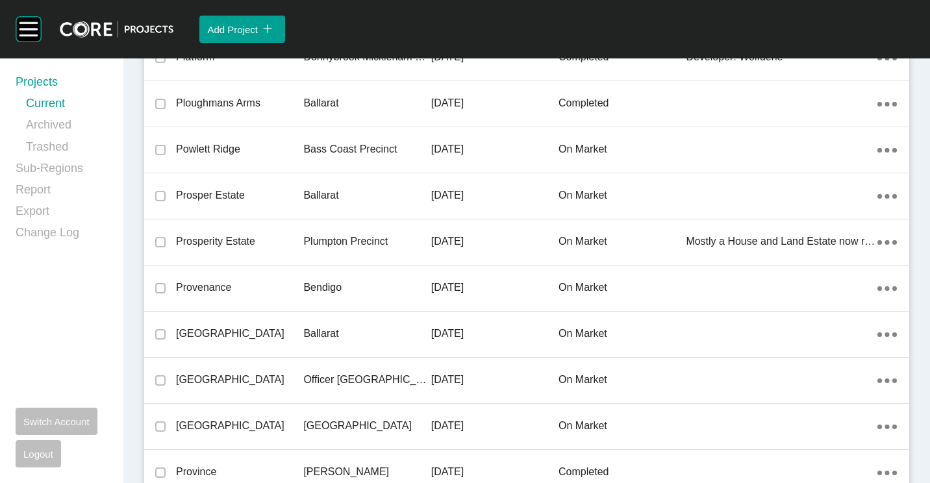
scroll to position [27148, 0]
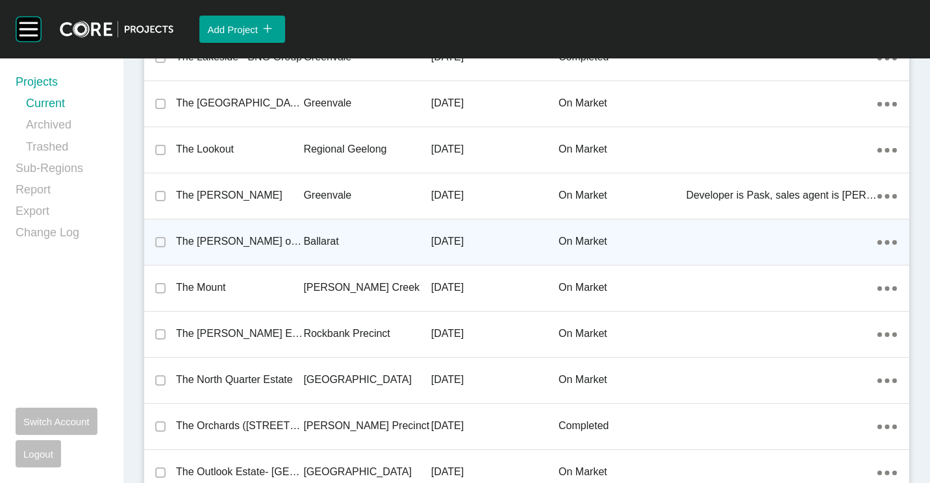
click at [277, 241] on p "The [PERSON_NAME] on Eureka Estate" at bounding box center [239, 242] width 127 height 14
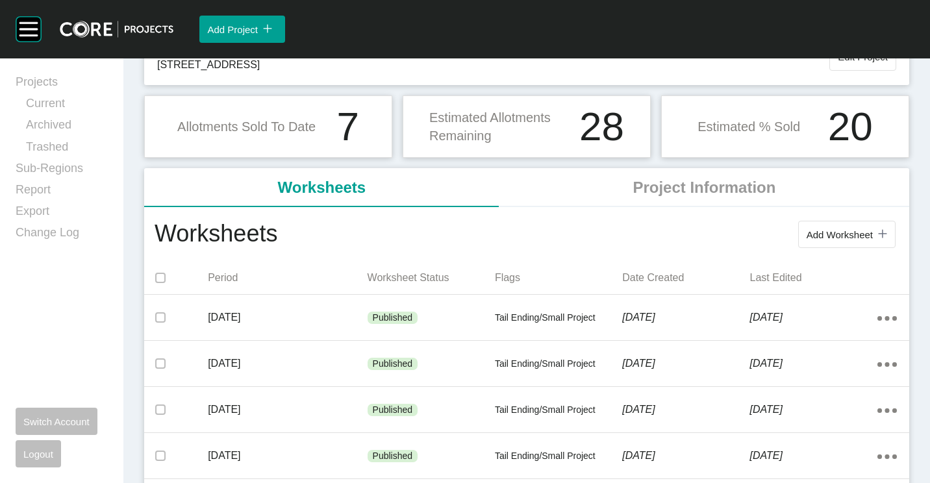
scroll to position [130, 0]
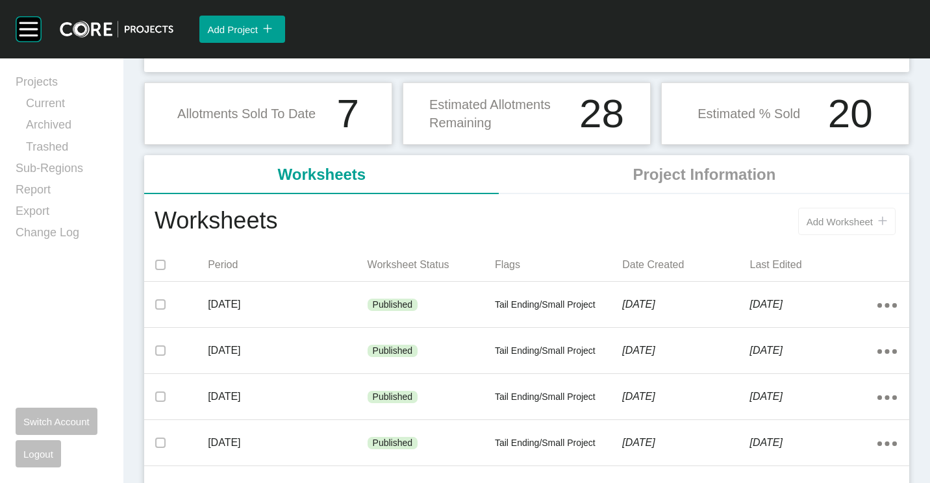
click at [825, 212] on button "Add Worksheet icon/tick copy 11 Created with Sketch." at bounding box center [847, 221] width 97 height 27
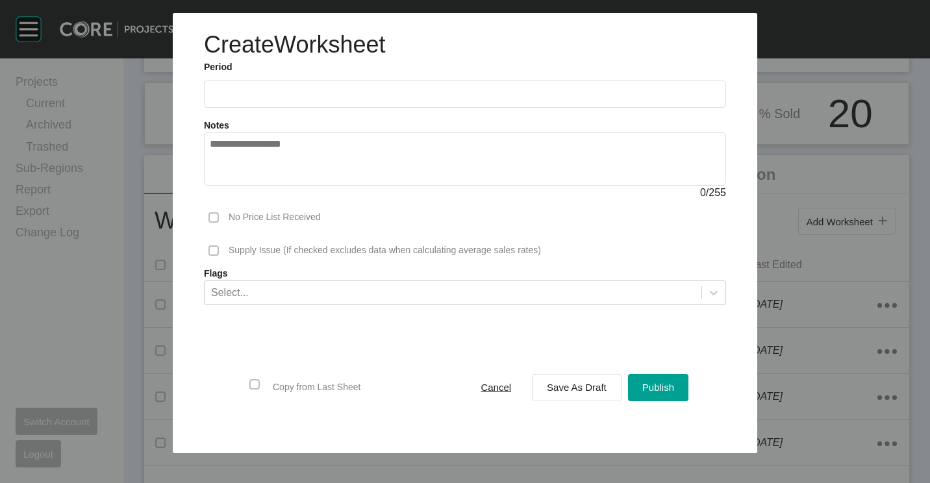
click at [290, 89] on input "text" at bounding box center [465, 93] width 511 height 11
click at [278, 188] on li "Aug" at bounding box center [273, 189] width 44 height 22
type input "**********"
click at [604, 393] on div "Save As Draft" at bounding box center [577, 388] width 66 height 18
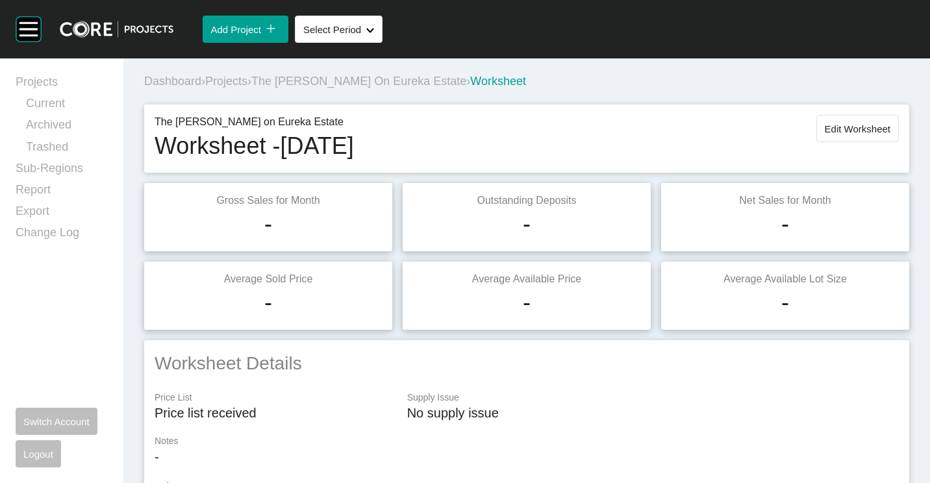
click at [855, 131] on span "Edit Worksheet" at bounding box center [858, 128] width 66 height 11
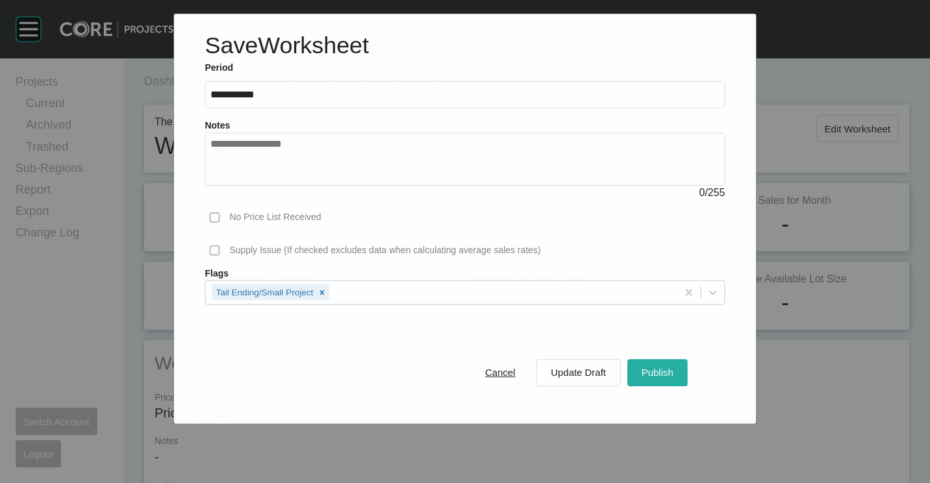
click at [662, 381] on div "Publish" at bounding box center [658, 373] width 38 height 18
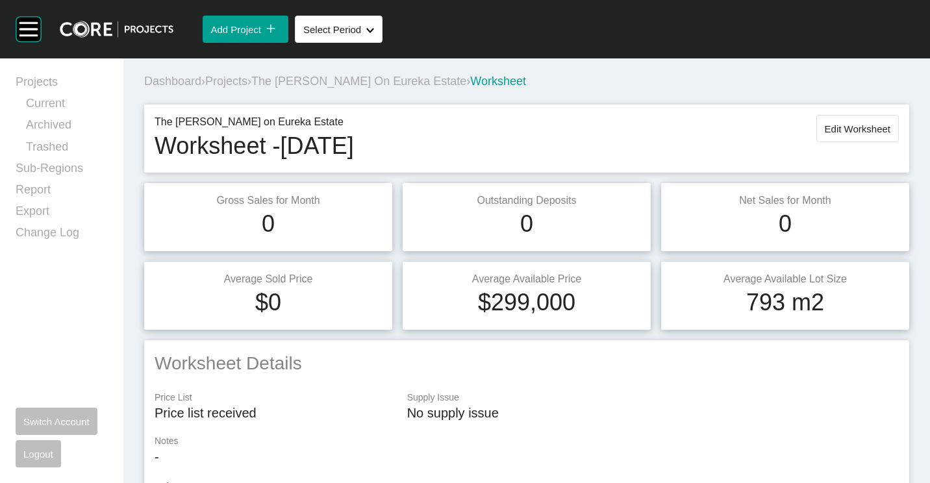
click at [228, 79] on span "Projects" at bounding box center [226, 81] width 42 height 13
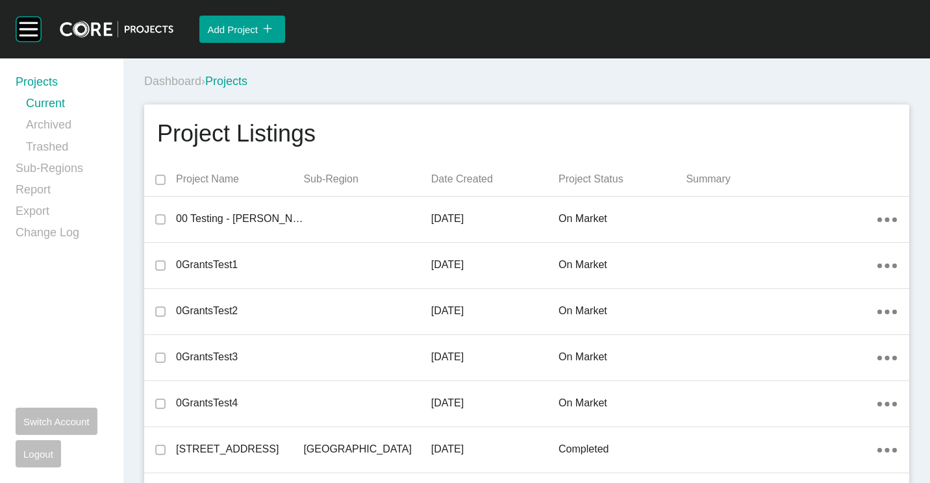
scroll to position [21982, 0]
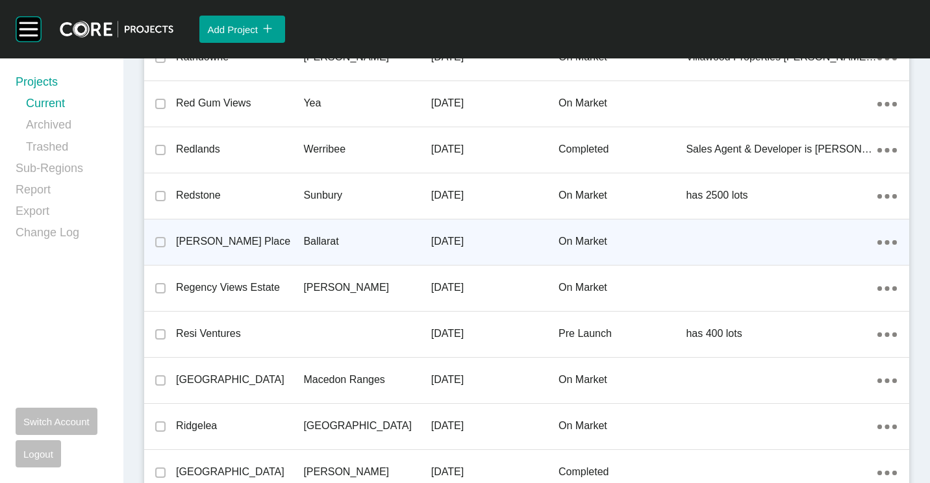
click at [275, 240] on p "[PERSON_NAME] Place" at bounding box center [239, 242] width 127 height 14
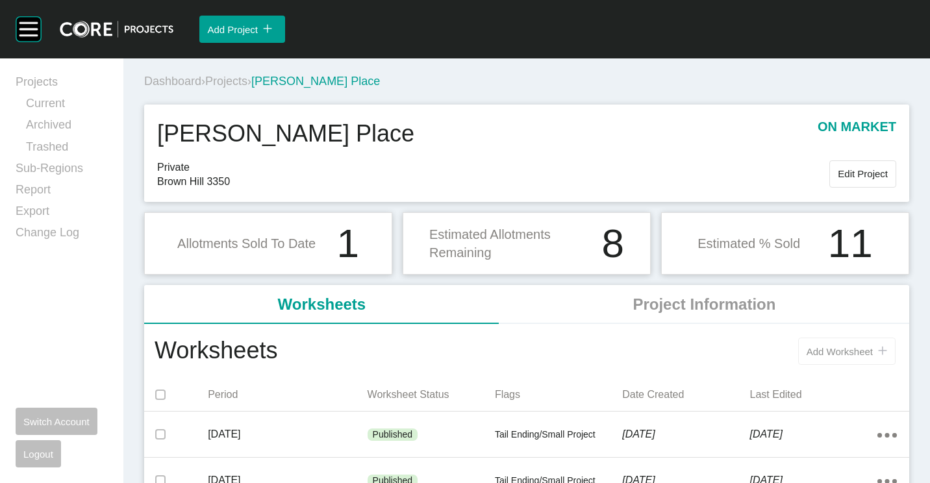
click at [858, 337] on div "Worksheets Add Worksheet icon/tick copy 11 Created with Sketch." at bounding box center [526, 351] width 765 height 55
click at [850, 351] on span "Add Worksheet" at bounding box center [840, 351] width 66 height 11
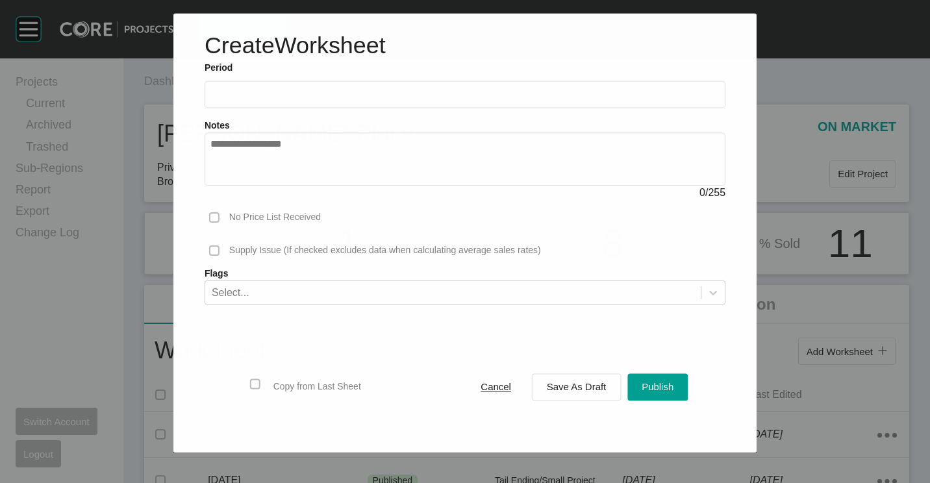
click at [287, 79] on ul "2025 < > Jan Feb Mar Apr May Jun [DATE] Aug Sep Oct Nov Dec" at bounding box center [465, 92] width 521 height 34
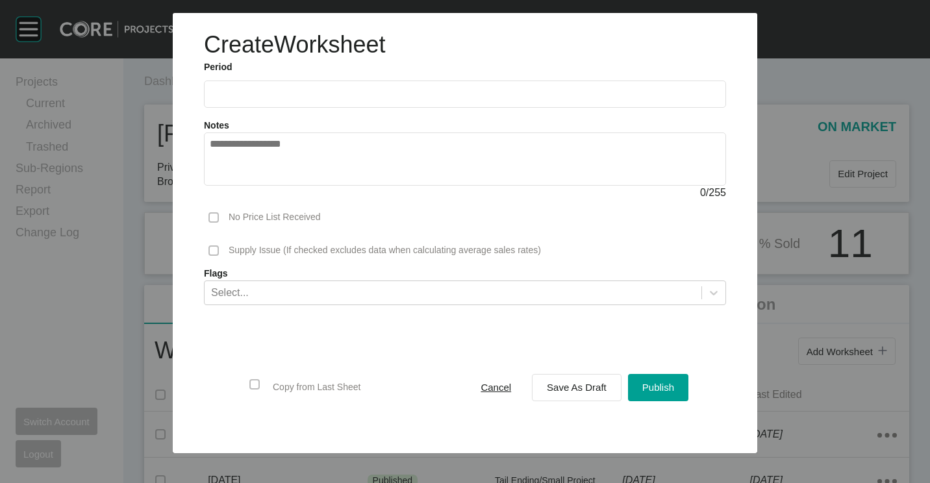
click at [286, 86] on label at bounding box center [465, 94] width 522 height 27
click at [286, 88] on input "text" at bounding box center [465, 93] width 511 height 11
click at [285, 190] on li "Aug" at bounding box center [273, 189] width 44 height 22
type input "**********"
click at [573, 385] on span "Save As Draft" at bounding box center [577, 387] width 60 height 11
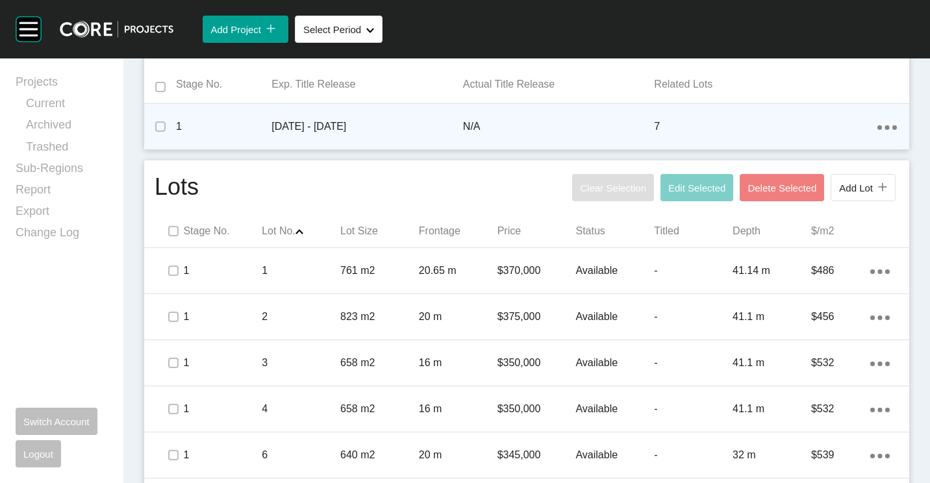
scroll to position [630, 0]
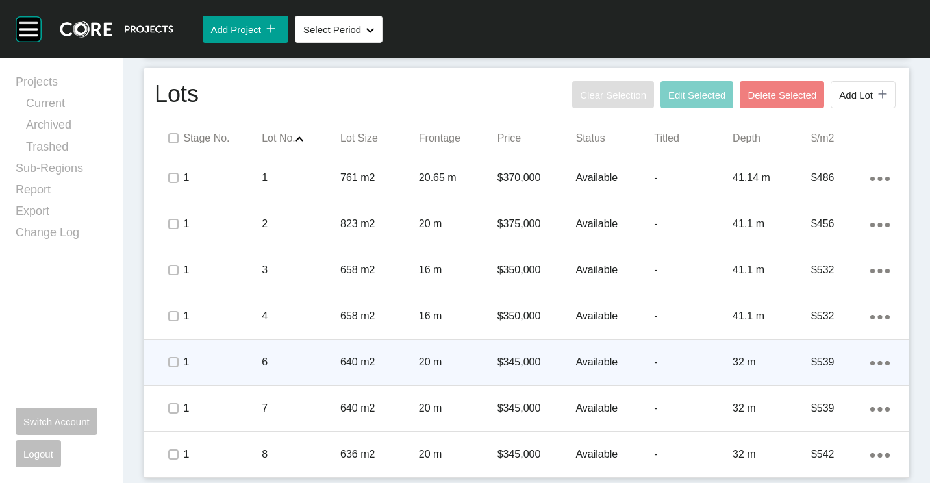
click at [364, 358] on p "640 m2" at bounding box center [379, 362] width 79 height 14
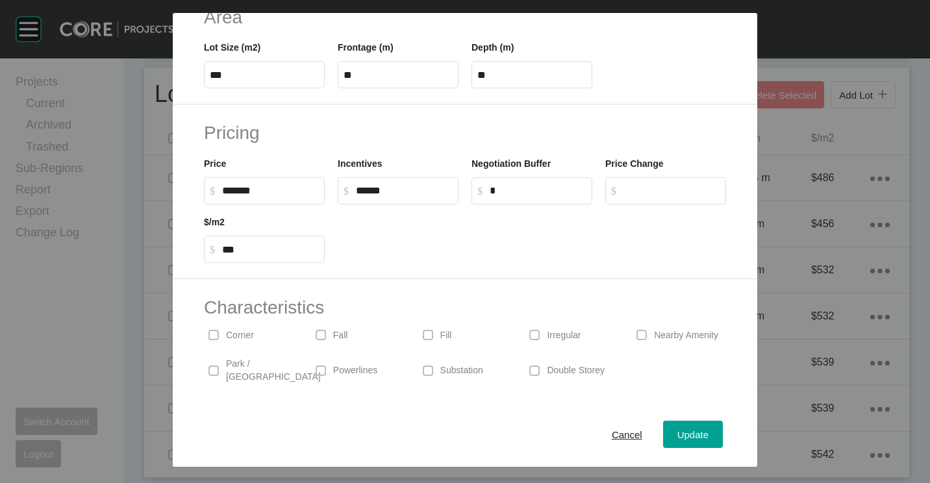
scroll to position [260, 0]
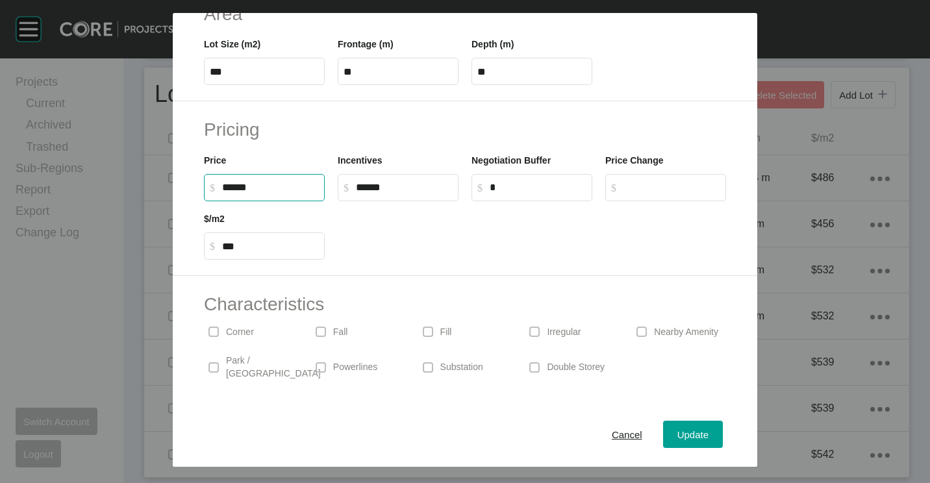
drag, startPoint x: 281, startPoint y: 188, endPoint x: 190, endPoint y: 180, distance: 91.3
click at [190, 179] on div "Pricing Price $ Created with Sketch. $ ****** Incentives $ Created with Sketch.…" at bounding box center [465, 188] width 585 height 175
type input "*******"
type input "***"
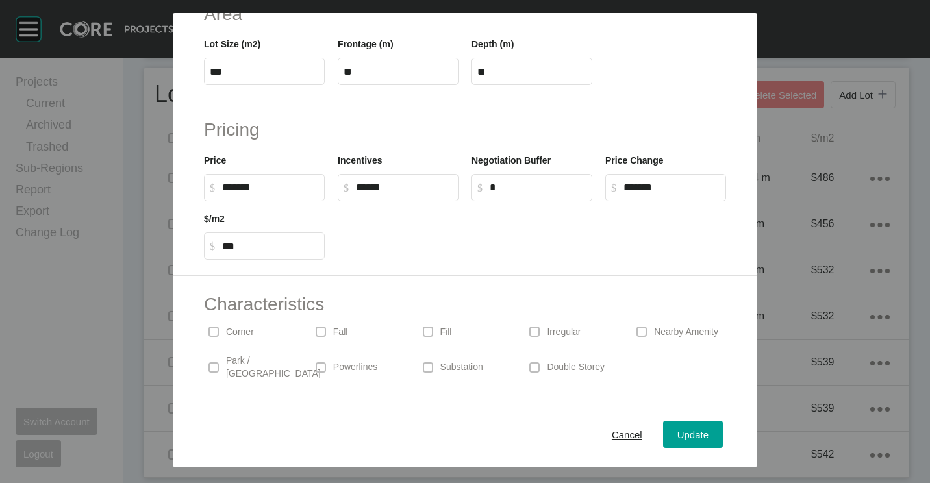
drag, startPoint x: 556, startPoint y: 212, endPoint x: 642, endPoint y: 305, distance: 126.9
click at [556, 212] on div at bounding box center [532, 230] width 402 height 58
click at [678, 429] on div "Update" at bounding box center [693, 435] width 38 height 18
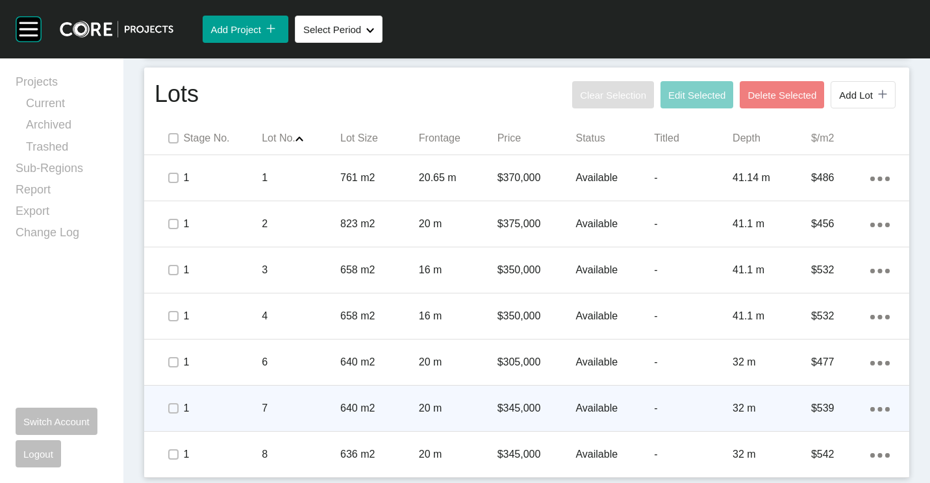
click at [389, 398] on div "640 m2" at bounding box center [379, 409] width 79 height 40
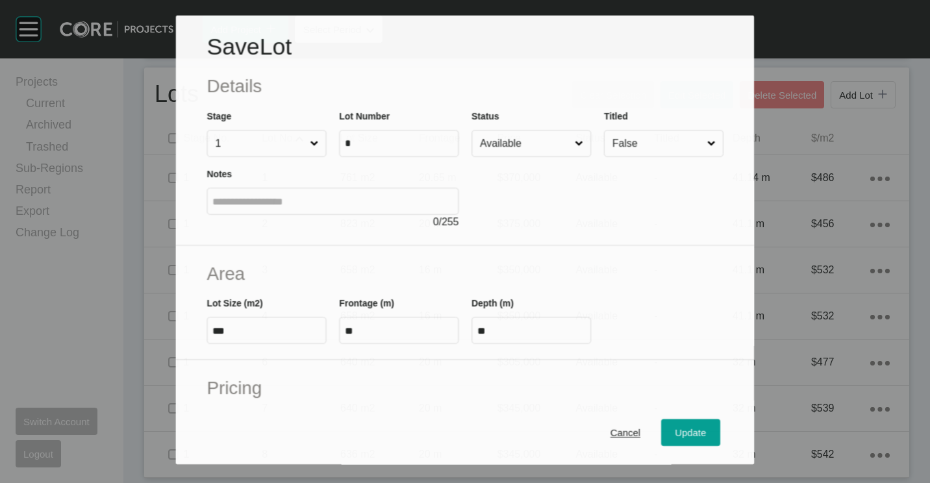
scroll to position [130, 0]
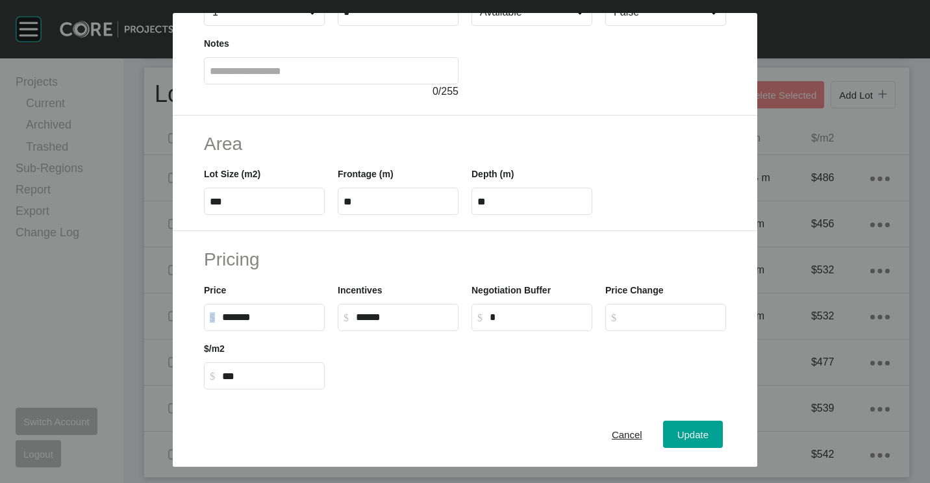
drag, startPoint x: 301, startPoint y: 311, endPoint x: 203, endPoint y: 311, distance: 98.8
click at [203, 311] on div "Price $ Created with Sketch. $ *******" at bounding box center [265, 302] width 134 height 58
drag, startPoint x: 203, startPoint y: 311, endPoint x: 292, endPoint y: 324, distance: 90.7
click at [292, 324] on label "$ Created with Sketch. $ *******" at bounding box center [264, 317] width 121 height 27
click at [292, 323] on input "*******" at bounding box center [270, 317] width 97 height 11
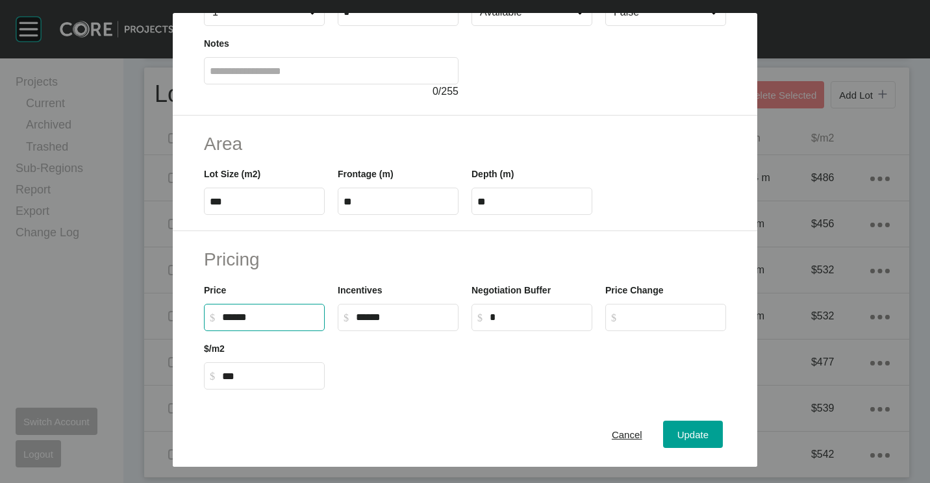
drag, startPoint x: 290, startPoint y: 320, endPoint x: 183, endPoint y: 315, distance: 107.3
click at [183, 315] on div "Pricing Price $ Created with Sketch. $ ****** Incentives $ Created with Sketch.…" at bounding box center [465, 318] width 585 height 175
type input "*******"
type input "*****"
type input "*******"
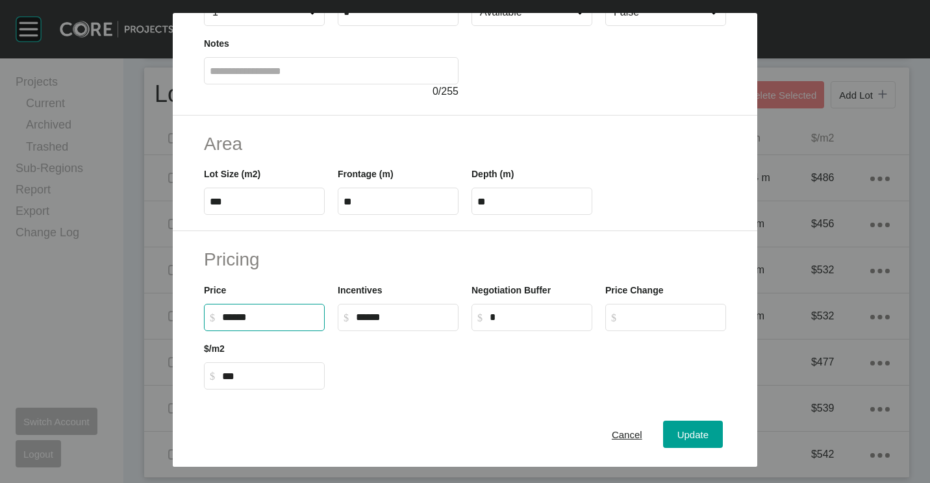
type input "***"
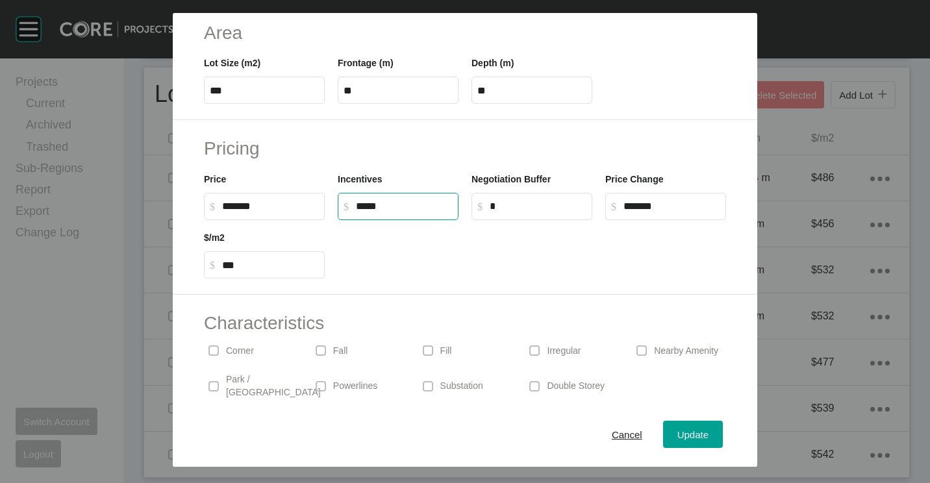
scroll to position [309, 0]
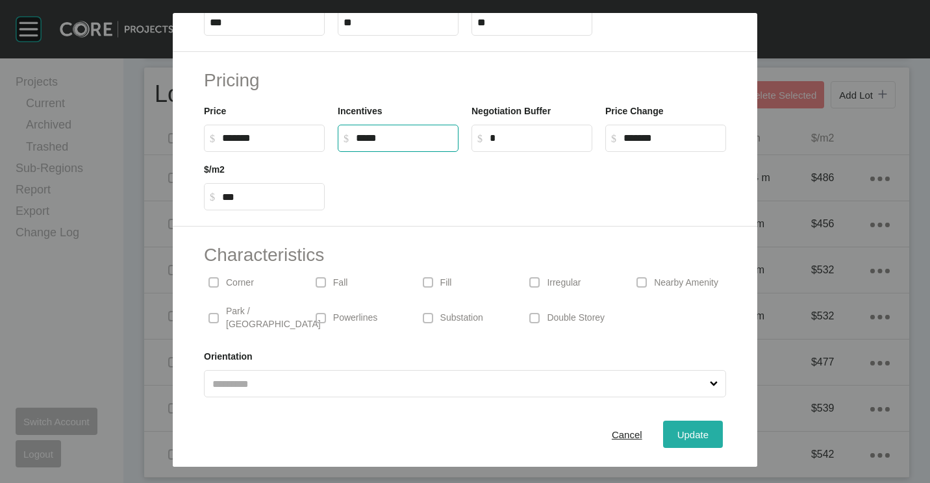
type input "******"
click at [678, 441] on div "Update" at bounding box center [693, 435] width 38 height 18
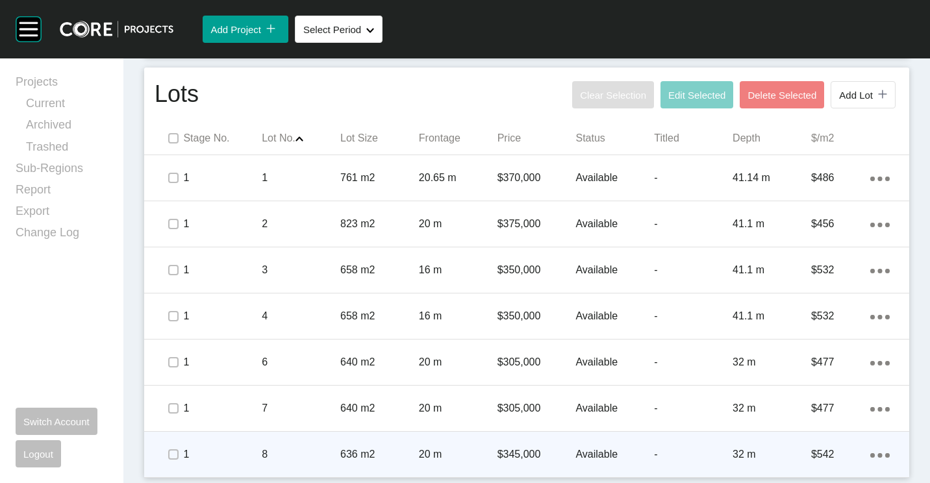
click at [348, 448] on p "636 m2" at bounding box center [379, 455] width 79 height 14
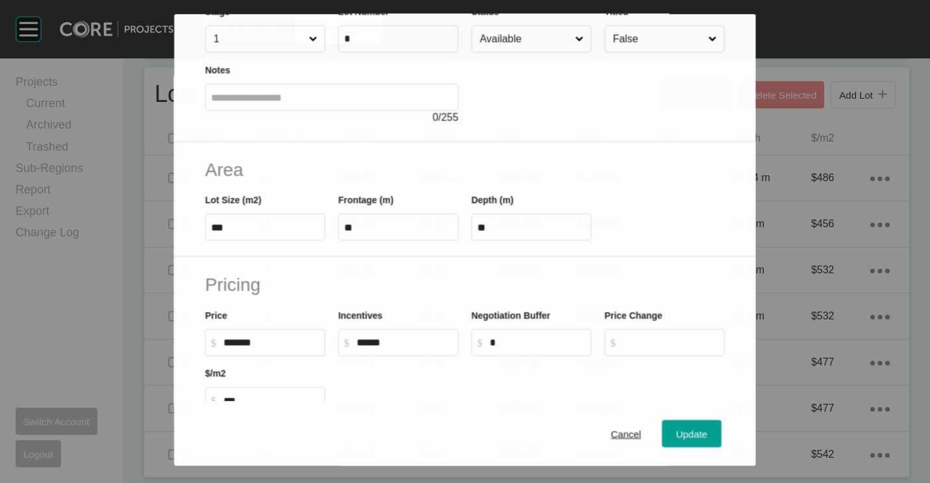
scroll to position [130, 0]
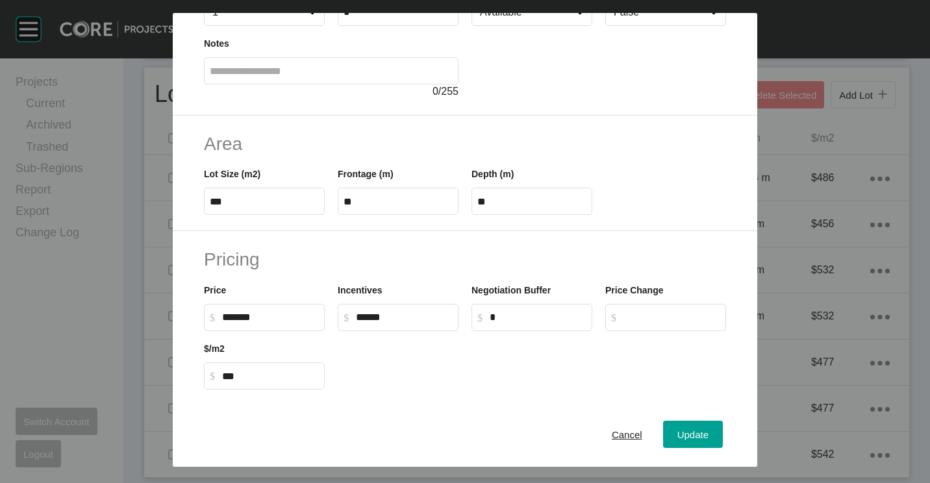
drag, startPoint x: 281, startPoint y: 311, endPoint x: 180, endPoint y: 307, distance: 100.8
click at [180, 307] on div "Pricing Price $ Created with Sketch. $ ******* Incentives $ Created with Sketch…" at bounding box center [465, 318] width 585 height 175
drag, startPoint x: 180, startPoint y: 307, endPoint x: 293, endPoint y: 313, distance: 113.2
click at [293, 313] on input "******" at bounding box center [270, 317] width 97 height 11
click at [290, 318] on input "******" at bounding box center [270, 317] width 97 height 11
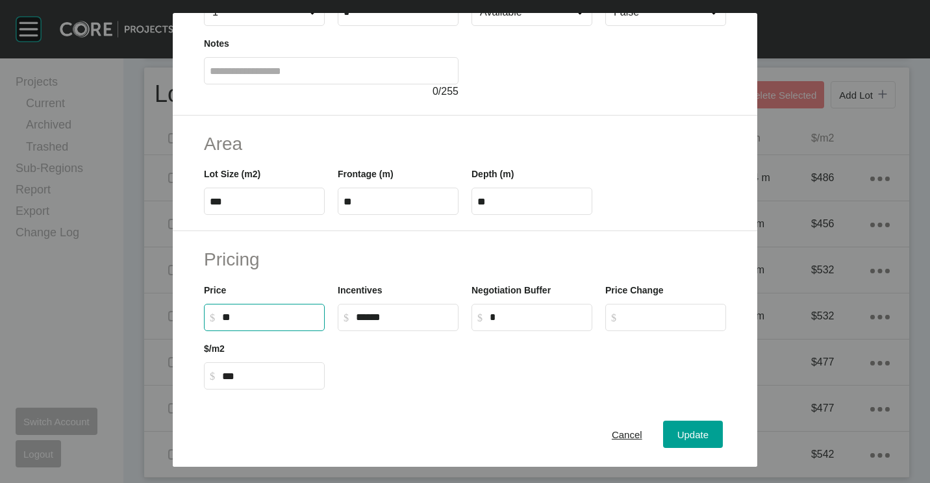
type input "*"
type input "*******"
type input "*****"
type input "*******"
type input "***"
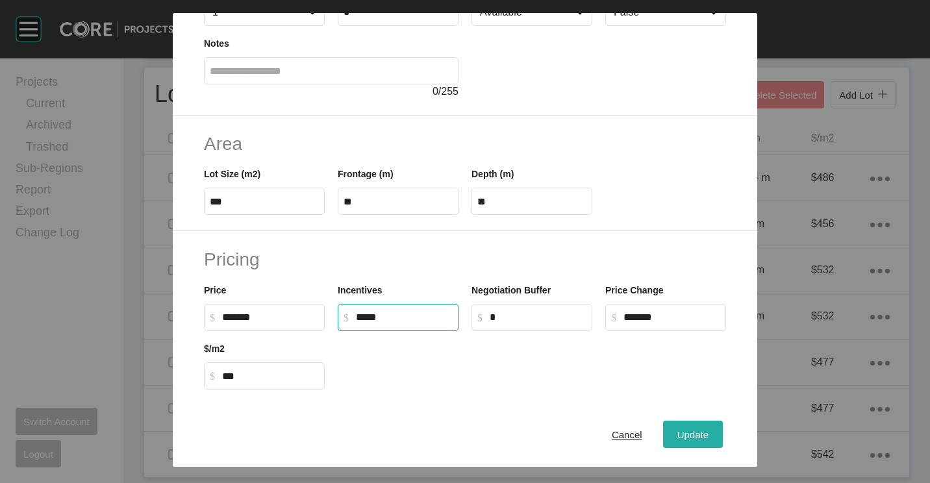
type input "******"
click at [689, 440] on span "Update" at bounding box center [693, 434] width 31 height 11
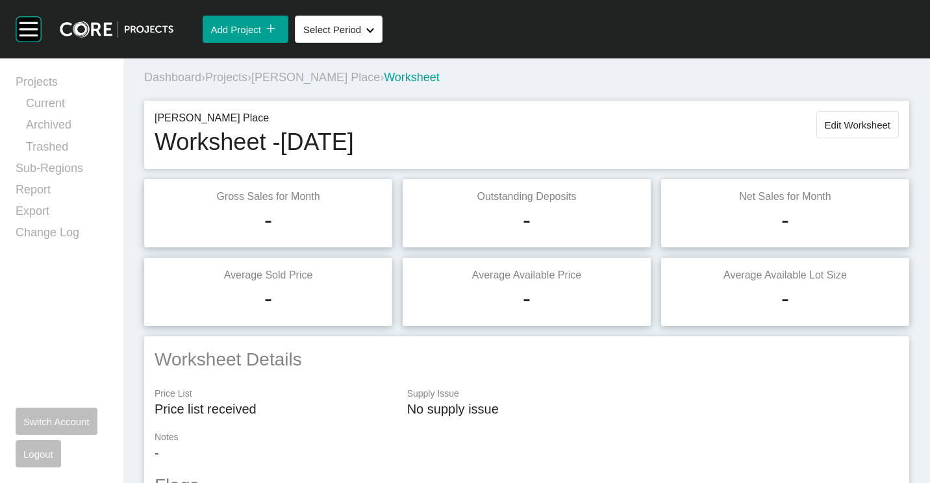
scroll to position [0, 0]
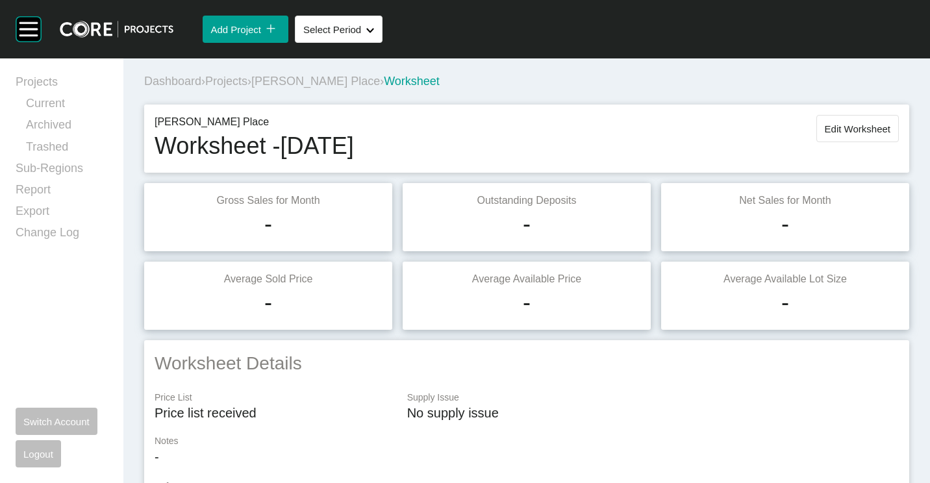
click at [242, 77] on span "Projects" at bounding box center [226, 81] width 42 height 13
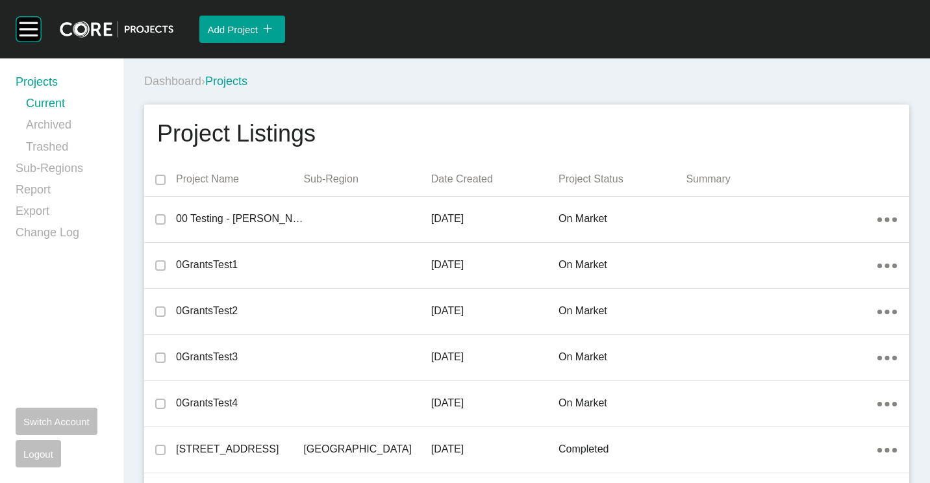
scroll to position [21982, 0]
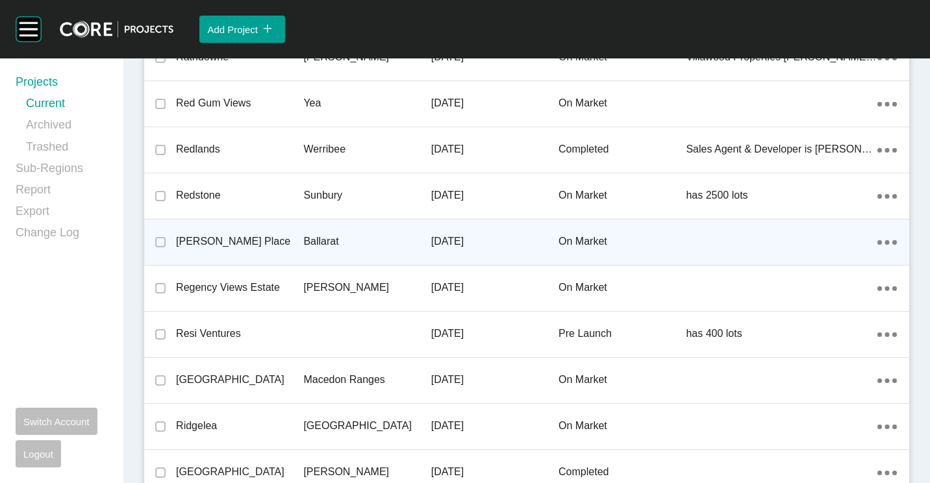
click at [307, 225] on div "Ballarat" at bounding box center [366, 242] width 127 height 40
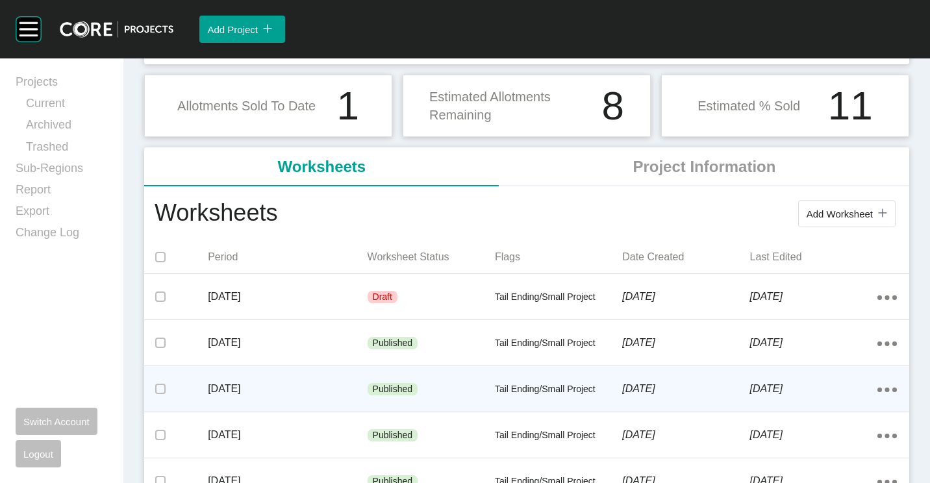
scroll to position [195, 0]
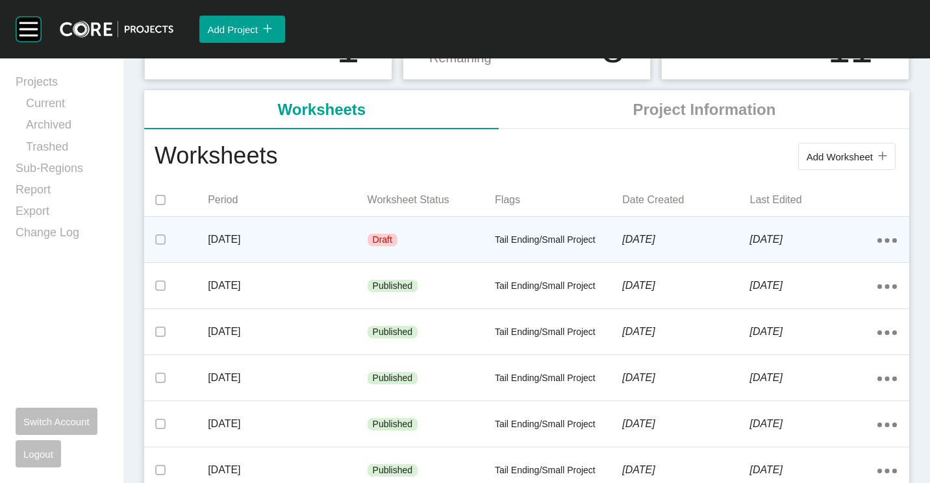
click at [384, 235] on p "Draft" at bounding box center [382, 240] width 19 height 13
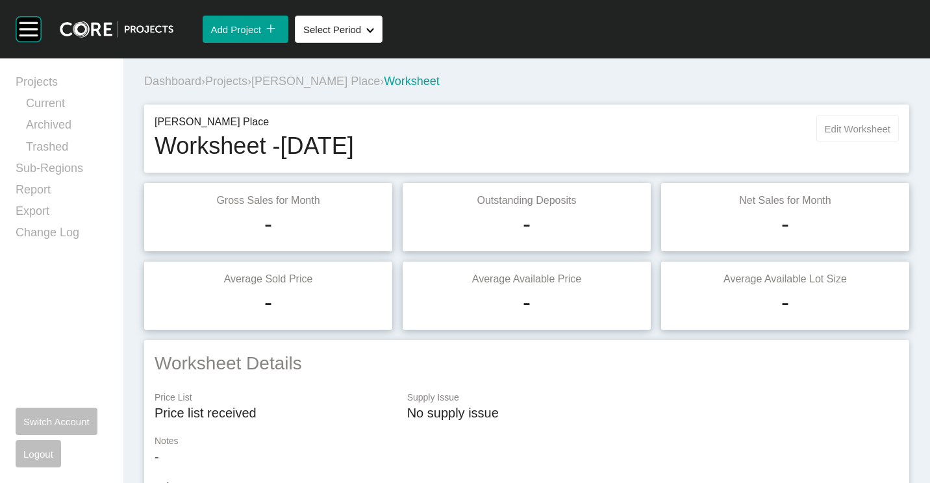
click at [842, 131] on span "Edit Worksheet" at bounding box center [858, 128] width 66 height 11
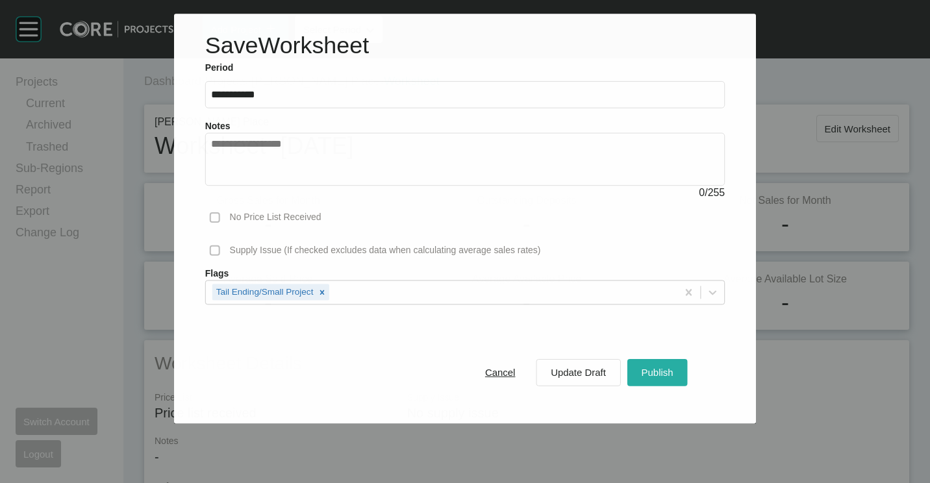
click at [658, 372] on span "Publish" at bounding box center [658, 372] width 32 height 11
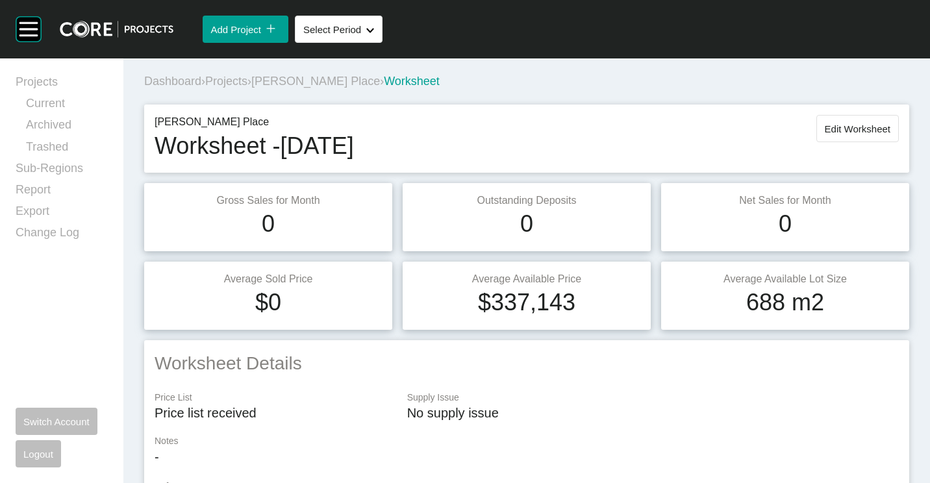
click at [230, 83] on span "Projects" at bounding box center [226, 81] width 42 height 13
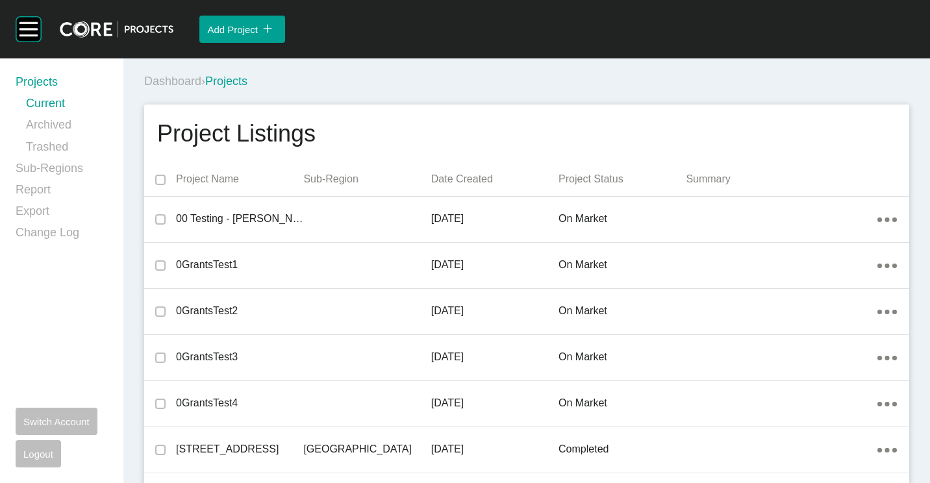
scroll to position [21290, 0]
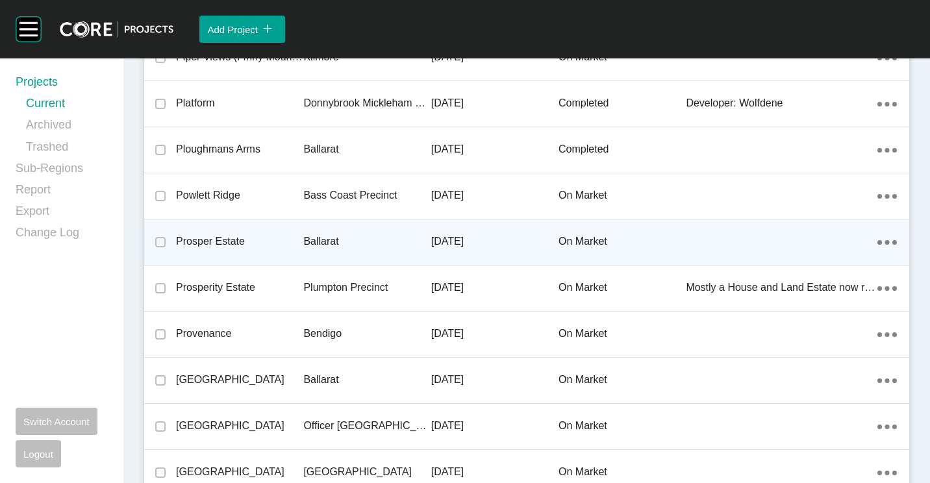
click at [312, 233] on div "Ballarat" at bounding box center [366, 242] width 127 height 40
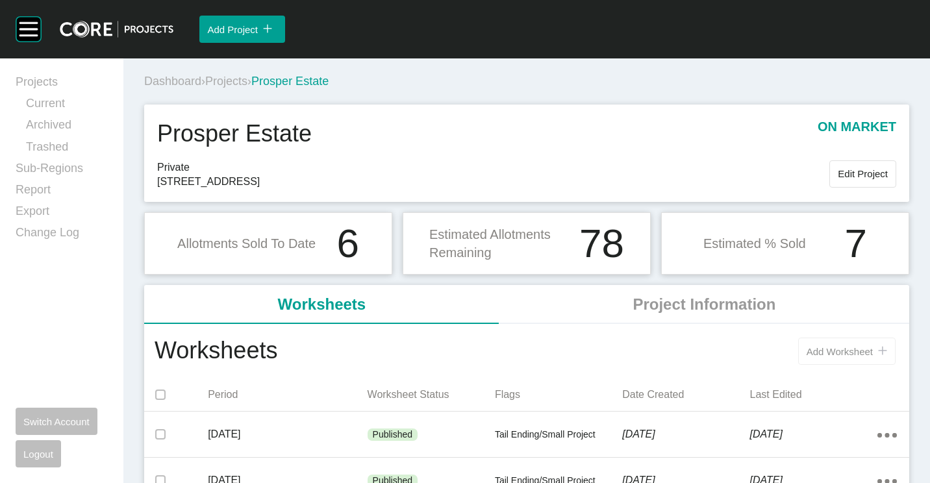
click at [825, 344] on button "Add Worksheet icon/tick copy 11 Created with Sketch." at bounding box center [847, 351] width 97 height 27
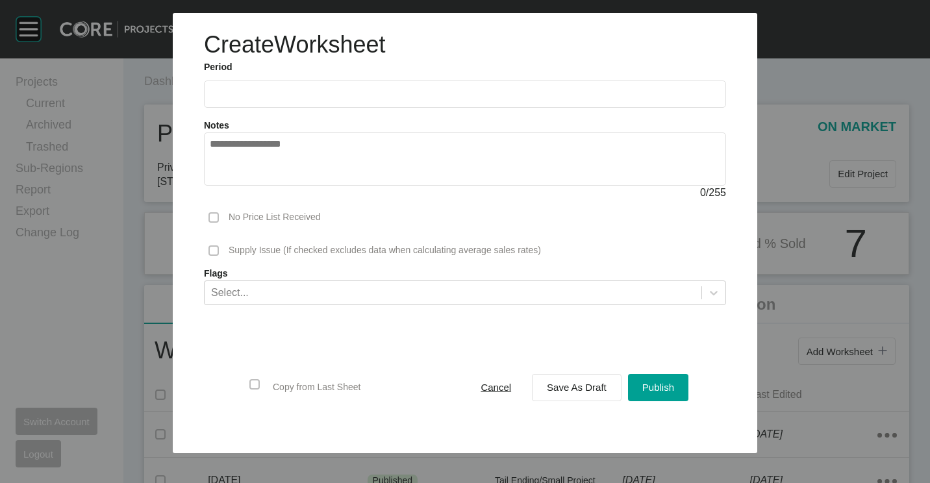
click at [283, 94] on input "text" at bounding box center [465, 93] width 511 height 11
click at [275, 187] on li "Aug" at bounding box center [273, 189] width 44 height 22
type input "**********"
click at [582, 387] on span "Save As Draft" at bounding box center [577, 387] width 60 height 11
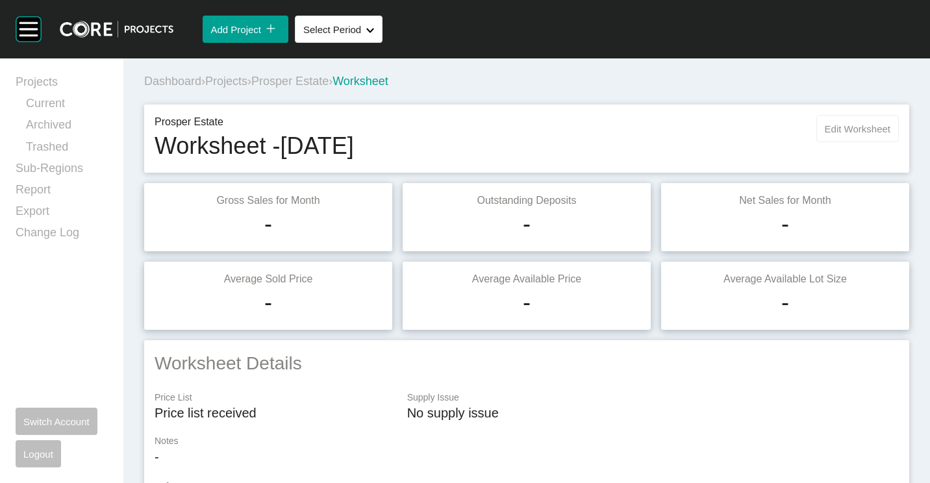
click at [830, 128] on span "Edit Worksheet" at bounding box center [858, 128] width 66 height 11
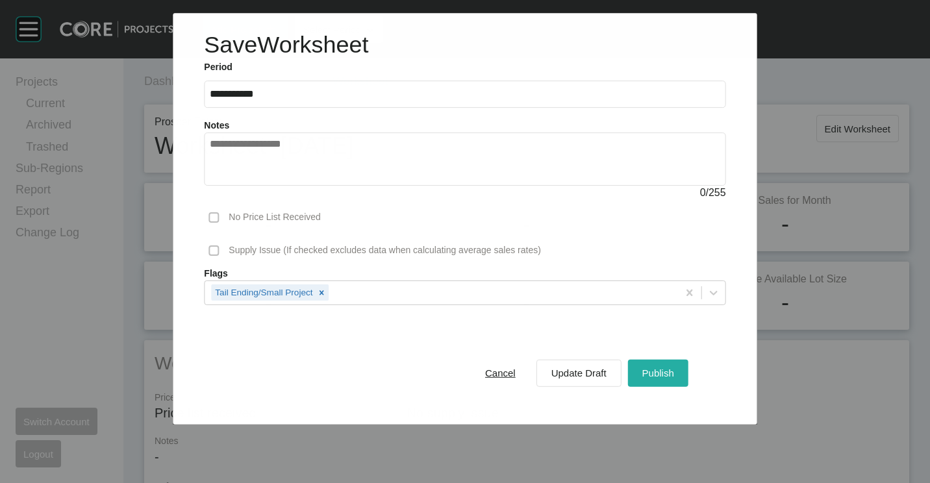
click at [646, 366] on div "Publish" at bounding box center [658, 373] width 38 height 18
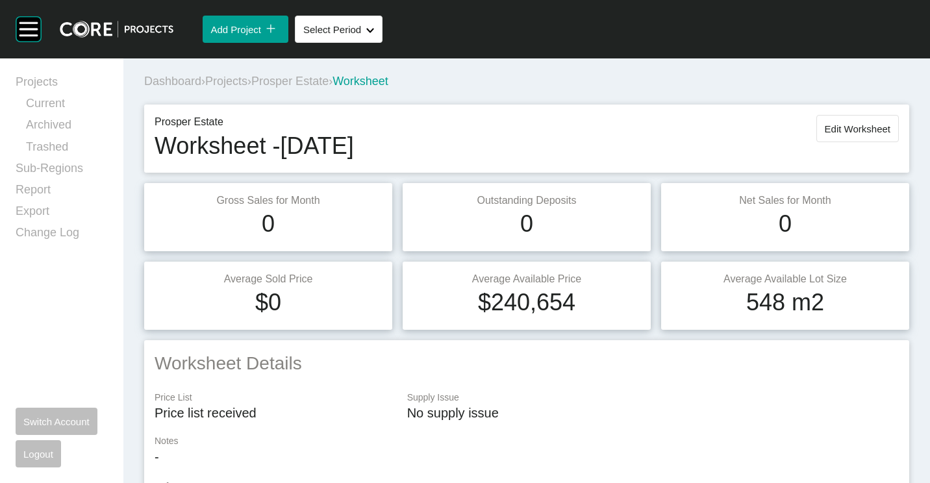
click at [235, 85] on span "Projects" at bounding box center [226, 81] width 42 height 13
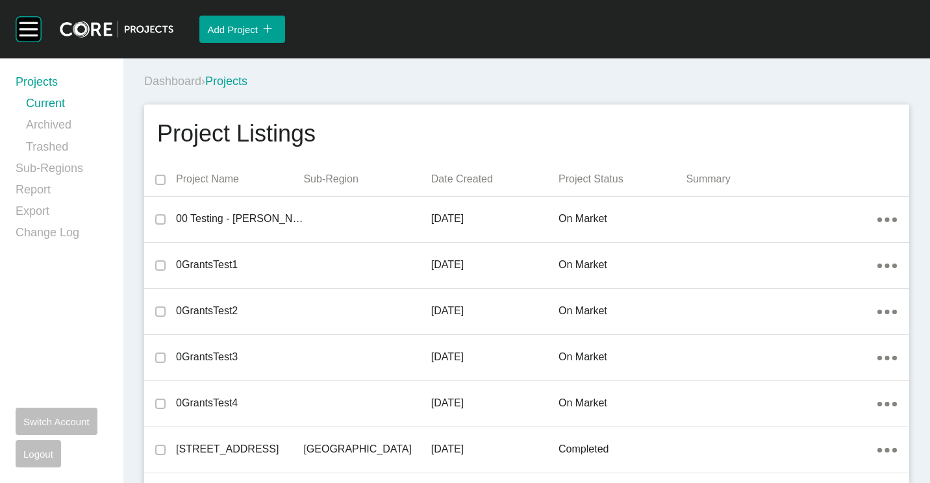
scroll to position [15985, 0]
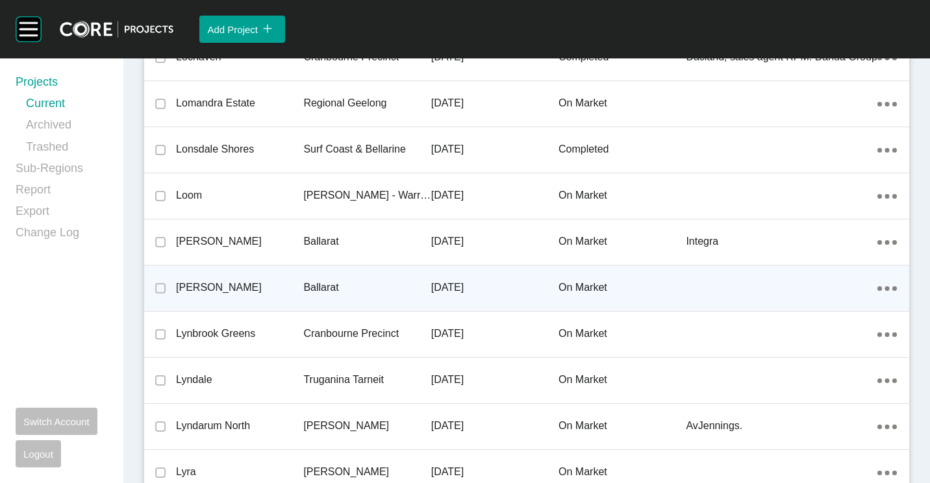
click at [229, 290] on p "[PERSON_NAME]" at bounding box center [239, 288] width 127 height 14
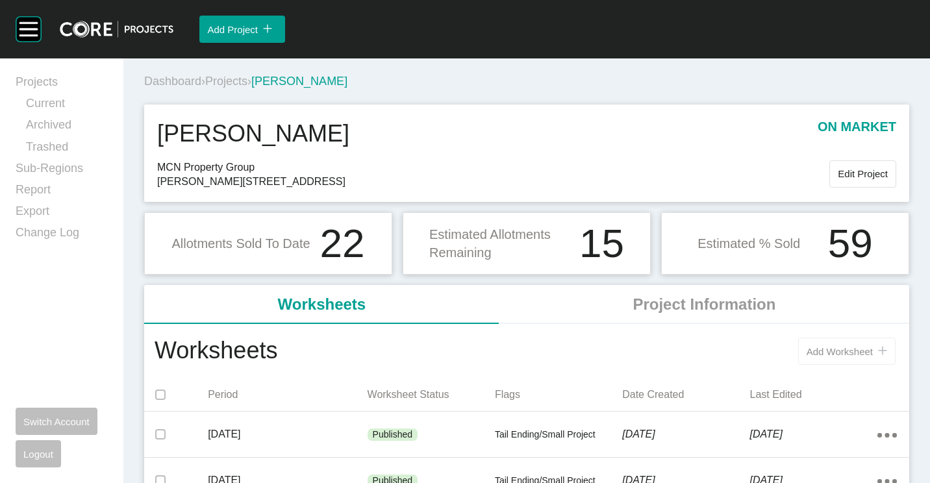
drag, startPoint x: 848, startPoint y: 349, endPoint x: 854, endPoint y: 351, distance: 6.8
click at [847, 349] on span "Add Worksheet" at bounding box center [840, 351] width 66 height 11
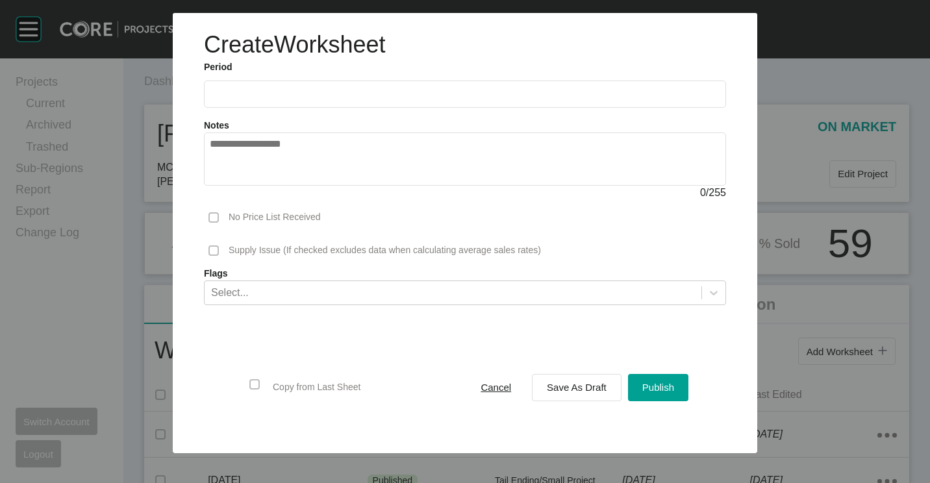
drag, startPoint x: 280, startPoint y: 80, endPoint x: 288, endPoint y: 91, distance: 13.5
click at [281, 80] on ul "2025 < > Jan Feb Mar Apr May Jun [DATE] Aug Sep Oct Nov Dec" at bounding box center [465, 91] width 522 height 34
click at [288, 91] on input "text" at bounding box center [465, 93] width 511 height 11
drag, startPoint x: 273, startPoint y: 191, endPoint x: 471, endPoint y: 295, distance: 223.8
click at [274, 191] on li "Aug" at bounding box center [273, 189] width 44 height 22
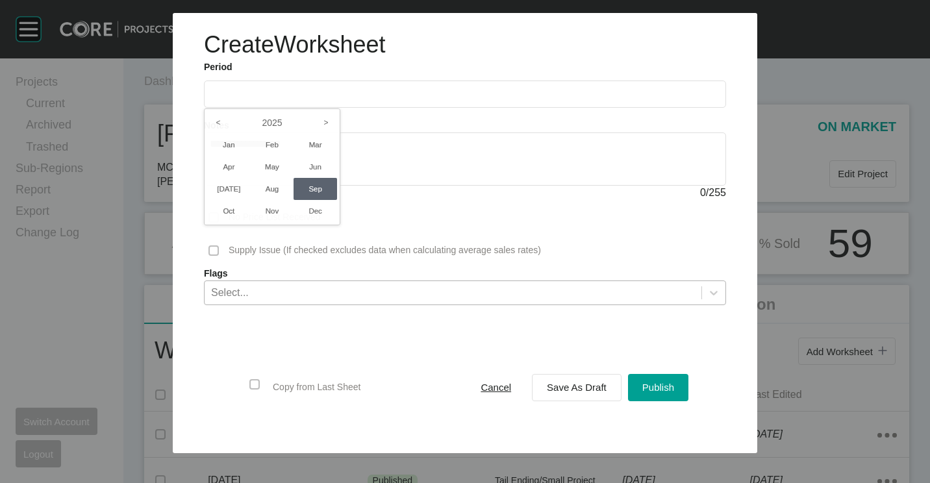
type input "**********"
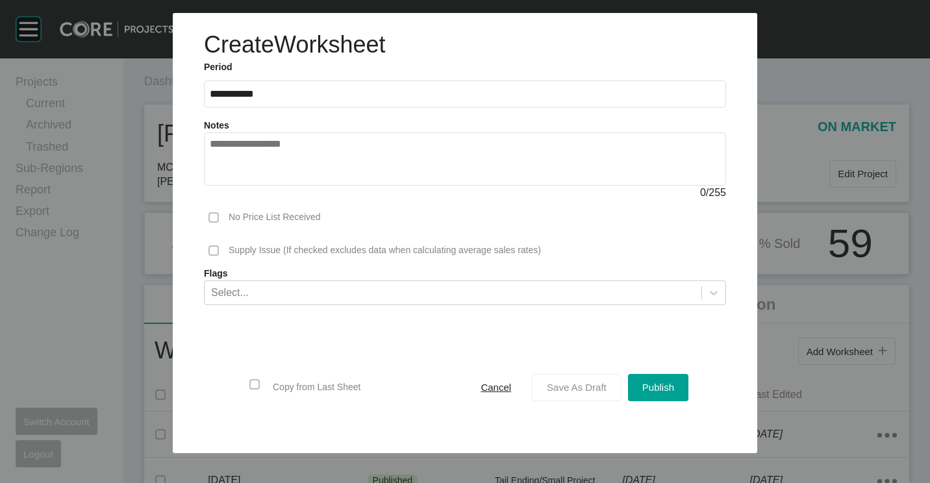
click at [597, 398] on button "Save As Draft" at bounding box center [577, 387] width 90 height 27
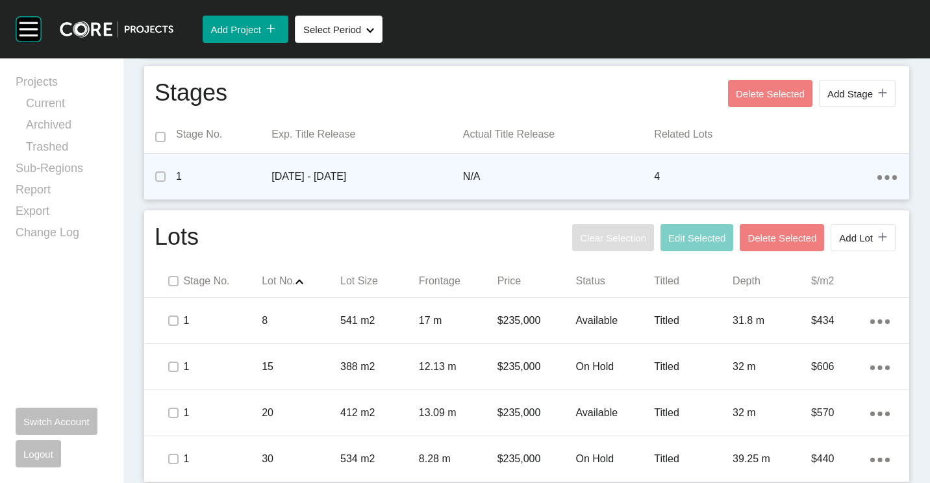
scroll to position [491, 0]
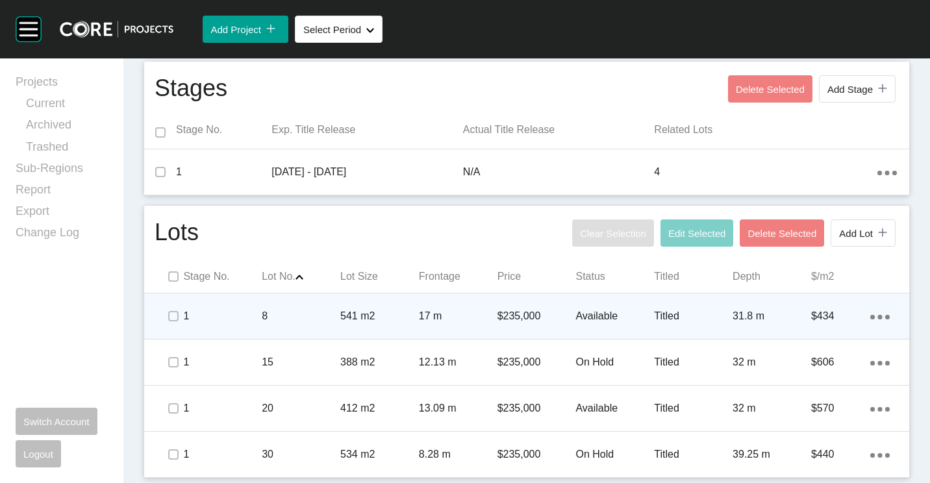
click at [299, 322] on p "8" at bounding box center [301, 316] width 79 height 14
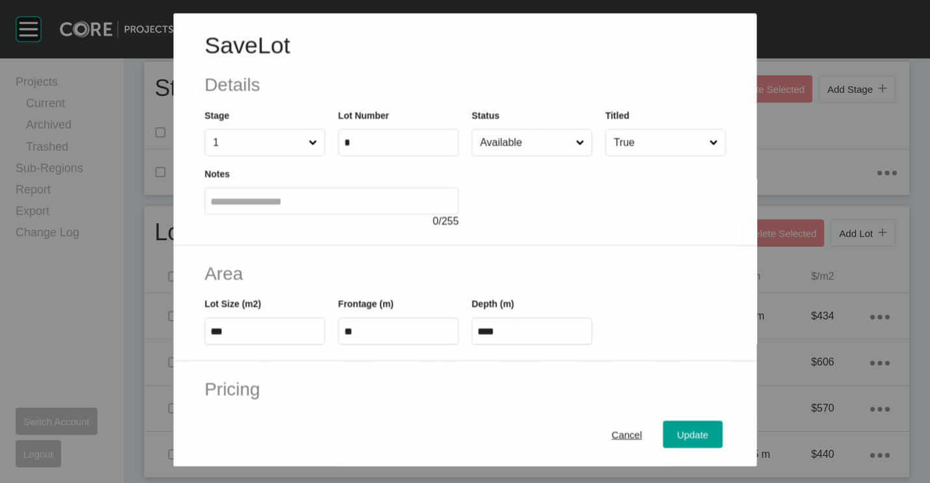
click at [551, 141] on input "Available" at bounding box center [526, 142] width 96 height 26
drag, startPoint x: 685, startPoint y: 433, endPoint x: 673, endPoint y: 411, distance: 24.7
click at [685, 432] on span "Update" at bounding box center [693, 434] width 31 height 11
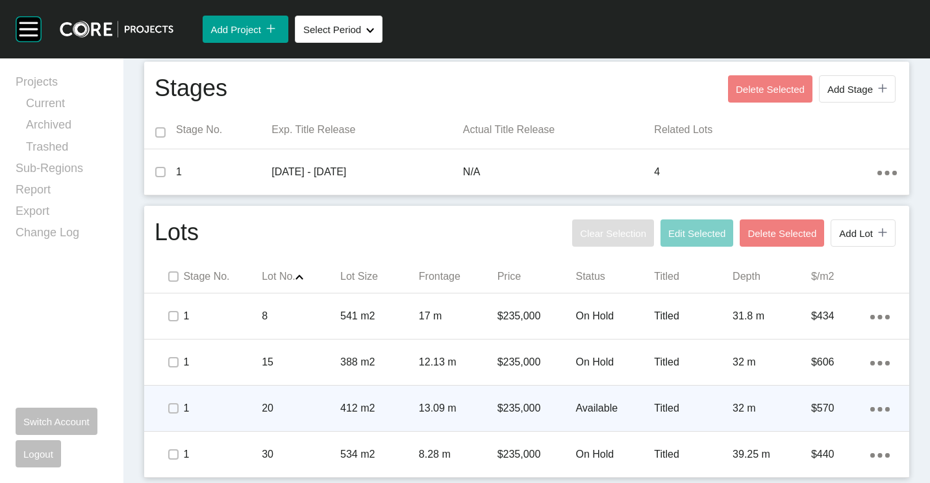
click at [324, 404] on p "20" at bounding box center [301, 409] width 79 height 14
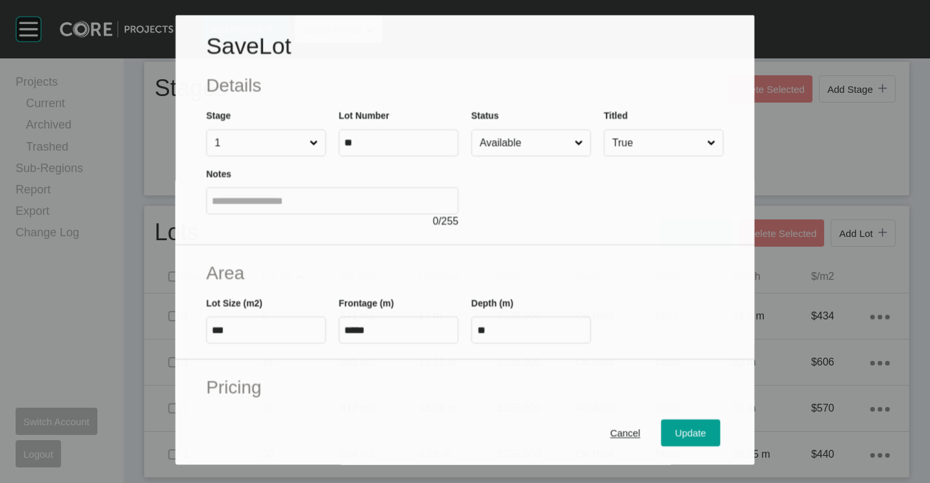
drag, startPoint x: 502, startPoint y: 128, endPoint x: 505, endPoint y: 137, distance: 9.7
click at [504, 133] on div "Status Available" at bounding box center [532, 133] width 120 height 48
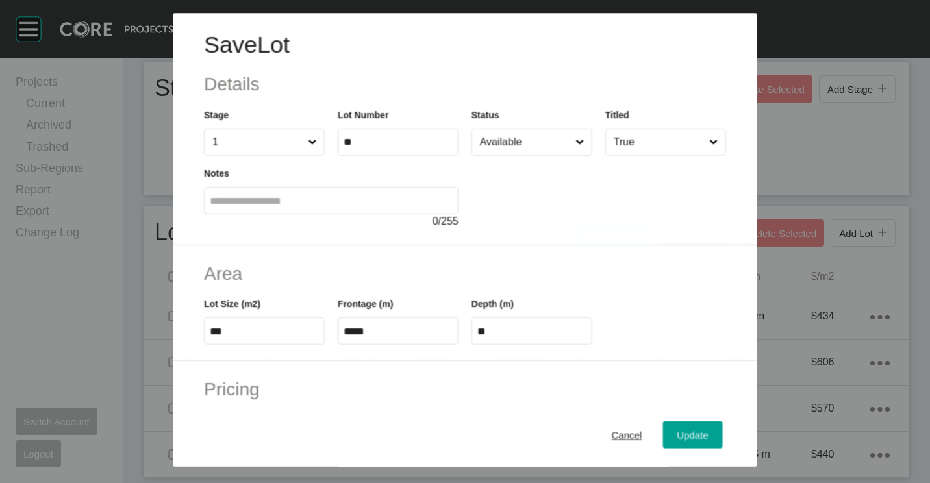
drag, startPoint x: 505, startPoint y: 137, endPoint x: 510, endPoint y: 148, distance: 11.9
click at [506, 137] on input "Available" at bounding box center [526, 142] width 96 height 26
drag, startPoint x: 682, startPoint y: 431, endPoint x: 661, endPoint y: 389, distance: 46.8
click at [682, 430] on span "Update" at bounding box center [693, 434] width 31 height 11
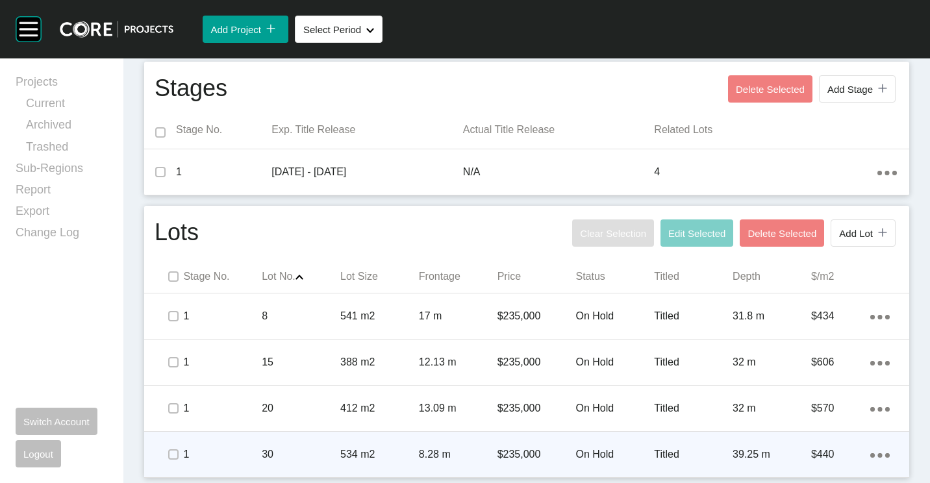
click at [470, 452] on p "8.28 m" at bounding box center [458, 455] width 79 height 14
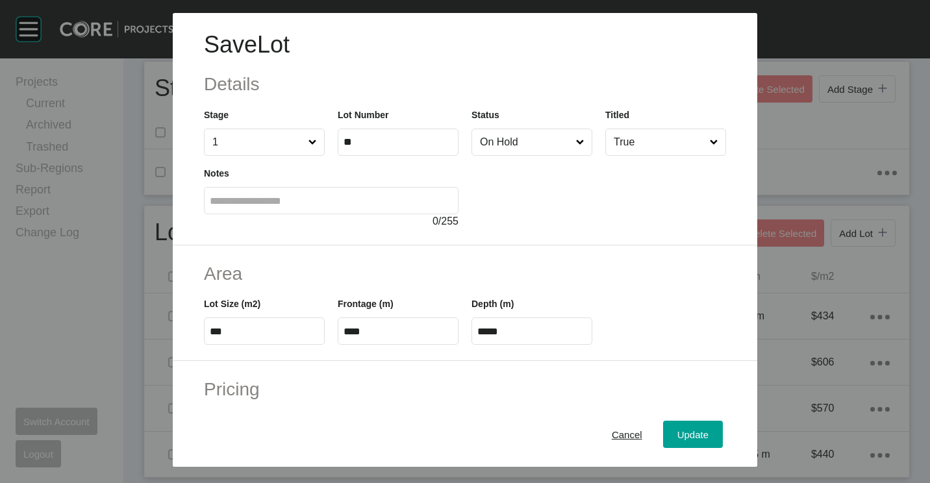
click at [493, 144] on input "On Hold" at bounding box center [526, 142] width 96 height 26
click at [678, 433] on span "Update" at bounding box center [693, 434] width 31 height 11
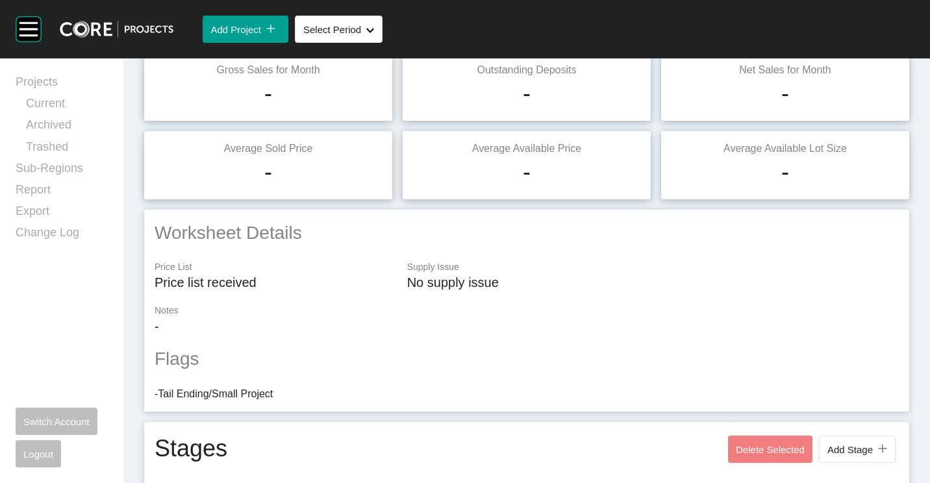
scroll to position [0, 0]
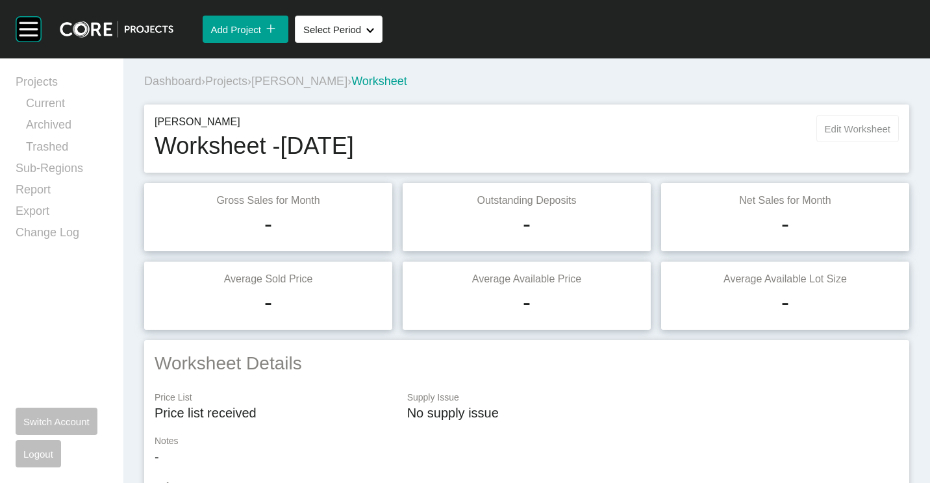
click at [837, 122] on button "Edit Worksheet" at bounding box center [858, 128] width 83 height 27
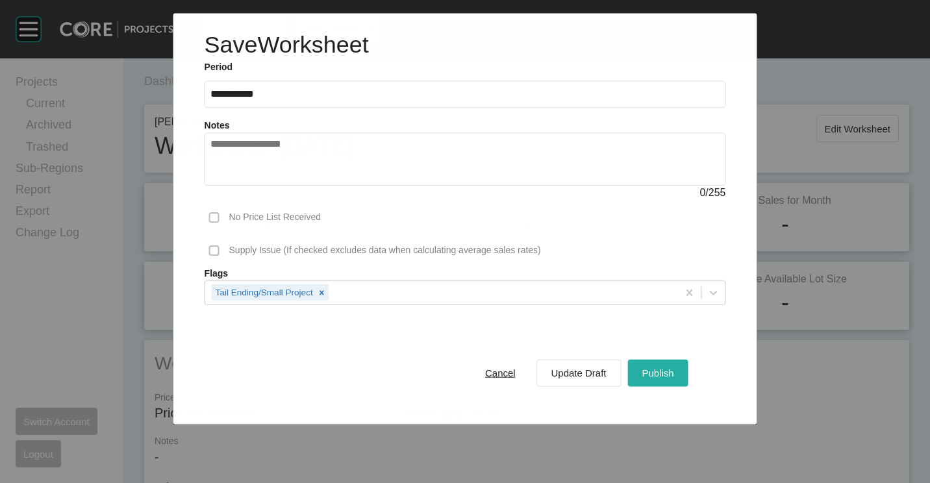
click at [637, 371] on button "Publish" at bounding box center [658, 372] width 60 height 27
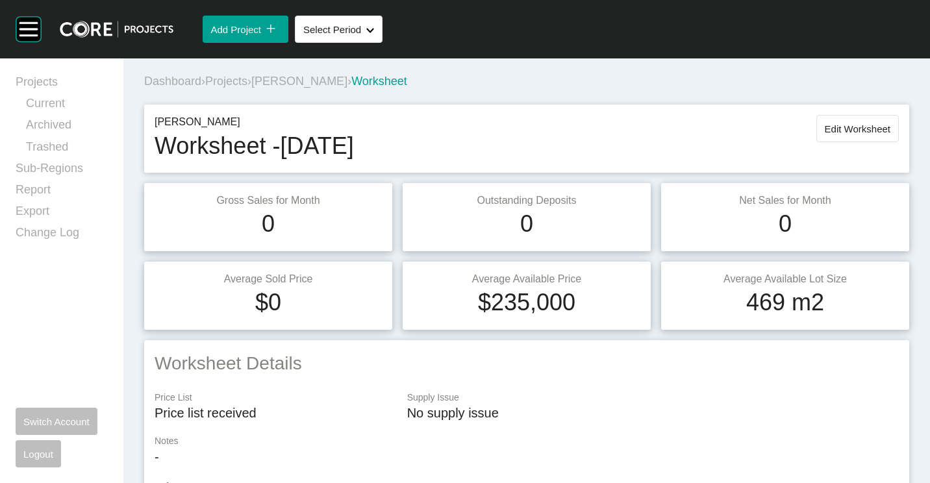
click at [237, 88] on span "Projects" at bounding box center [226, 81] width 42 height 13
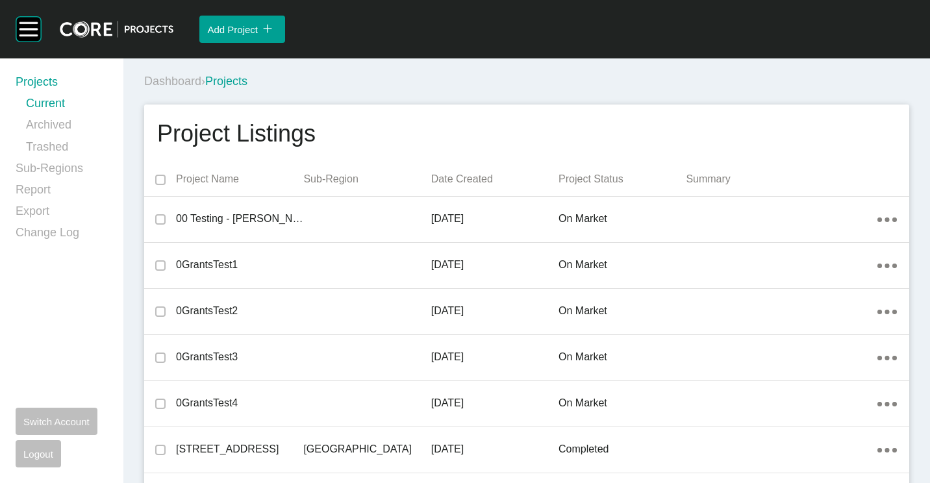
scroll to position [22258, 0]
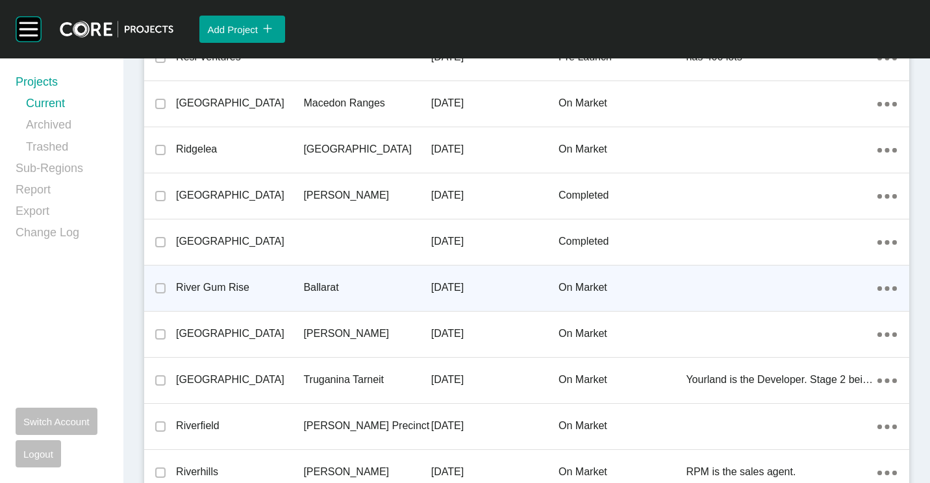
click at [362, 285] on p "Ballarat" at bounding box center [366, 288] width 127 height 14
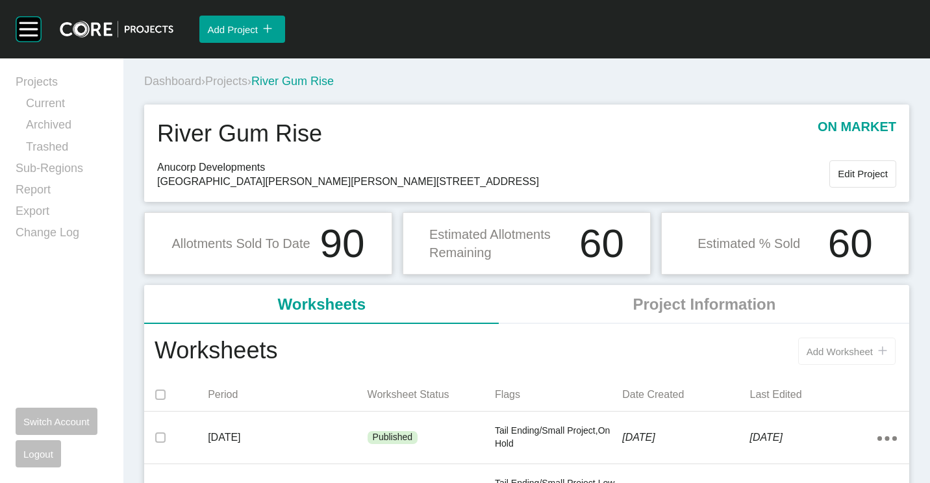
click at [817, 350] on span "Add Worksheet" at bounding box center [840, 351] width 66 height 11
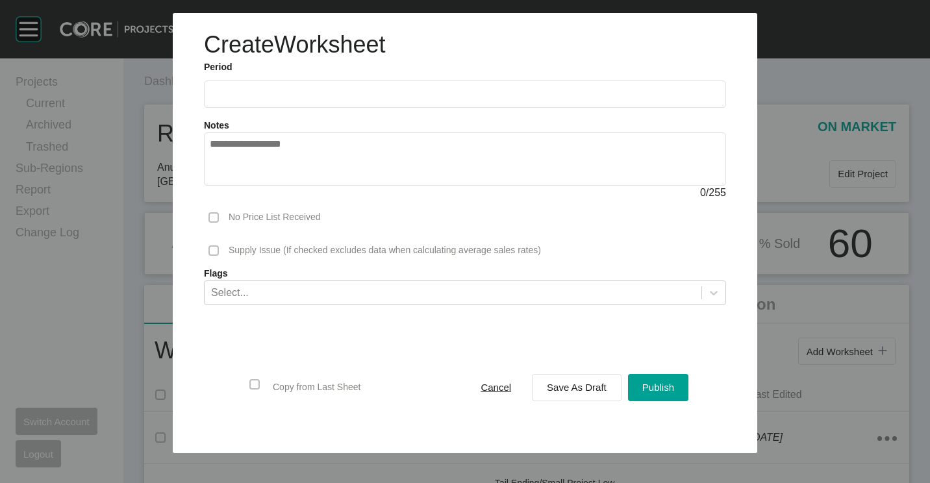
click at [317, 94] on input "text" at bounding box center [465, 93] width 511 height 11
click at [274, 194] on li "Aug" at bounding box center [273, 189] width 44 height 22
type input "**********"
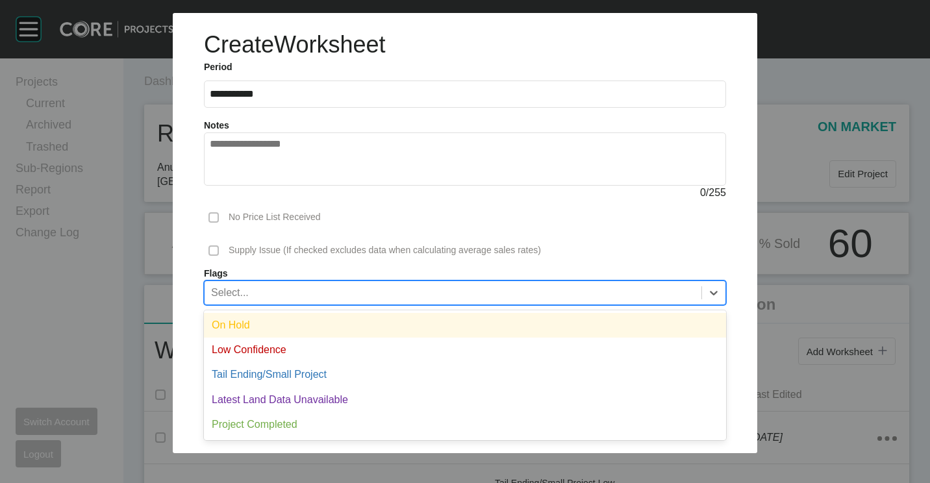
click at [283, 290] on div "Select..." at bounding box center [453, 292] width 497 height 22
drag, startPoint x: 272, startPoint y: 316, endPoint x: 278, endPoint y: 320, distance: 7.6
click at [272, 316] on div "On Hold" at bounding box center [465, 325] width 522 height 25
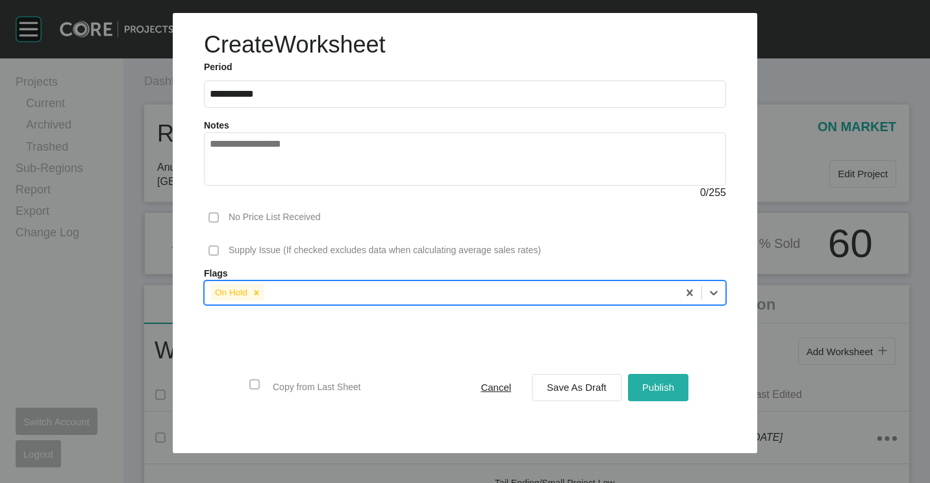
click at [667, 386] on span "Publish" at bounding box center [659, 387] width 32 height 11
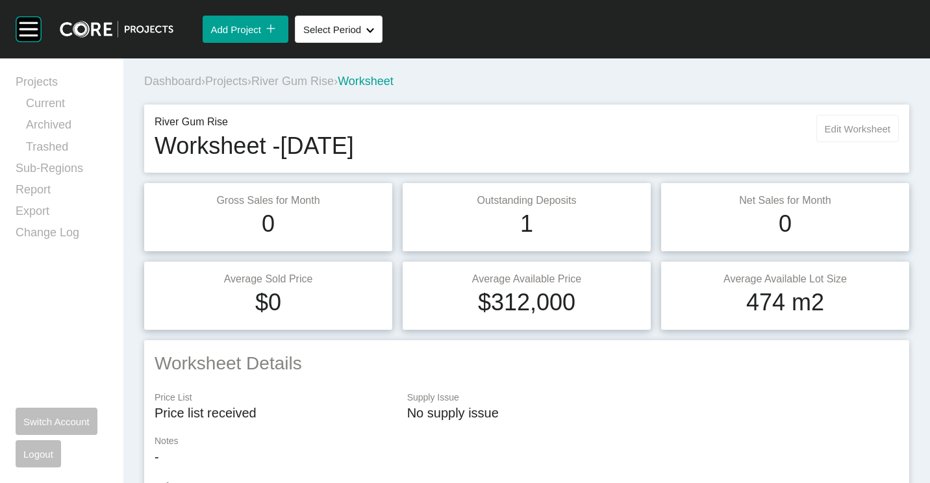
click at [870, 117] on button "Edit Worksheet" at bounding box center [858, 128] width 83 height 27
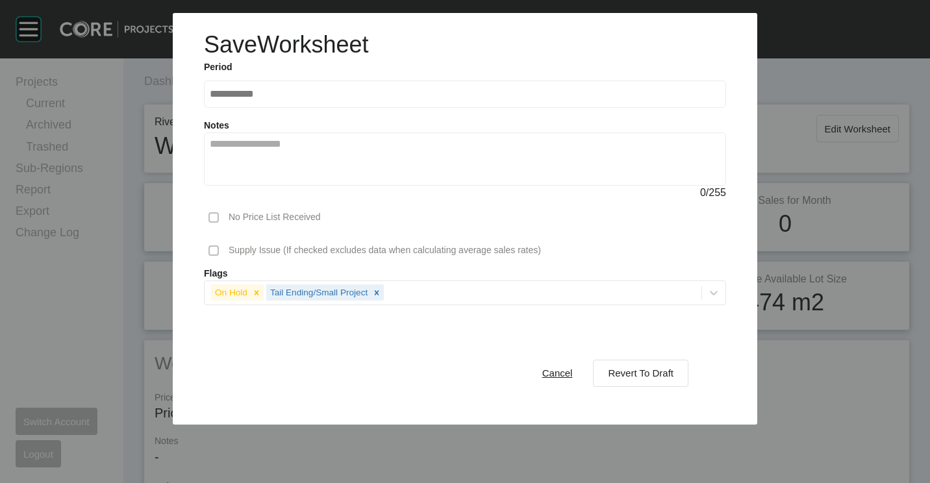
click at [255, 290] on div "Flags On Hold Tail Ending/Small Project" at bounding box center [465, 287] width 535 height 38
click at [557, 374] on span "Cancel" at bounding box center [558, 373] width 31 height 11
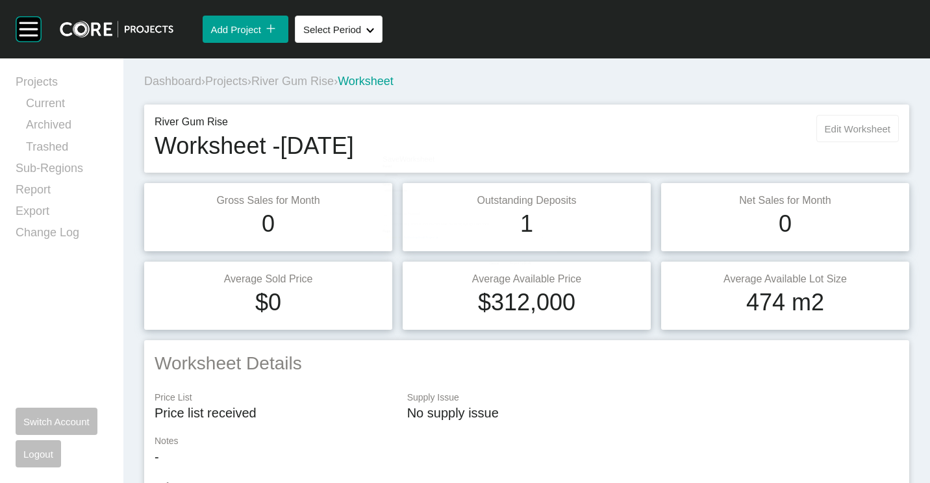
click at [843, 141] on button "Edit Worksheet" at bounding box center [858, 128] width 83 height 27
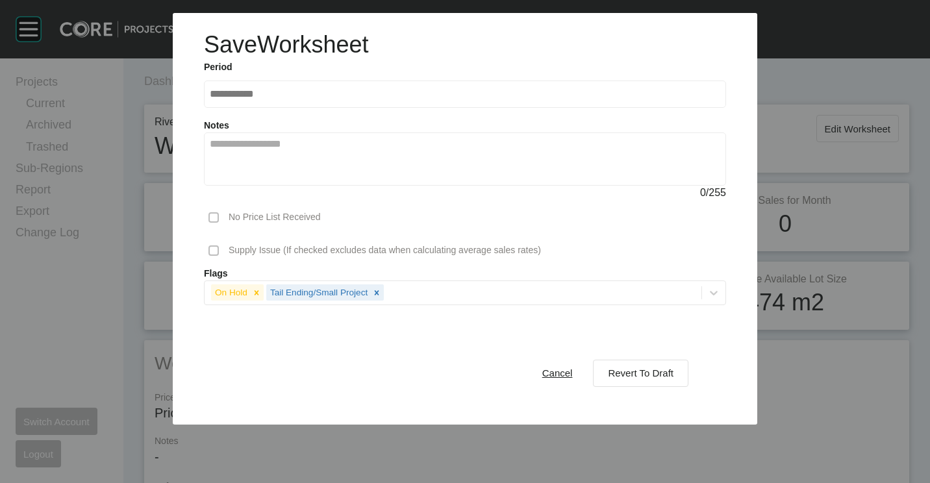
drag, startPoint x: 559, startPoint y: 374, endPoint x: 404, endPoint y: 242, distance: 203.7
click at [559, 374] on span "Cancel" at bounding box center [558, 373] width 31 height 11
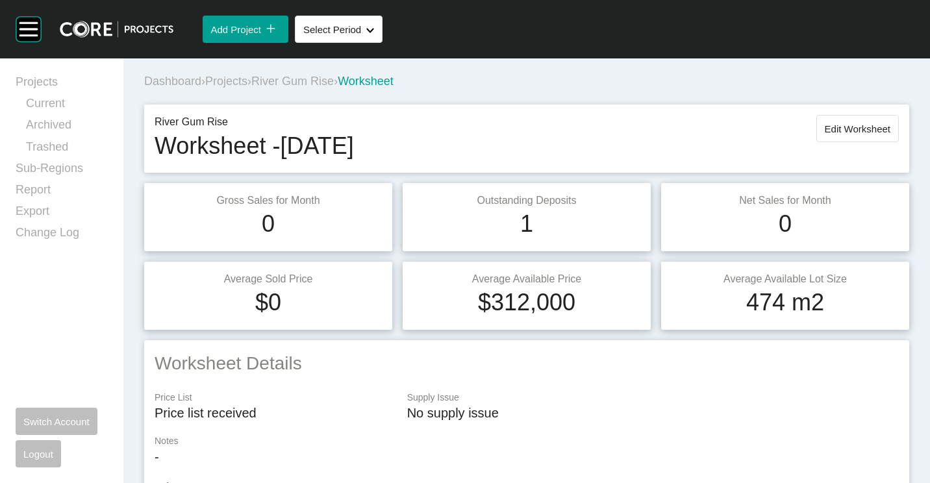
click at [230, 75] on span "Projects" at bounding box center [226, 81] width 42 height 13
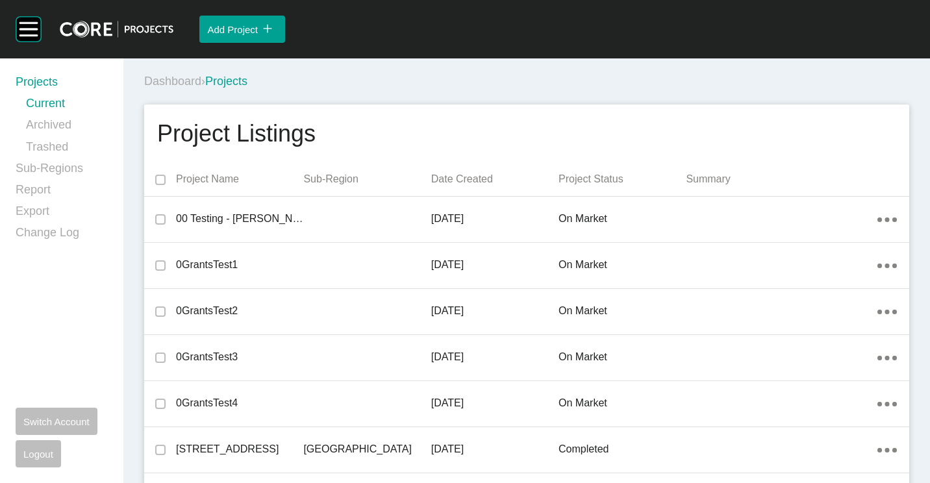
scroll to position [669, 0]
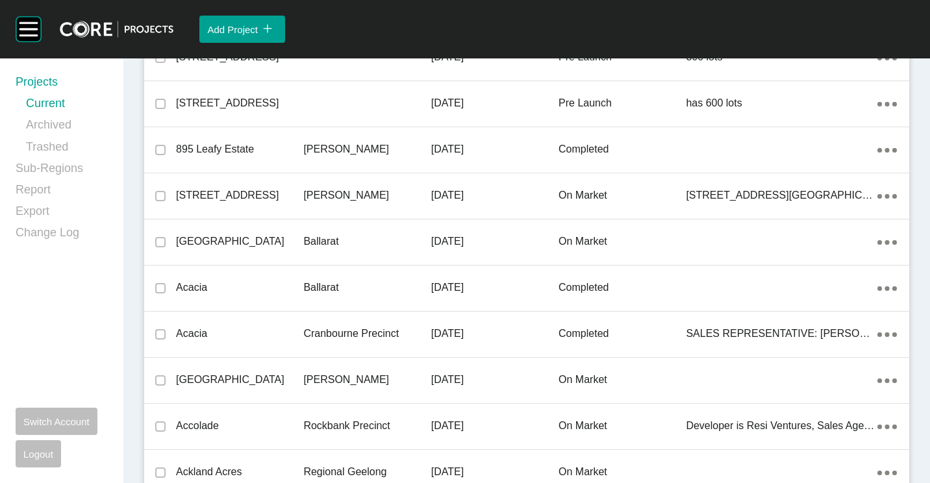
drag, startPoint x: 250, startPoint y: 249, endPoint x: 546, endPoint y: 483, distance: 377.1
click at [250, 249] on div "[GEOGRAPHIC_DATA]" at bounding box center [239, 242] width 127 height 40
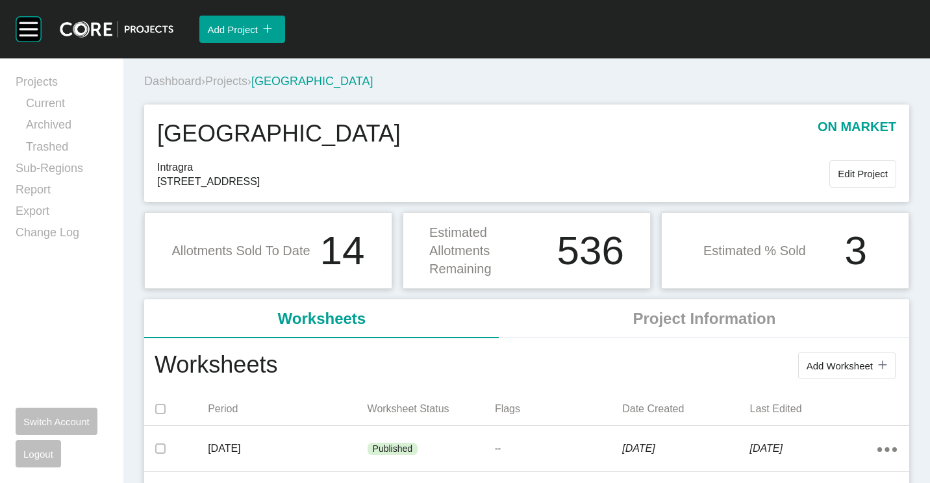
drag, startPoint x: 857, startPoint y: 358, endPoint x: 821, endPoint y: 338, distance: 41.0
click at [856, 357] on button "Add Worksheet icon/tick copy 11 Created with Sketch." at bounding box center [847, 365] width 97 height 27
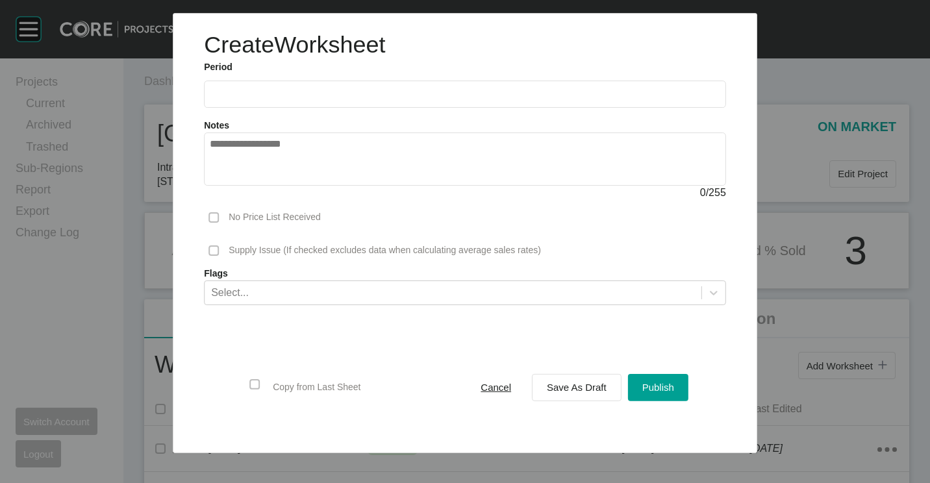
click at [249, 90] on input "text" at bounding box center [465, 94] width 511 height 11
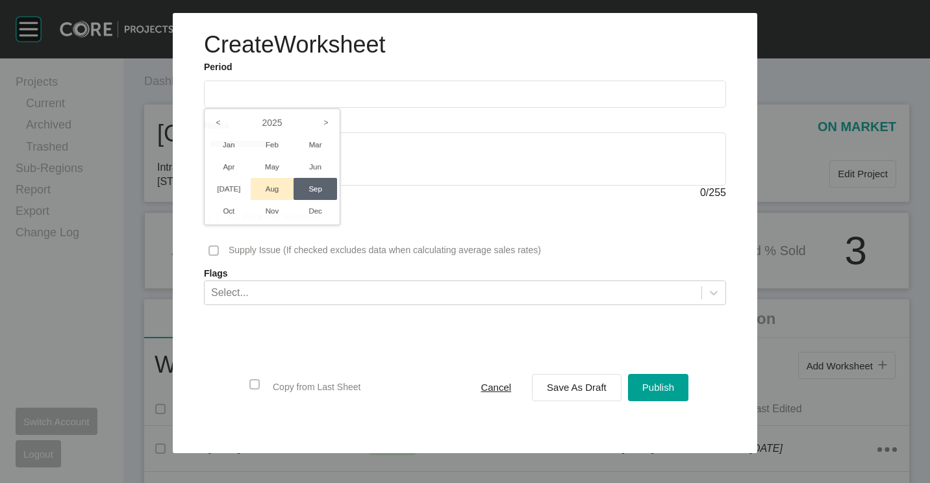
click at [279, 190] on li "Aug" at bounding box center [273, 189] width 44 height 22
type input "**********"
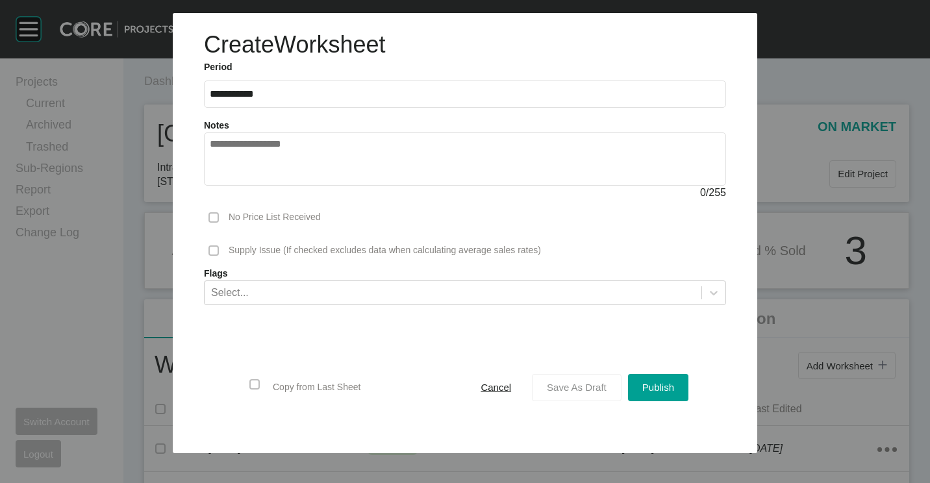
click at [586, 382] on span "Save As Draft" at bounding box center [577, 387] width 60 height 11
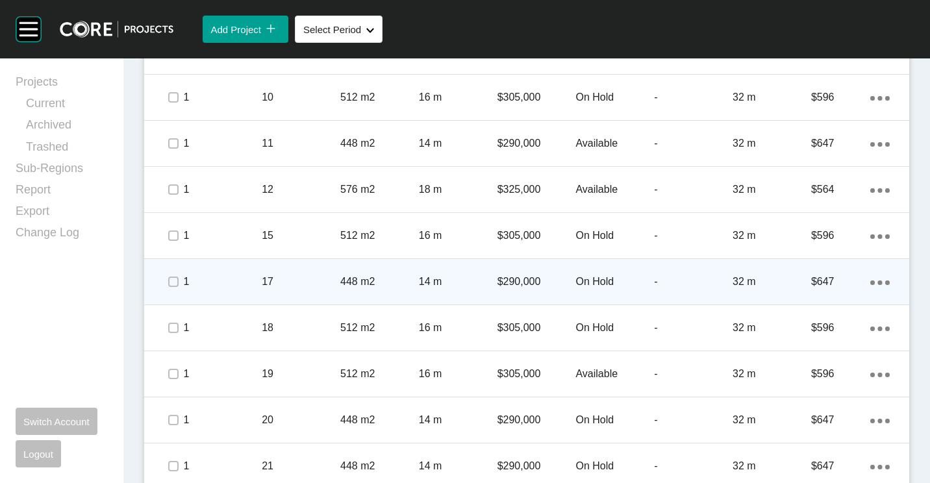
scroll to position [845, 0]
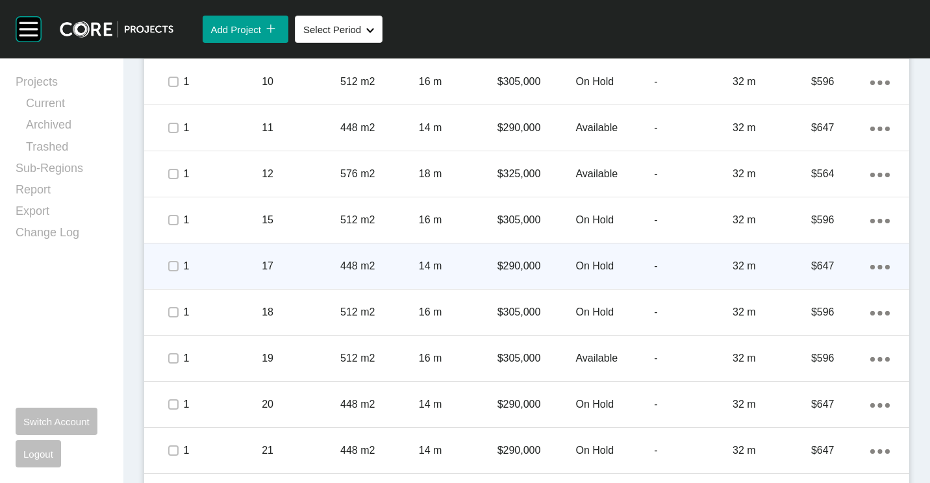
click at [873, 263] on div "Action Menu Dots Copy 6 Created with Sketch." at bounding box center [880, 266] width 19 height 14
click at [831, 264] on link "Duplicate" at bounding box center [817, 268] width 49 height 19
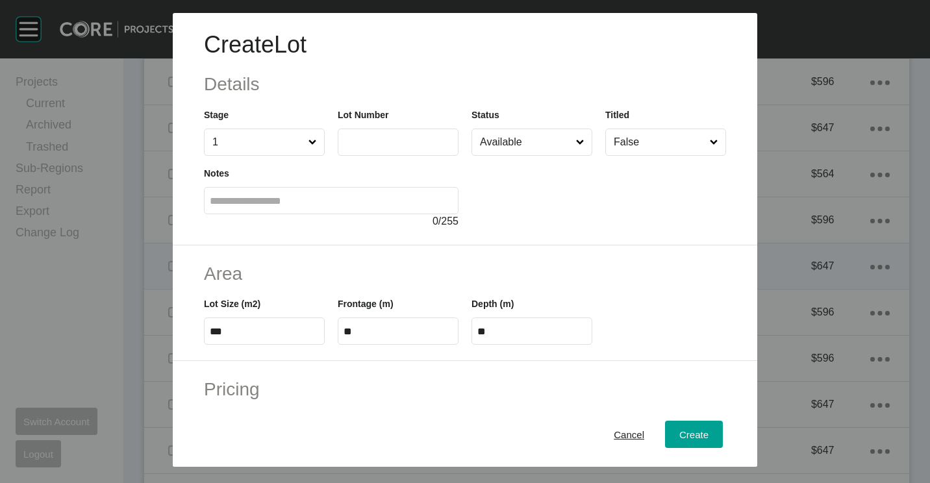
click at [407, 144] on input "text" at bounding box center [398, 141] width 109 height 11
type input "**"
type input "*"
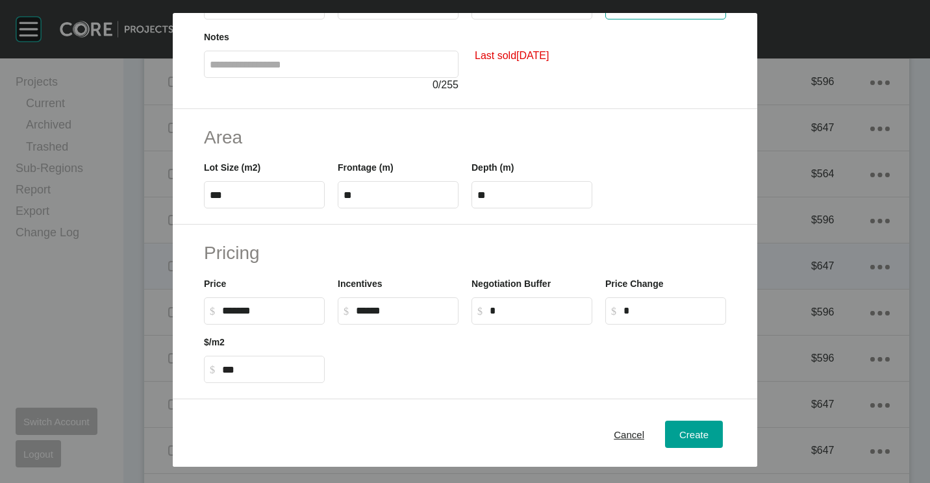
scroll to position [195, 0]
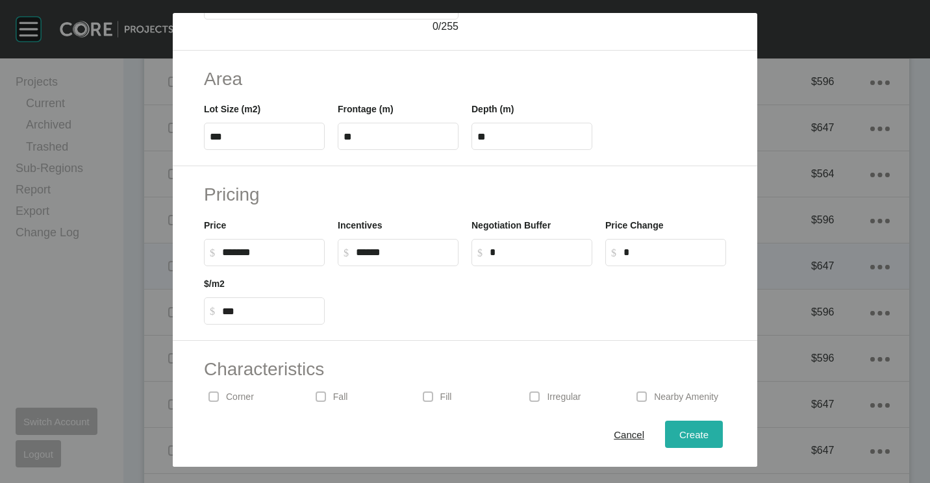
click at [687, 431] on span "Create" at bounding box center [694, 434] width 29 height 11
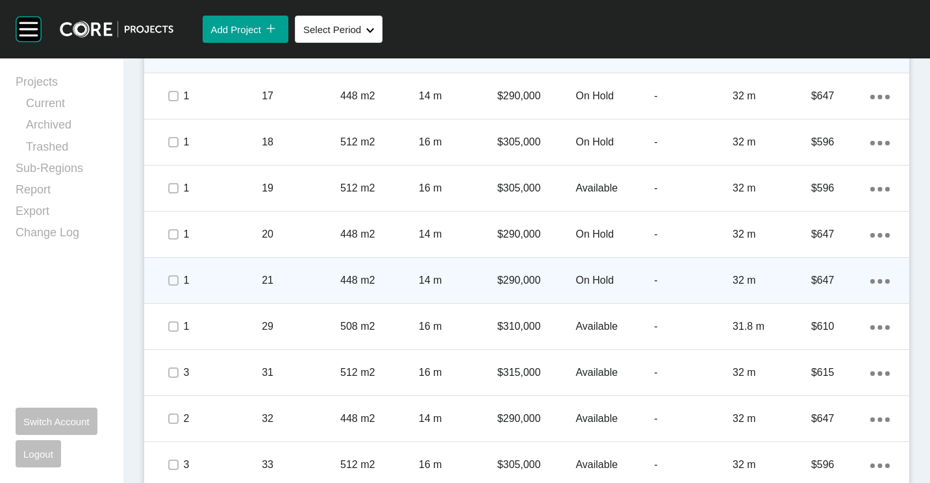
scroll to position [1105, 0]
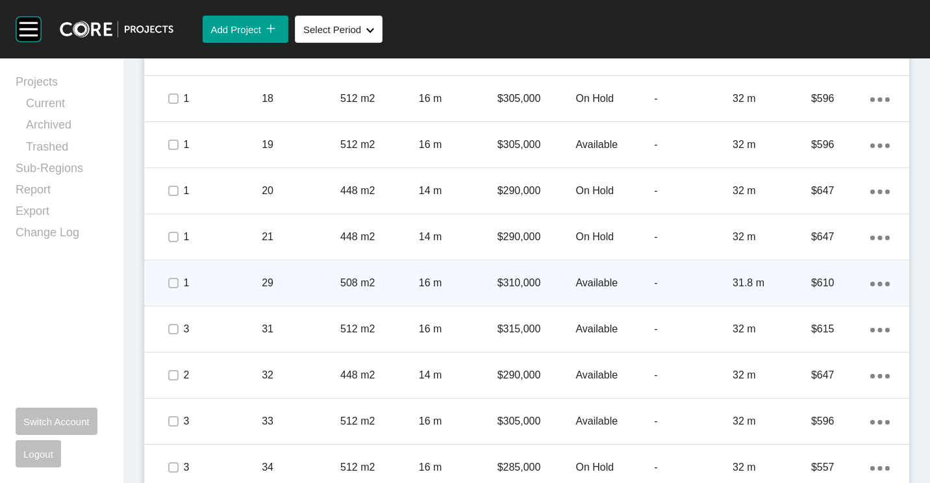
click at [333, 291] on div "29" at bounding box center [301, 283] width 79 height 40
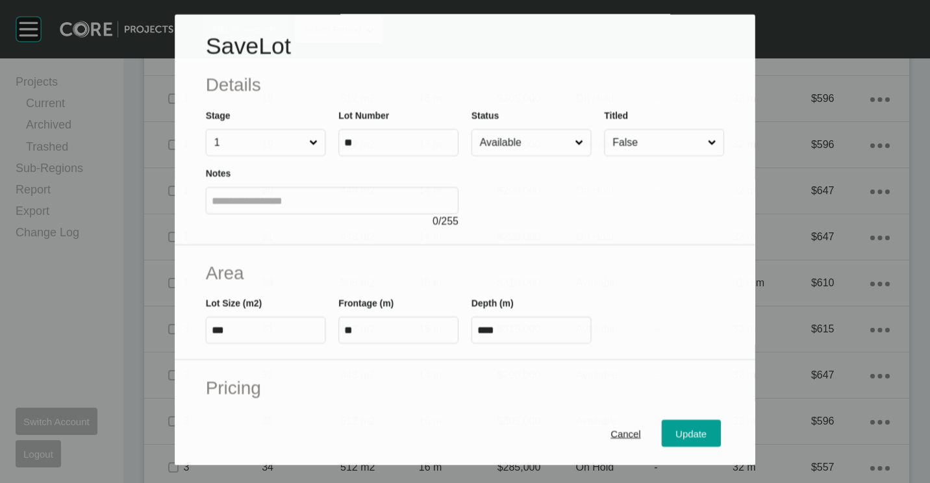
click at [505, 140] on input "Available" at bounding box center [525, 143] width 95 height 26
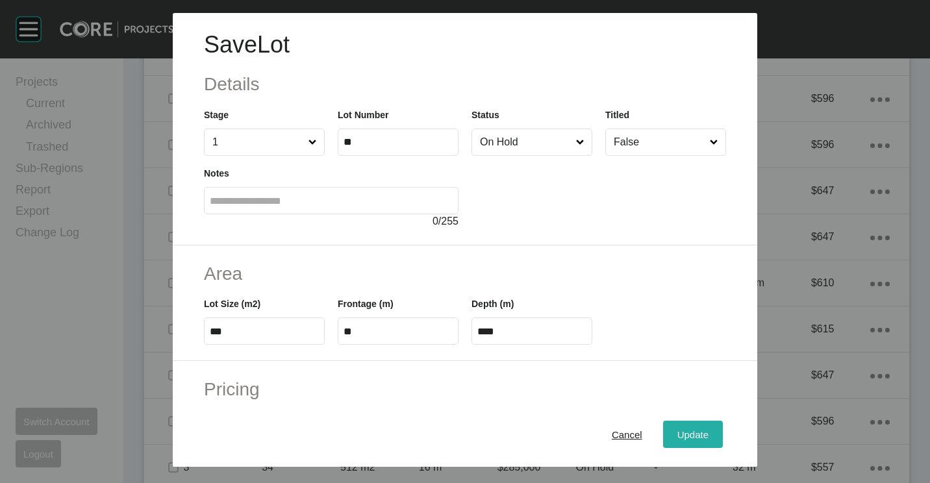
click at [678, 433] on span "Update" at bounding box center [693, 434] width 31 height 11
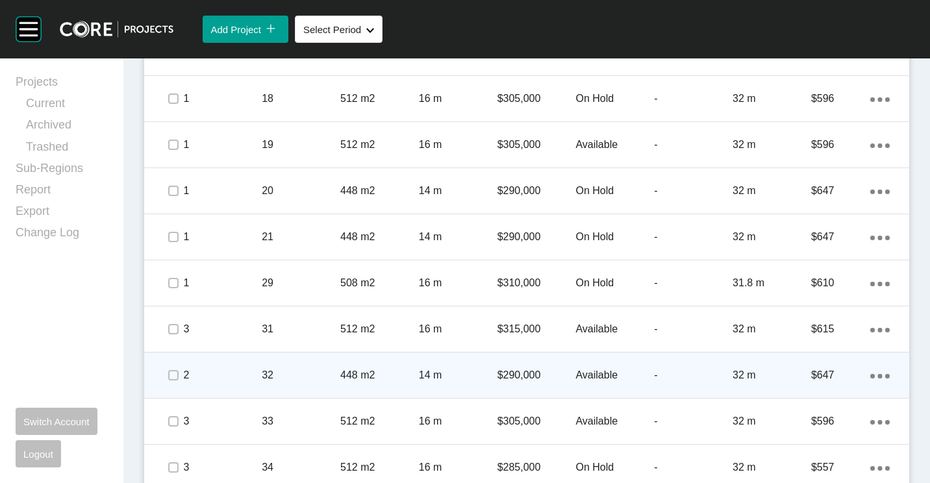
click at [328, 366] on div "32" at bounding box center [301, 375] width 79 height 40
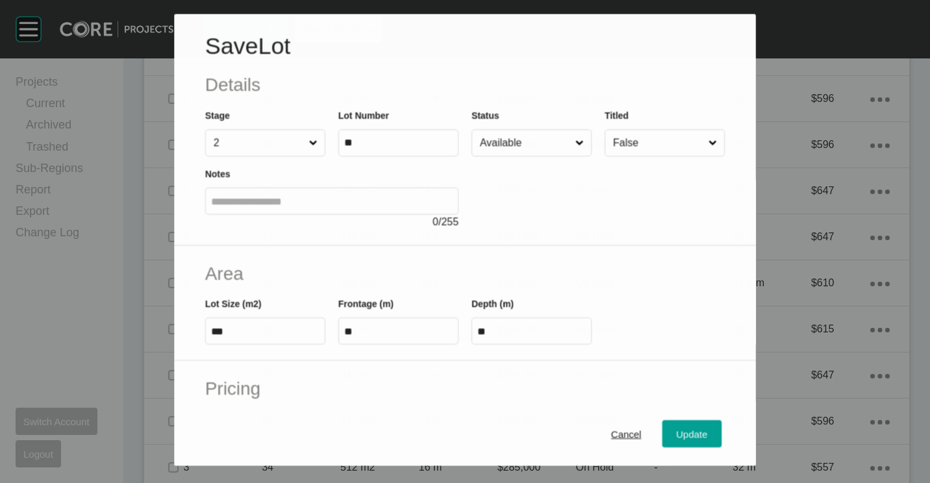
drag, startPoint x: 505, startPoint y: 136, endPoint x: 507, endPoint y: 149, distance: 13.1
click at [507, 136] on input "Available" at bounding box center [526, 143] width 96 height 26
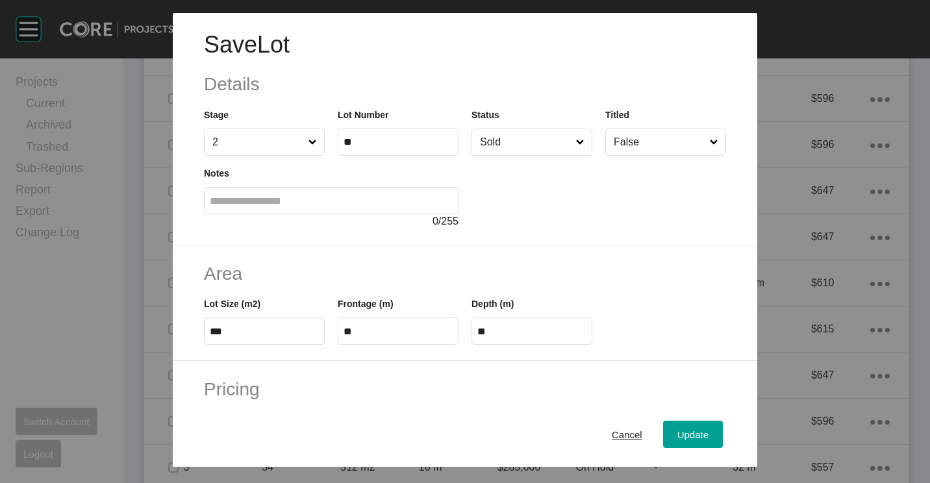
drag, startPoint x: 693, startPoint y: 431, endPoint x: 654, endPoint y: 389, distance: 57.5
click at [693, 432] on span "Update" at bounding box center [693, 434] width 31 height 11
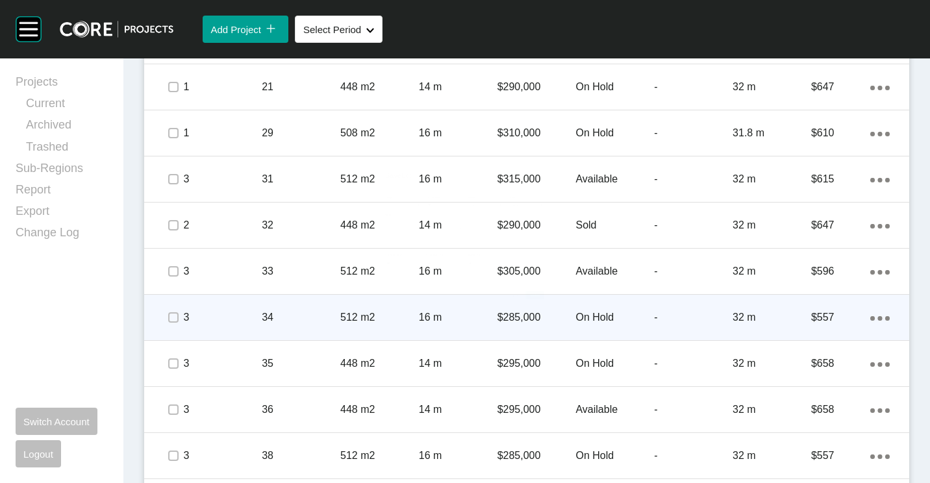
scroll to position [1299, 0]
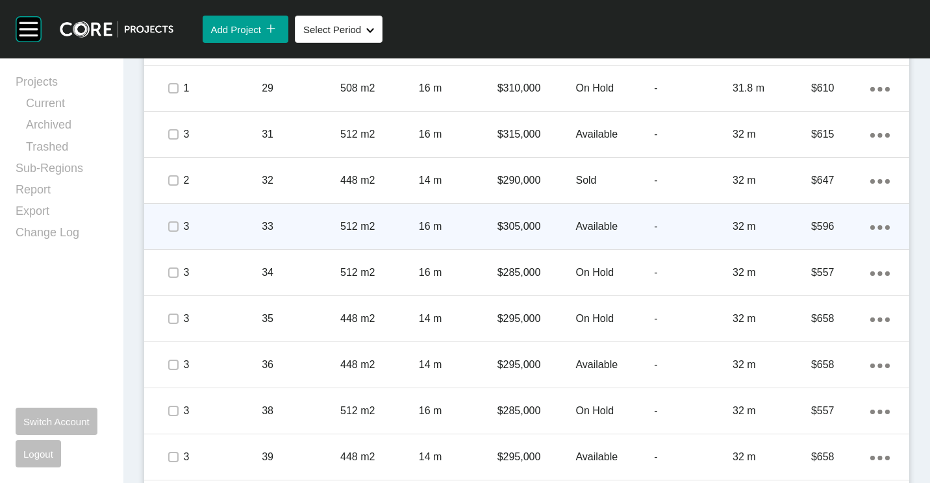
click at [179, 225] on span at bounding box center [173, 226] width 19 height 19
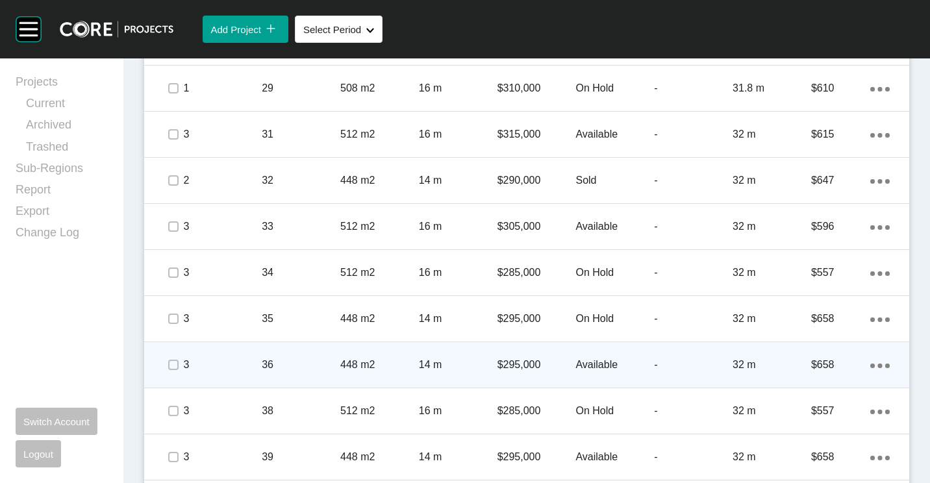
click at [324, 353] on div "36" at bounding box center [301, 365] width 79 height 40
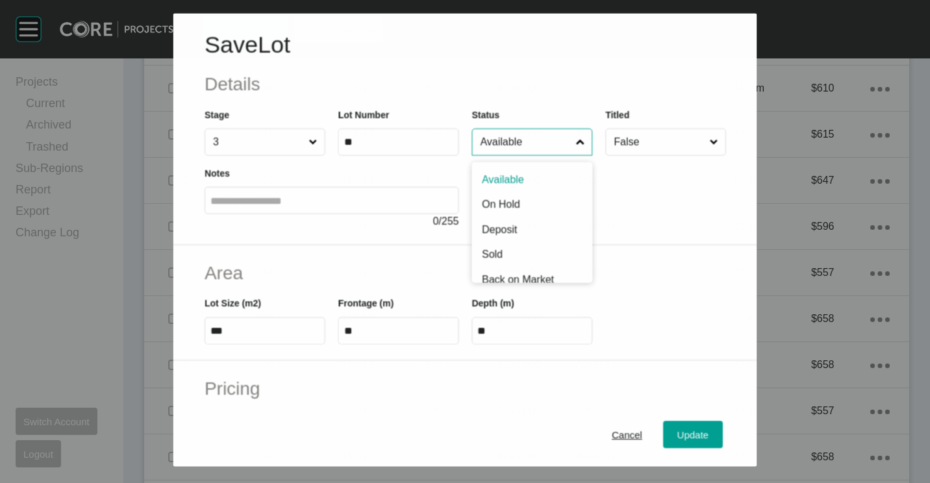
click at [524, 140] on input "Available" at bounding box center [526, 142] width 96 height 26
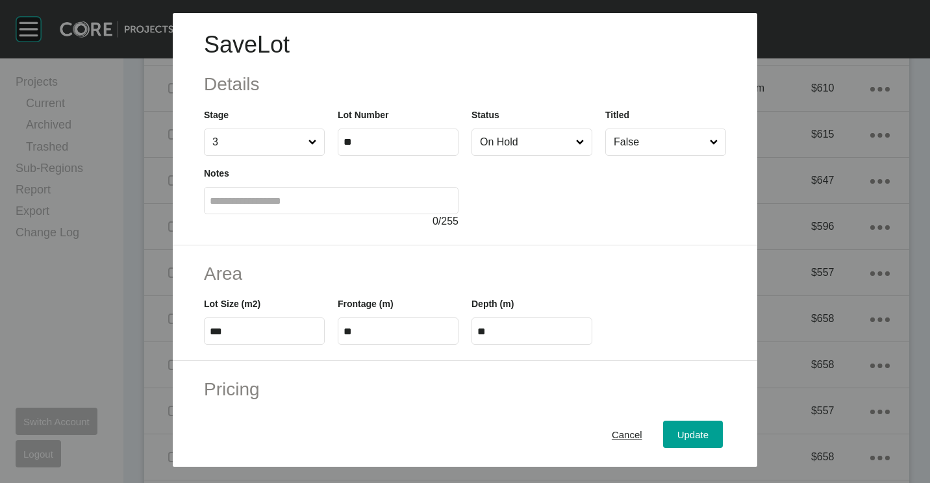
drag, startPoint x: 522, startPoint y: 197, endPoint x: 535, endPoint y: 215, distance: 22.4
drag, startPoint x: 675, startPoint y: 442, endPoint x: 670, endPoint y: 437, distance: 7.8
click at [674, 441] on div "Update" at bounding box center [693, 435] width 38 height 18
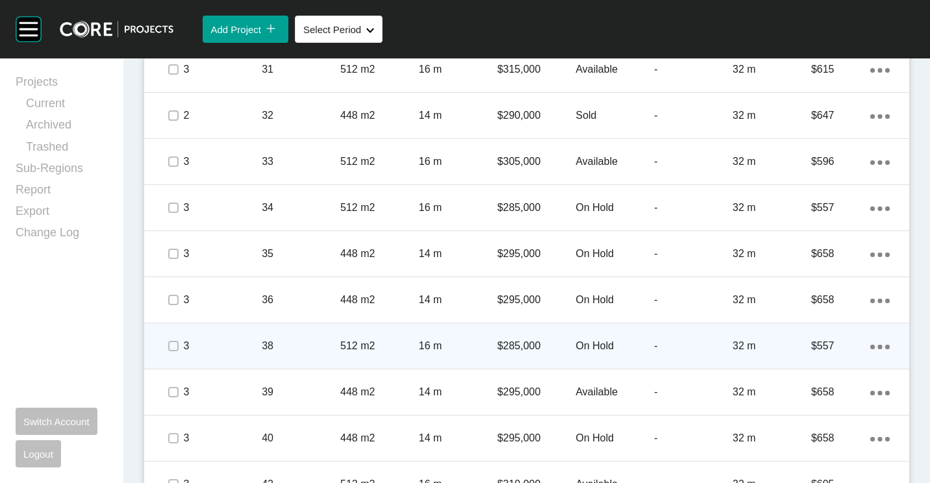
scroll to position [1429, 0]
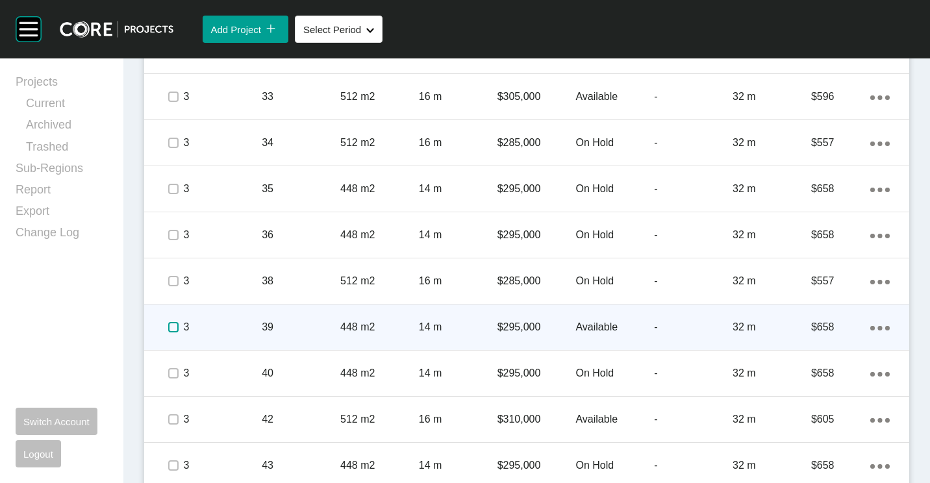
click at [175, 327] on label at bounding box center [173, 327] width 10 height 10
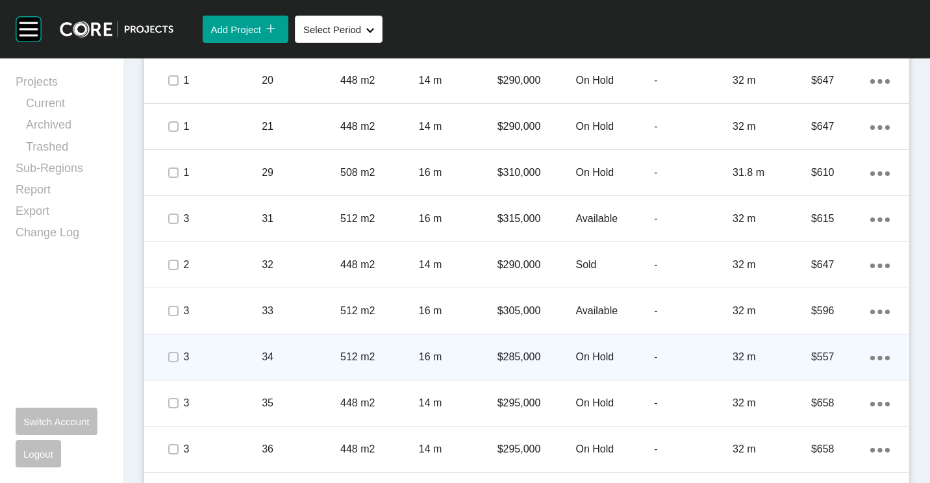
scroll to position [1170, 0]
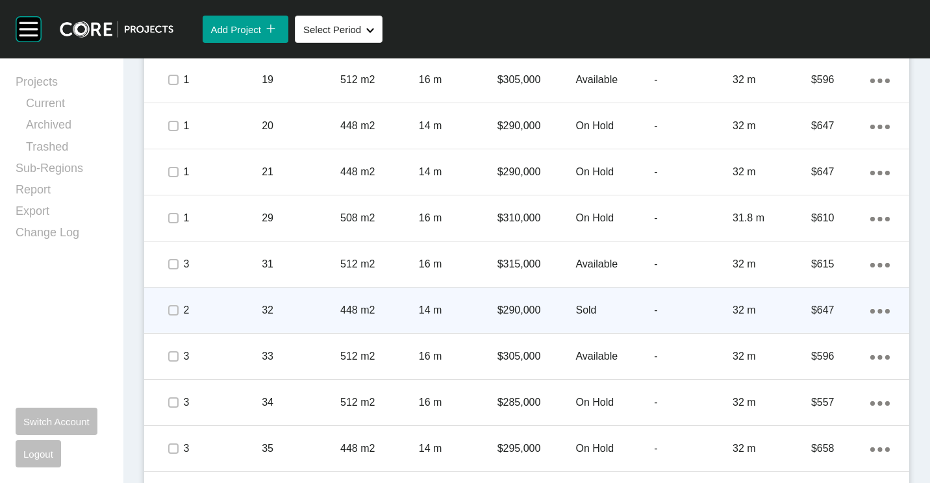
click at [308, 315] on p "32" at bounding box center [301, 310] width 79 height 14
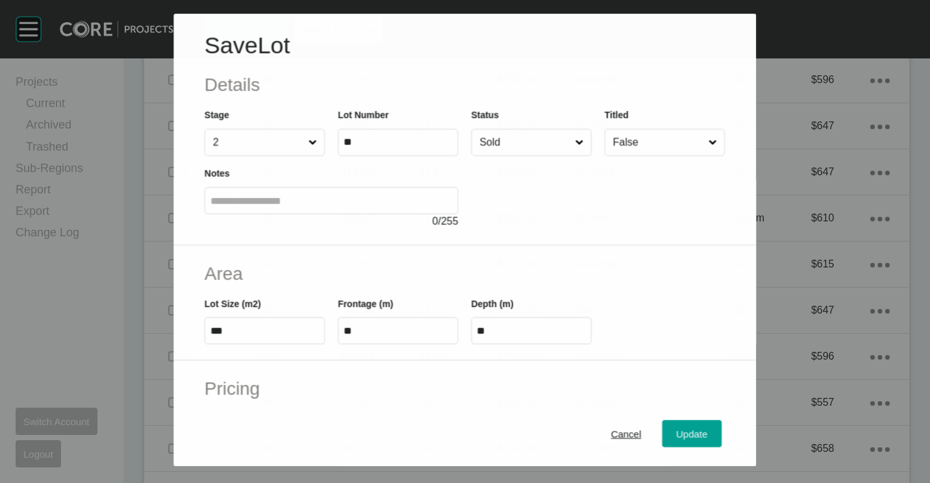
click at [509, 142] on input "Sold" at bounding box center [526, 142] width 96 height 26
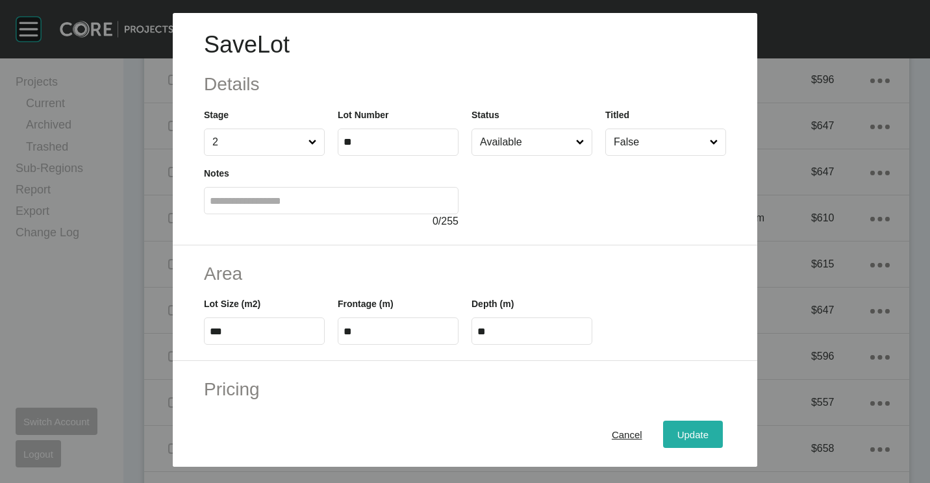
click at [676, 428] on div "Update" at bounding box center [693, 435] width 38 height 18
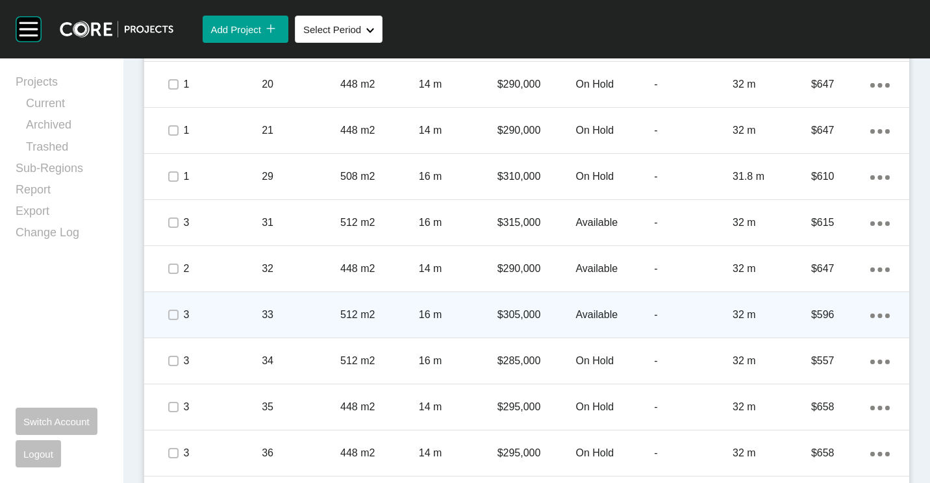
scroll to position [1234, 0]
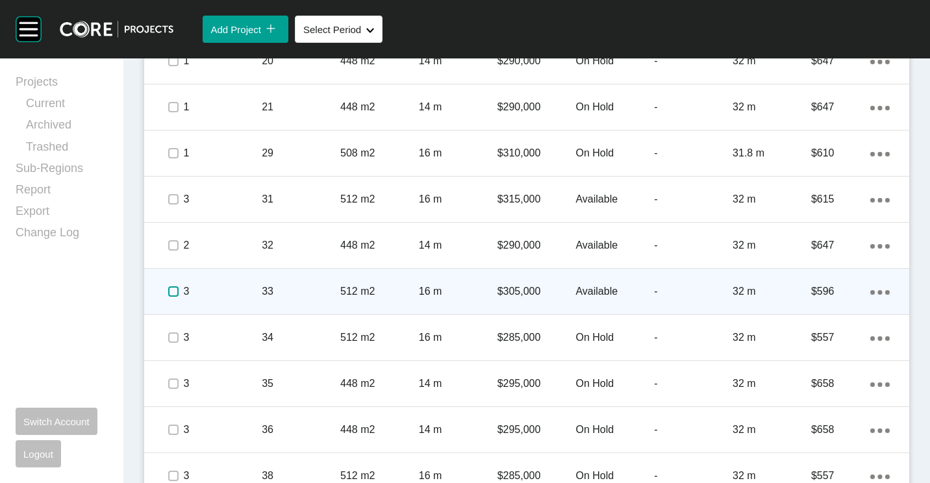
click at [169, 290] on label at bounding box center [173, 292] width 10 height 10
click at [367, 295] on p "512 m2" at bounding box center [379, 292] width 79 height 14
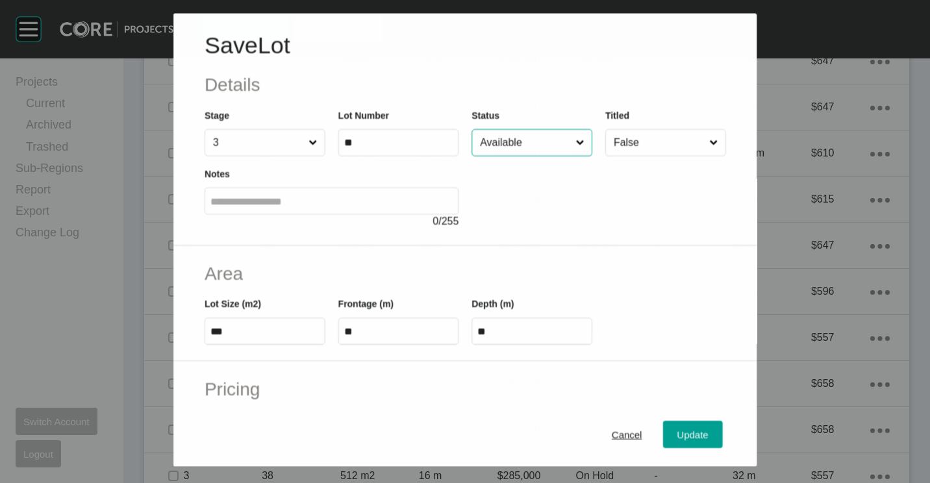
click at [546, 150] on input "Available" at bounding box center [526, 142] width 96 height 26
drag, startPoint x: 524, startPoint y: 196, endPoint x: 604, endPoint y: 354, distance: 177.0
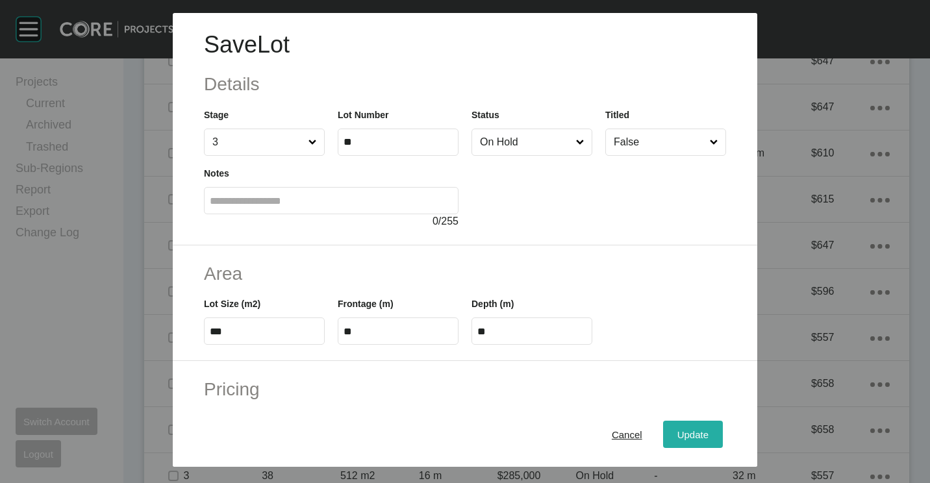
click at [693, 437] on span "Update" at bounding box center [693, 434] width 31 height 11
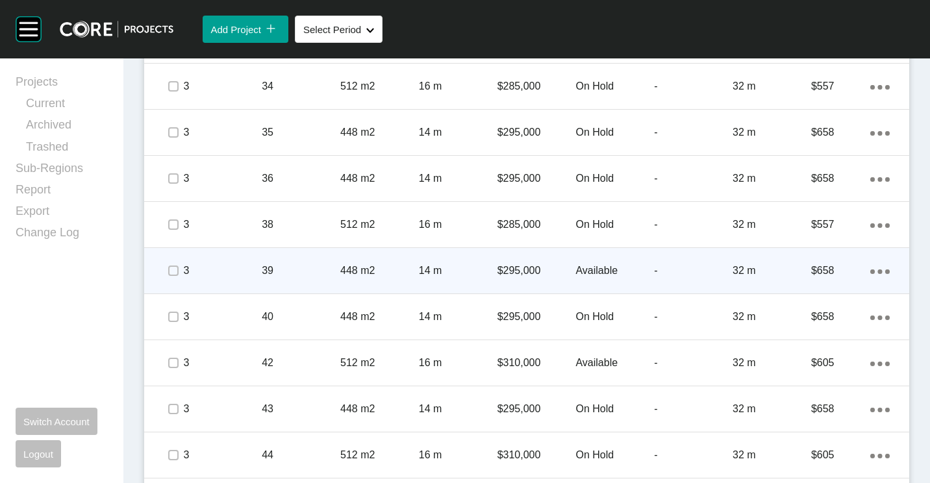
scroll to position [1494, 0]
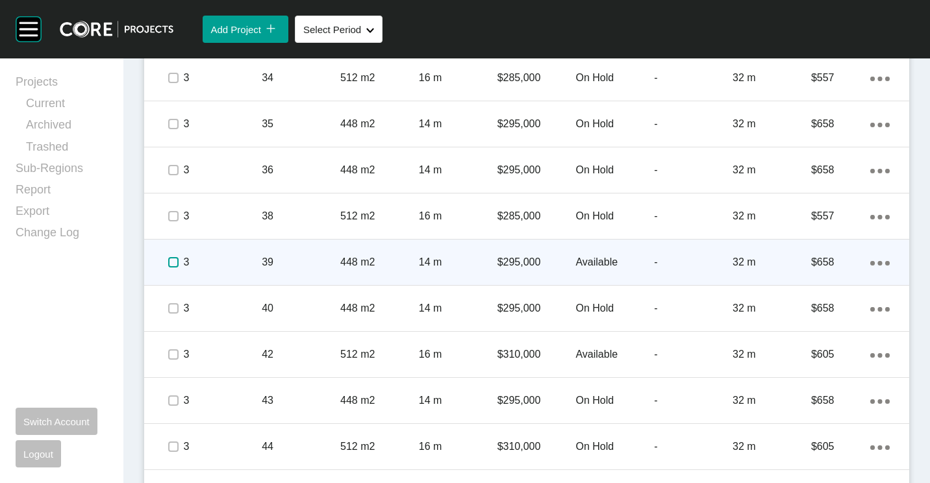
click at [168, 261] on label at bounding box center [173, 262] width 10 height 10
click at [175, 261] on label at bounding box center [173, 262] width 10 height 10
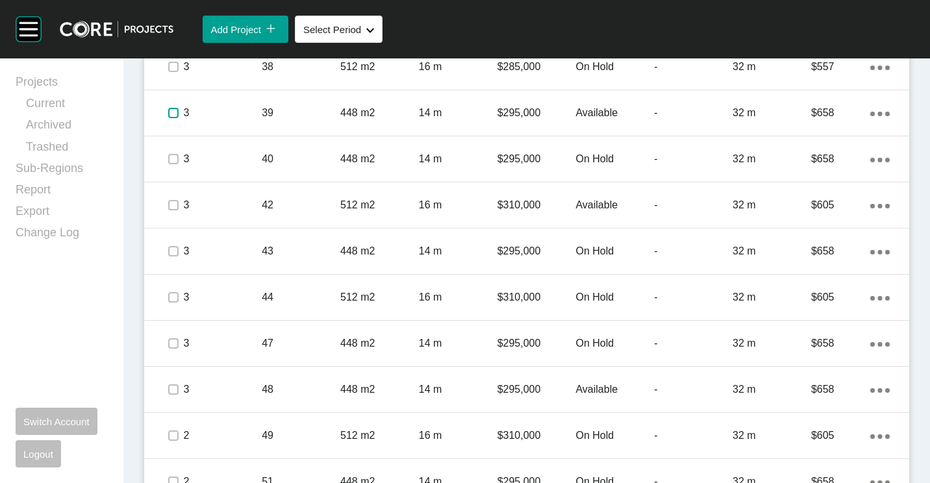
scroll to position [1689, 0]
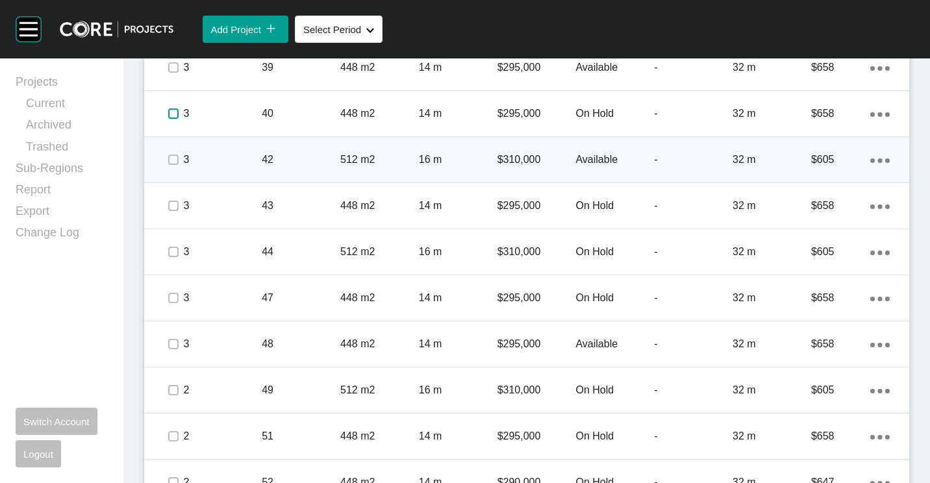
drag, startPoint x: 170, startPoint y: 116, endPoint x: 164, endPoint y: 137, distance: 21.4
click at [170, 116] on label at bounding box center [173, 114] width 10 height 10
drag, startPoint x: 170, startPoint y: 158, endPoint x: 170, endPoint y: 175, distance: 16.9
click at [170, 160] on label at bounding box center [173, 160] width 10 height 10
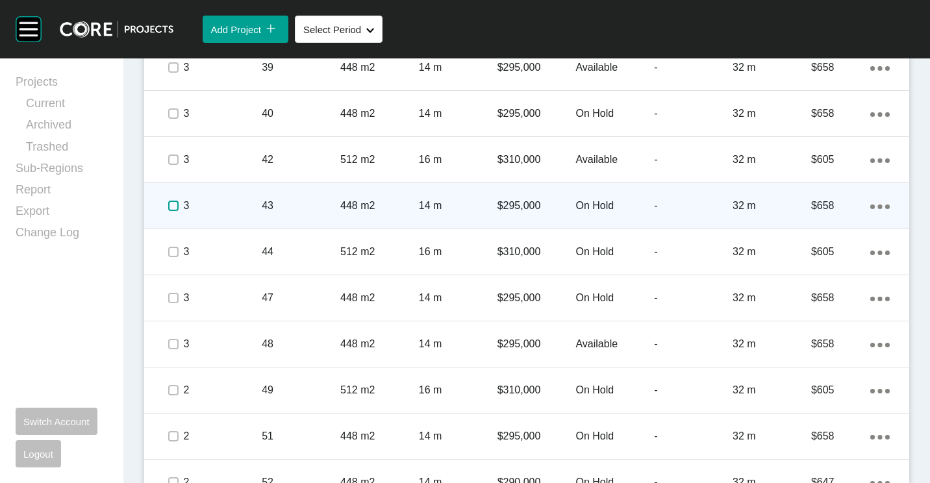
drag, startPoint x: 170, startPoint y: 207, endPoint x: 170, endPoint y: 216, distance: 8.4
click at [170, 212] on span at bounding box center [173, 205] width 19 height 19
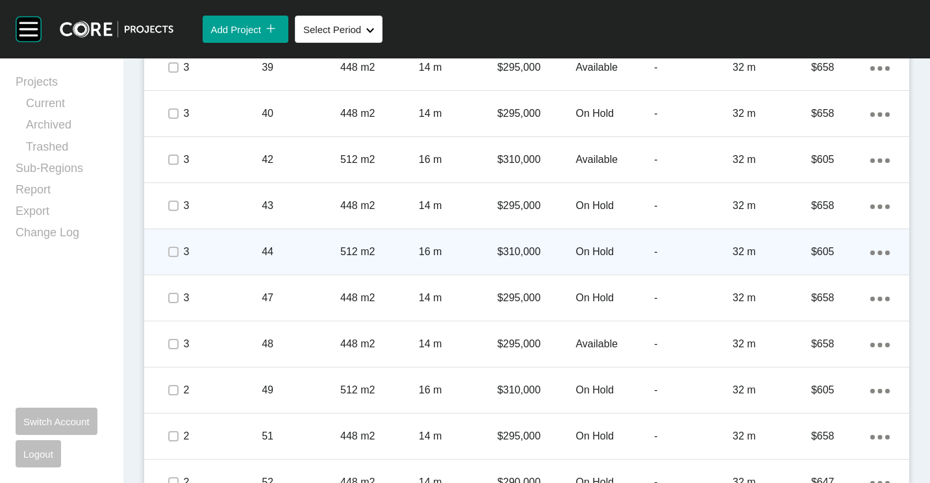
click at [175, 251] on span at bounding box center [173, 251] width 19 height 19
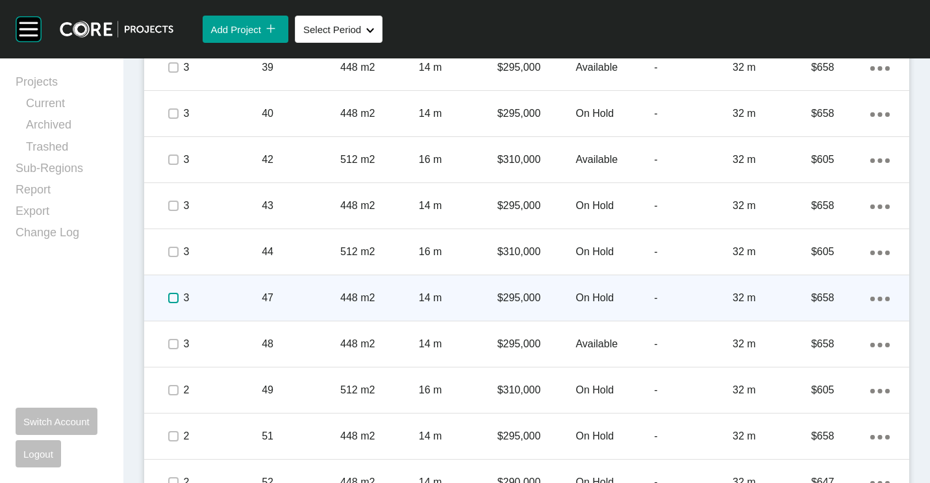
click at [177, 301] on label at bounding box center [173, 298] width 10 height 10
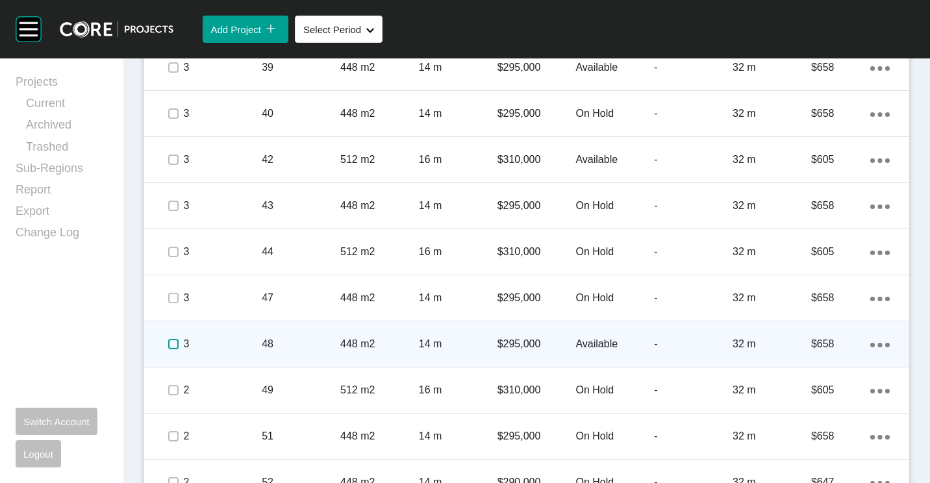
click at [176, 344] on label at bounding box center [173, 344] width 10 height 10
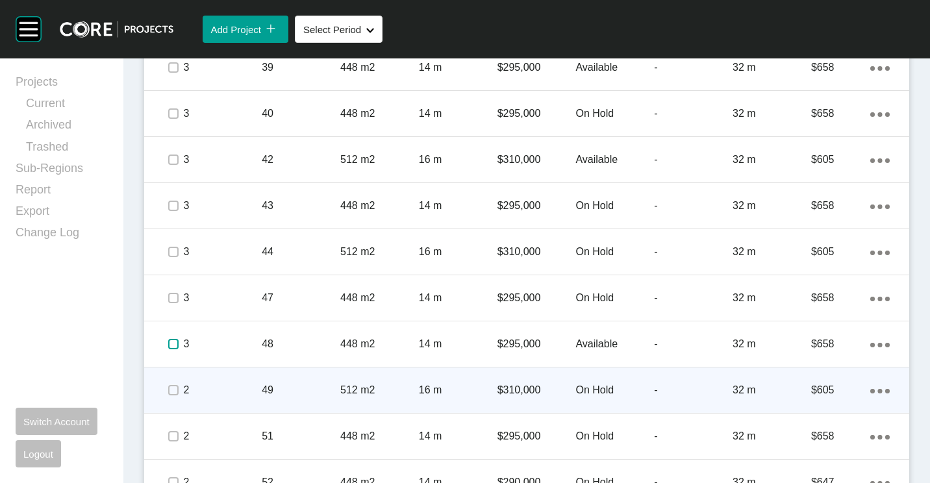
scroll to position [1884, 0]
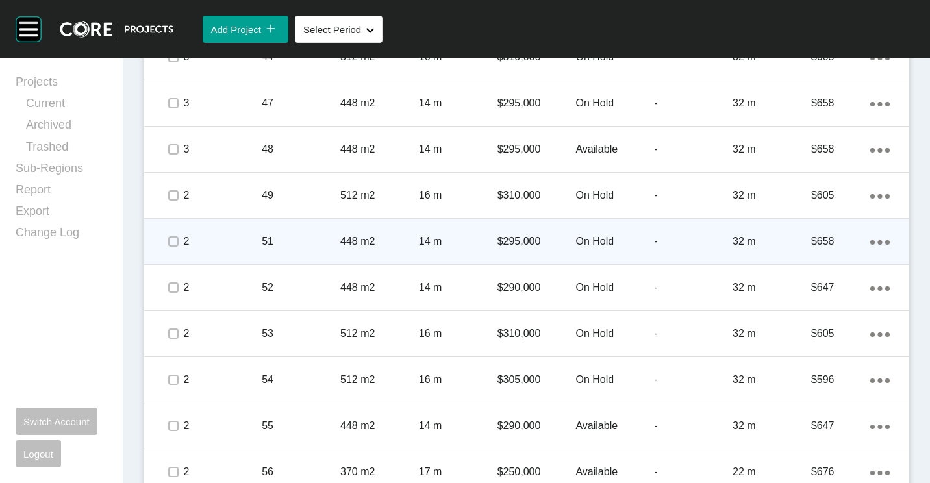
click at [294, 225] on div "51" at bounding box center [301, 242] width 79 height 40
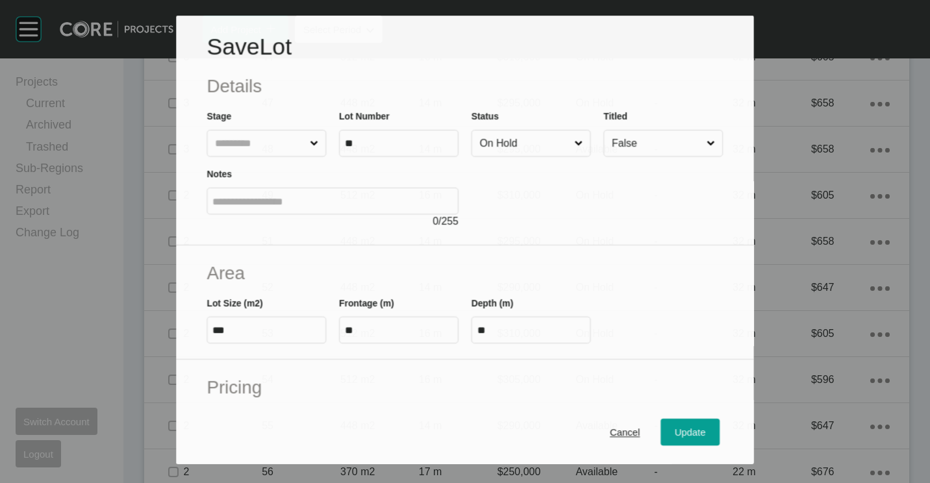
click at [539, 154] on input "On Hold" at bounding box center [525, 144] width 95 height 26
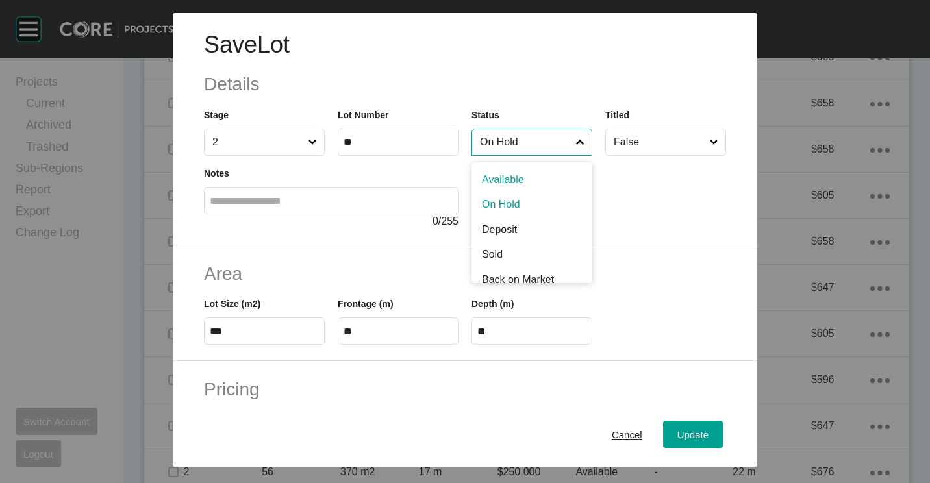
click at [504, 145] on input "On Hold" at bounding box center [526, 142] width 96 height 26
click at [502, 149] on input "On Hold" at bounding box center [526, 142] width 96 height 26
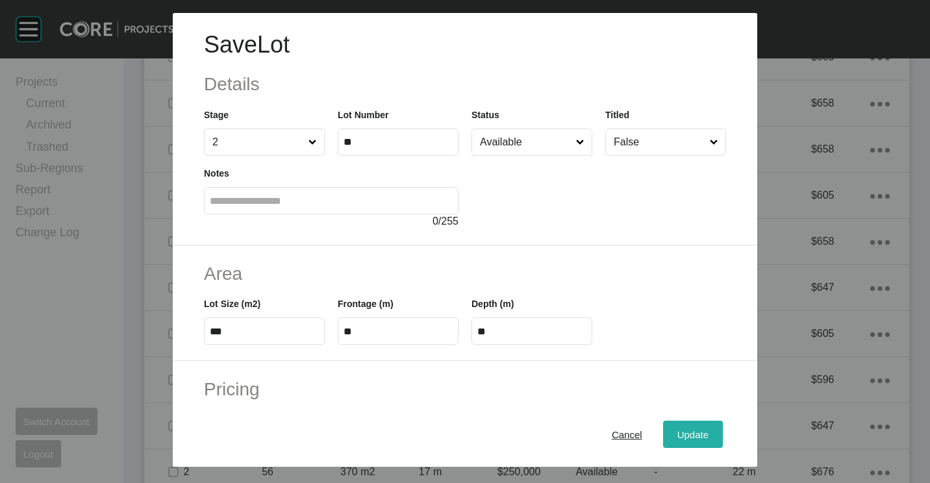
drag, startPoint x: 678, startPoint y: 426, endPoint x: 630, endPoint y: 392, distance: 58.4
click at [678, 425] on button "Update" at bounding box center [693, 434] width 60 height 27
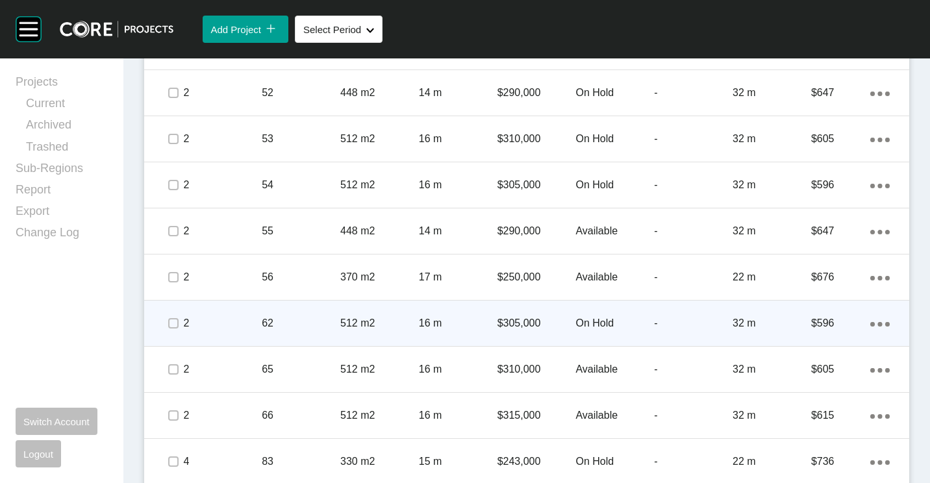
scroll to position [2144, 0]
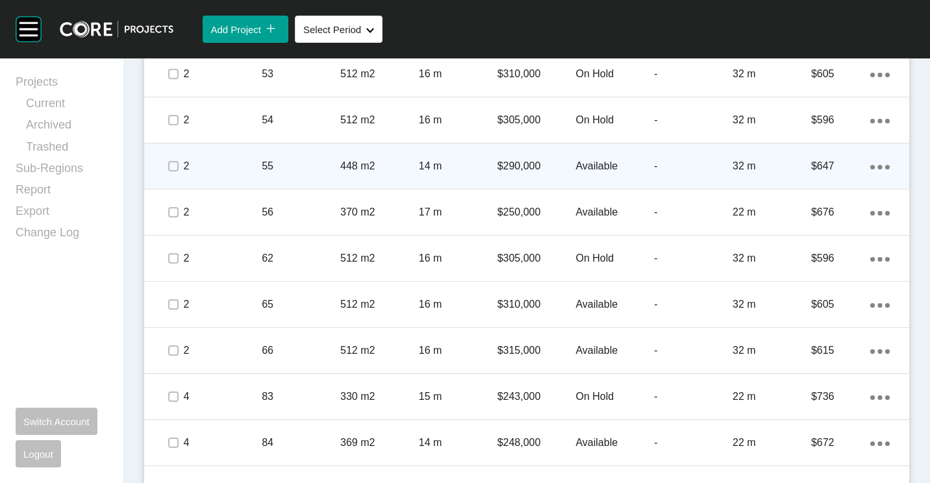
click at [871, 165] on icon "Action Menu Dots Copy 6 Created with Sketch." at bounding box center [880, 167] width 19 height 5
click at [818, 168] on link "Duplicate" at bounding box center [817, 168] width 49 height 19
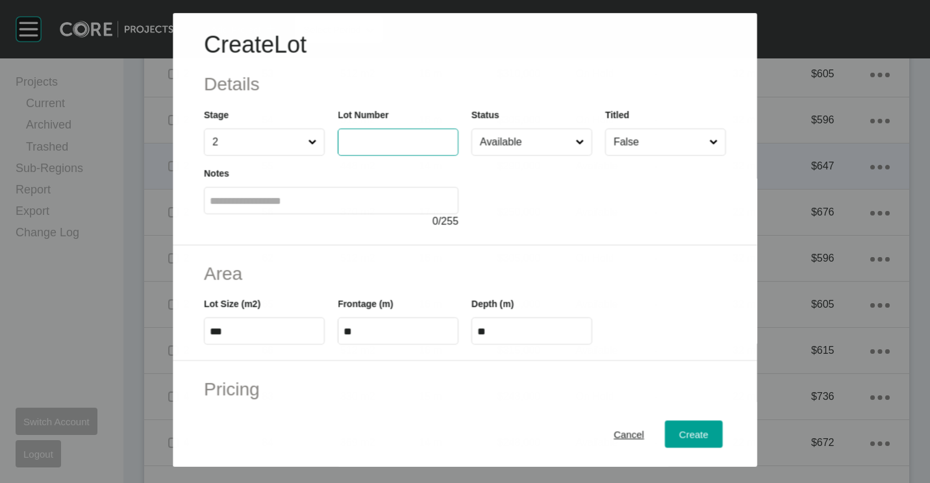
click at [398, 141] on input "text" at bounding box center [398, 142] width 109 height 11
type input "**"
type input "*"
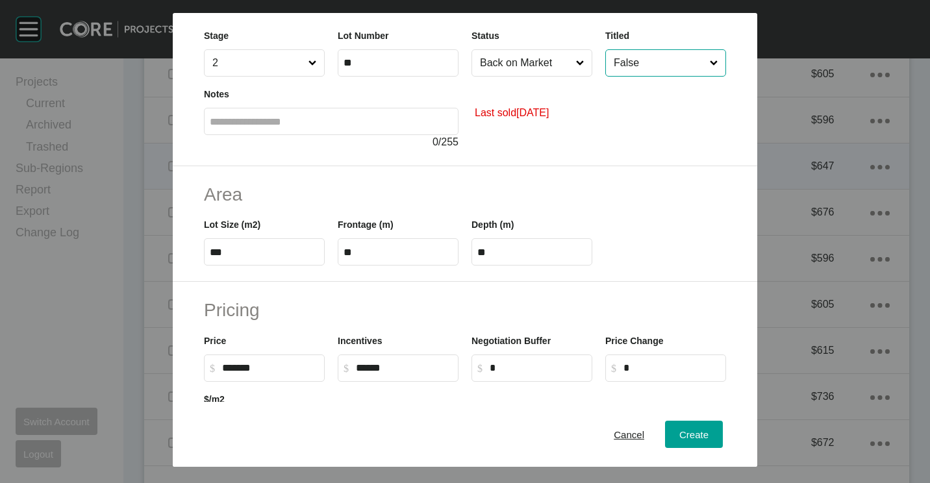
scroll to position [130, 0]
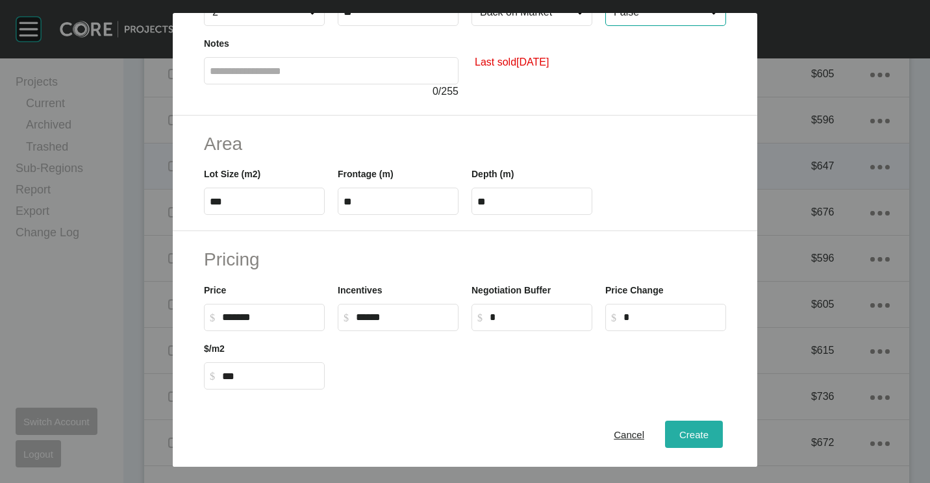
click at [685, 431] on span "Create" at bounding box center [694, 434] width 29 height 11
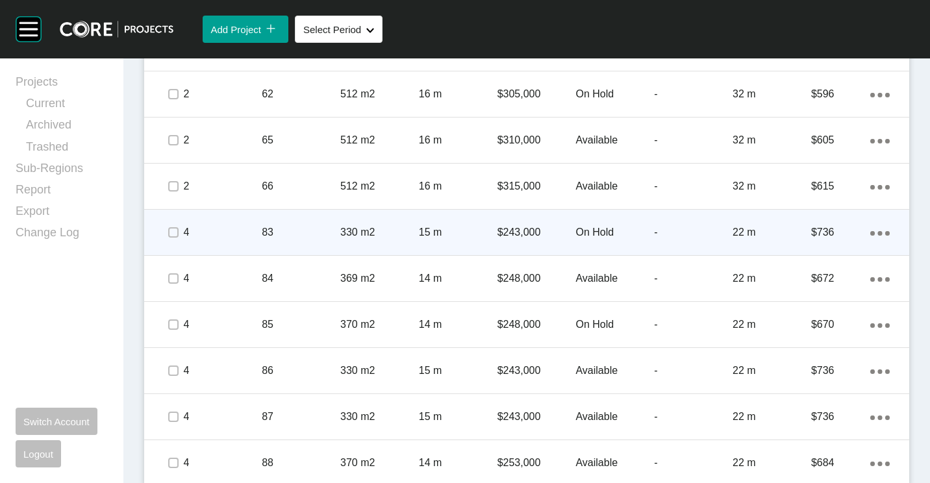
scroll to position [2363, 0]
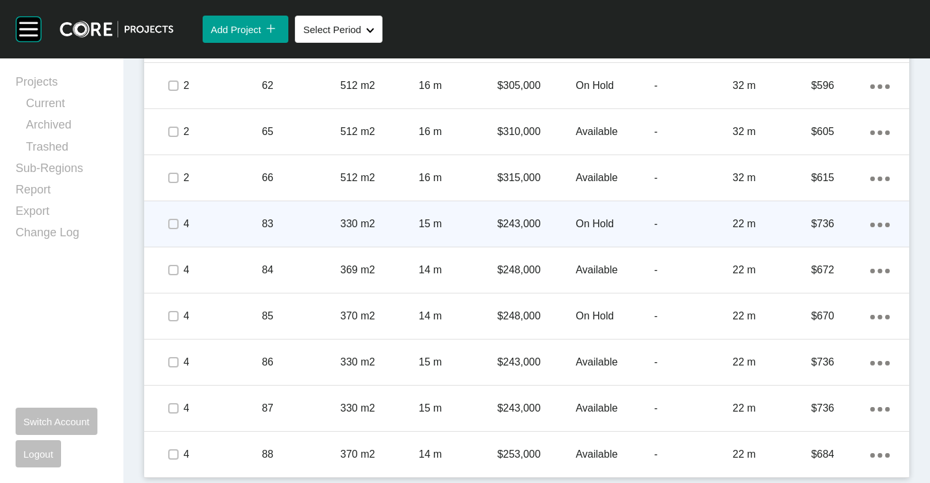
click at [346, 220] on p "330 m2" at bounding box center [379, 224] width 79 height 14
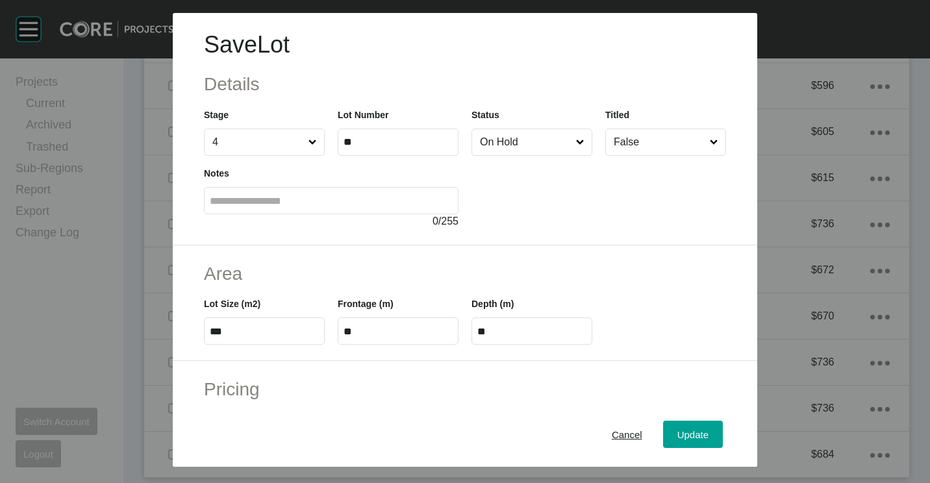
click at [506, 152] on input "On Hold" at bounding box center [526, 142] width 96 height 26
drag, startPoint x: 676, startPoint y: 429, endPoint x: 604, endPoint y: 352, distance: 106.7
click at [678, 429] on span "Update" at bounding box center [693, 434] width 31 height 11
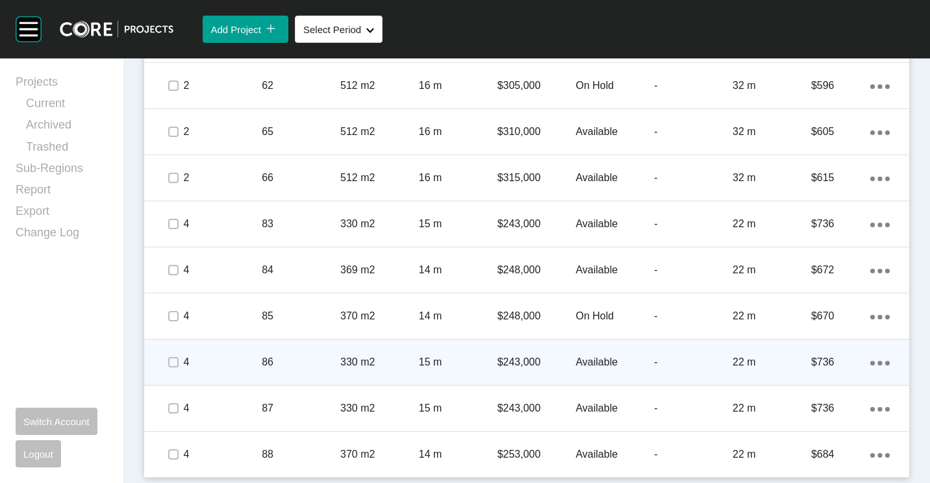
click at [365, 354] on div "330 m2" at bounding box center [379, 362] width 79 height 40
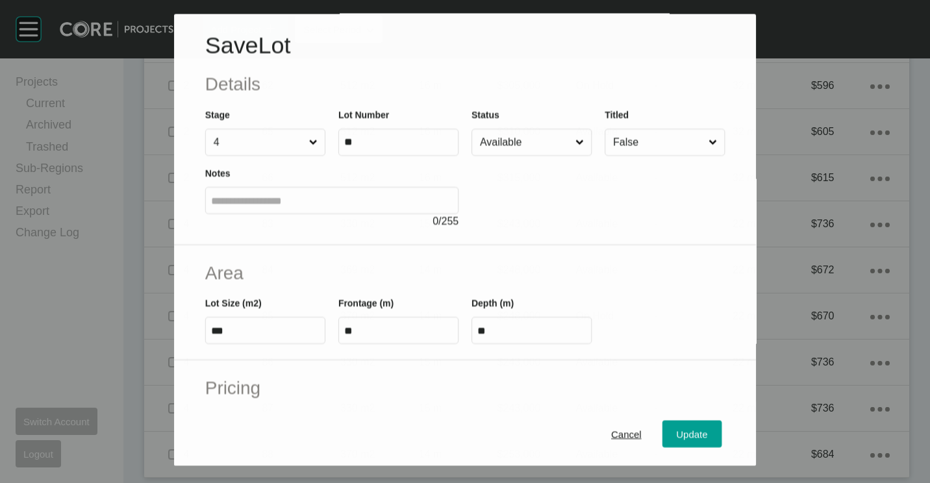
click at [502, 149] on input "Available" at bounding box center [526, 143] width 96 height 26
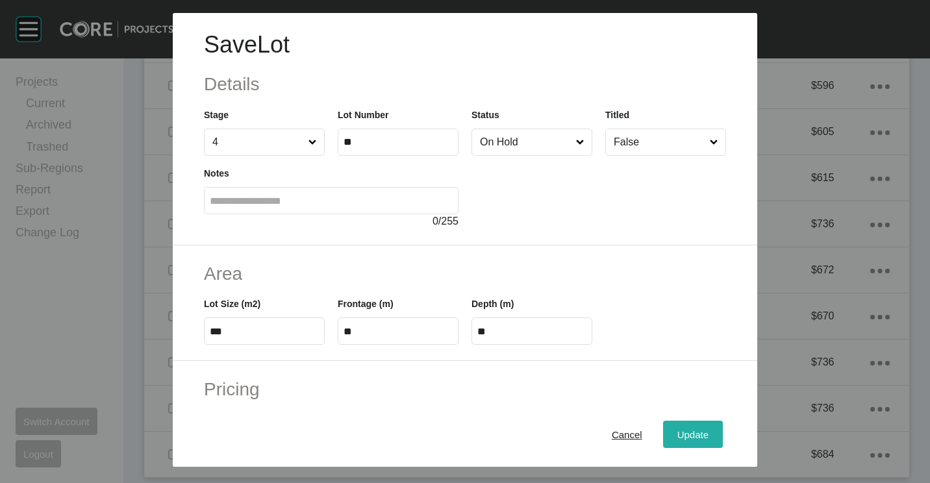
click at [685, 435] on span "Update" at bounding box center [693, 434] width 31 height 11
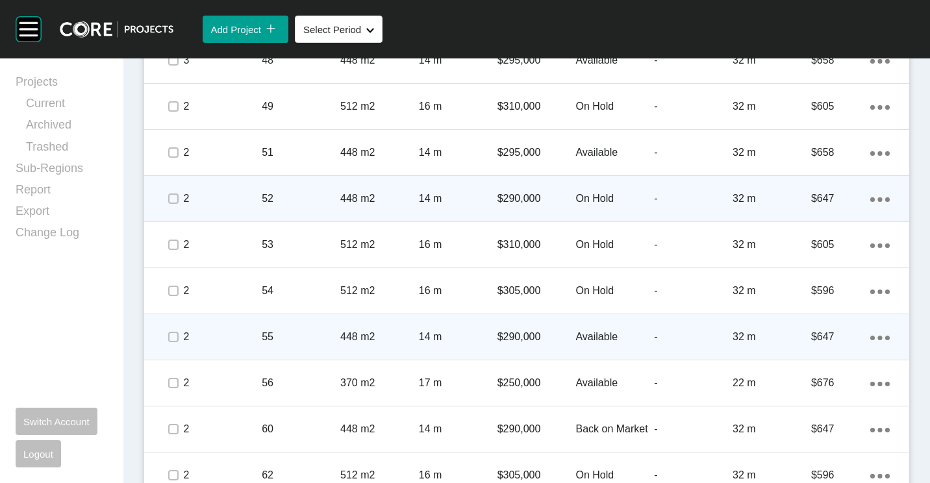
scroll to position [1583, 0]
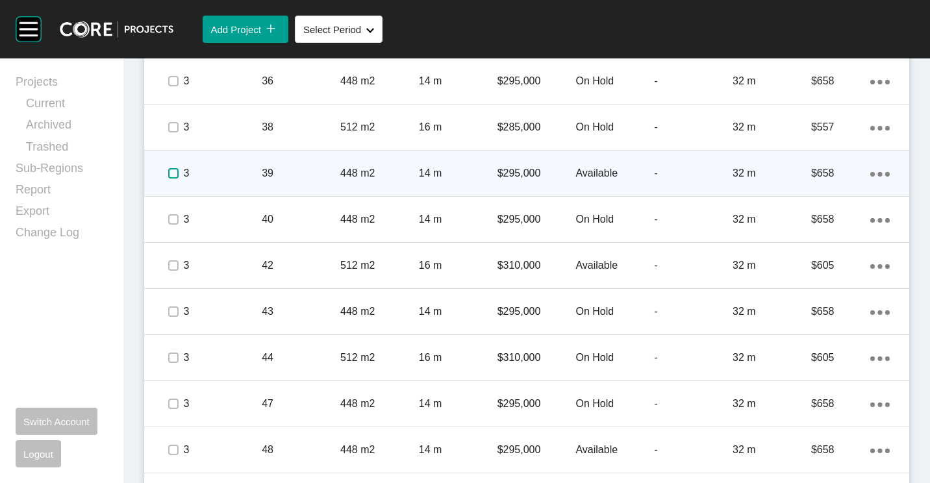
click at [171, 172] on label at bounding box center [173, 173] width 10 height 10
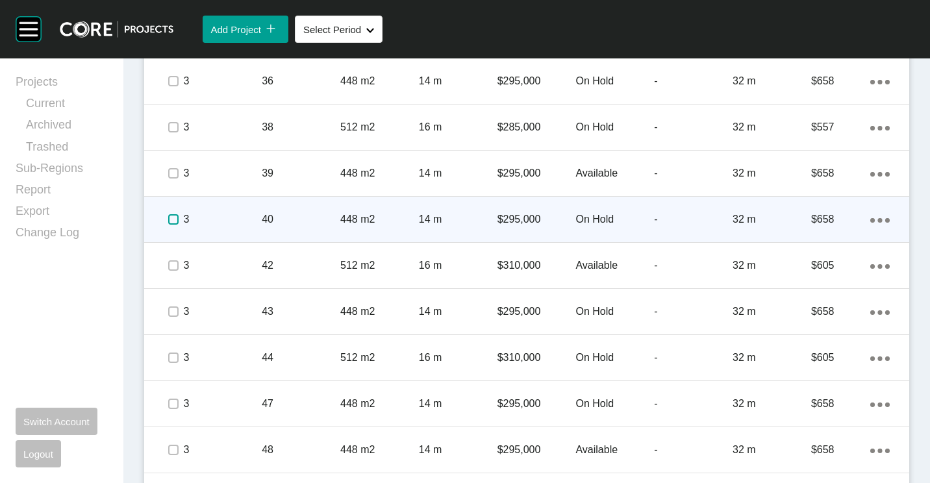
click at [175, 217] on label at bounding box center [173, 219] width 10 height 10
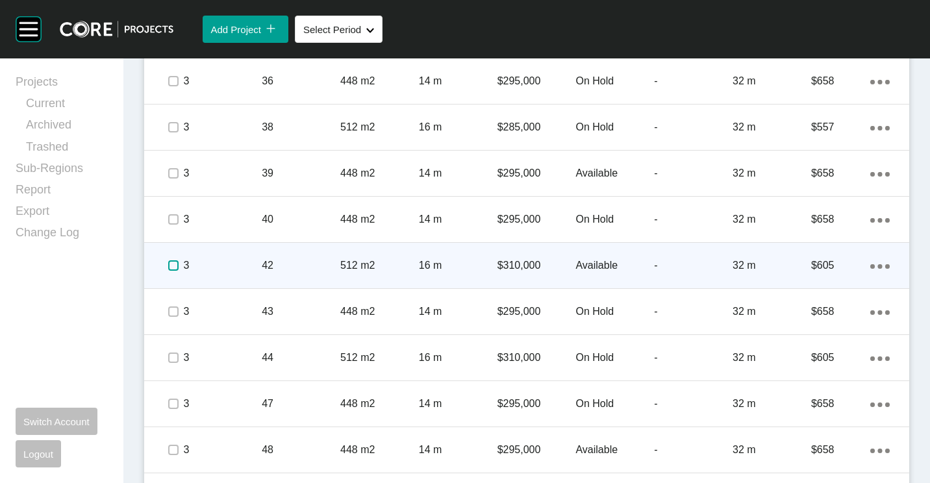
click at [173, 263] on label at bounding box center [173, 266] width 10 height 10
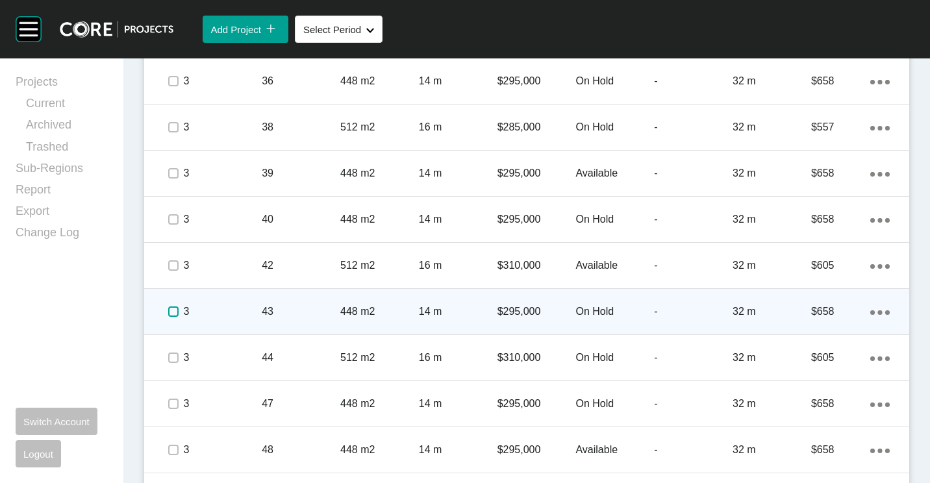
click at [169, 311] on label at bounding box center [173, 312] width 10 height 10
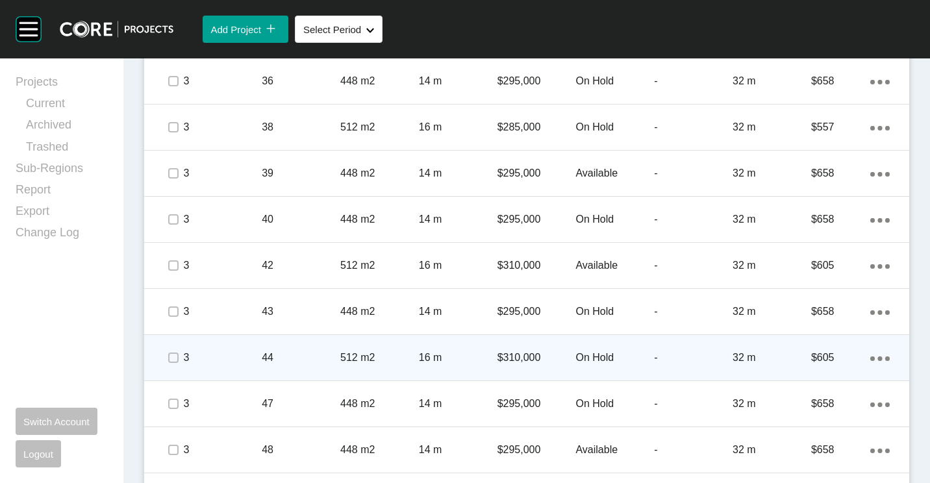
click at [167, 361] on span at bounding box center [173, 357] width 19 height 19
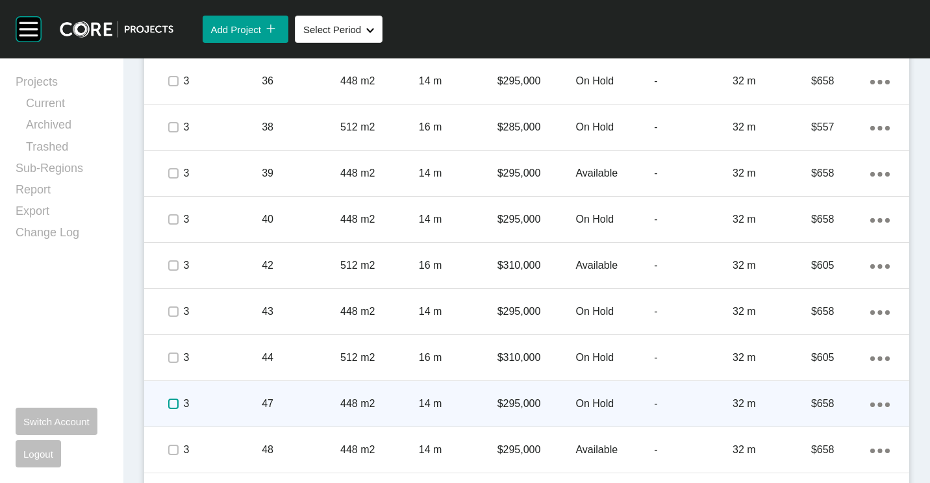
click at [170, 405] on label at bounding box center [173, 404] width 10 height 10
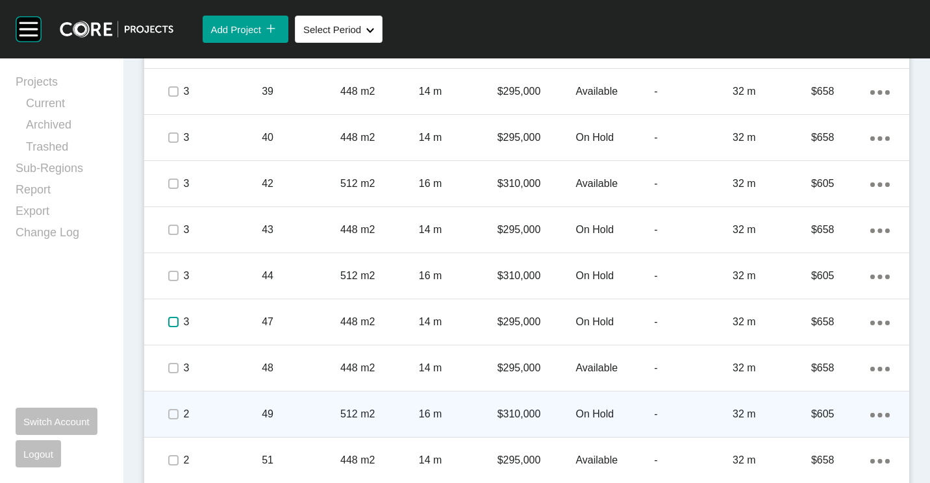
scroll to position [1713, 0]
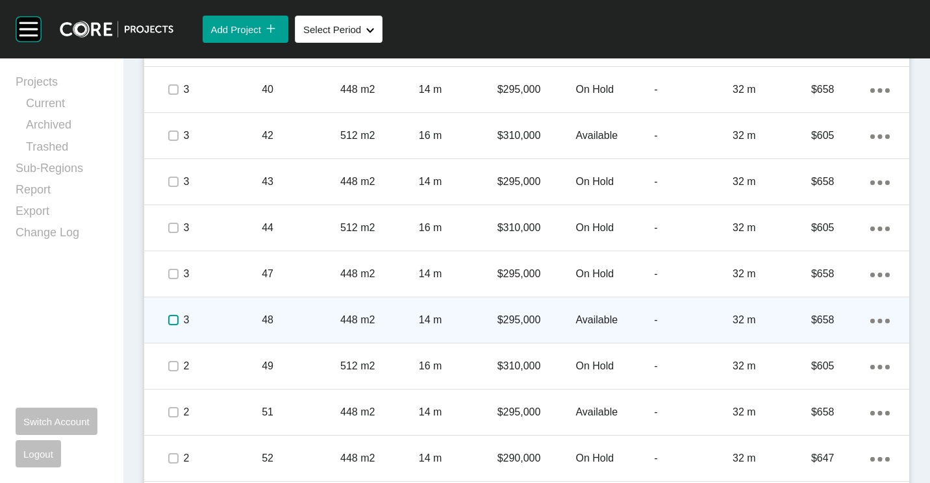
drag, startPoint x: 172, startPoint y: 319, endPoint x: 537, endPoint y: 258, distance: 370.2
click at [173, 319] on label at bounding box center [173, 320] width 10 height 10
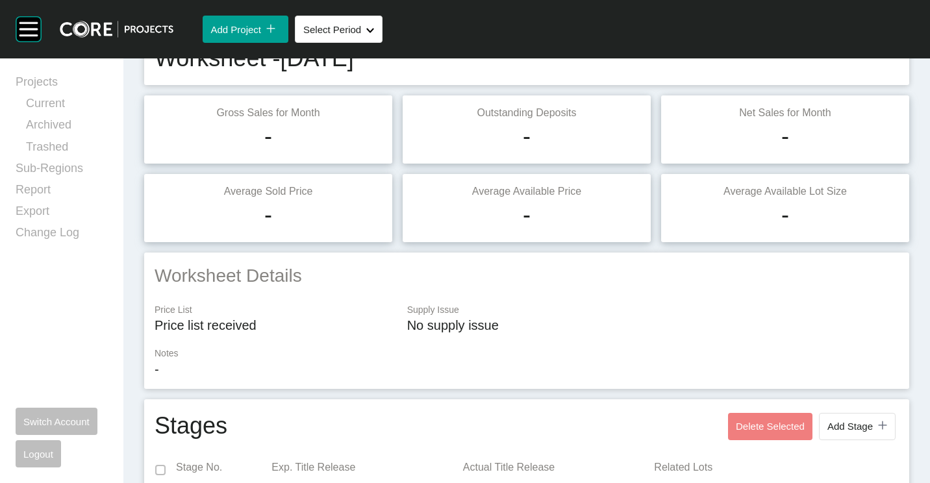
scroll to position [0, 0]
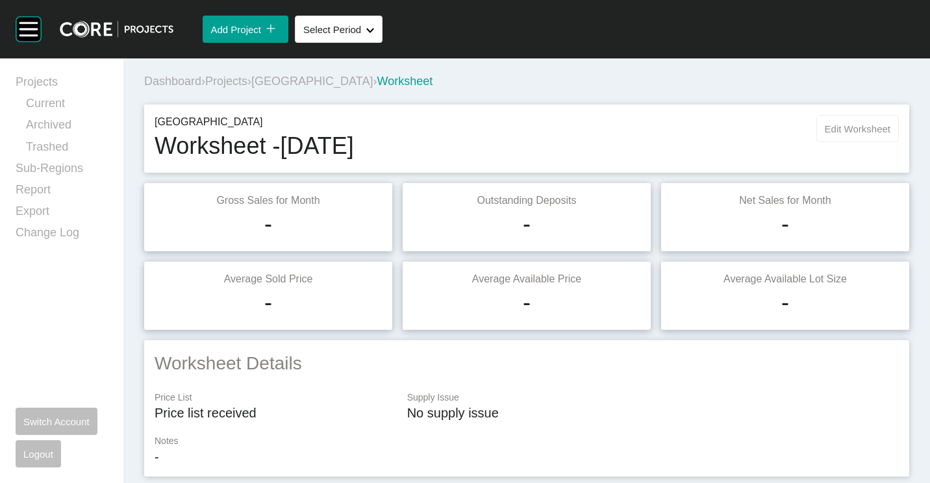
click at [857, 118] on button "Edit Worksheet" at bounding box center [858, 128] width 83 height 27
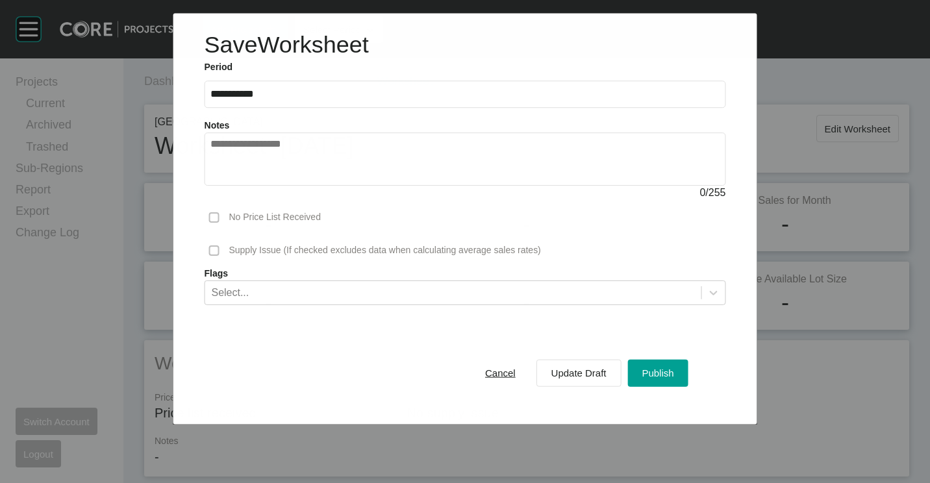
drag, startPoint x: 667, startPoint y: 372, endPoint x: 533, endPoint y: 250, distance: 180.8
click at [667, 372] on span "Publish" at bounding box center [658, 373] width 32 height 11
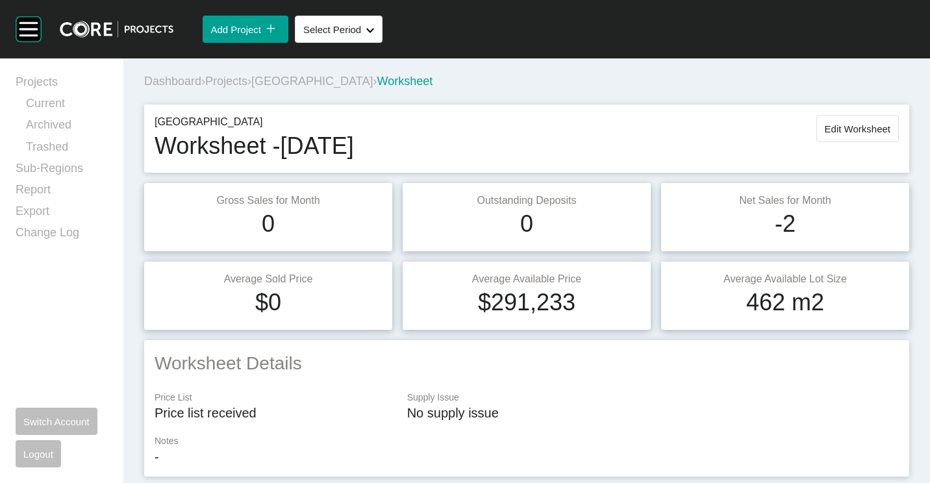
click at [233, 75] on span "Projects" at bounding box center [226, 81] width 42 height 13
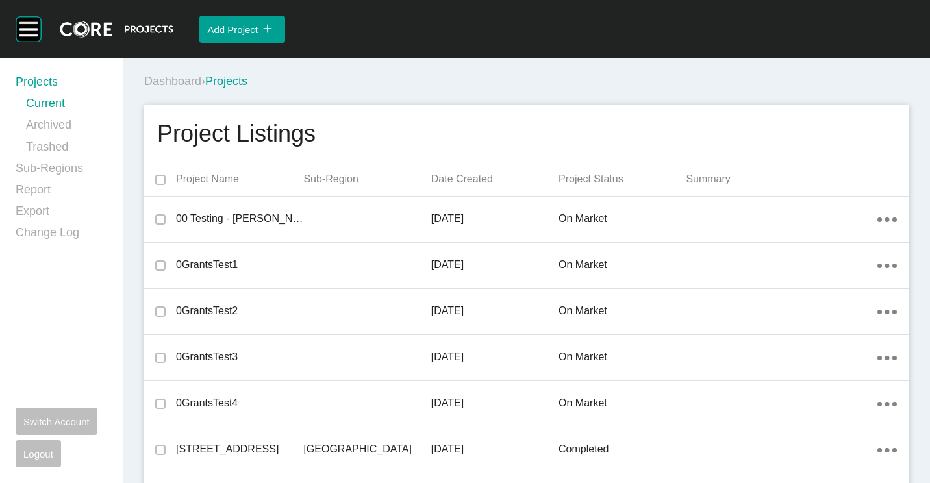
scroll to position [6113, 0]
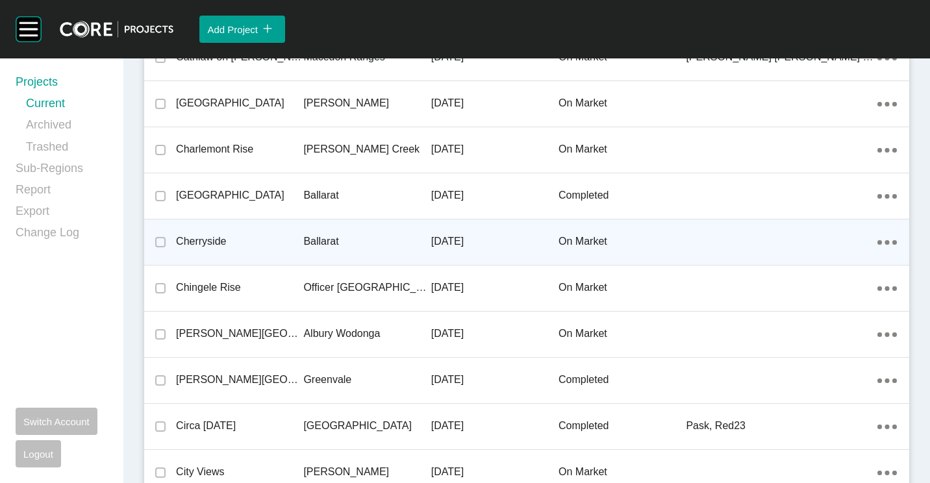
click at [253, 227] on div "Cherryside" at bounding box center [239, 242] width 127 height 40
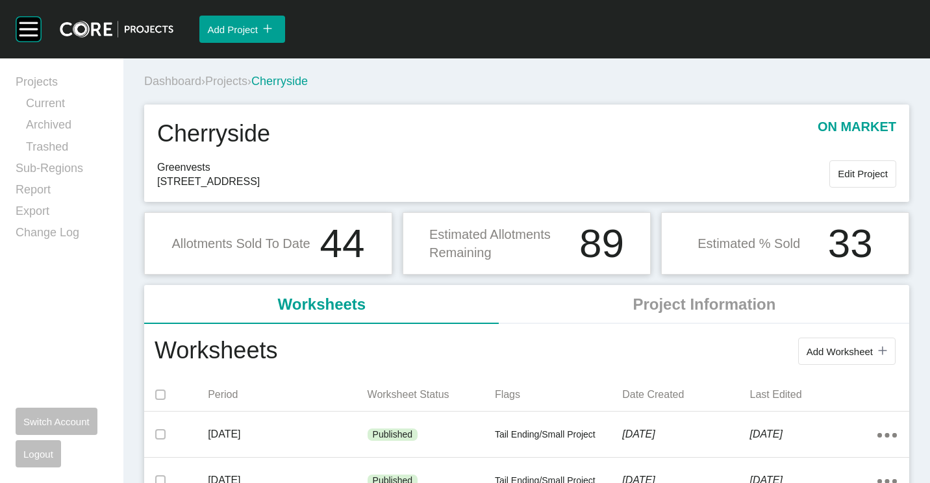
drag, startPoint x: 847, startPoint y: 344, endPoint x: 792, endPoint y: 326, distance: 58.4
click at [841, 341] on button "Add Worksheet icon/tick copy 11 Created with Sketch." at bounding box center [847, 351] width 97 height 27
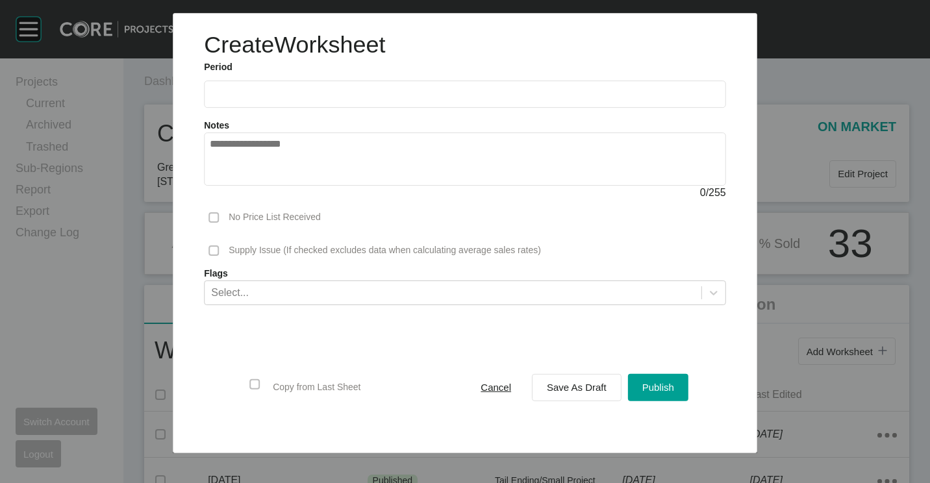
click at [267, 89] on input "text" at bounding box center [465, 94] width 511 height 11
drag, startPoint x: 275, startPoint y: 185, endPoint x: 328, endPoint y: 211, distance: 58.7
click at [276, 185] on li "Aug" at bounding box center [273, 189] width 44 height 22
type input "**********"
click at [602, 383] on span "Save As Draft" at bounding box center [577, 387] width 60 height 11
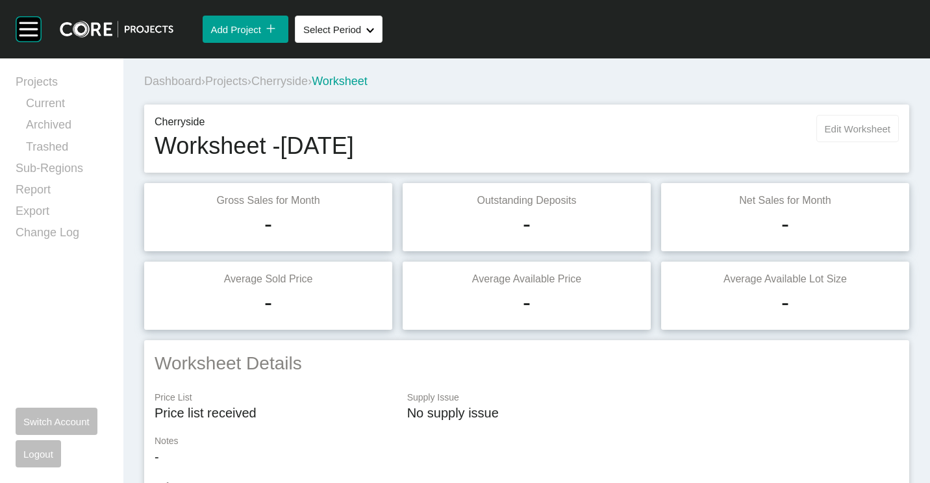
click at [854, 121] on button "Edit Worksheet" at bounding box center [858, 128] width 83 height 27
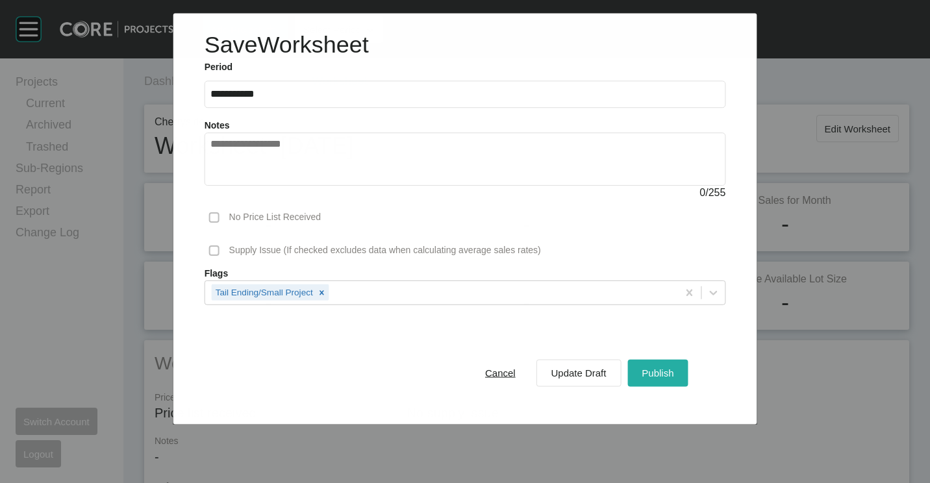
click at [665, 368] on span "Publish" at bounding box center [658, 373] width 32 height 11
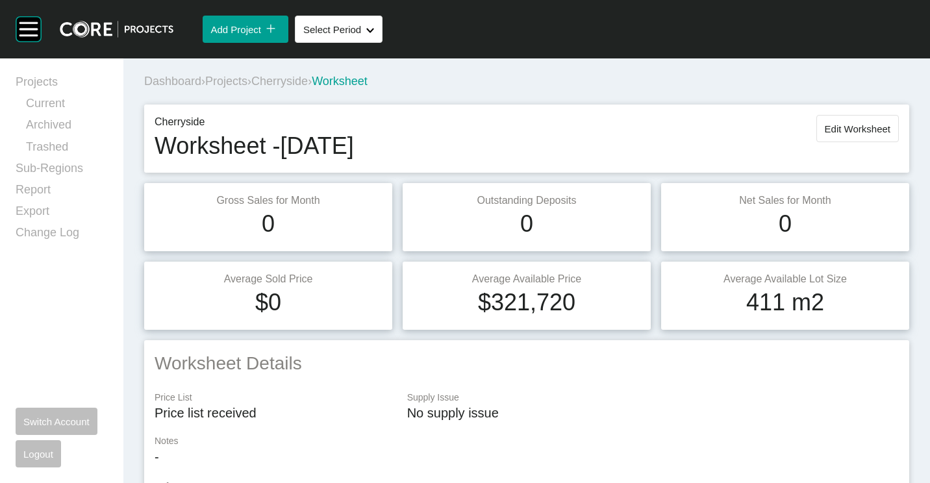
click at [237, 81] on span "Projects" at bounding box center [226, 81] width 42 height 13
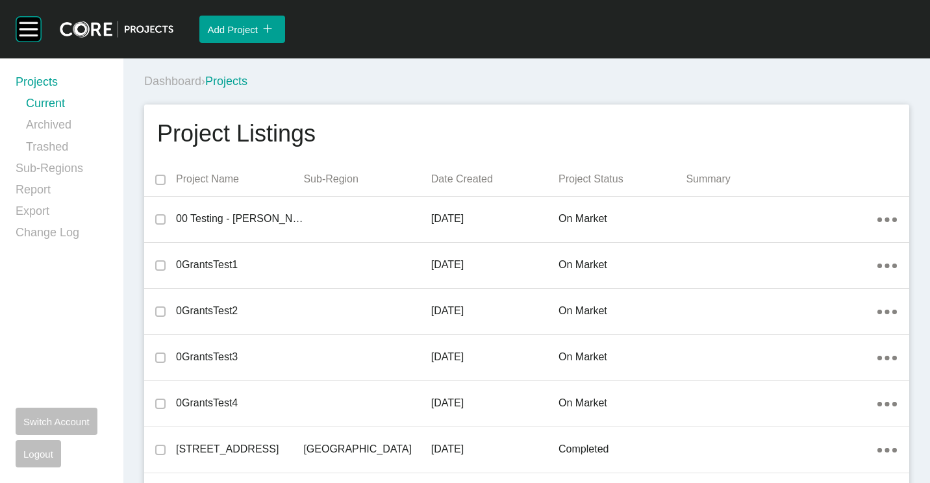
scroll to position [9157, 0]
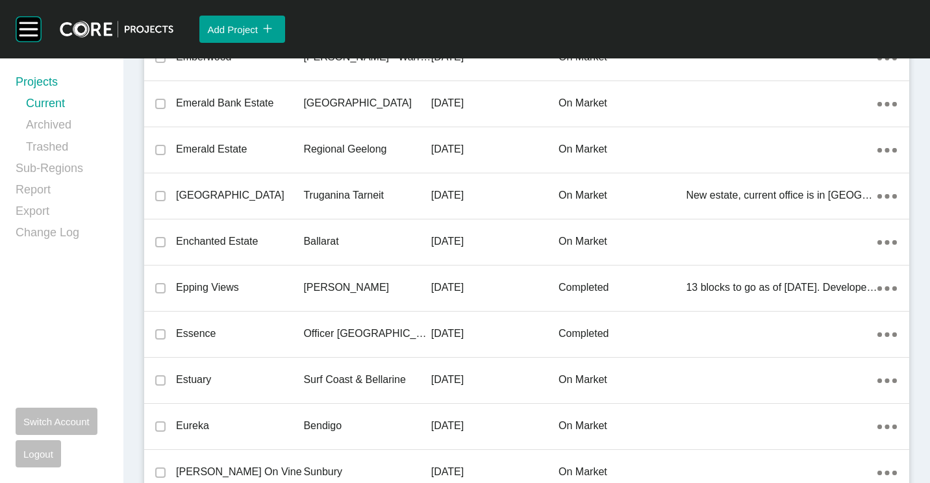
drag, startPoint x: 212, startPoint y: 237, endPoint x: 208, endPoint y: 228, distance: 9.9
click at [212, 237] on p "Enchanted Estate" at bounding box center [239, 242] width 127 height 14
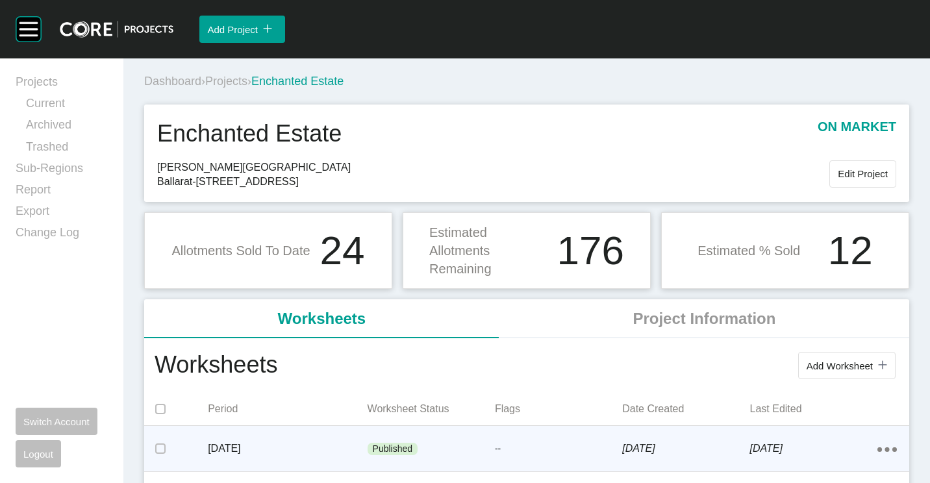
click at [288, 448] on p "[DATE]" at bounding box center [287, 449] width 159 height 14
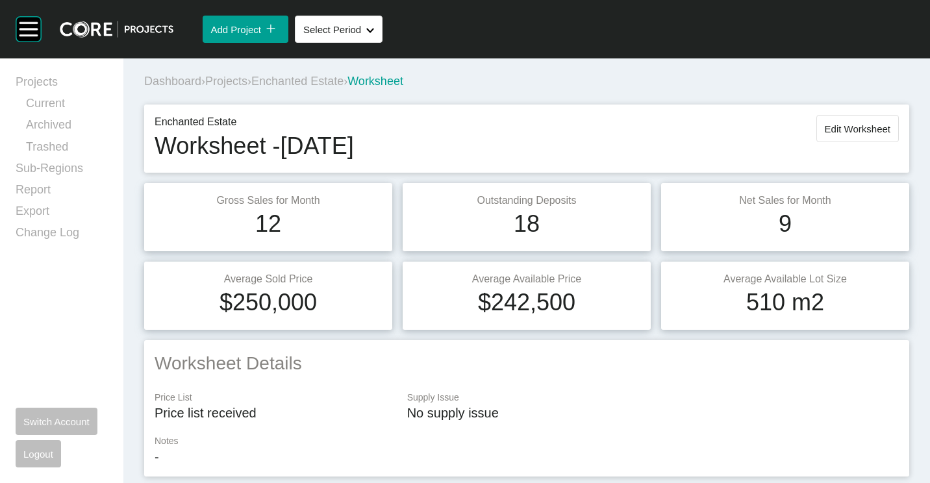
click at [288, 77] on span "Enchanted Estate" at bounding box center [297, 81] width 92 height 13
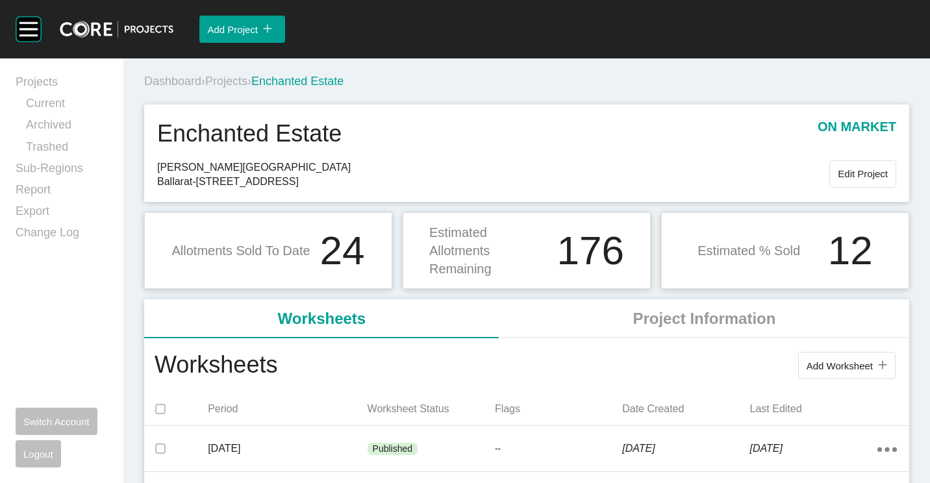
drag, startPoint x: 837, startPoint y: 361, endPoint x: 807, endPoint y: 342, distance: 35.9
click at [838, 361] on span "Add Worksheet" at bounding box center [840, 366] width 66 height 11
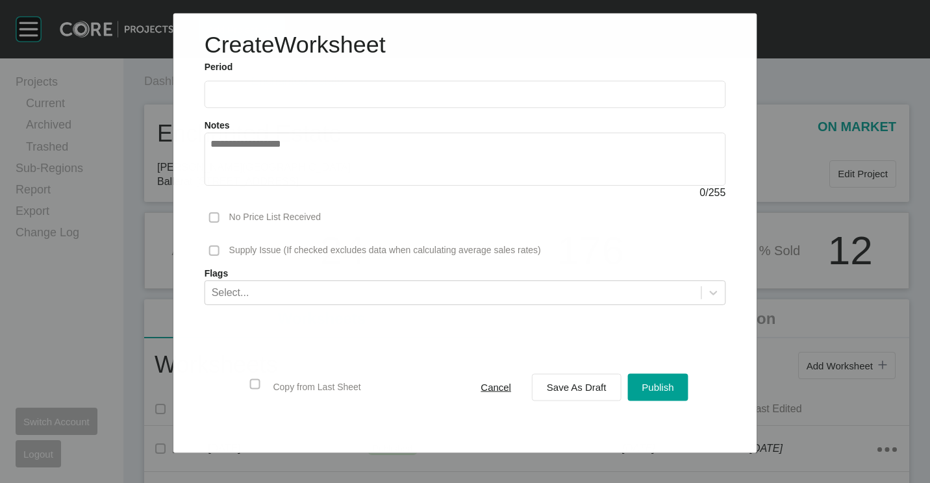
click at [409, 91] on input "text" at bounding box center [466, 94] width 510 height 11
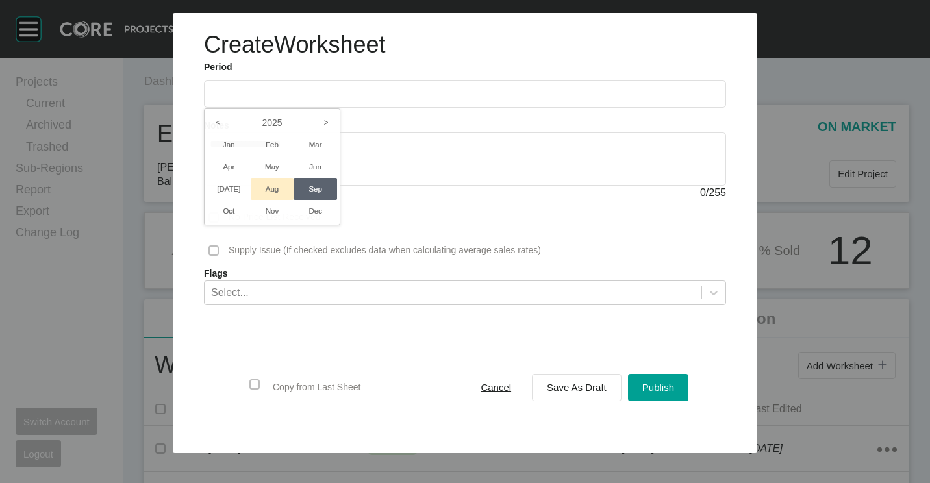
drag, startPoint x: 275, startPoint y: 185, endPoint x: 494, endPoint y: 290, distance: 243.8
click at [274, 185] on li "Aug" at bounding box center [273, 189] width 44 height 22
type input "**********"
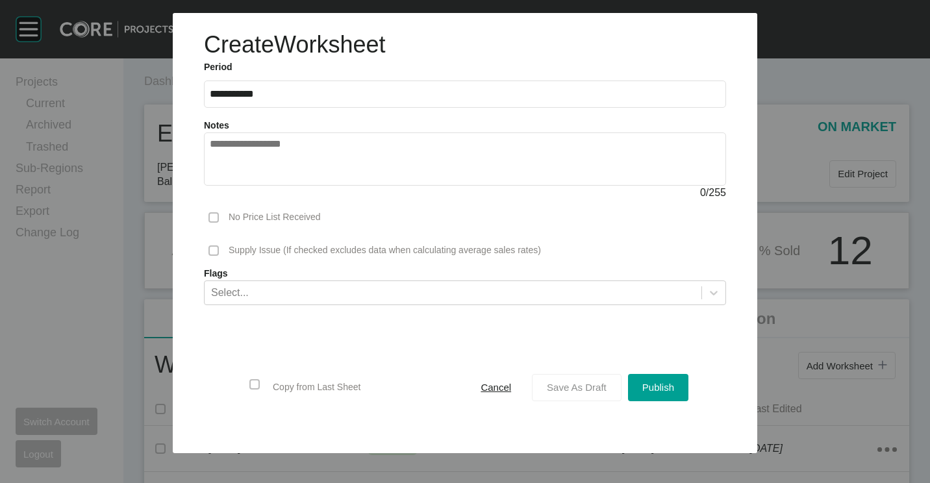
click at [583, 390] on span "Save As Draft" at bounding box center [577, 387] width 60 height 11
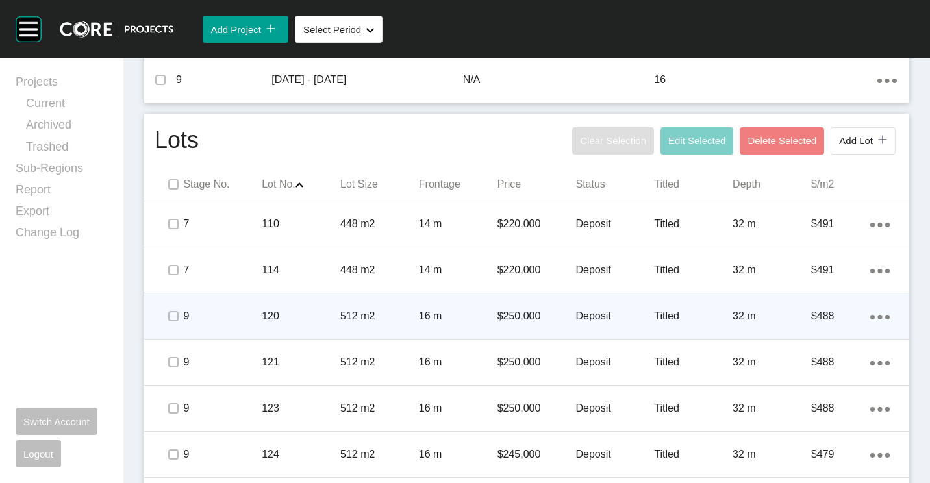
scroll to position [688, 0]
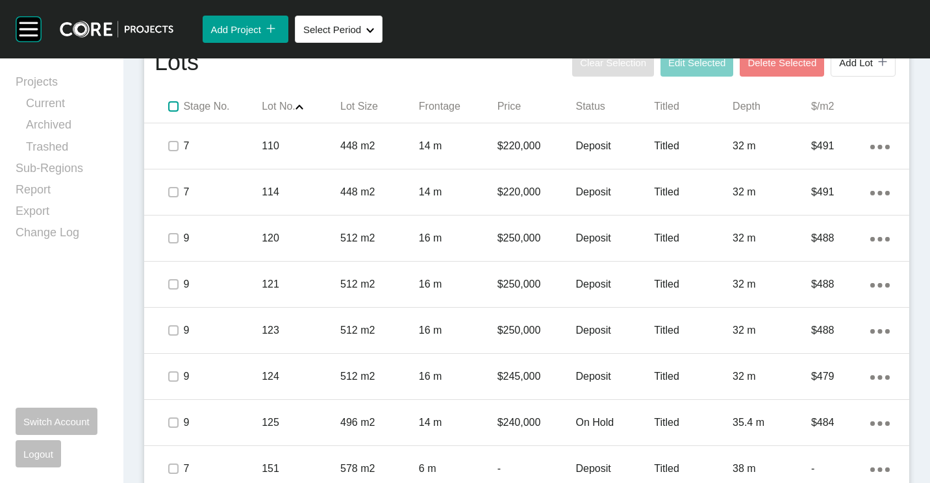
click at [175, 109] on label at bounding box center [173, 106] width 10 height 10
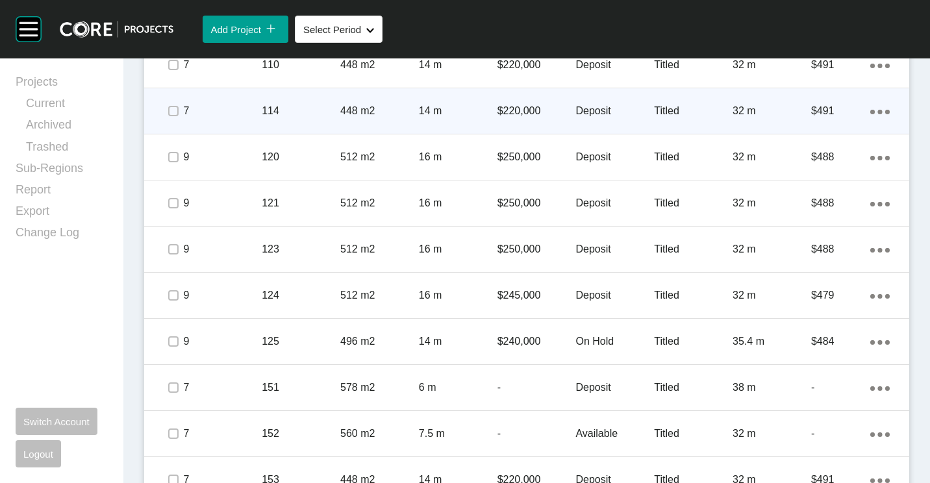
scroll to position [623, 0]
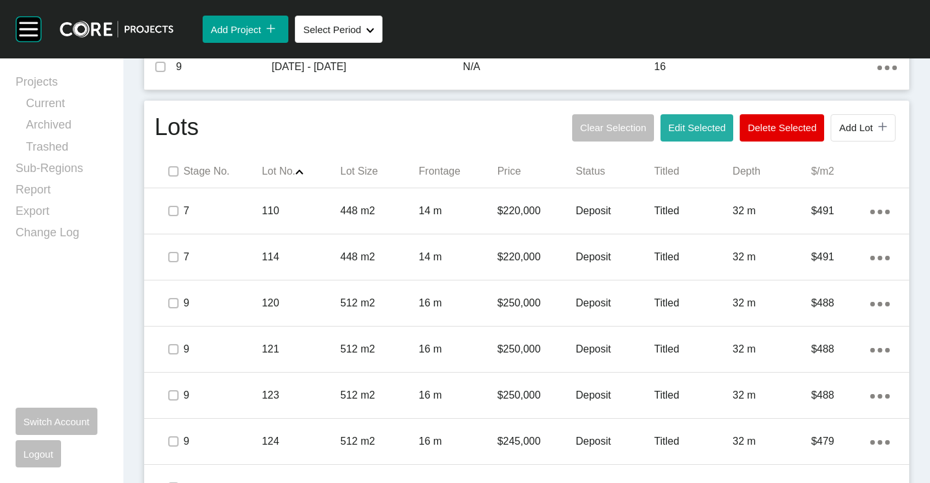
click at [693, 130] on span "Edit Selected" at bounding box center [697, 127] width 57 height 11
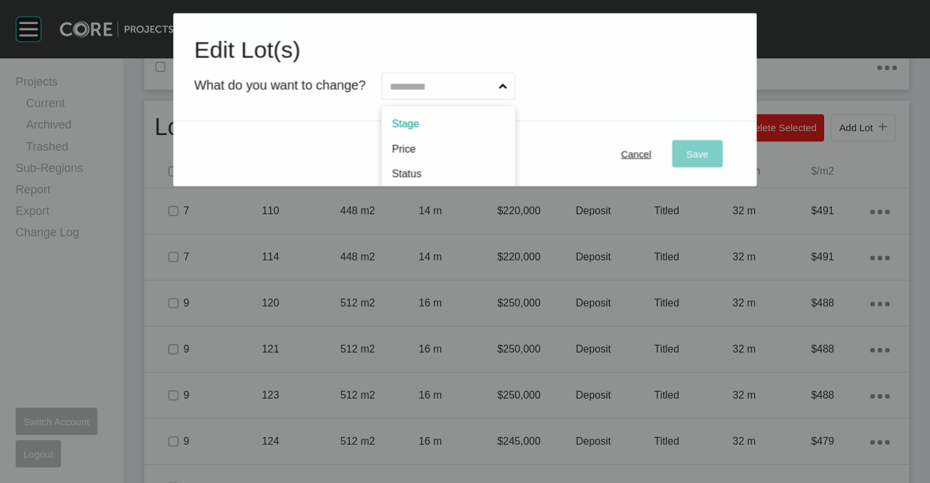
click at [431, 84] on input "text" at bounding box center [441, 86] width 109 height 26
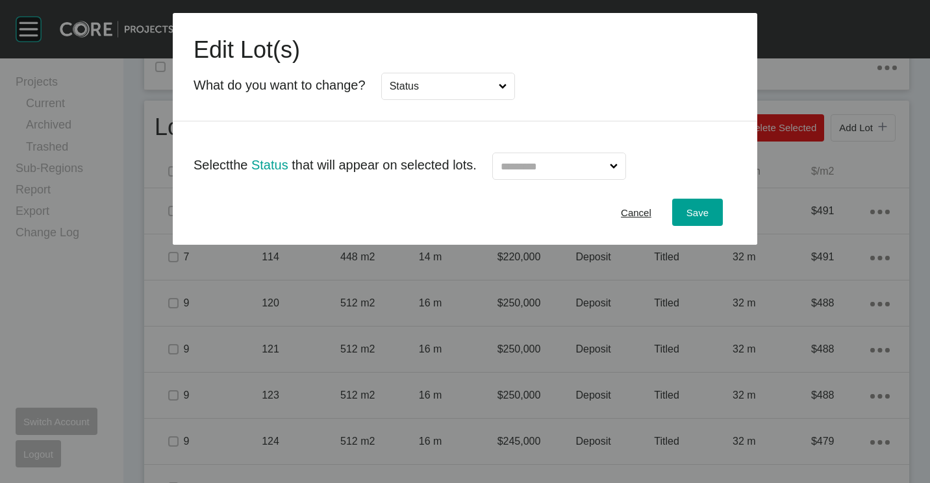
drag, startPoint x: 420, startPoint y: 173, endPoint x: 516, endPoint y: 168, distance: 96.3
drag, startPoint x: 550, startPoint y: 166, endPoint x: 549, endPoint y: 184, distance: 18.2
click at [550, 166] on input "text" at bounding box center [552, 166] width 109 height 26
click at [690, 207] on span "Save" at bounding box center [698, 212] width 22 height 11
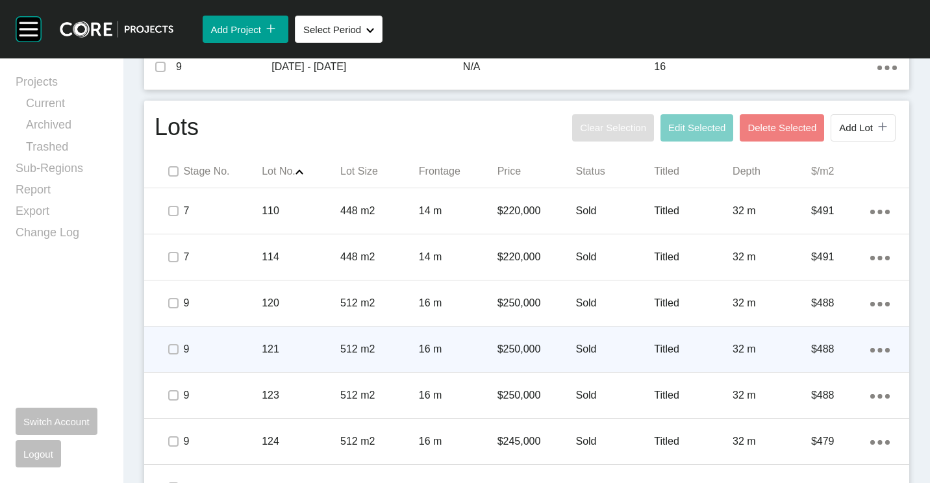
click at [871, 353] on div "Action Menu Dots Copy 6 Created with Sketch." at bounding box center [880, 349] width 19 height 14
click at [823, 353] on link "Duplicate" at bounding box center [817, 351] width 49 height 19
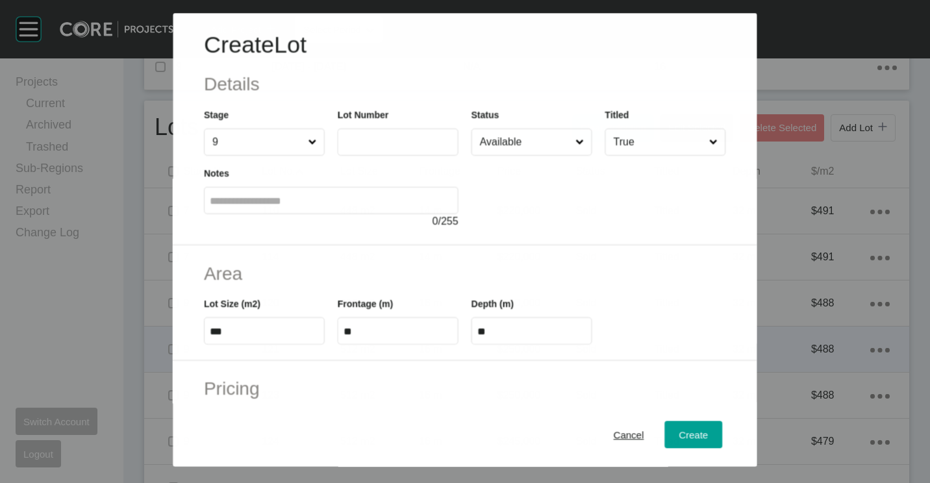
click at [379, 147] on input "text" at bounding box center [398, 142] width 109 height 11
type input "***"
type input "*"
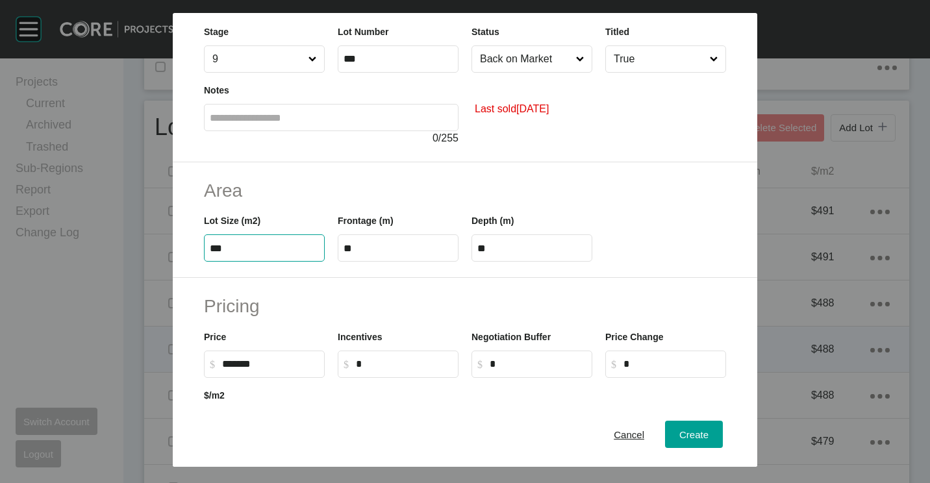
scroll to position [195, 0]
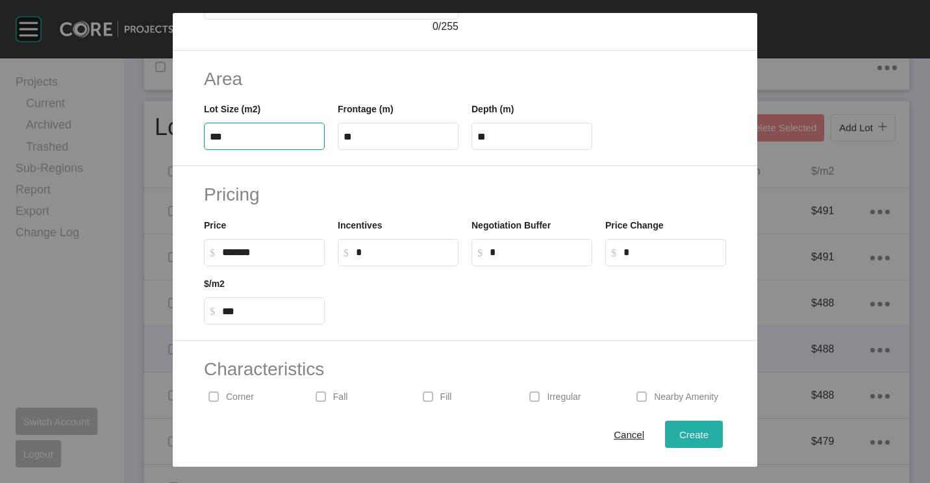
click at [680, 435] on span "Create" at bounding box center [694, 434] width 29 height 11
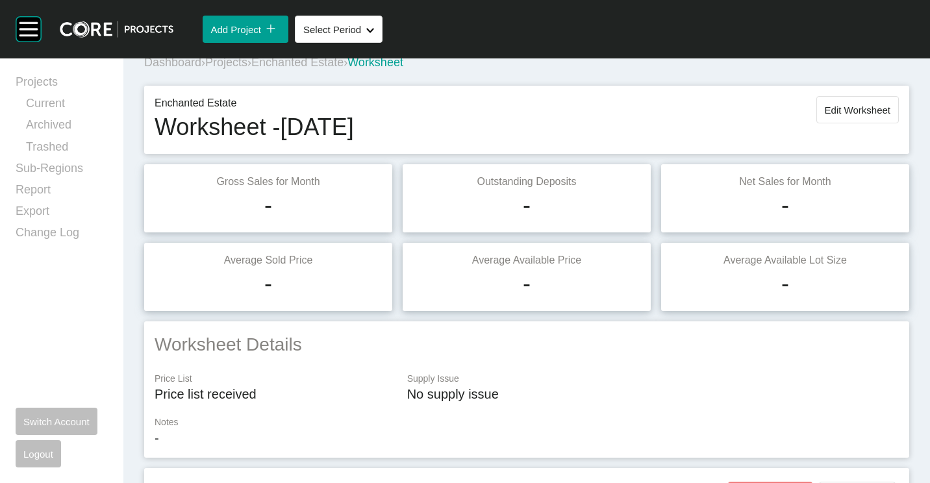
scroll to position [0, 0]
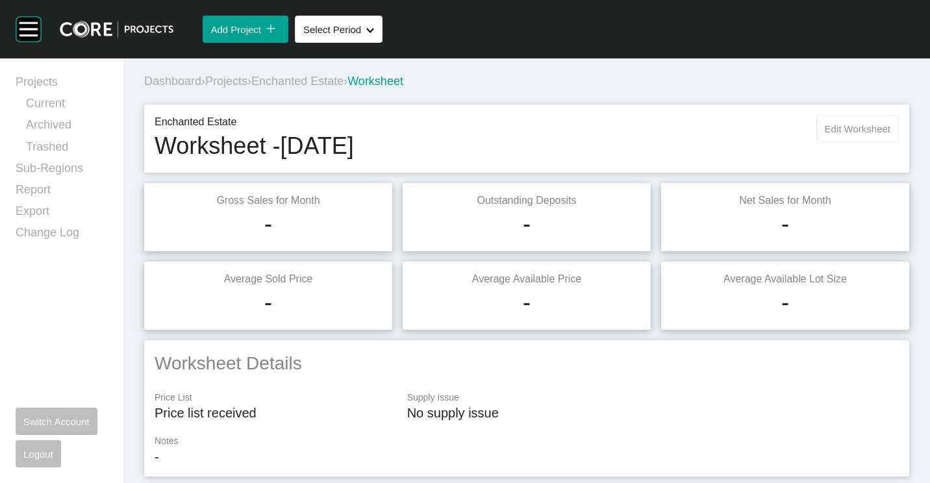
click at [833, 130] on span "Edit Worksheet" at bounding box center [858, 128] width 66 height 11
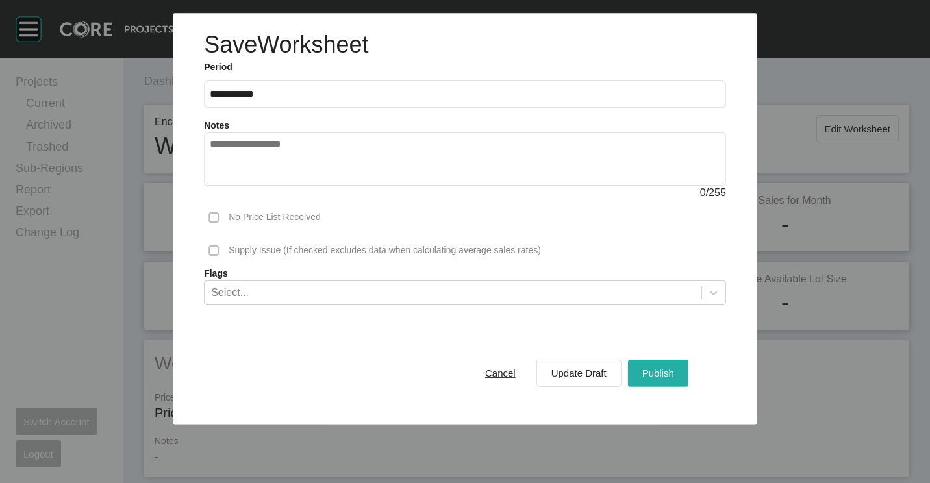
click at [648, 376] on span "Publish" at bounding box center [659, 373] width 32 height 11
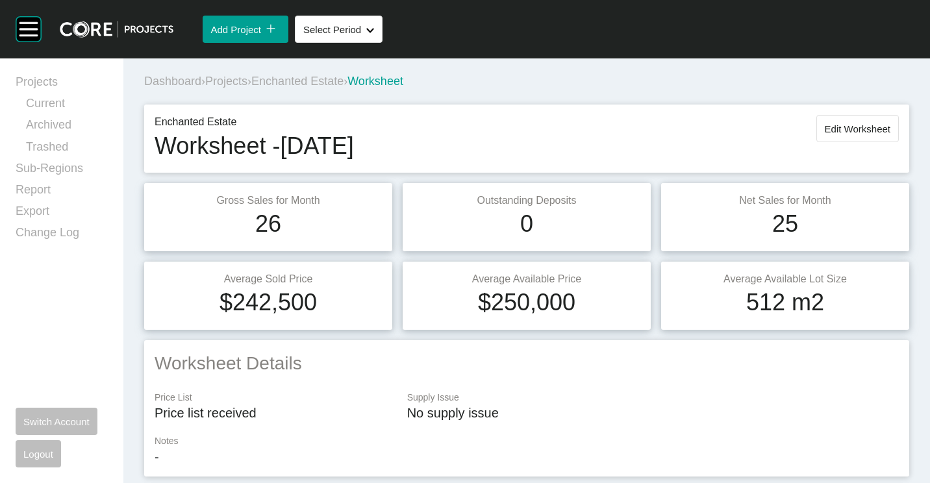
click at [817, 127] on button "Edit Worksheet" at bounding box center [858, 128] width 83 height 27
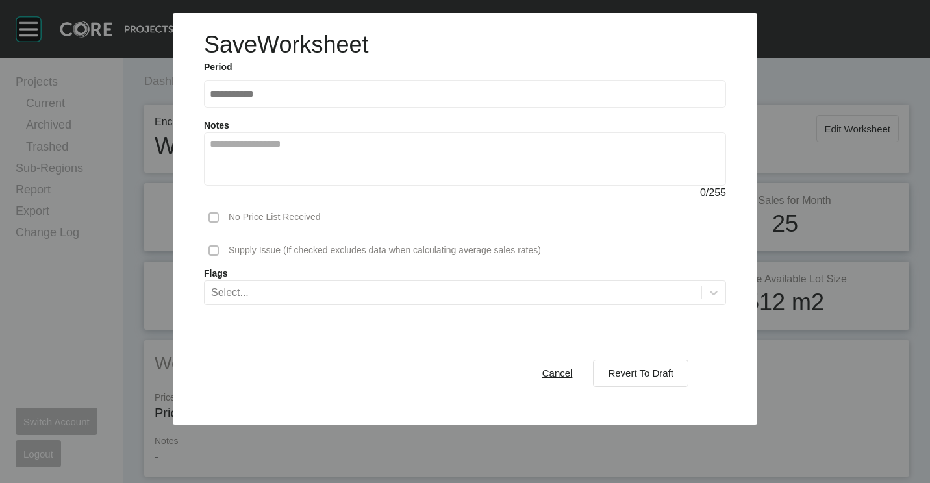
drag, startPoint x: 637, startPoint y: 375, endPoint x: 723, endPoint y: 287, distance: 123.1
click at [637, 374] on span "Revert To Draft" at bounding box center [641, 373] width 66 height 11
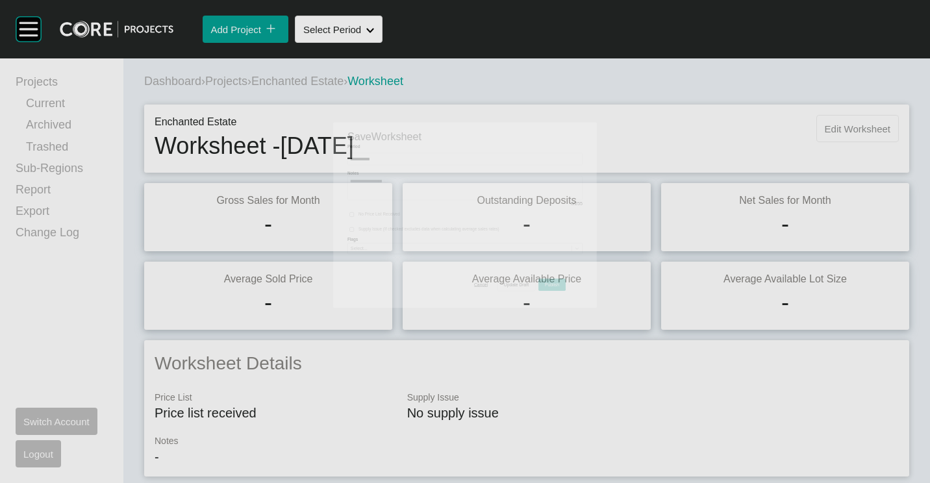
click at [837, 127] on span "Edit Worksheet" at bounding box center [858, 128] width 66 height 11
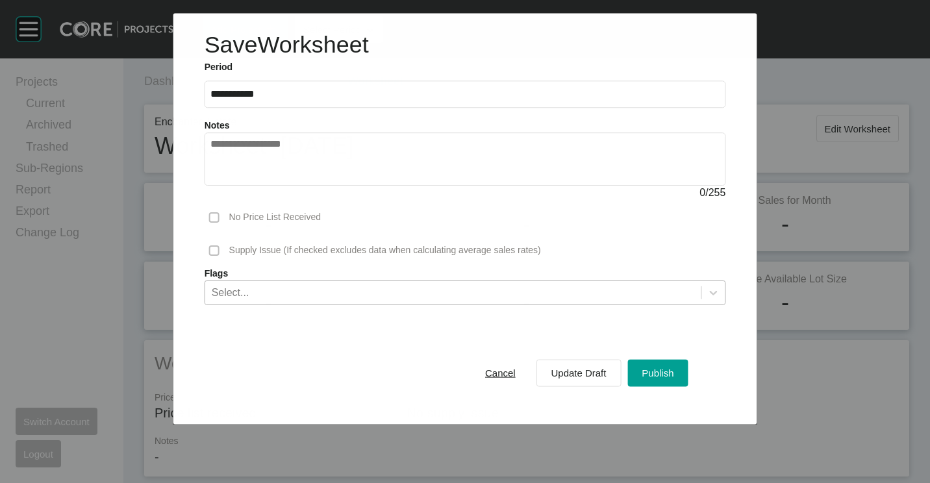
click at [415, 285] on div "Select..." at bounding box center [453, 292] width 496 height 22
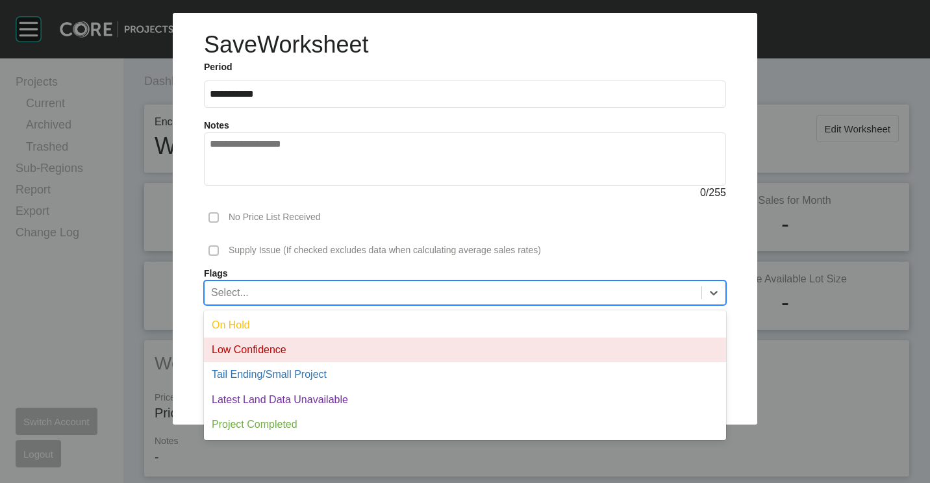
drag, startPoint x: 305, startPoint y: 350, endPoint x: 496, endPoint y: 359, distance: 190.6
click at [306, 350] on div "Low Confidence" at bounding box center [465, 350] width 522 height 25
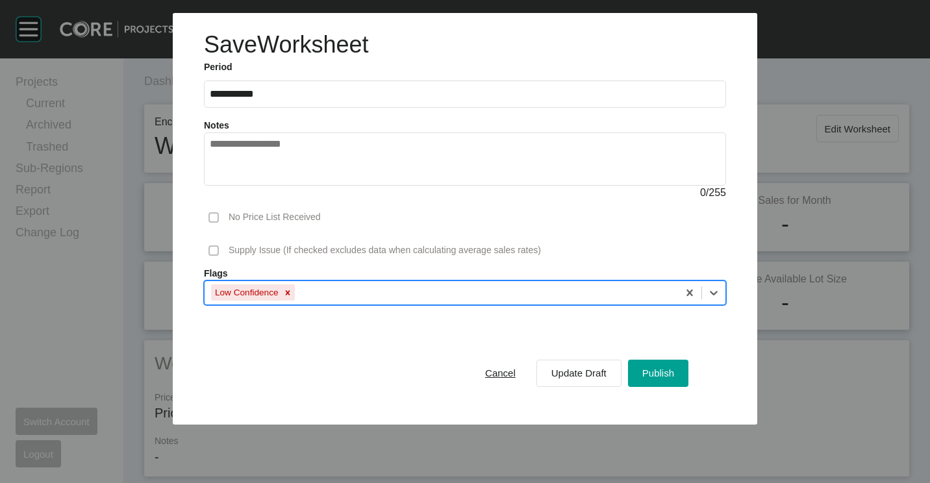
drag, startPoint x: 665, startPoint y: 374, endPoint x: 642, endPoint y: 396, distance: 32.6
click at [666, 374] on span "Publish" at bounding box center [659, 373] width 32 height 11
